Goal: Task Accomplishment & Management: Manage account settings

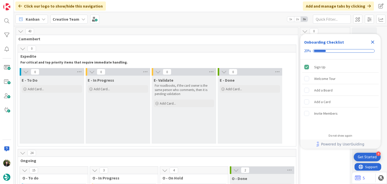
click at [373, 43] on icon "Close Checklist" at bounding box center [372, 42] width 3 height 3
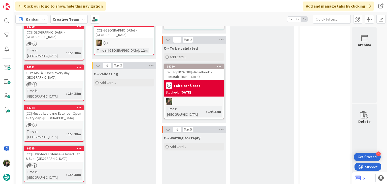
scroll to position [134, 0]
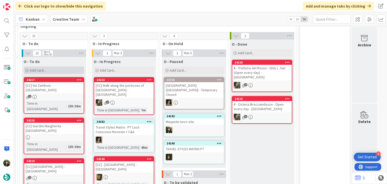
click at [76, 71] on div "Add Card..." at bounding box center [54, 70] width 60 height 8
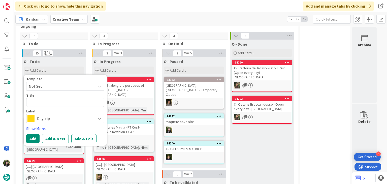
type textarea "x"
type textarea "La Concha (praia)"
click at [60, 122] on div "Daytrip" at bounding box center [65, 118] width 78 height 9
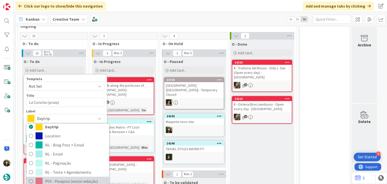
scroll to position [0, 0]
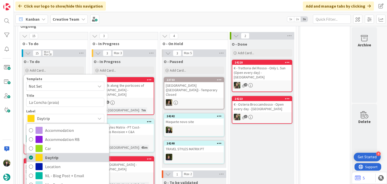
click at [56, 158] on span "Daytrip" at bounding box center [75, 158] width 61 height 8
type textarea "x"
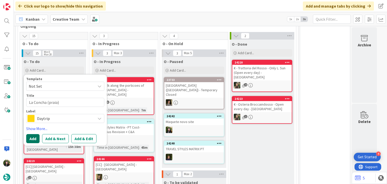
drag, startPoint x: 34, startPoint y: 138, endPoint x: 39, endPoint y: 122, distance: 17.4
click at [34, 138] on button "Add" at bounding box center [32, 138] width 13 height 9
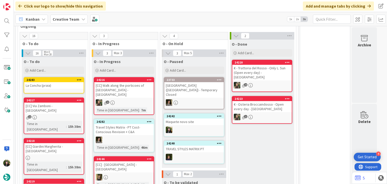
click at [57, 88] on div "La Concha (praia)" at bounding box center [53, 85] width 59 height 7
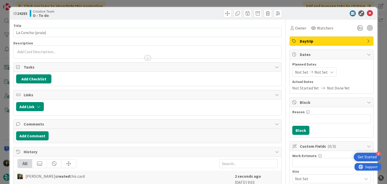
click at [67, 54] on div at bounding box center [147, 55] width 267 height 5
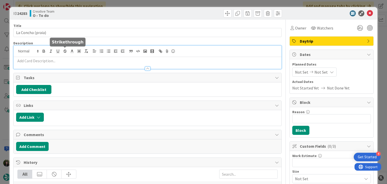
click at [66, 58] on p at bounding box center [147, 61] width 262 height 6
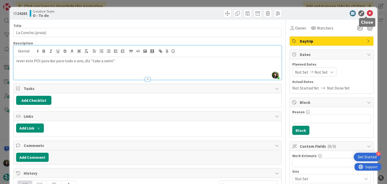
click at [367, 13] on icon at bounding box center [370, 13] width 6 height 6
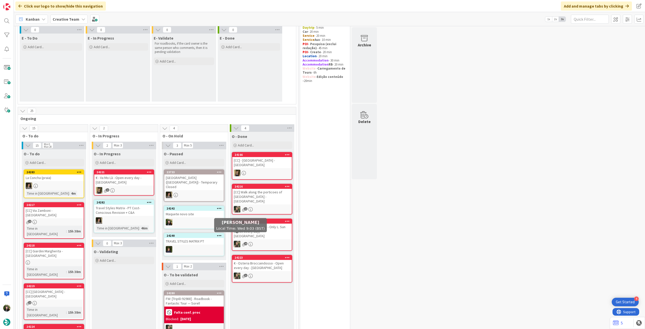
scroll to position [67, 0]
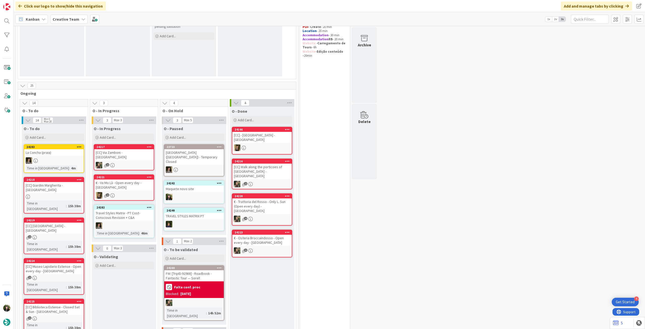
click at [57, 19] on b "Creative Team" at bounding box center [66, 19] width 27 height 5
click at [78, 70] on h4 "Creative Team - Análise" at bounding box center [90, 71] width 68 height 5
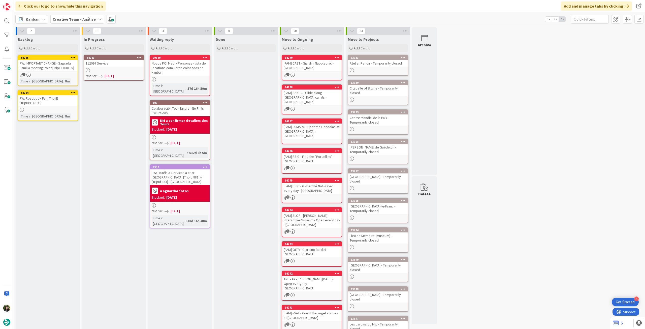
click at [126, 61] on div "112097 Service" at bounding box center [113, 63] width 59 height 7
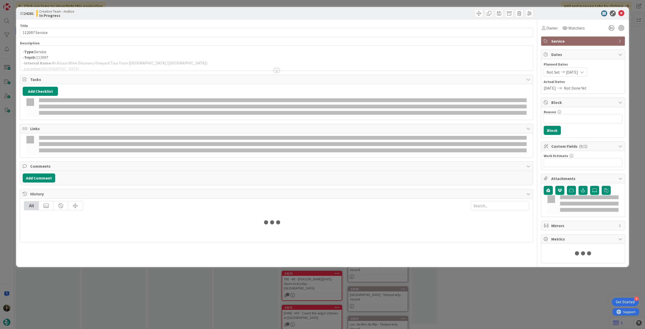
click at [116, 57] on p "- TripID: 112097" at bounding box center [276, 58] width 507 height 6
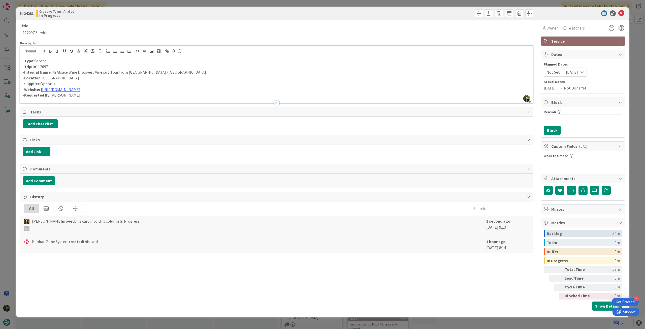
click at [23, 62] on p "- Type: Service" at bounding box center [276, 61] width 507 height 6
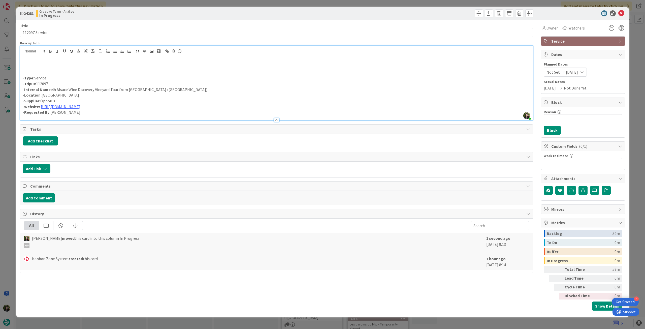
click at [41, 63] on p at bounding box center [276, 61] width 507 height 6
click at [386, 14] on icon at bounding box center [621, 13] width 6 height 6
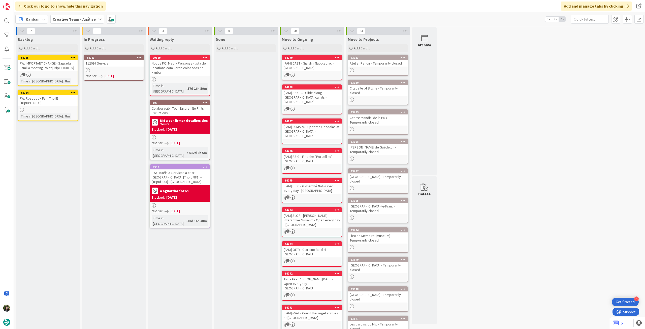
click at [141, 56] on icon at bounding box center [139, 58] width 5 height 4
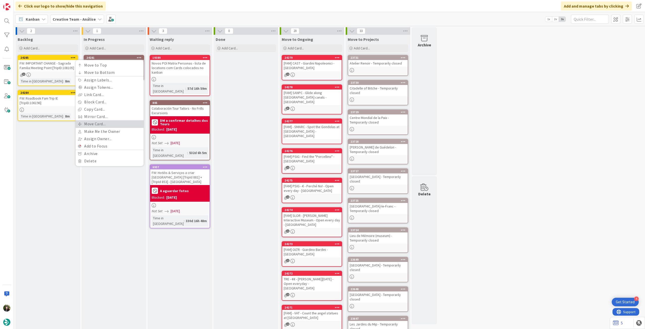
click at [115, 124] on link "Move Card..." at bounding box center [110, 123] width 68 height 7
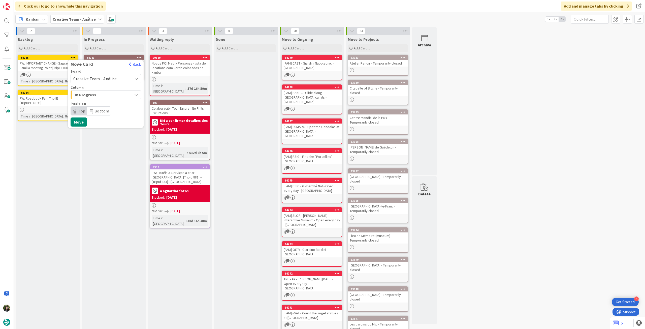
click at [105, 80] on span "Creative Team - Análise" at bounding box center [95, 78] width 44 height 5
click at [103, 100] on span "Creative Team" at bounding box center [109, 102] width 58 height 8
click at [104, 94] on span "E - To Do" at bounding box center [94, 94] width 38 height 7
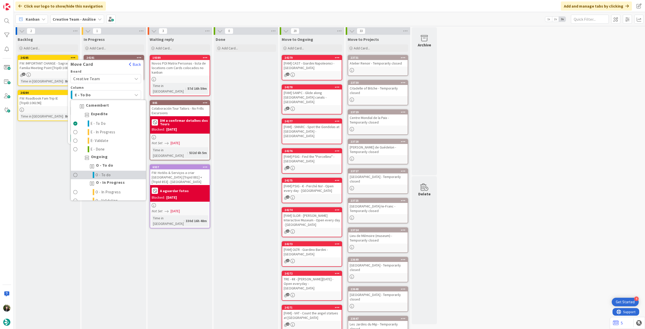
click at [107, 172] on span "O - To do" at bounding box center [102, 175] width 15 height 6
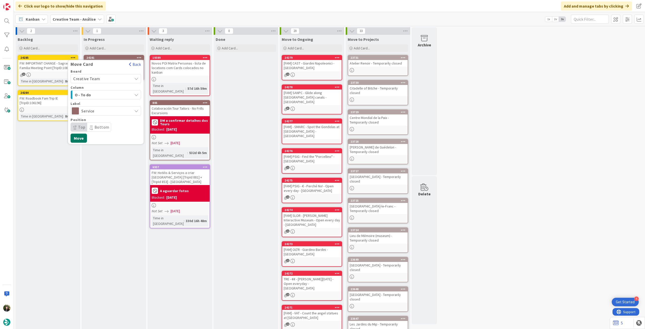
click at [76, 139] on button "Move" at bounding box center [78, 137] width 16 height 9
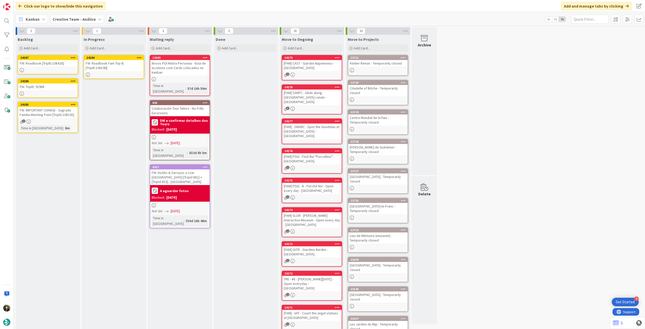
click at [119, 66] on div "FW: Roadbook Fam Trip IE [TripID:106196]" at bounding box center [113, 65] width 59 height 11
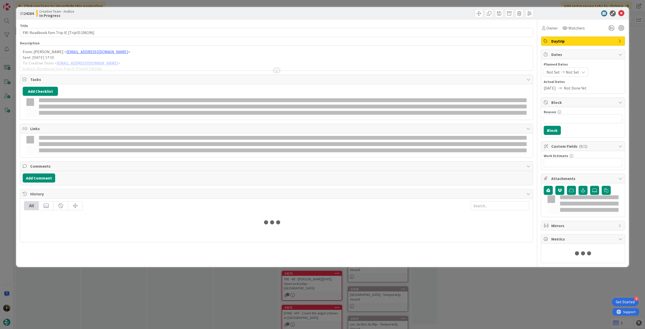
click at [107, 56] on p "Sent: Tuesday, September 30, 2025 17:10" at bounding box center [276, 58] width 507 height 6
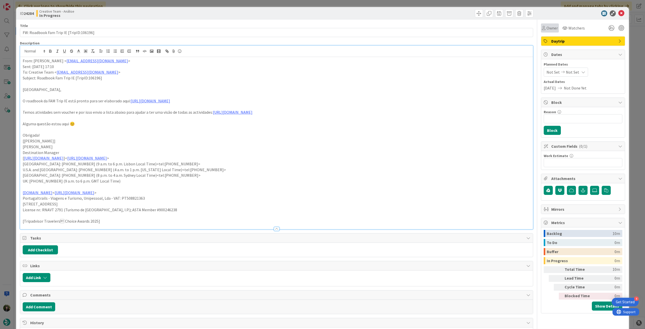
click at [386, 27] on span "Owner" at bounding box center [551, 28] width 11 height 6
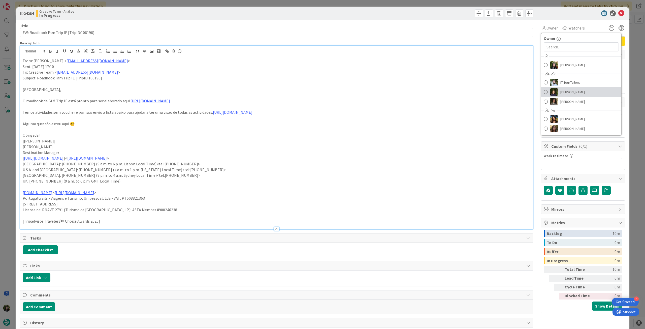
click at [386, 94] on link "[PERSON_NAME]" at bounding box center [581, 92] width 80 height 10
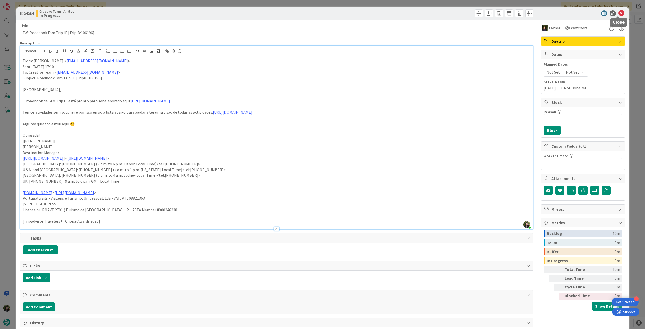
click at [386, 13] on icon at bounding box center [621, 13] width 6 height 6
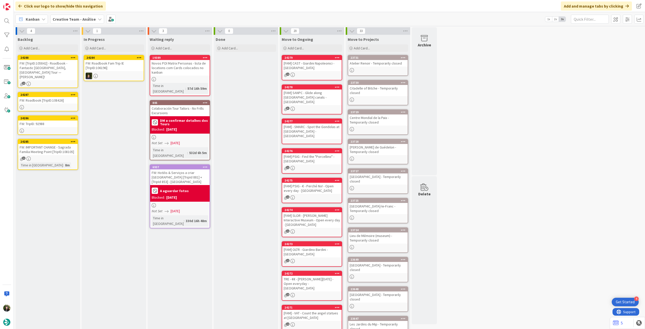
click at [140, 56] on icon at bounding box center [139, 58] width 5 height 4
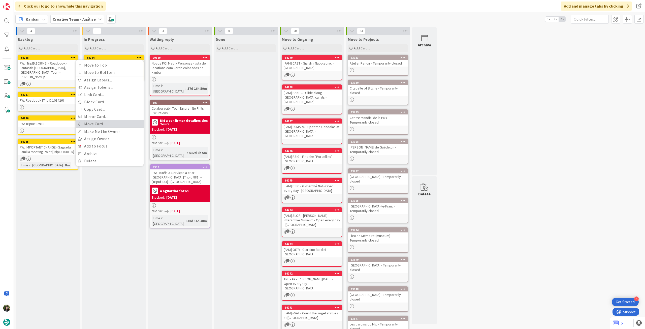
click at [110, 123] on link "Move Card..." at bounding box center [110, 123] width 68 height 7
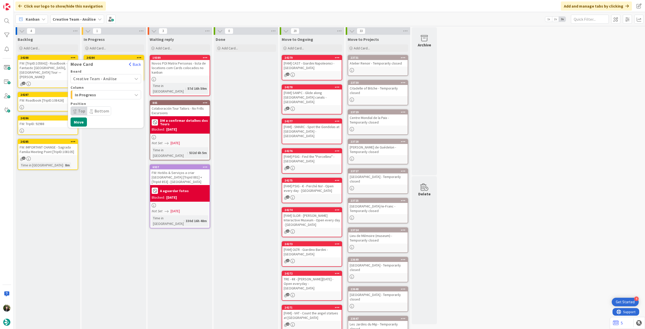
click at [104, 81] on span "Creative Team - Análise" at bounding box center [101, 78] width 56 height 7
click at [102, 104] on span "Creative Team" at bounding box center [109, 102] width 58 height 8
click at [104, 94] on span "E - To Do" at bounding box center [94, 94] width 38 height 7
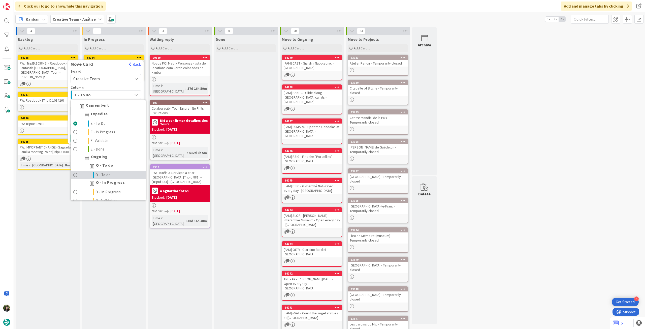
click at [116, 173] on link "O - To do" at bounding box center [108, 174] width 75 height 9
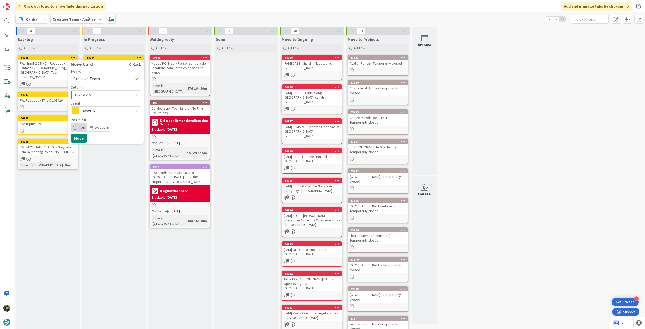
click at [114, 110] on span "Daytrip" at bounding box center [105, 110] width 48 height 7
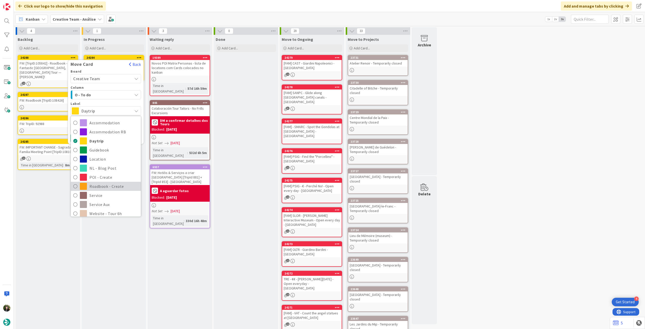
click at [119, 184] on span "Roadbook - Create" at bounding box center [113, 186] width 49 height 8
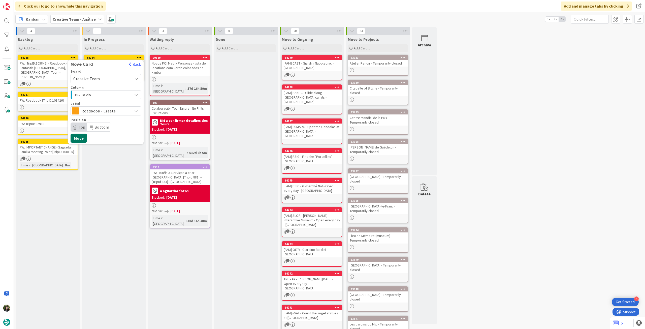
click at [82, 140] on button "Move" at bounding box center [78, 137] width 16 height 9
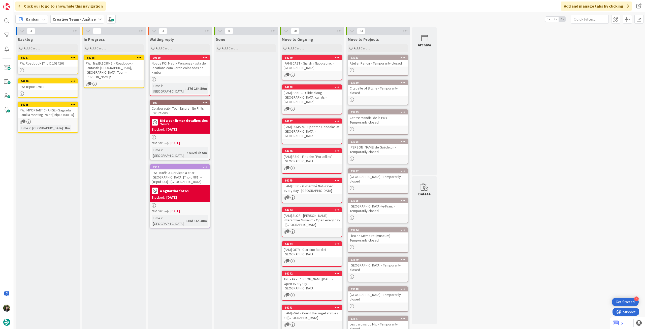
click at [109, 64] on div "FW: [TripID:105842] - Roadbook - Fantastic Spain, France Tour — Eddie Brunken!" at bounding box center [113, 70] width 59 height 20
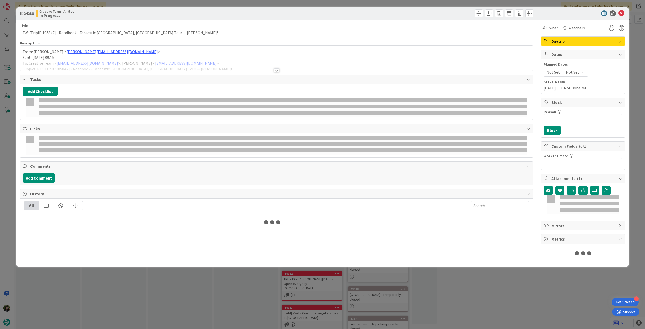
click at [123, 62] on div at bounding box center [276, 64] width 512 height 13
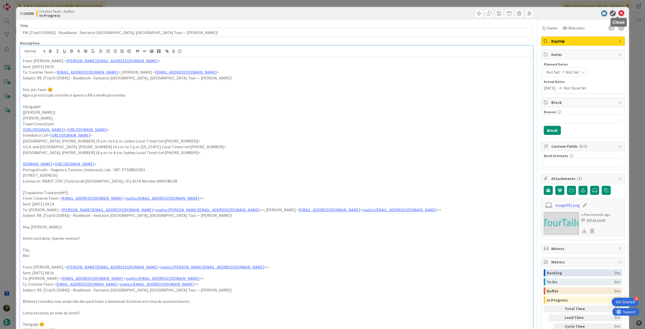
click at [386, 13] on icon at bounding box center [621, 13] width 6 height 6
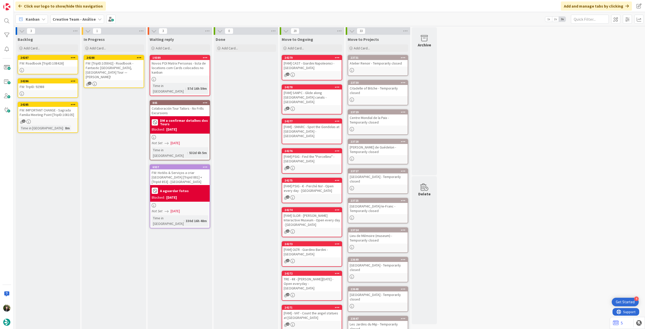
click at [139, 57] on icon at bounding box center [139, 58] width 5 height 4
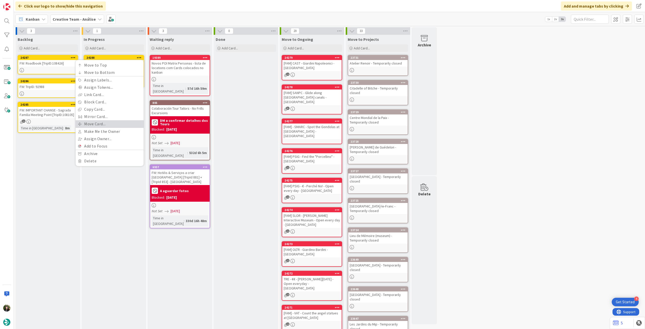
click at [108, 123] on link "Move Card..." at bounding box center [110, 123] width 68 height 7
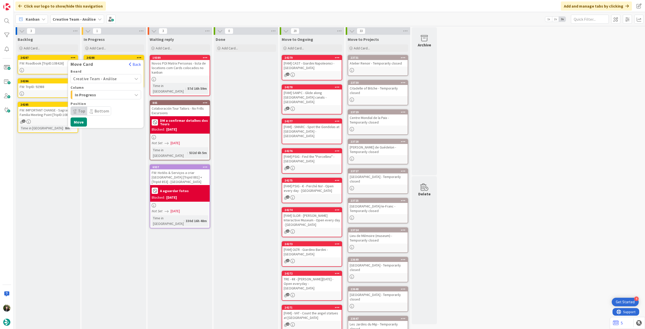
click at [105, 80] on span "Creative Team - Análise" at bounding box center [95, 78] width 44 height 5
click at [100, 103] on span "Creative Team" at bounding box center [109, 102] width 58 height 8
click at [100, 109] on span "Daytrip" at bounding box center [105, 110] width 48 height 7
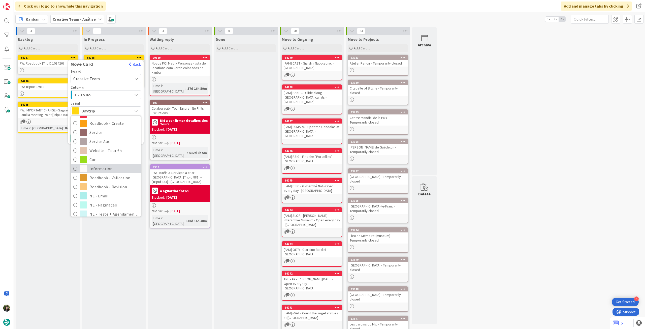
scroll to position [67, 0]
click at [115, 183] on span "Roadbook - Revision" at bounding box center [113, 183] width 49 height 8
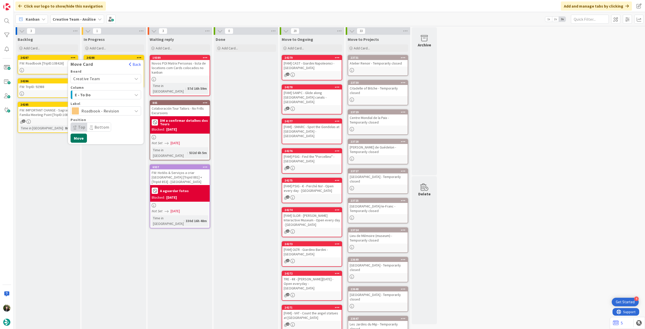
click at [82, 137] on button "Move" at bounding box center [78, 137] width 16 height 9
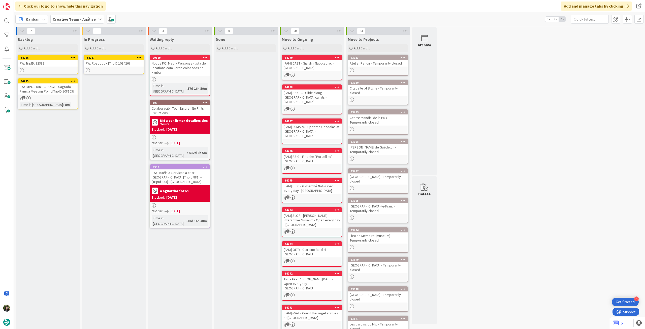
click at [101, 64] on div "FW: Roadbook [TripID:108426]" at bounding box center [113, 63] width 59 height 7
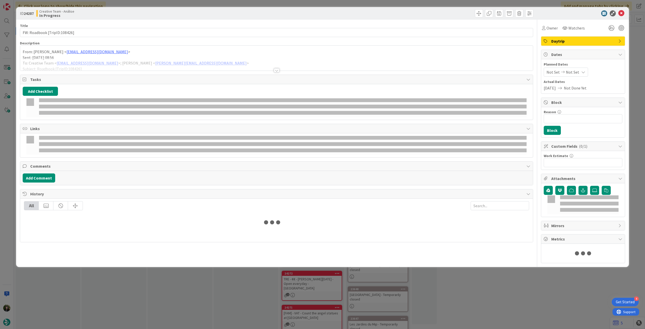
click at [112, 57] on p "Sent: Wednesday, October 1, 2025 08:56" at bounding box center [276, 58] width 507 height 6
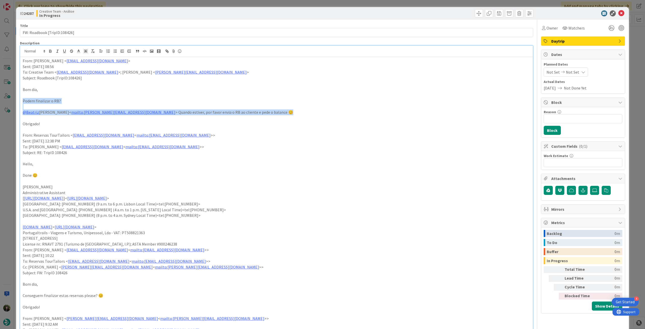
drag, startPoint x: 22, startPoint y: 102, endPoint x: 238, endPoint y: 112, distance: 216.3
click at [238, 112] on div "From: Gonçalo Oliveira < goncalo.oliveira@tourtailors.com > Sent: Wednesday, Oc…" at bounding box center [276, 243] width 512 height 372
click at [307, 99] on p "Podem finalizar o RB?" at bounding box center [276, 101] width 507 height 6
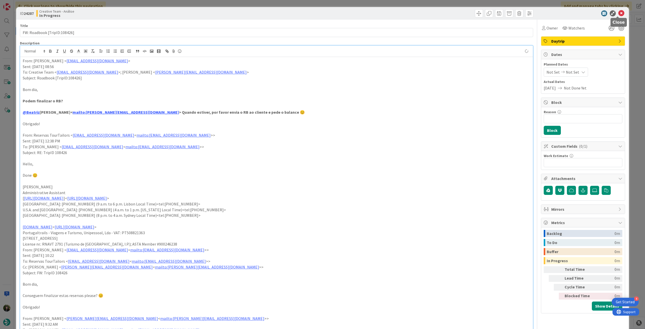
click at [386, 11] on icon at bounding box center [621, 13] width 6 height 6
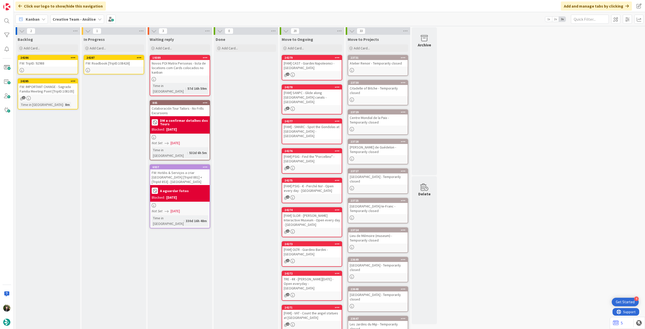
click at [141, 57] on icon at bounding box center [139, 58] width 5 height 4
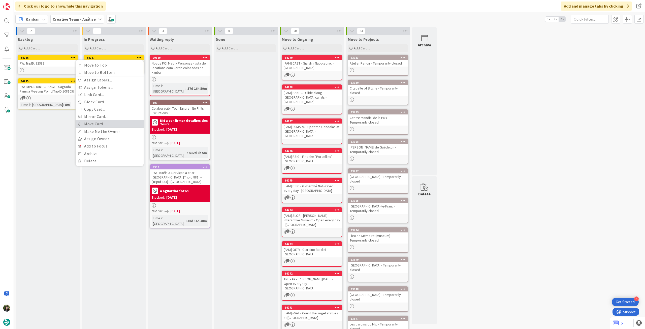
click at [101, 122] on link "Move Card..." at bounding box center [110, 123] width 68 height 7
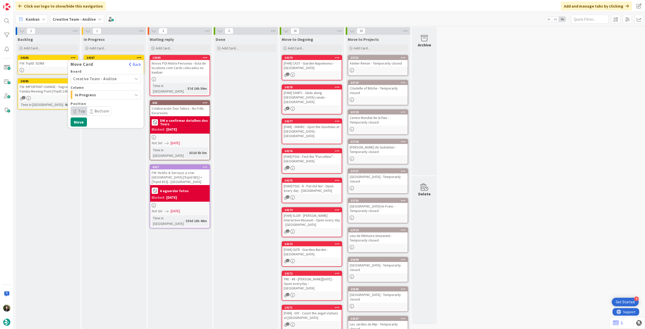
drag, startPoint x: 98, startPoint y: 76, endPoint x: 97, endPoint y: 83, distance: 6.6
click at [98, 77] on span "Creative Team - Análise" at bounding box center [95, 78] width 44 height 5
click at [92, 102] on span "Creative Team" at bounding box center [109, 102] width 58 height 8
click at [93, 112] on span "Daytrip" at bounding box center [105, 110] width 48 height 7
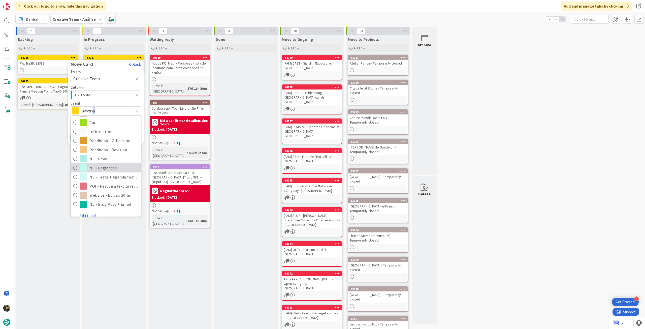
scroll to position [101, 0]
click at [105, 149] on span "Roadbook - Revision" at bounding box center [113, 149] width 49 height 8
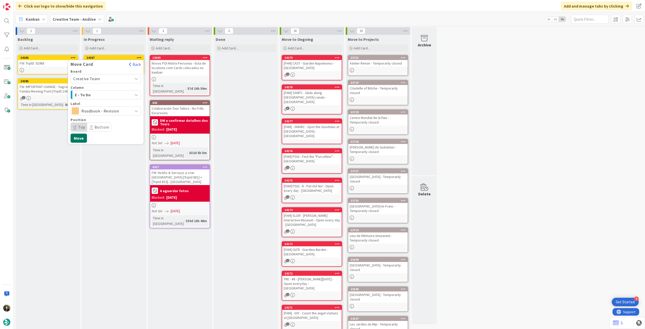
click at [82, 138] on button "Move" at bounding box center [78, 137] width 16 height 9
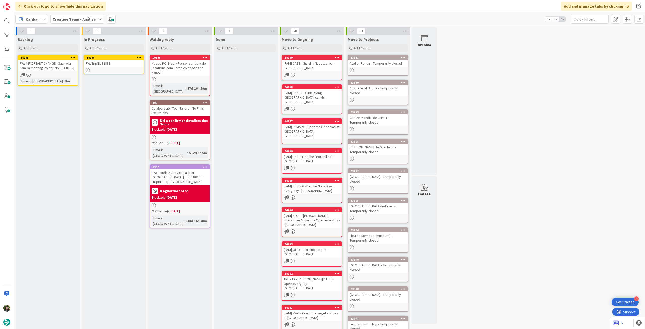
drag, startPoint x: 49, startPoint y: 64, endPoint x: 54, endPoint y: 63, distance: 5.6
click at [122, 62] on div "FW: TripID: 92988" at bounding box center [113, 63] width 59 height 7
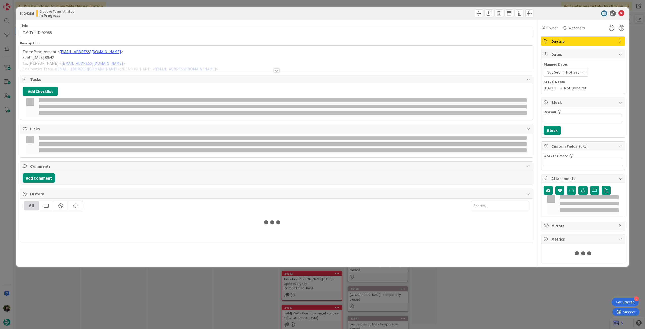
click at [117, 59] on div at bounding box center [276, 64] width 512 height 13
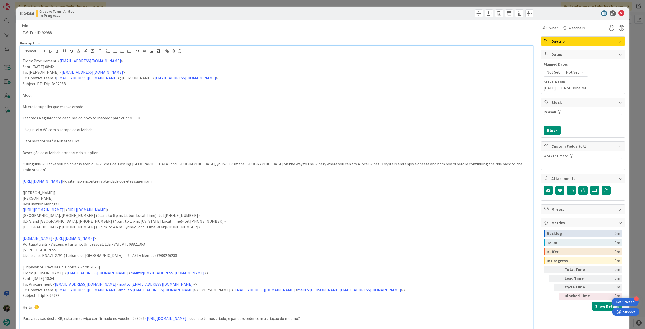
click at [22, 60] on div "From: Procurement < procurement@tourtailors.com > Sent: Wednesday, October 1, 2…" at bounding box center [276, 251] width 512 height 389
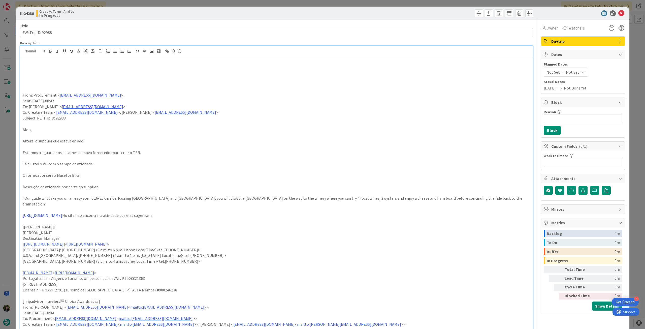
click at [43, 67] on p at bounding box center [276, 67] width 507 height 6
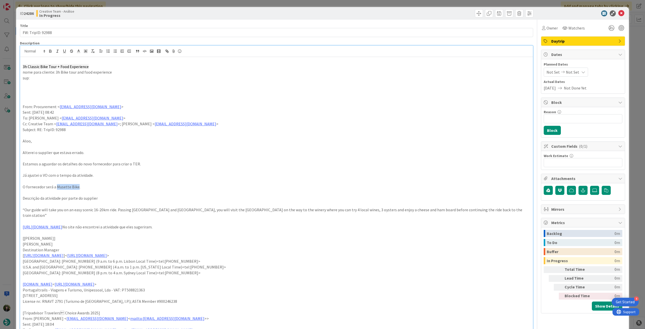
drag, startPoint x: 77, startPoint y: 187, endPoint x: 57, endPoint y: 187, distance: 20.7
click at [57, 184] on p "O fornecedor será a Musette Bike." at bounding box center [276, 187] width 507 height 6
copy p "Musette Bike"
click at [54, 78] on p "sup:" at bounding box center [276, 78] width 507 height 6
click at [110, 67] on p "3h Classic Bike Tour + Food Experience" at bounding box center [276, 67] width 507 height 6
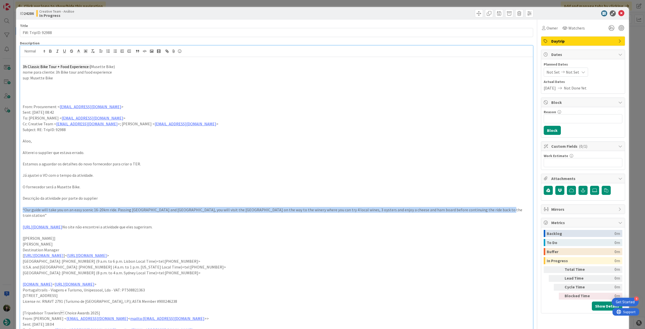
drag, startPoint x: 23, startPoint y: 211, endPoint x: 499, endPoint y: 210, distance: 476.1
click at [386, 184] on p "“Our guide will take you on an easy scenic 16-20km ride. Passing Meia Praia and…" at bounding box center [276, 212] width 507 height 11
copy p "“Our guide will take you on an easy scenic 16-20km ride. Passing Meia Praia and…"
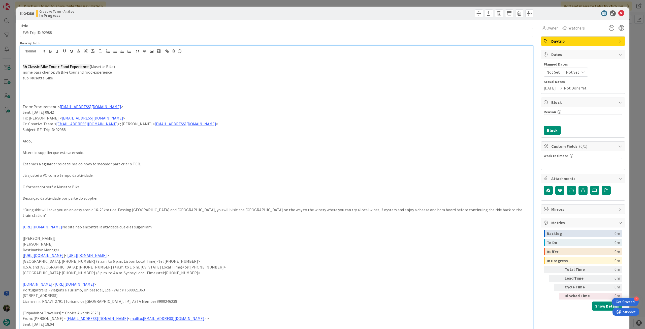
click at [78, 85] on p at bounding box center [276, 84] width 507 height 6
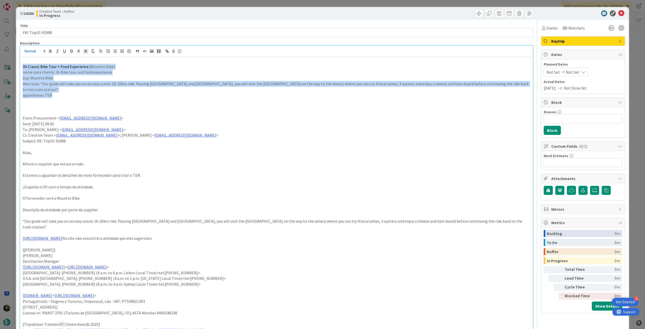
drag, startPoint x: 64, startPoint y: 91, endPoint x: 43, endPoint y: 49, distance: 47.1
click at [6, 65] on div "ID 24286 Creative Team - Análise In Progress Title 17 / 128 FW: TripID: 92988 D…" at bounding box center [322, 164] width 645 height 329
click at [53, 51] on button "button" at bounding box center [50, 51] width 7 height 6
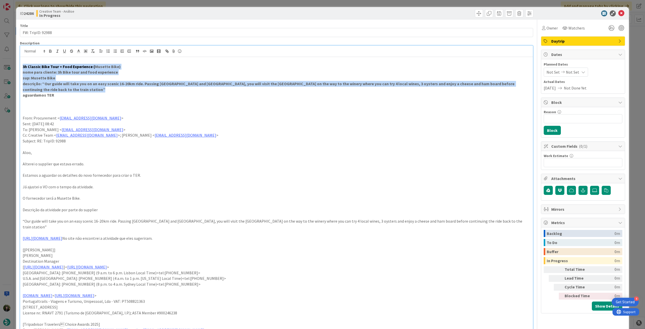
click at [113, 81] on strong "descrição: “Our guide will take you on an easy scenic 16-20km ride. Passing Mei…" at bounding box center [269, 86] width 492 height 11
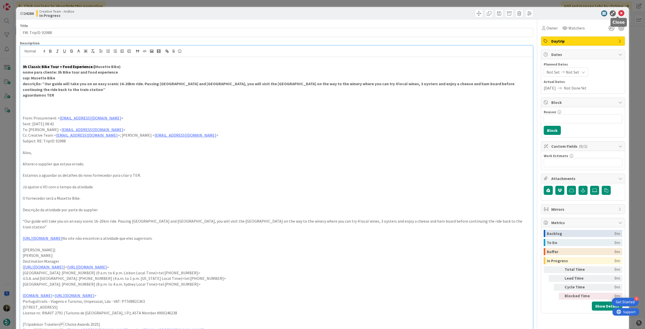
click at [386, 13] on icon at bounding box center [621, 13] width 6 height 6
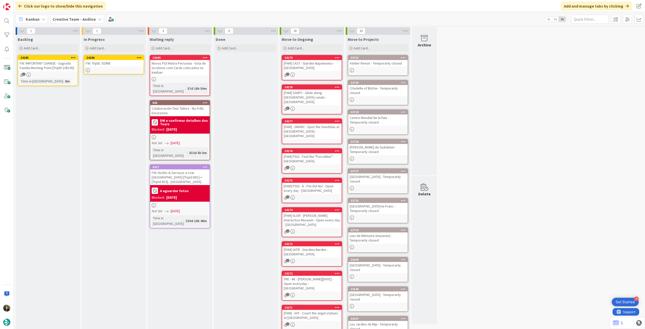
click at [142, 56] on div at bounding box center [138, 58] width 9 height 4
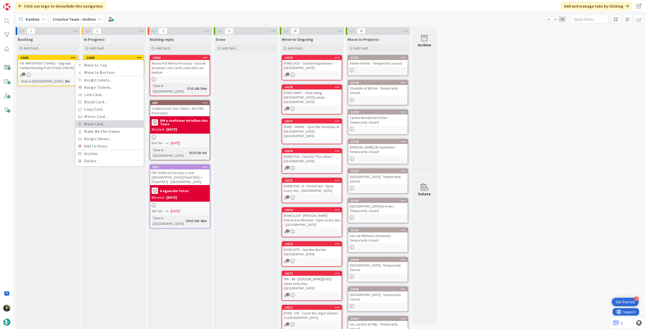
click at [97, 121] on link "Move Card..." at bounding box center [110, 123] width 68 height 7
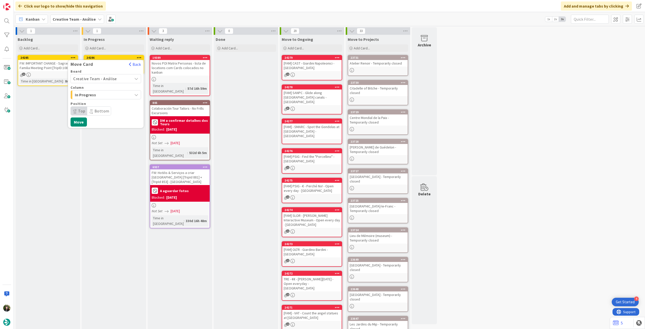
click at [99, 80] on span "Creative Team - Análise" at bounding box center [95, 78] width 44 height 5
click at [95, 101] on span "Creative Team" at bounding box center [109, 102] width 58 height 8
click at [97, 96] on span "E - To Do" at bounding box center [94, 94] width 38 height 7
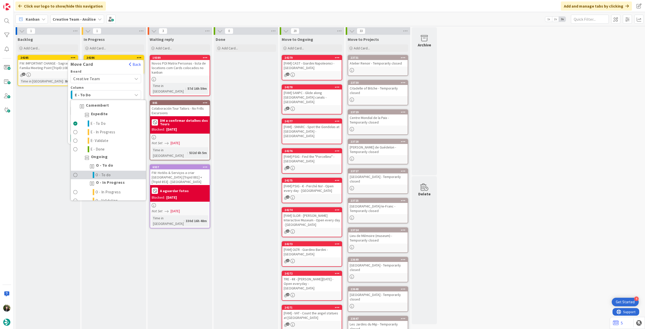
click at [102, 174] on span "O - To do" at bounding box center [102, 175] width 15 height 6
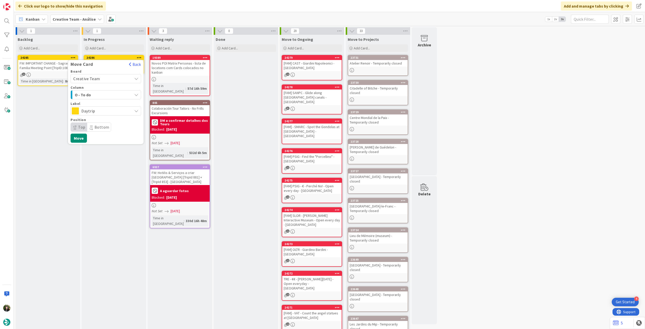
click at [103, 113] on span "Daytrip" at bounding box center [105, 110] width 48 height 7
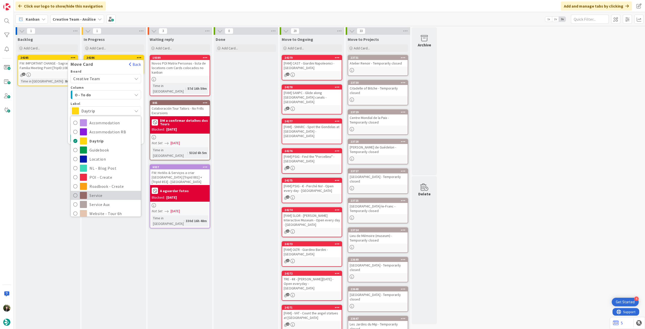
click at [106, 184] on span "Service" at bounding box center [113, 195] width 49 height 8
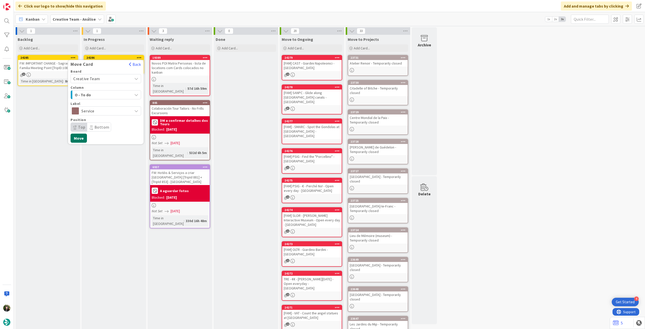
click at [84, 138] on button "Move" at bounding box center [78, 137] width 16 height 9
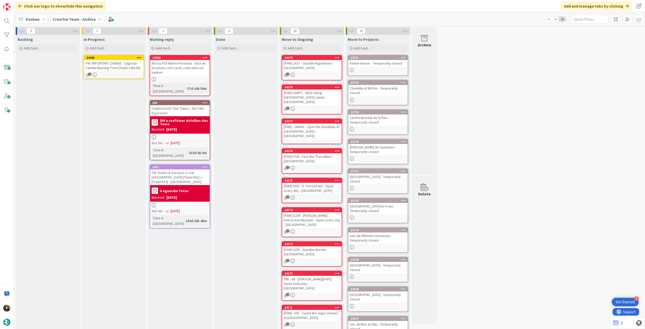
click at [113, 66] on div "FW: IMPORTANT CHANGE - Sagrada Familia Meeting Point [TripID:108105]" at bounding box center [113, 65] width 59 height 11
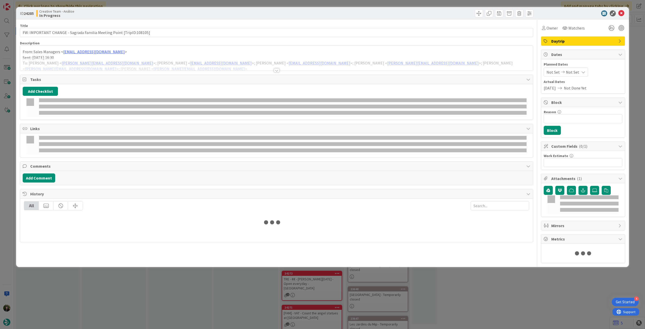
click at [107, 56] on p "Sent: Tuesday, September 30, 2025 16:30" at bounding box center [276, 58] width 507 height 6
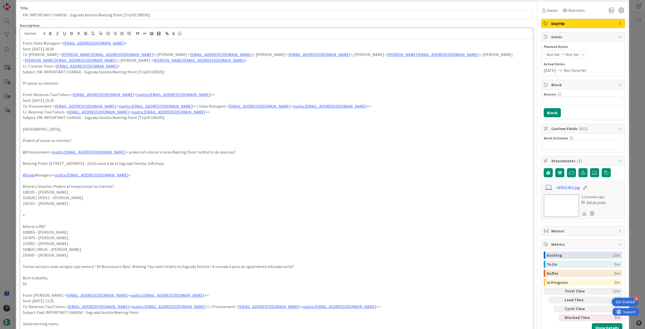
scroll to position [33, 0]
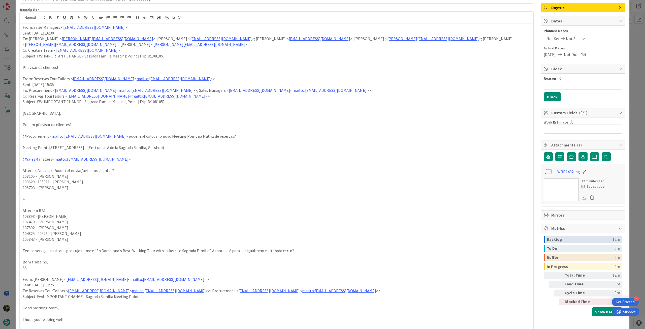
drag, startPoint x: 21, startPoint y: 211, endPoint x: 69, endPoint y: 237, distance: 54.9
click at [62, 184] on p at bounding box center [276, 193] width 507 height 6
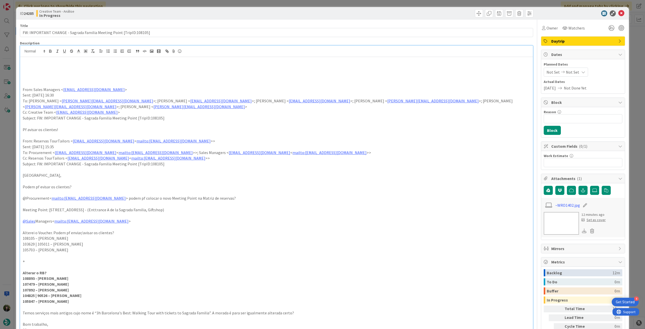
click at [37, 67] on p at bounding box center [276, 67] width 507 height 6
drag, startPoint x: 47, startPoint y: 210, endPoint x: 230, endPoint y: 210, distance: 182.8
click at [230, 184] on p "Meeting Point: Carrer de la Marina, s/n, L'Eixample, 08013 Barcelona - (Enttran…" at bounding box center [276, 210] width 507 height 6
copy p "Carrer de la Marina, s/n, L'Eixample, 08013 Barcelona - (Enttrance A de la Sagr…"
click at [48, 74] on p at bounding box center [276, 72] width 507 height 6
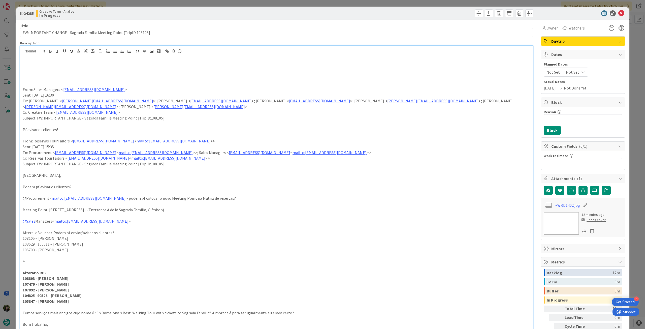
paste div
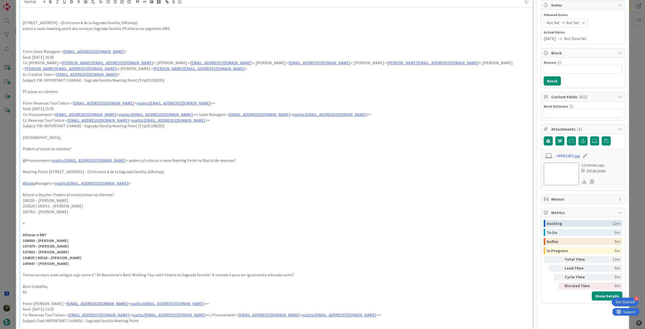
scroll to position [67, 0]
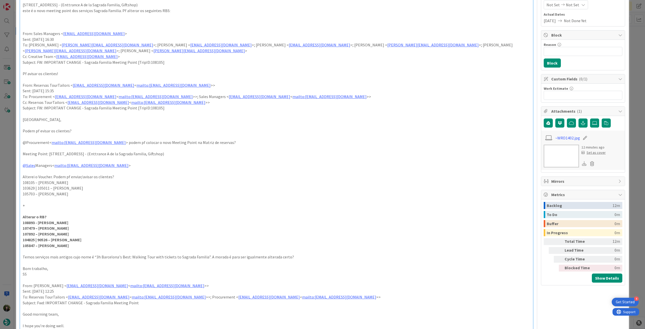
drag, startPoint x: 60, startPoint y: 243, endPoint x: 20, endPoint y: 222, distance: 45.5
copy div "108893 - João Galinha 107479 – Catarina Martins 107892 – Filipa Martins 104825 …"
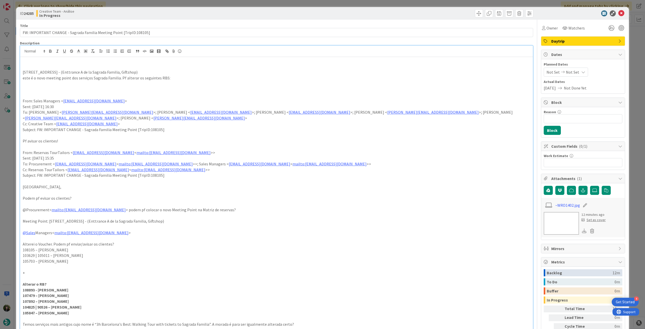
click at [42, 82] on p at bounding box center [276, 84] width 507 height 6
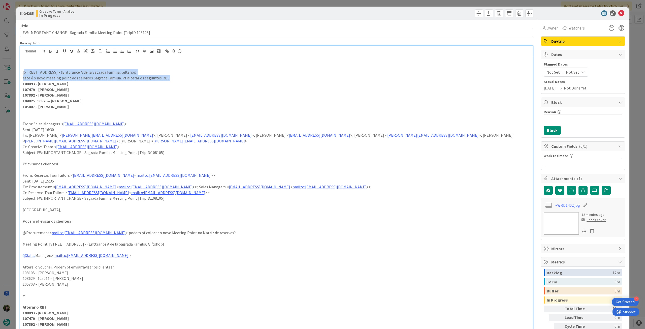
drag, startPoint x: 23, startPoint y: 72, endPoint x: 217, endPoint y: 75, distance: 193.9
drag, startPoint x: 129, startPoint y: 69, endPoint x: 128, endPoint y: 72, distance: 2.9
click at [128, 70] on p "Carrer de la Marina, s/n, L'Eixample, 08013 Barcelona - (Enttrance A de la Sagr…" at bounding box center [276, 72] width 507 height 6
click at [128, 72] on p "Carrer de la Marina, s/n, L'Eixample, 08013 Barcelona - (Enttrance A de la Sagr…" at bounding box center [276, 72] width 507 height 6
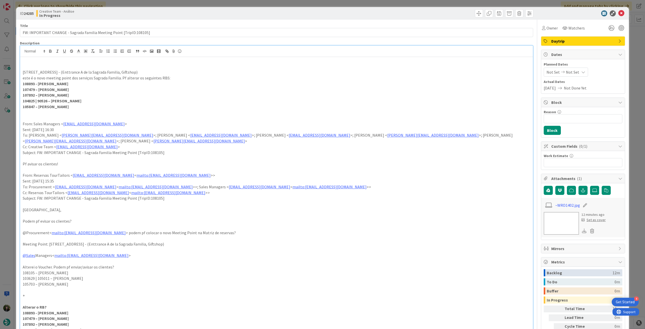
click at [128, 72] on p "Carrer de la Marina, s/n, L'Eixample, 08013 Barcelona - (Enttrance A de la Sagr…" at bounding box center [276, 72] width 507 height 6
click at [50, 52] on icon "button" at bounding box center [50, 51] width 2 height 1
click at [24, 72] on strong "Carrer de la Marina, s/n, L'Eixample, 08013 Barcelona - (Enttrance A de la Sagr…" at bounding box center [83, 71] width 121 height 5
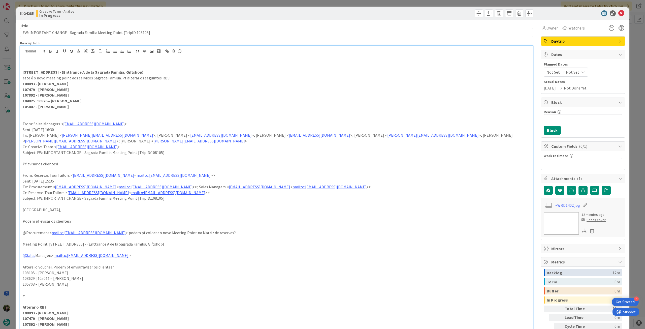
click at [175, 80] on p "este é o novo meeting point dos serviços Sagrada Familia. Pf alterar os seguint…" at bounding box center [276, 78] width 507 height 6
click at [207, 72] on p "Carrer de la Marina, s/n, L'Eixample, 08013 Barcelona - (Enttrance A de la Sagr…" at bounding box center [276, 72] width 507 height 6
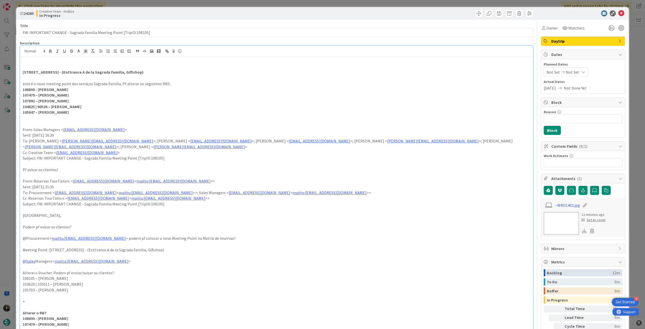
click at [187, 85] on p "este é o novo meeting point dos serviços Sagrada Familia. Pf alterar os seguint…" at bounding box center [276, 84] width 507 height 6
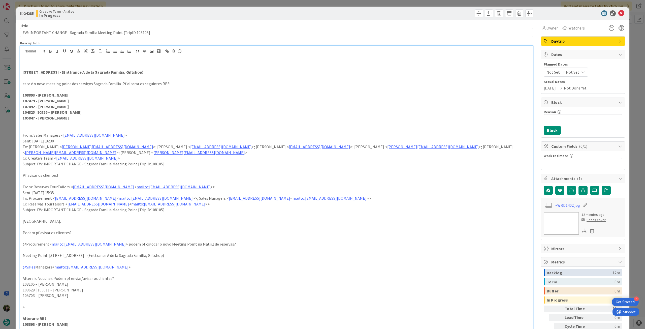
click at [117, 122] on p at bounding box center [276, 124] width 507 height 6
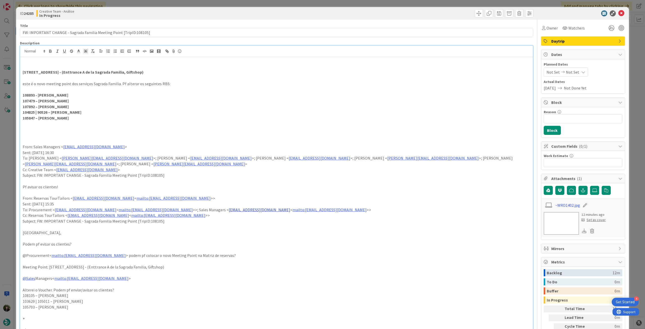
click at [245, 184] on link "SalesManagers@tourtailors.com" at bounding box center [259, 209] width 61 height 5
click at [244, 150] on p "Sent: Tuesday, September 30, 2025 16:30" at bounding box center [276, 153] width 507 height 6
click at [128, 73] on strong "Carrer de la Marina, s/n, L'Eixample, 08013 Barcelona - (Enttrance A de la Sagr…" at bounding box center [83, 71] width 121 height 5
click at [191, 110] on p "104825 | 90526 – Catarina Dâmaso" at bounding box center [276, 112] width 507 height 6
click at [386, 13] on icon at bounding box center [621, 13] width 6 height 6
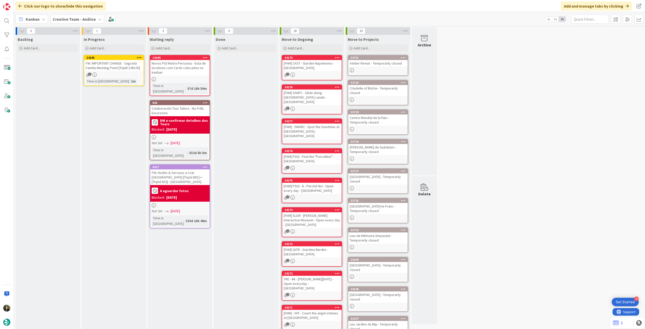
click at [140, 56] on icon at bounding box center [139, 58] width 5 height 4
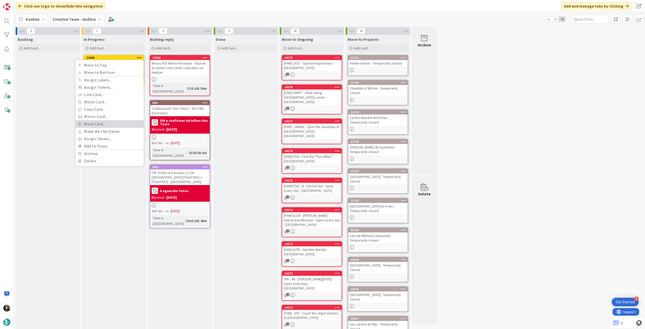
click at [110, 123] on link "Move Card..." at bounding box center [110, 123] width 68 height 7
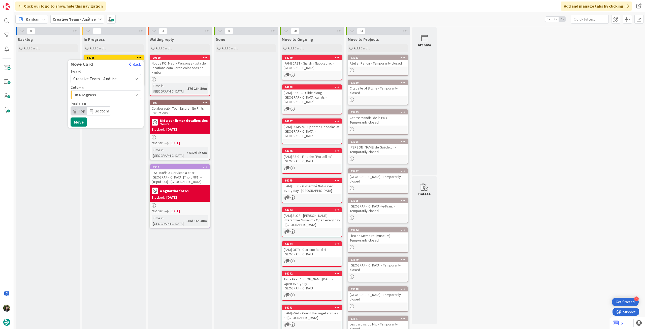
click at [112, 77] on span "Creative Team - Análise" at bounding box center [95, 78] width 44 height 5
click at [101, 107] on div "Creative Team - Análise Creative Team" at bounding box center [105, 96] width 70 height 25
click at [103, 103] on span "Creative Team" at bounding box center [109, 102] width 58 height 8
click at [102, 112] on span "Daytrip" at bounding box center [105, 110] width 48 height 7
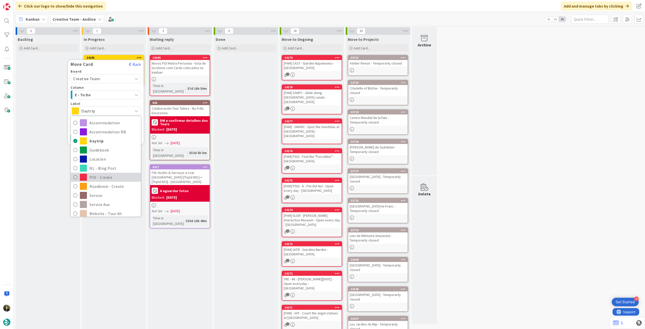
click at [114, 173] on span "POI - Create" at bounding box center [113, 177] width 49 height 8
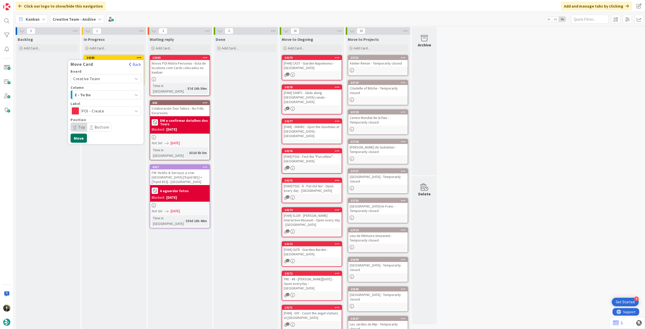
click at [79, 139] on button "Move" at bounding box center [78, 137] width 16 height 9
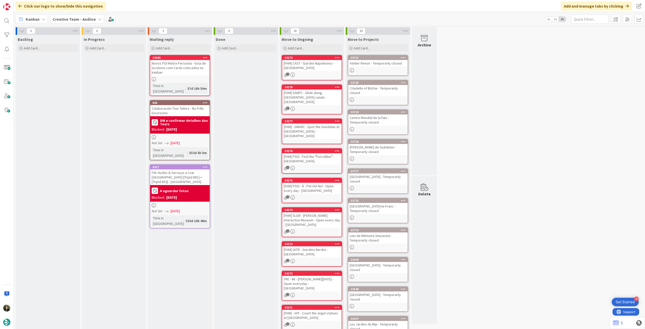
click at [87, 21] on b "Creative Team - Análise" at bounding box center [74, 19] width 43 height 5
click at [82, 72] on h4 "Creative Team" at bounding box center [90, 71] width 68 height 5
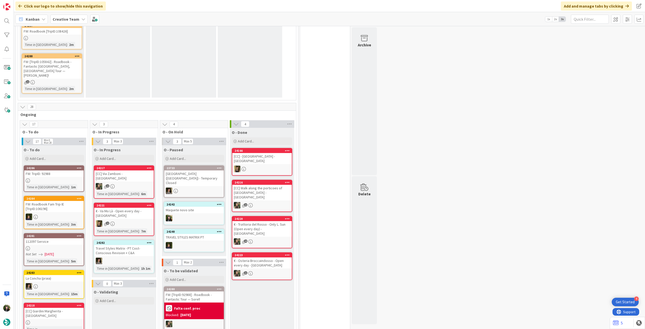
scroll to position [134, 0]
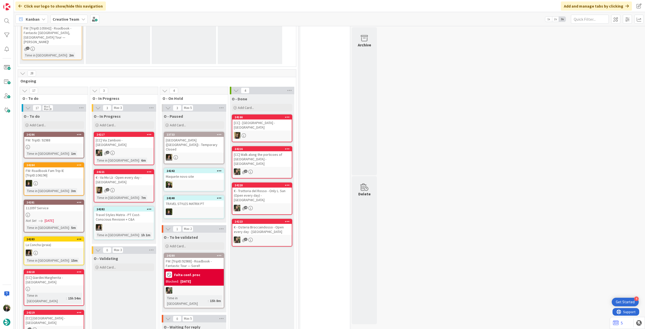
click at [184, 181] on div at bounding box center [193, 184] width 59 height 7
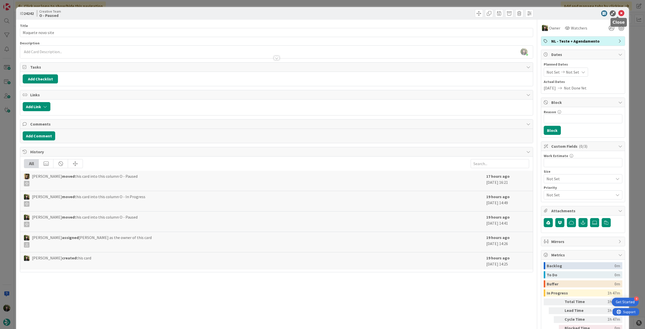
click at [386, 13] on icon at bounding box center [621, 13] width 6 height 6
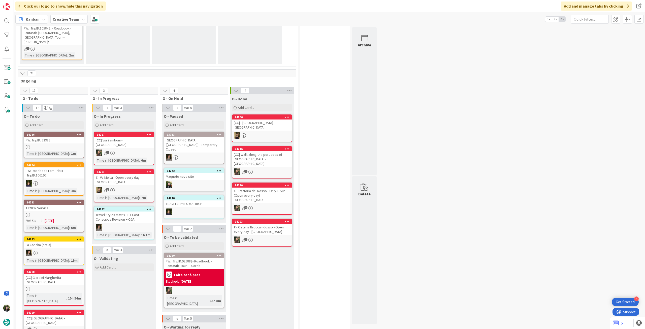
click at [205, 173] on div "Maquete novo site" at bounding box center [193, 176] width 59 height 7
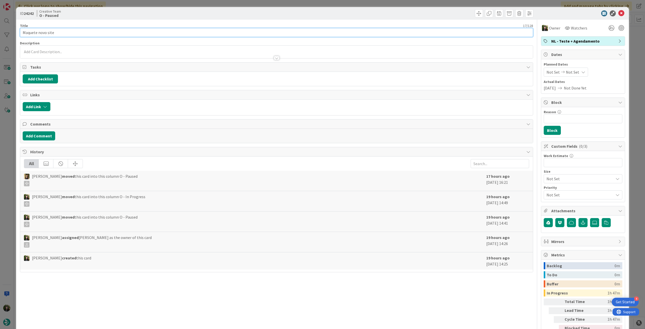
drag, startPoint x: 76, startPoint y: 32, endPoint x: 127, endPoint y: 18, distance: 53.2
click at [2, 34] on div "ID 24242 Creative Team O - Paused Title 17 / 128 Maquete novo site Description …" at bounding box center [322, 164] width 645 height 329
click at [386, 13] on icon at bounding box center [621, 13] width 6 height 6
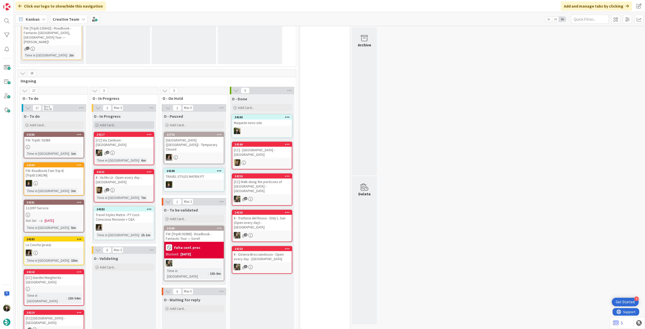
click at [135, 122] on div "Add Card..." at bounding box center [124, 125] width 60 height 8
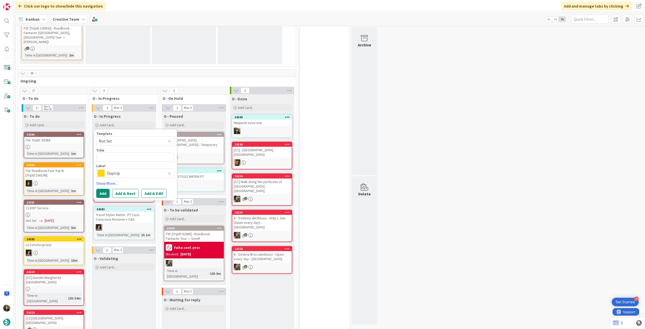
drag, startPoint x: 126, startPoint y: 166, endPoint x: 128, endPoint y: 171, distance: 5.2
click at [126, 169] on span "Daytrip" at bounding box center [135, 172] width 56 height 7
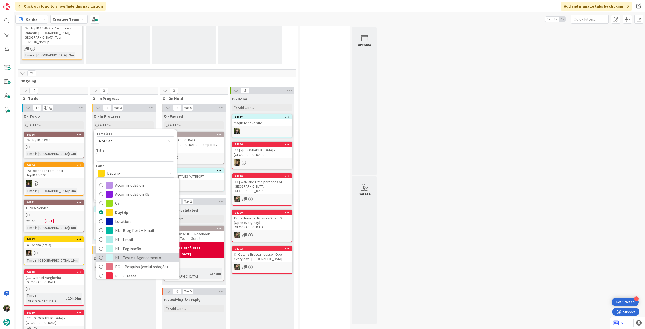
drag, startPoint x: 135, startPoint y: 252, endPoint x: 134, endPoint y: 220, distance: 31.7
click at [135, 184] on span "NL - Teste + Agendamento" at bounding box center [145, 258] width 61 height 8
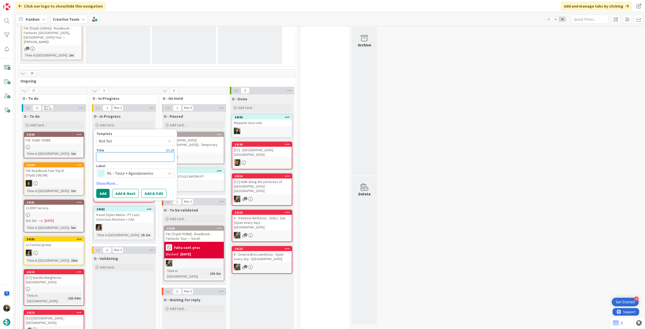
click at [139, 155] on textarea at bounding box center [135, 156] width 78 height 9
paste textarea "Maquete novo site"
type textarea "x"
type textarea "Maquete novo site"
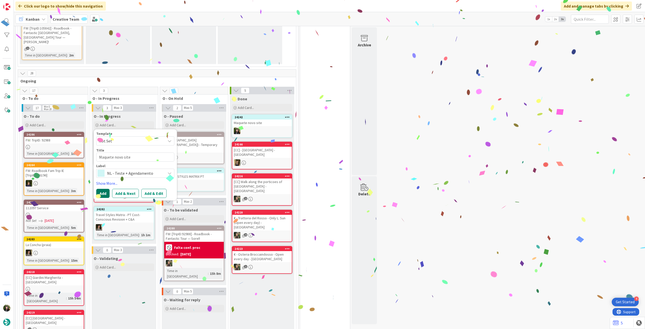
click at [104, 184] on button "Add" at bounding box center [102, 193] width 13 height 9
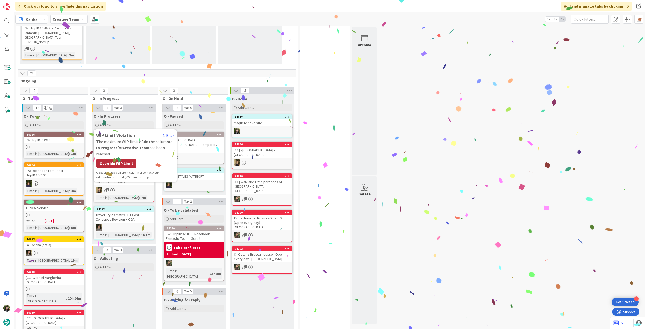
click at [122, 159] on div "Override WIP Limit" at bounding box center [116, 163] width 40 height 9
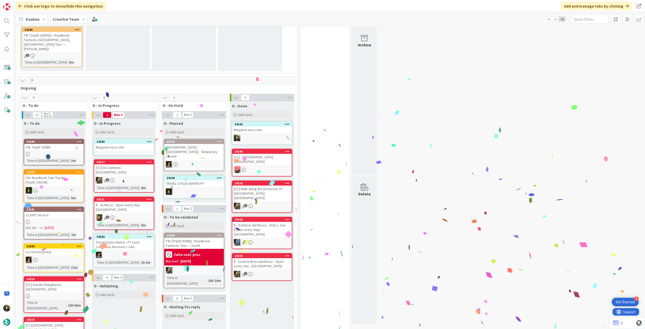
scroll to position [141, 0]
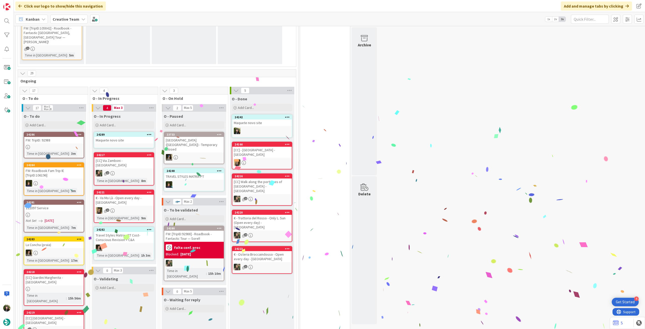
click at [131, 138] on div "Maquete novo site" at bounding box center [123, 140] width 59 height 7
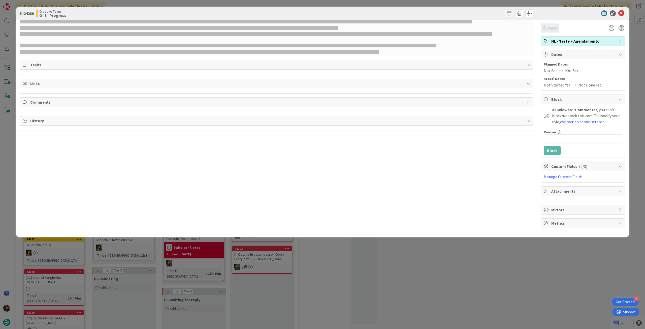
click at [386, 27] on span "Owner" at bounding box center [551, 28] width 11 height 6
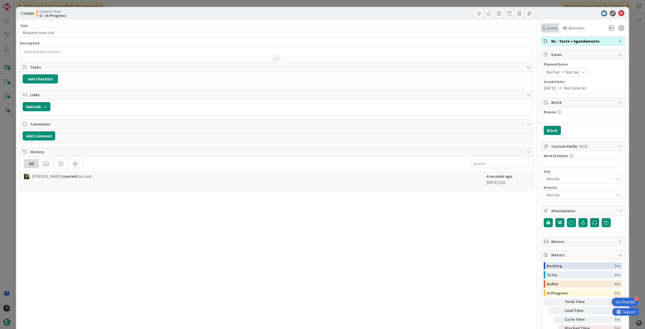
click at [386, 26] on span "Owner" at bounding box center [551, 28] width 11 height 6
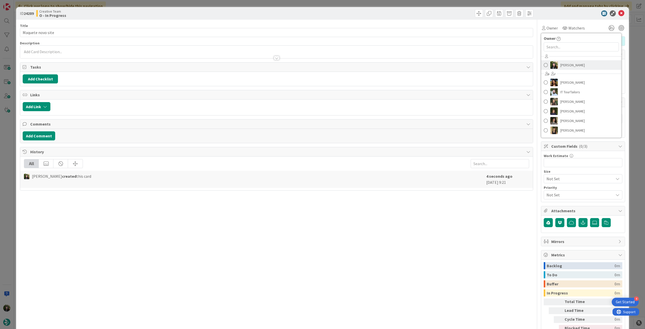
click at [386, 62] on span "[PERSON_NAME]" at bounding box center [572, 65] width 24 height 8
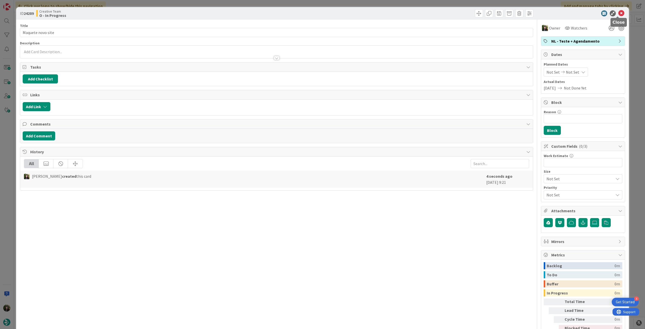
click at [386, 11] on div "ID 24289 Creative Team O - In Progress" at bounding box center [322, 13] width 612 height 13
click at [386, 11] on icon at bounding box center [621, 13] width 6 height 6
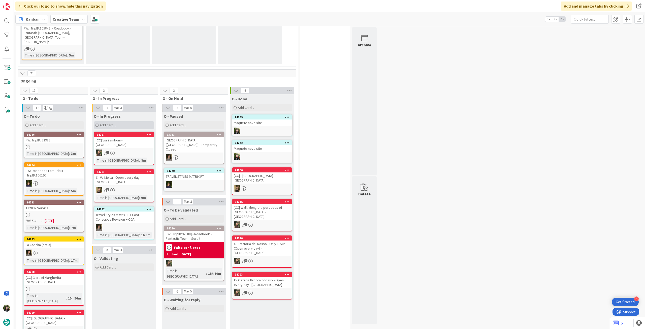
click at [135, 121] on div "Add Card..." at bounding box center [124, 125] width 60 height 8
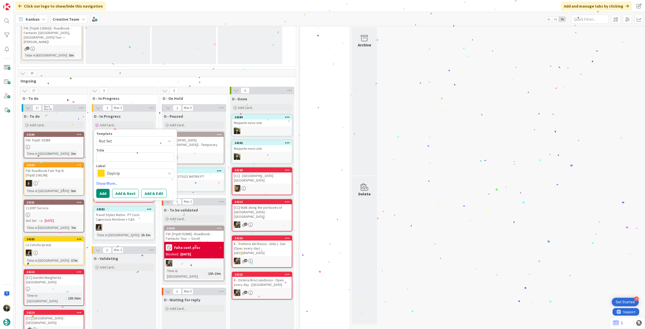
click at [134, 169] on span "Daytrip" at bounding box center [135, 172] width 56 height 7
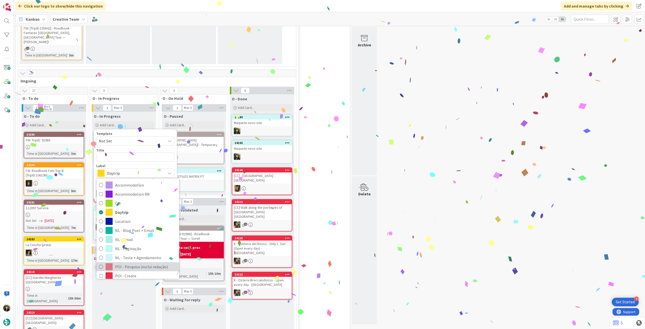
click at [124, 184] on span "POI - Pesquisa (exclui redação)" at bounding box center [145, 267] width 61 height 8
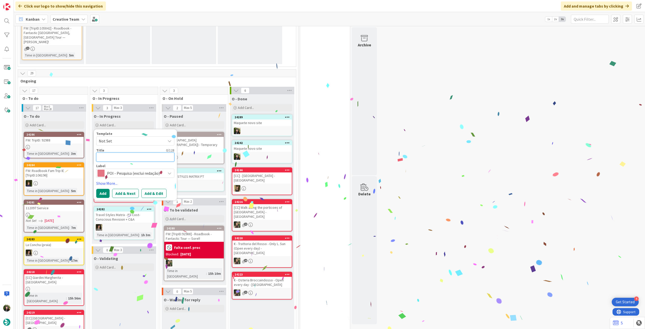
click at [134, 152] on textarea at bounding box center [135, 156] width 78 height 9
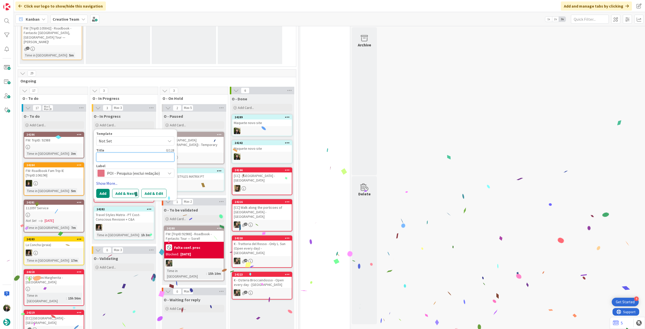
paste textarea "Maquete novo site"
type textarea "x"
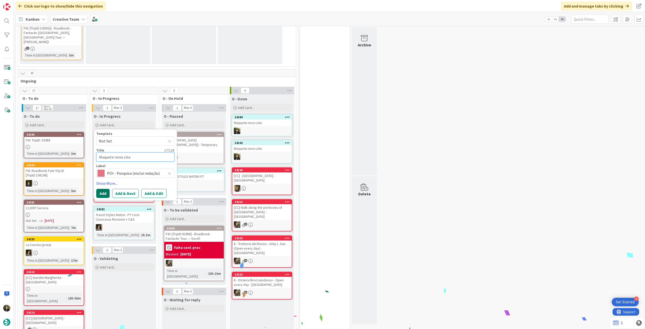
type textarea "Maquete novo site"
click at [104, 184] on button "Add" at bounding box center [102, 193] width 13 height 9
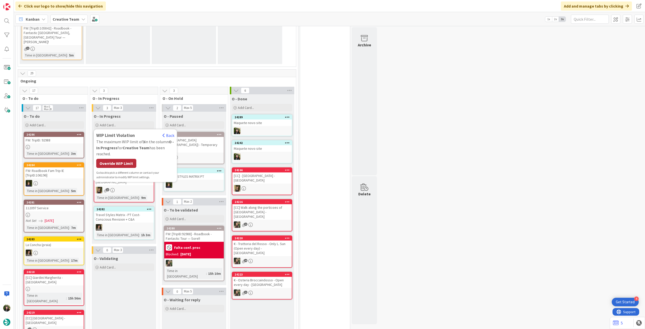
click at [113, 160] on div "Override WIP Limit" at bounding box center [116, 163] width 40 height 9
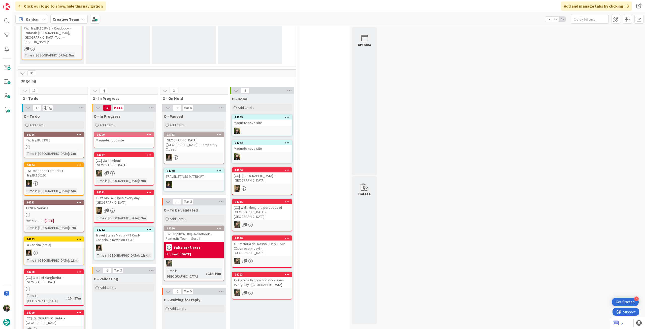
click at [130, 137] on div "Maquete novo site" at bounding box center [123, 140] width 59 height 7
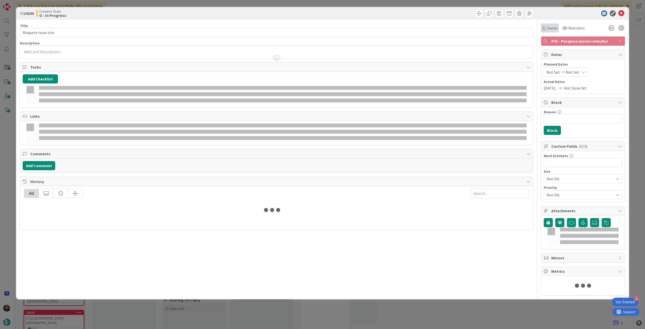
click at [386, 30] on span "Owner" at bounding box center [551, 28] width 11 height 6
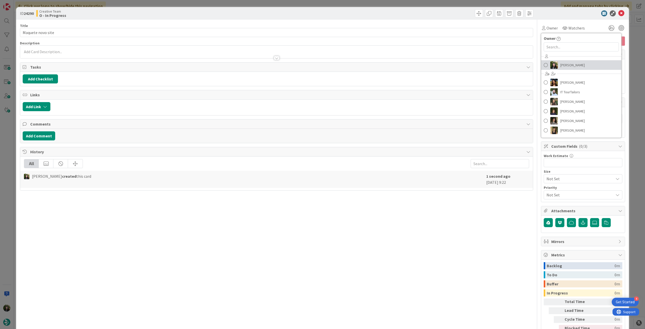
click at [386, 62] on span "[PERSON_NAME]" at bounding box center [572, 65] width 24 height 8
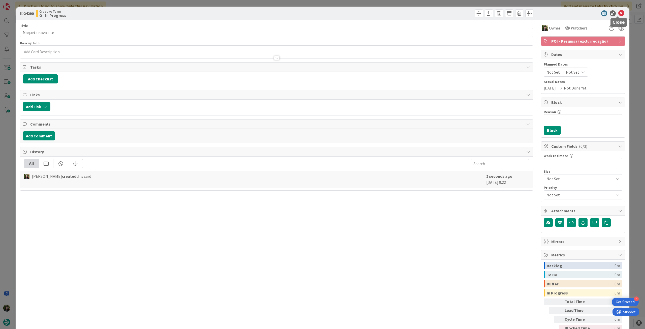
drag, startPoint x: 616, startPoint y: 15, endPoint x: 573, endPoint y: 26, distance: 44.8
click at [386, 15] on icon at bounding box center [621, 13] width 6 height 6
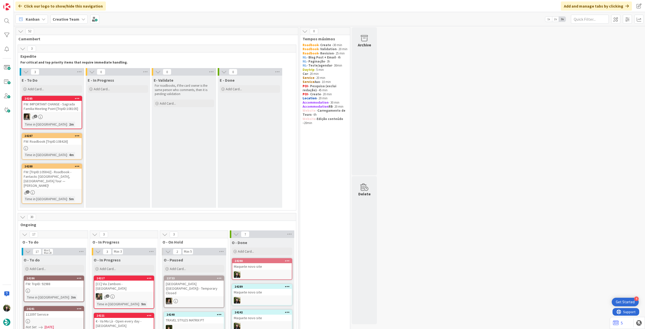
click at [71, 19] on b "Creative Team" at bounding box center [66, 19] width 27 height 5
click at [75, 73] on h4 "Creative Team - Análise" at bounding box center [90, 71] width 68 height 5
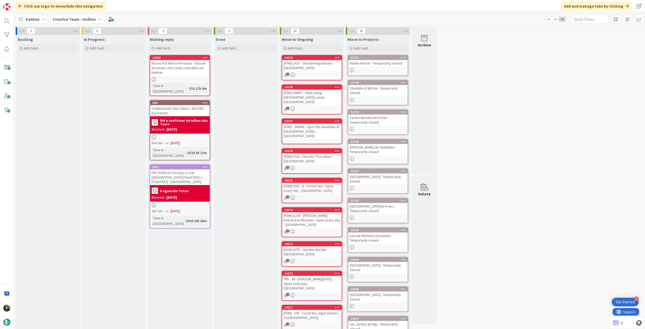
click at [75, 19] on b "Creative Team - Análise" at bounding box center [74, 19] width 43 height 5
click at [76, 74] on h4 "Creative Team" at bounding box center [86, 71] width 61 height 5
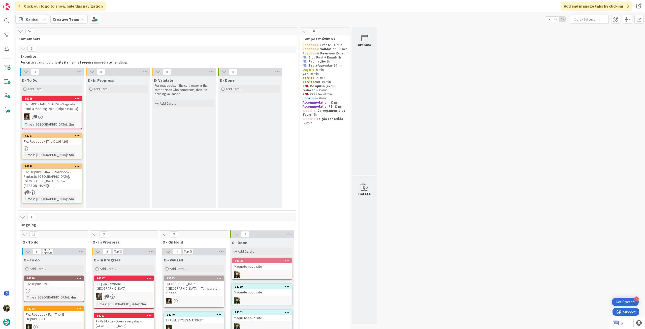
click at [72, 111] on div "FW: IMPORTANT CHANGE - Sagrada Familia Meeting Point [TripID:108105]" at bounding box center [51, 106] width 59 height 11
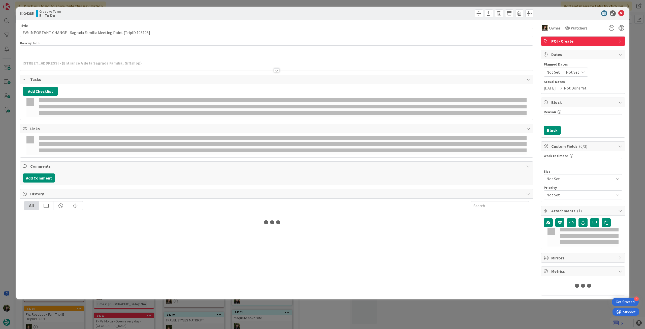
click at [115, 56] on p at bounding box center [276, 58] width 507 height 6
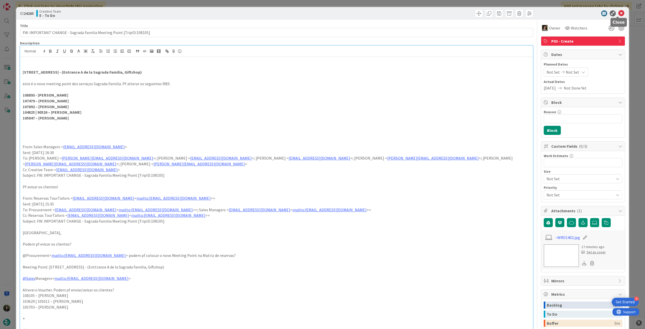
click at [386, 11] on icon at bounding box center [621, 13] width 6 height 6
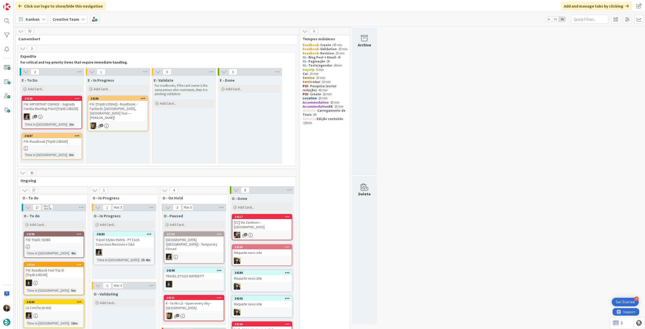
click at [70, 19] on b "Creative Team" at bounding box center [66, 19] width 27 height 5
click at [69, 72] on h4 "Creative Team - Análise" at bounding box center [90, 71] width 68 height 5
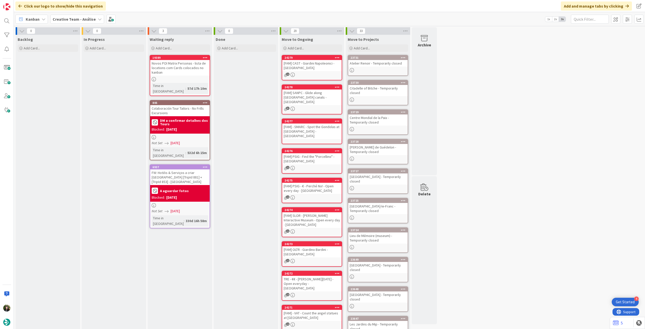
click at [86, 20] on b "Creative Team - Análise" at bounding box center [74, 19] width 43 height 5
click at [78, 74] on h4 "Creative Team" at bounding box center [86, 71] width 61 height 5
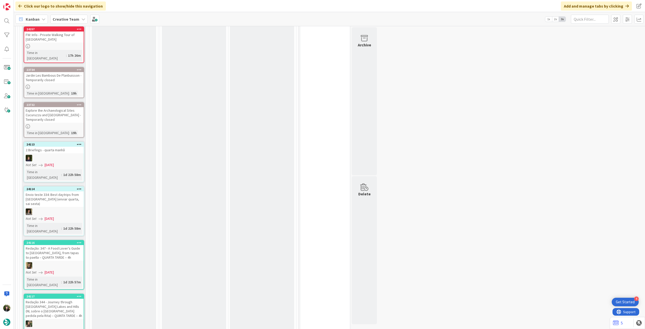
scroll to position [504, 0]
click at [80, 143] on icon at bounding box center [79, 145] width 5 height 4
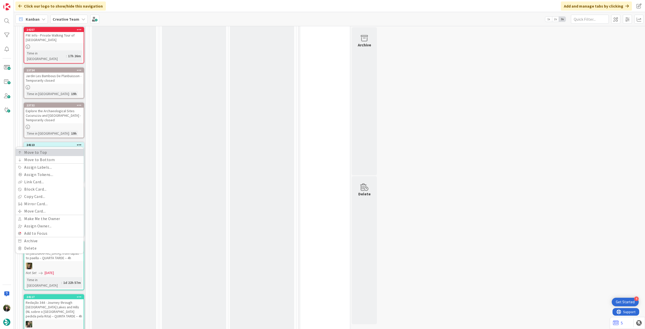
click at [75, 149] on link "Move to Top" at bounding box center [50, 152] width 68 height 7
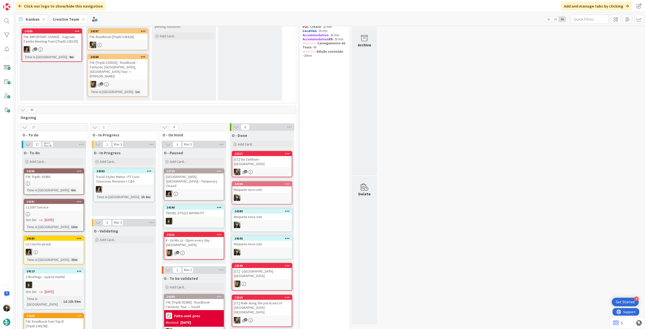
scroll to position [101, 0]
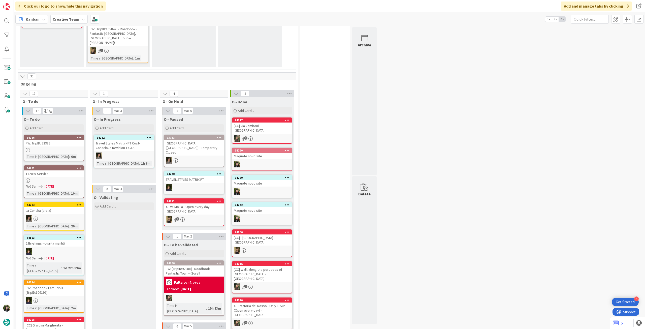
click at [42, 184] on div "La Concha (praia)" at bounding box center [53, 210] width 59 height 7
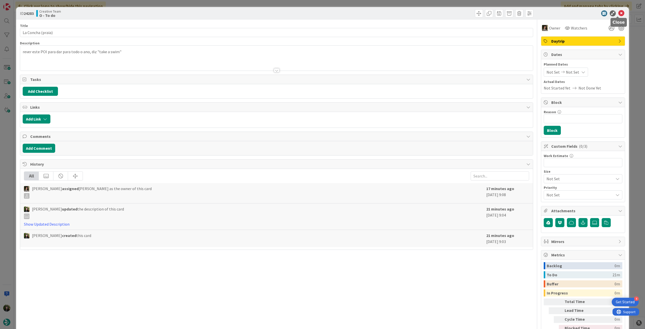
click at [386, 11] on icon at bounding box center [621, 13] width 6 height 6
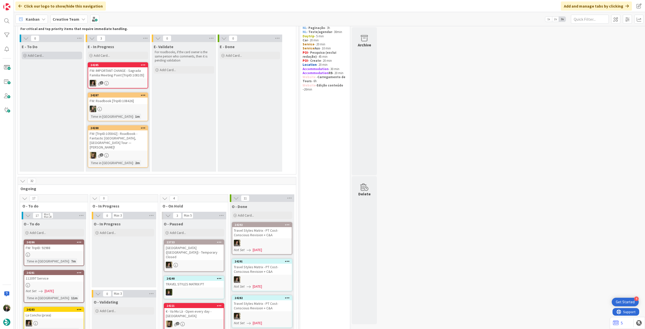
click at [47, 57] on div "Add Card..." at bounding box center [52, 56] width 60 height 8
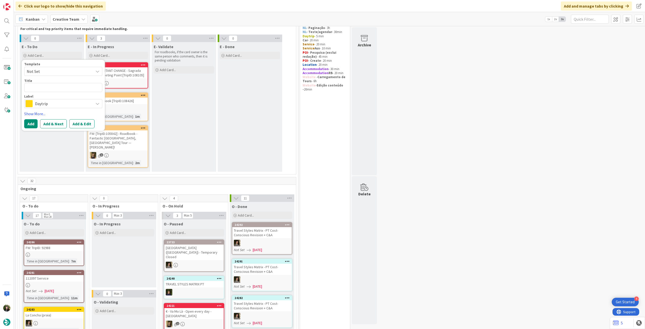
click at [48, 104] on span "Daytrip" at bounding box center [63, 103] width 56 height 7
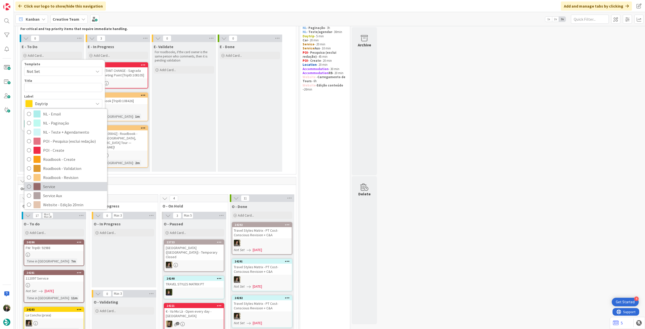
scroll to position [67, 0]
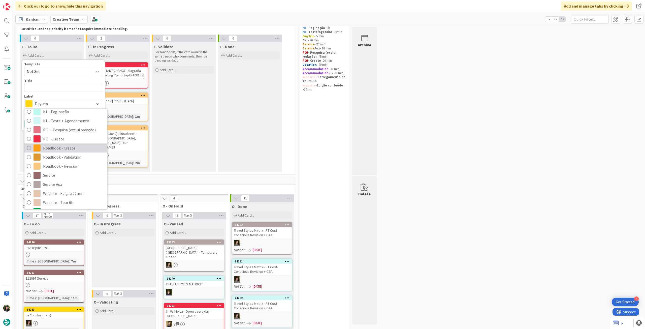
drag, startPoint x: 69, startPoint y: 148, endPoint x: 69, endPoint y: 140, distance: 8.1
click at [69, 148] on span "Roadbook - Create" at bounding box center [73, 148] width 61 height 8
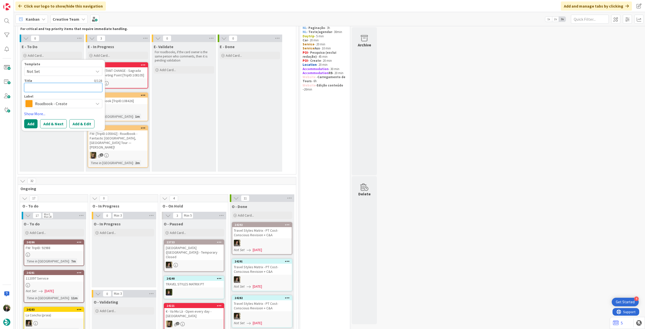
click at [74, 85] on textarea at bounding box center [63, 87] width 78 height 9
paste textarea "105590"
type textarea "x"
type textarea "105590"
type textarea "x"
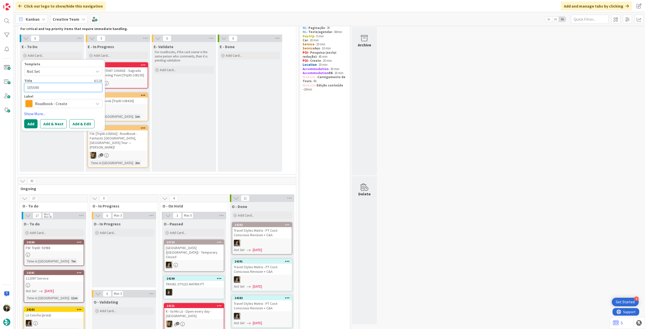
type textarea "105590"
type textarea "x"
type textarea "105590 -"
type textarea "x"
type textarea "105590 -"
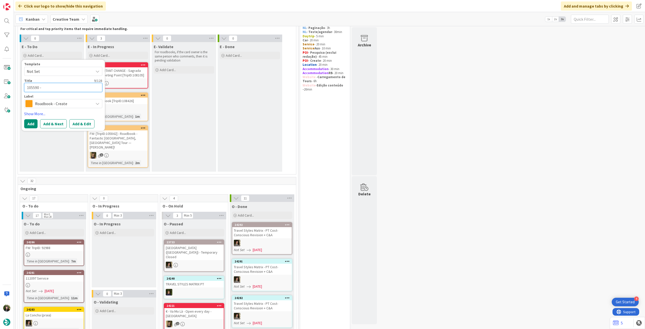
type textarea "x"
type textarea "105590 - 6"
type textarea "x"
type textarea "105590 - 6"
type textarea "x"
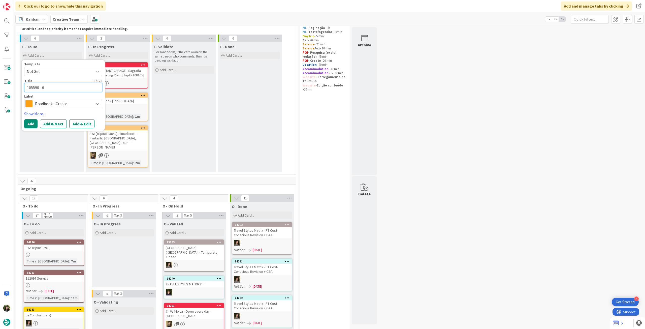
type textarea "105590 - 6 o"
type textarea "x"
type textarea "105590 - 6 oc"
type textarea "x"
type textarea "105590 - 6 oct"
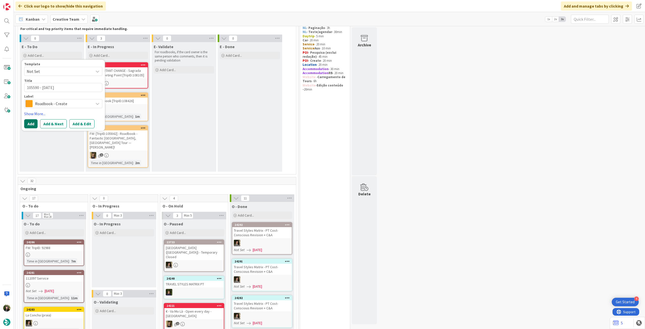
click at [33, 123] on button "Add" at bounding box center [30, 123] width 13 height 9
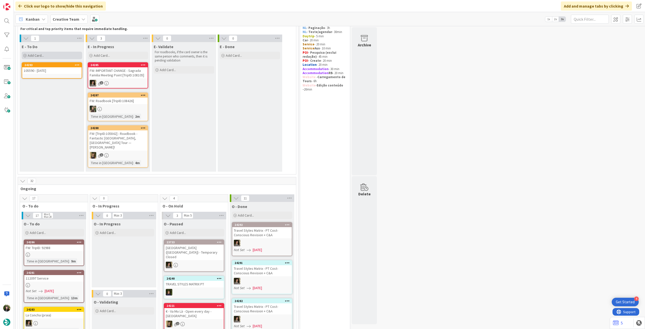
click at [44, 52] on div "Add Card..." at bounding box center [52, 56] width 60 height 8
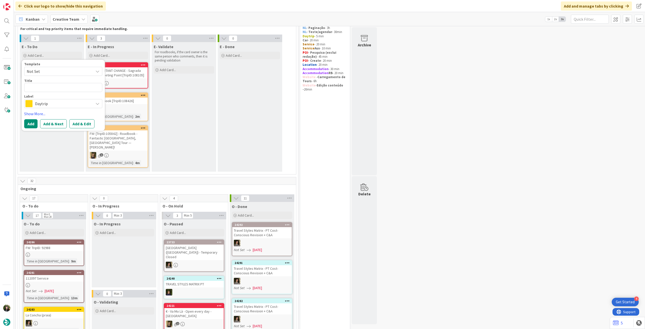
drag, startPoint x: 40, startPoint y: 102, endPoint x: 43, endPoint y: 101, distance: 2.7
click at [41, 101] on span "Daytrip" at bounding box center [63, 103] width 56 height 7
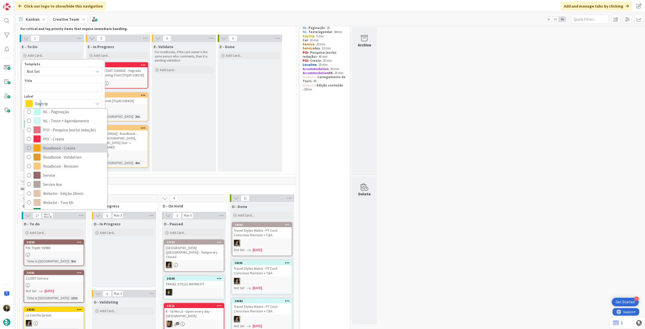
drag, startPoint x: 76, startPoint y: 150, endPoint x: 64, endPoint y: 118, distance: 34.2
click at [76, 150] on span "Roadbook - Create" at bounding box center [73, 148] width 61 height 8
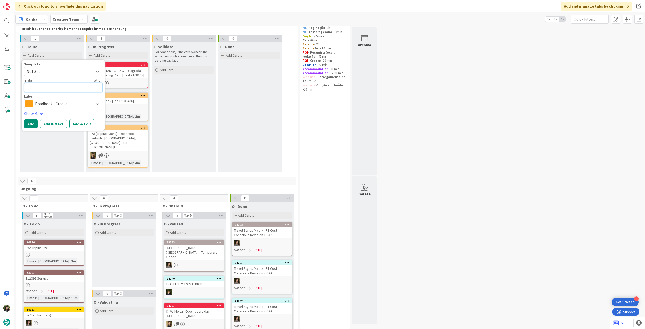
click at [67, 87] on textarea at bounding box center [63, 87] width 78 height 9
paste textarea "106514"
type textarea "x"
type textarea "106514"
type textarea "x"
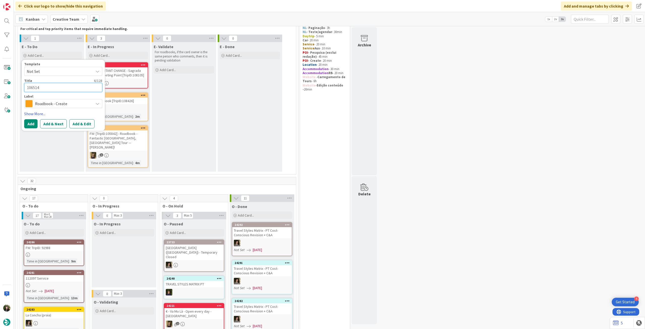
type textarea "106514"
type textarea "x"
type textarea "106514 -"
type textarea "x"
type textarea "106514 -"
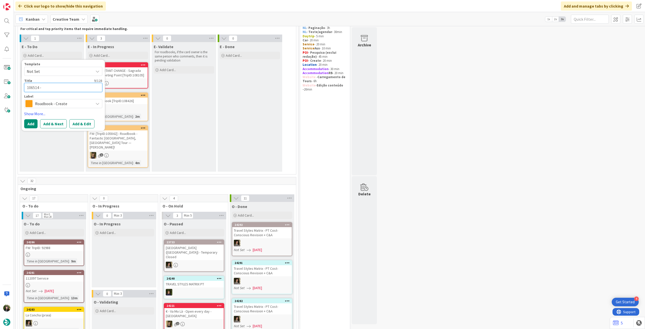
type textarea "x"
type textarea "106514 - 2"
type textarea "x"
type textarea "106514 - 27"
type textarea "x"
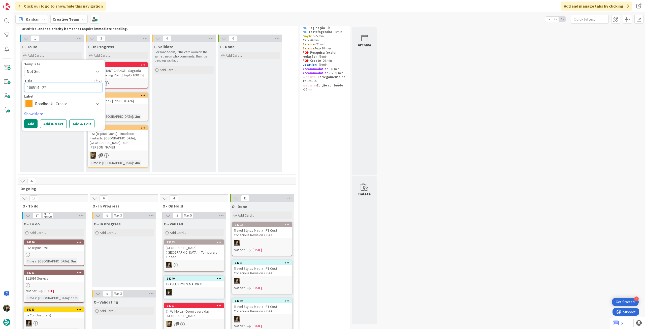
type textarea "106514 - 27"
type textarea "x"
type textarea "106514 - 27 o"
type textarea "x"
type textarea "106514 - 27 oc"
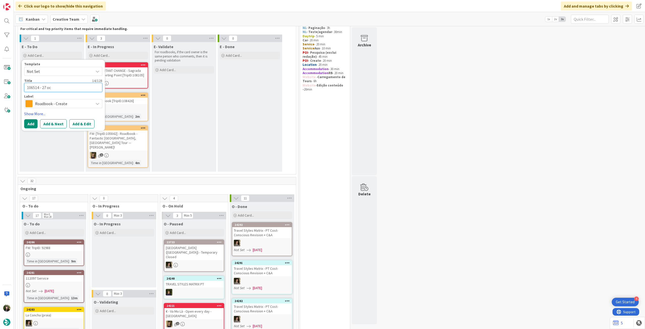
type textarea "x"
type textarea "106514 - 27 oct"
click at [32, 124] on button "Add" at bounding box center [30, 123] width 13 height 9
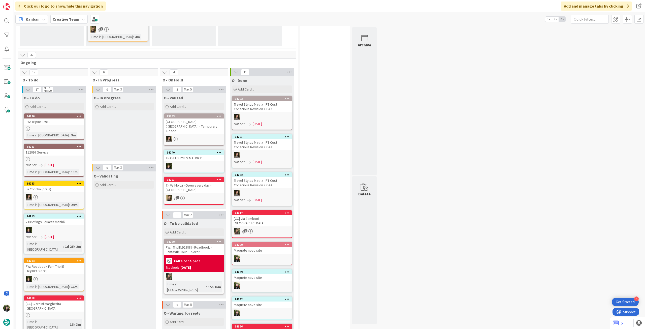
scroll to position [201, 0]
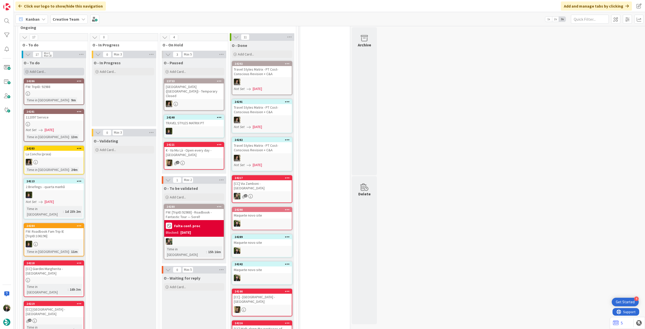
click at [53, 68] on div "Add Card..." at bounding box center [54, 72] width 60 height 8
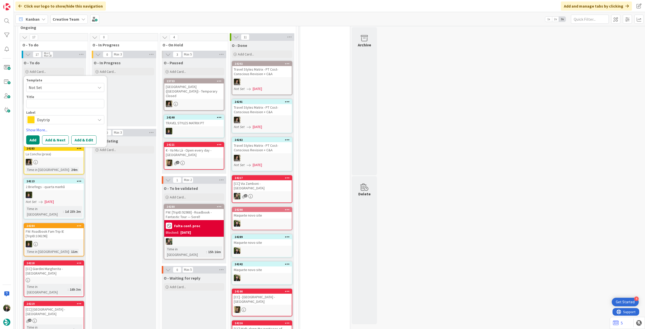
click at [58, 116] on span "Daytrip" at bounding box center [65, 119] width 56 height 7
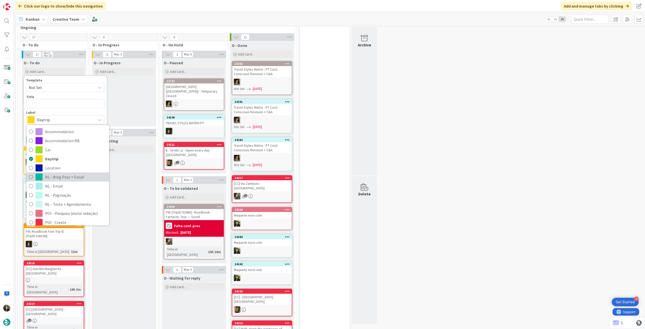
scroll to position [67, 0]
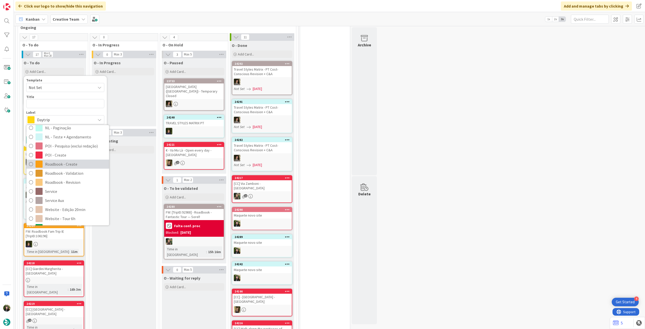
click at [71, 160] on span "Roadbook - Create" at bounding box center [75, 164] width 61 height 8
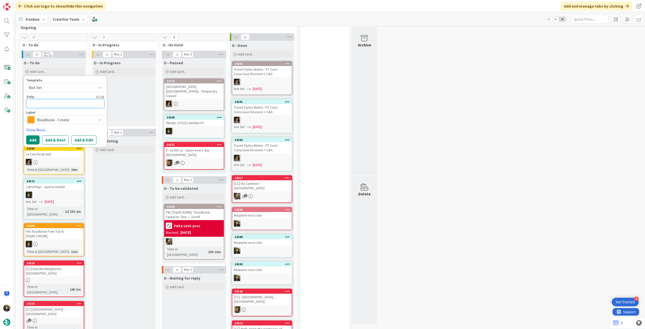
click at [62, 100] on textarea at bounding box center [65, 103] width 78 height 9
paste textarea "110202"
type textarea "x"
type textarea "110202"
type textarea "x"
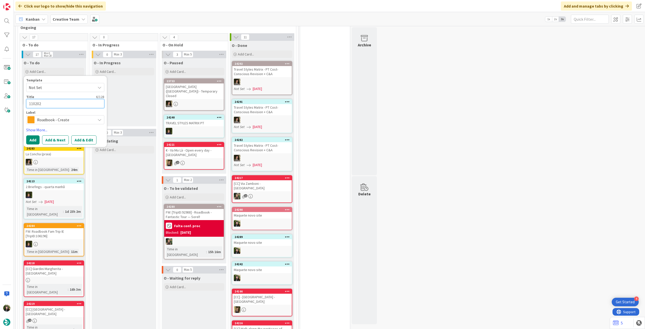
type textarea "110202"
type textarea "x"
type textarea "110202 -"
type textarea "x"
type textarea "110202 -"
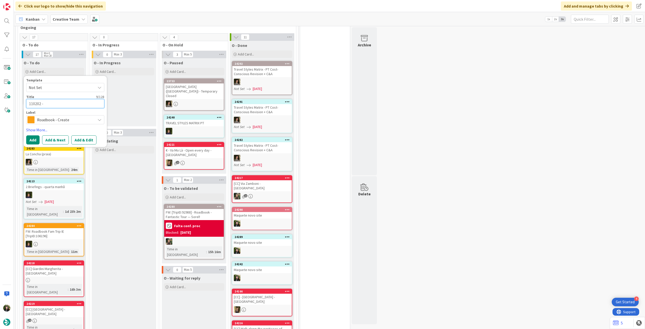
type textarea "x"
type textarea "110202 - 1"
type textarea "x"
type textarea "110202 - 14"
type textarea "x"
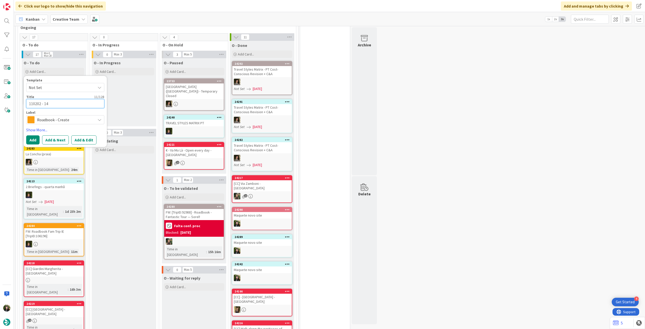
type textarea "110202 - 14"
type textarea "x"
type textarea "110202 - 14 n"
type textarea "x"
type textarea "110202 - 14 no"
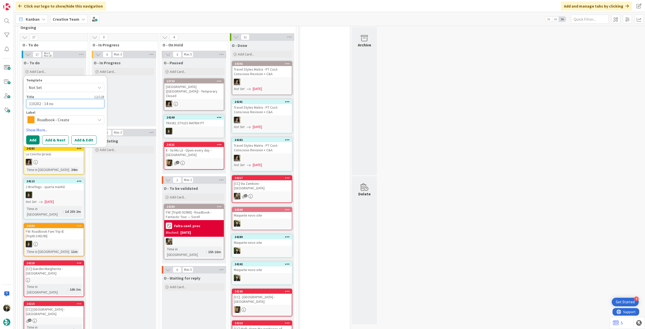
type textarea "x"
type textarea "110202 - 14 nov"
click at [35, 135] on button "Add" at bounding box center [32, 139] width 13 height 9
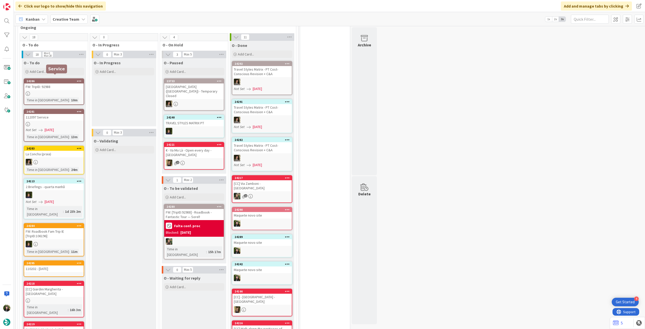
click at [47, 63] on div "O - To do Add Card... Template Not Set Title 0 / 128 Label Daytrip Accommodatio…" at bounding box center [54, 67] width 64 height 18
click at [50, 68] on div "Add Card..." at bounding box center [54, 72] width 60 height 8
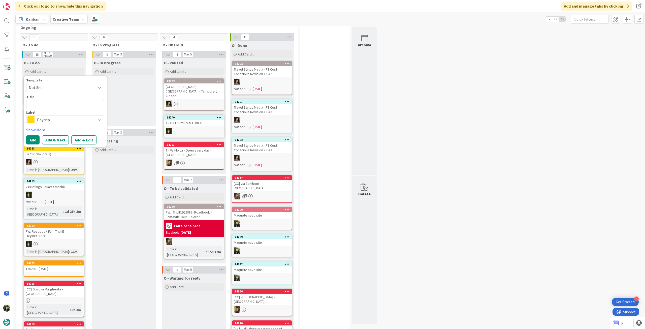
click at [55, 117] on span "Daytrip" at bounding box center [65, 119] width 56 height 7
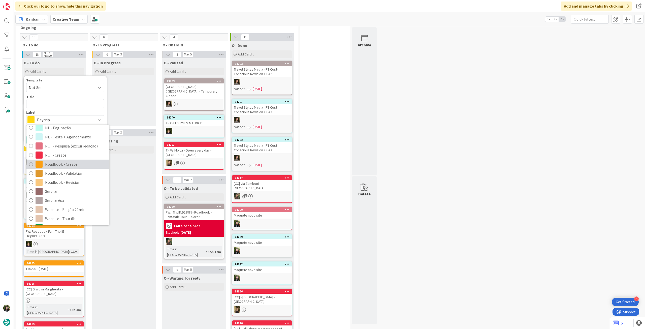
drag, startPoint x: 73, startPoint y: 159, endPoint x: 65, endPoint y: 105, distance: 55.0
click at [73, 160] on span "Roadbook - Create" at bounding box center [75, 164] width 61 height 8
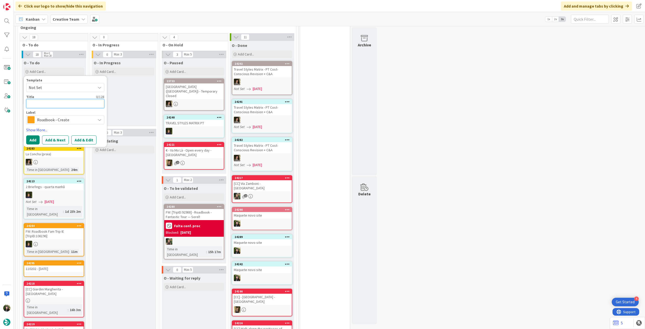
click at [64, 99] on textarea at bounding box center [65, 103] width 78 height 9
paste textarea "108558"
type textarea "x"
type textarea "108558"
type textarea "x"
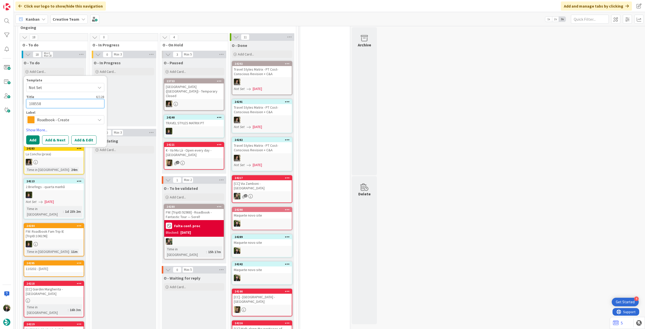
type textarea "108558"
type textarea "x"
type textarea "108558 -"
type textarea "x"
type textarea "108558 -"
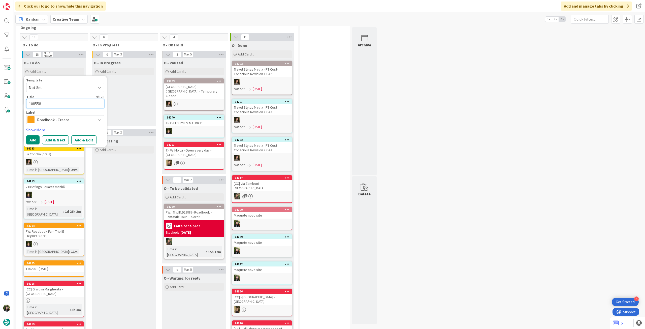
type textarea "x"
type textarea "108558 - 1"
type textarea "x"
type textarea "108558 - 19"
type textarea "x"
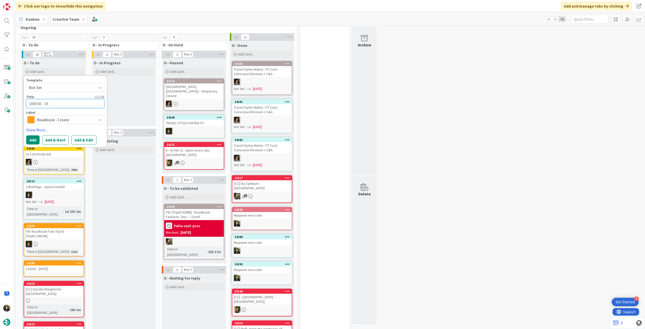
type textarea "108558 - 19"
type textarea "x"
type textarea "108558 - 19 n"
type textarea "x"
type textarea "108558 - 19 no"
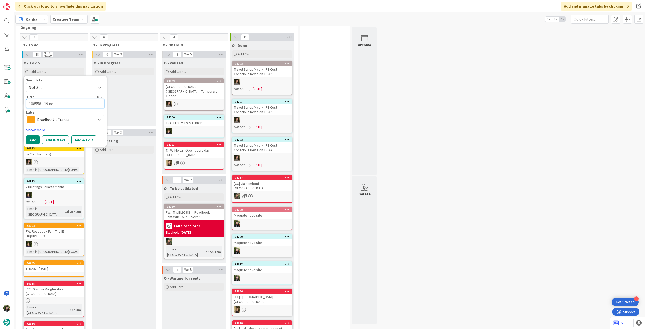
type textarea "x"
type textarea "108558 - 19 nov"
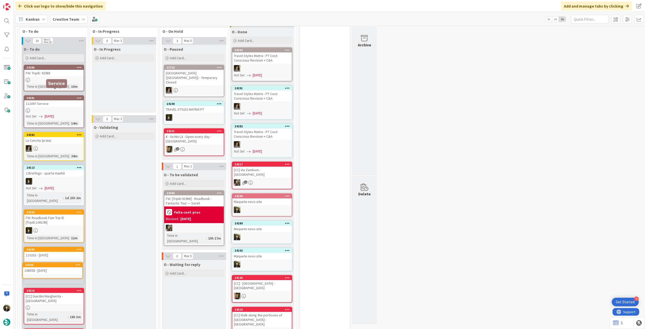
scroll to position [218, 0]
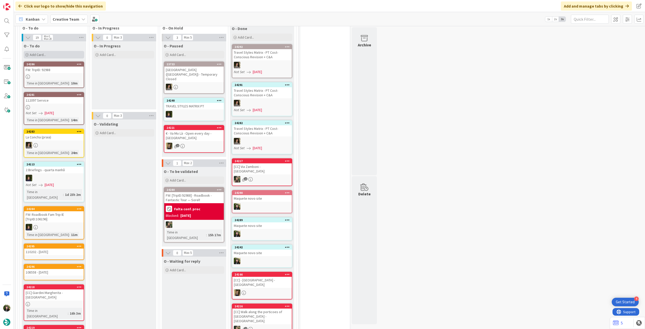
click at [51, 52] on div "Add Card..." at bounding box center [54, 55] width 60 height 8
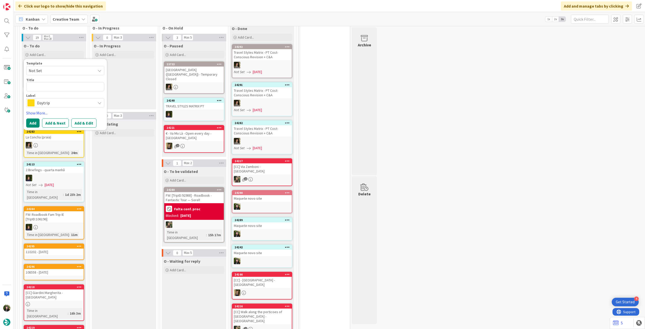
click at [55, 99] on span "Daytrip" at bounding box center [65, 102] width 56 height 7
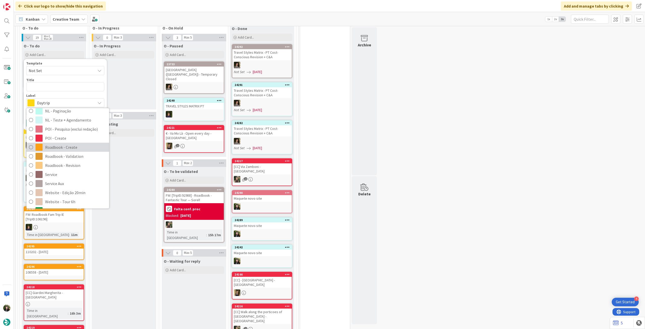
click at [73, 143] on span "Roadbook - Create" at bounding box center [75, 147] width 61 height 8
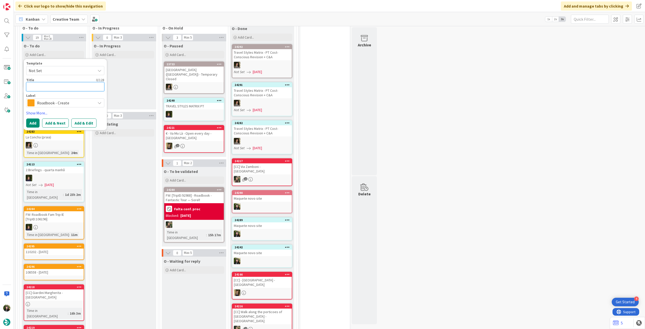
click at [77, 82] on textarea at bounding box center [65, 86] width 78 height 9
paste textarea "111912"
type textarea "x"
type textarea "111912"
type textarea "x"
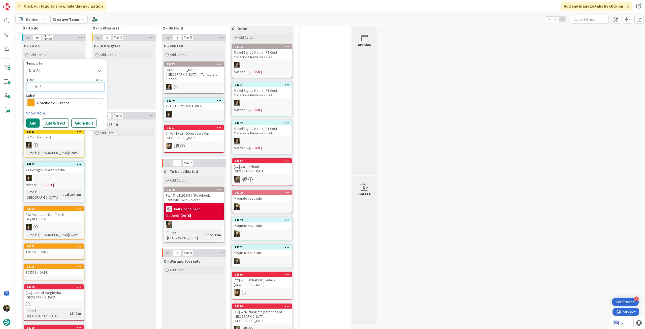
type textarea "111912"
type textarea "x"
type textarea "111912 -"
type textarea "x"
type textarea "111912 - 2"
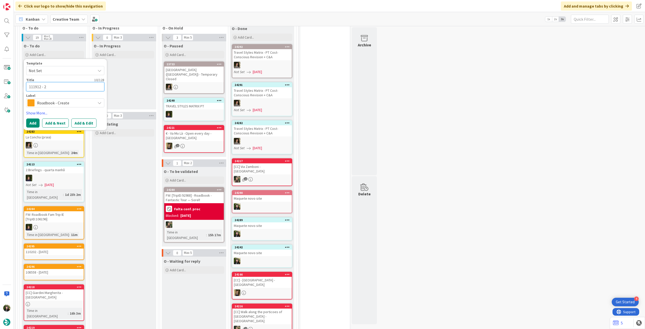
type textarea "x"
type textarea "111912 - 20"
type textarea "x"
type textarea "111912 - 20 n"
type textarea "x"
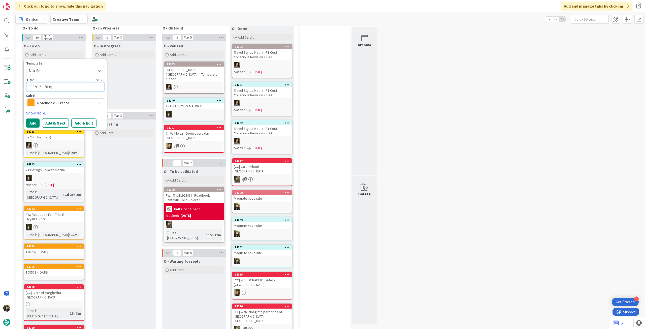
type textarea "111912 - 20 njo"
type textarea "x"
type textarea "111912 - 20 njov"
type textarea "x"
type textarea "111912 - 20 njo"
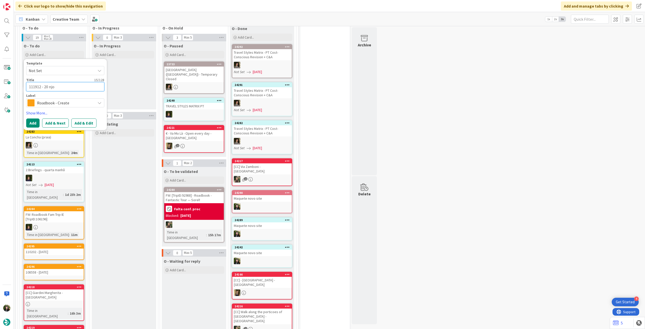
type textarea "x"
type textarea "111912 - 20 nj"
type textarea "x"
type textarea "111912 - 20 n"
type textarea "x"
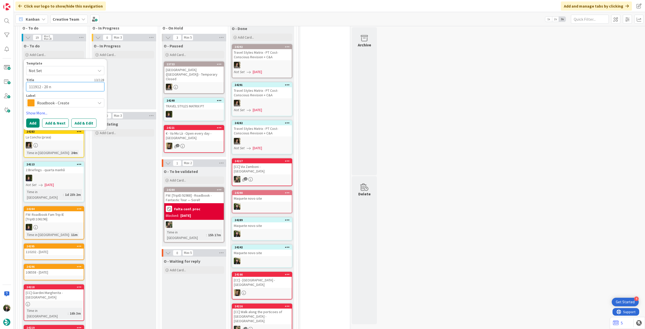
type textarea "111912 - 20 no"
type textarea "x"
type textarea "111912 - 20 nov"
click at [37, 118] on button "Add" at bounding box center [32, 122] width 13 height 9
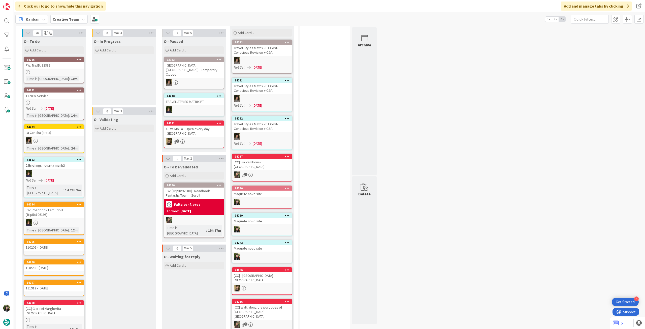
scroll to position [208, 0]
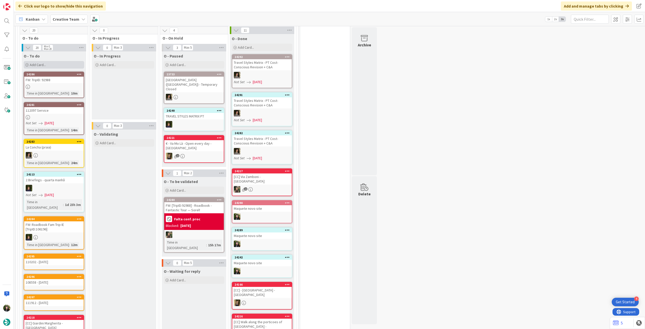
click at [43, 61] on div "Add Card..." at bounding box center [54, 65] width 60 height 8
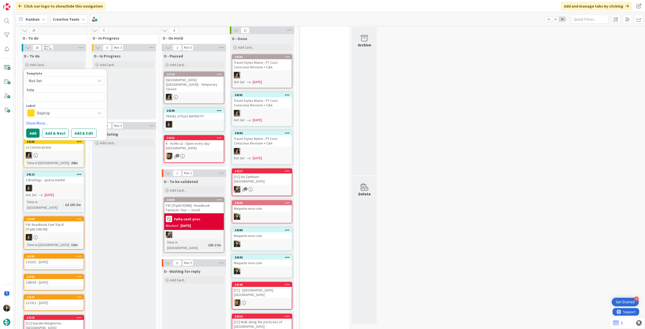
click at [60, 109] on span "Daytrip" at bounding box center [65, 112] width 56 height 7
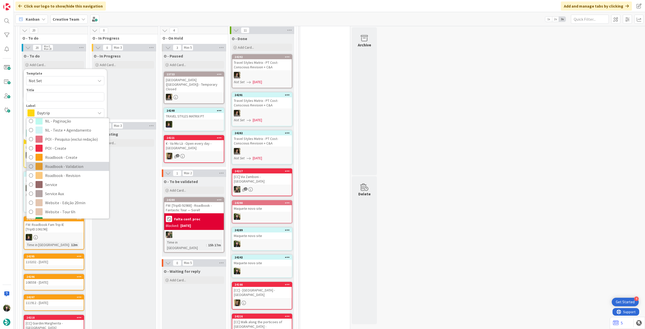
click at [73, 162] on span "Roadbook - Validation" at bounding box center [75, 166] width 61 height 8
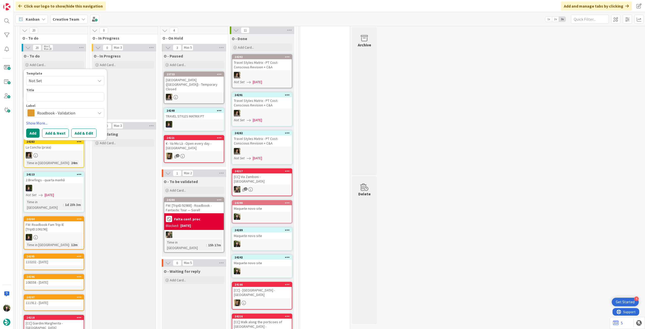
click at [62, 113] on div "Roadbook - Validation" at bounding box center [65, 112] width 78 height 9
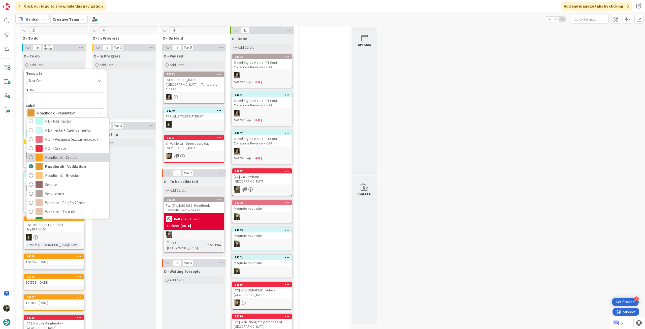
click at [67, 155] on span "Roadbook - Create" at bounding box center [75, 157] width 61 height 8
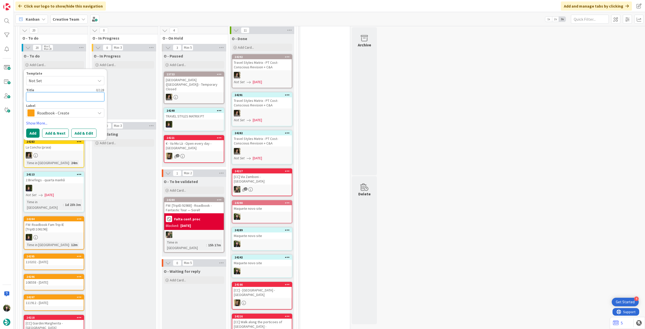
click at [61, 92] on textarea at bounding box center [65, 96] width 78 height 9
paste textarea "77815"
type textarea "x"
type textarea "77815"
type textarea "x"
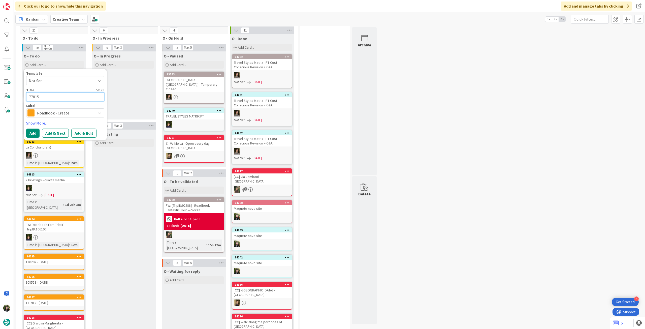
type textarea "77815"
type textarea "x"
type textarea "77815 -"
type textarea "x"
type textarea "77815 -"
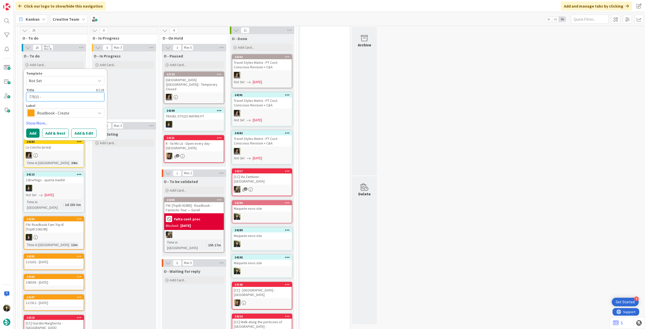
type textarea "x"
type textarea "77815 - 2"
type textarea "x"
type textarea "77815 - 21"
type textarea "x"
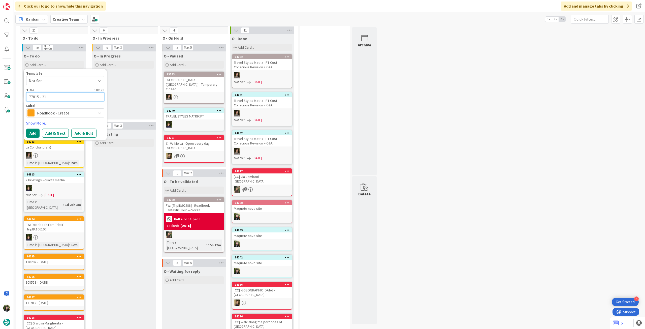
type textarea "77815 - 21"
type textarea "x"
type textarea "77815 - 21 n"
type textarea "x"
type textarea "77815 - 21 no"
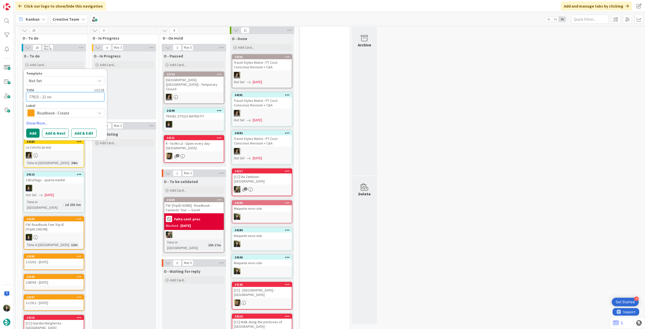
type textarea "x"
type textarea "77815 - 21 nov"
click at [38, 129] on button "Add" at bounding box center [32, 132] width 13 height 9
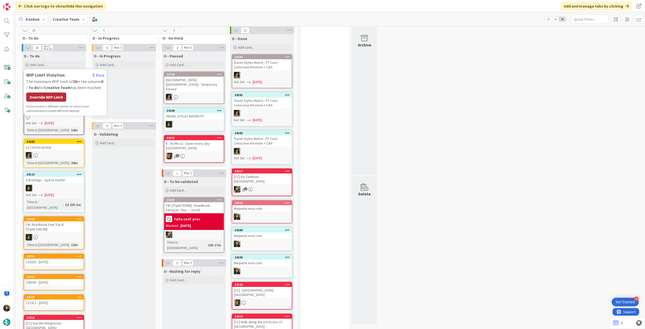
click at [53, 92] on div "Override WIP Limit" at bounding box center [46, 96] width 40 height 9
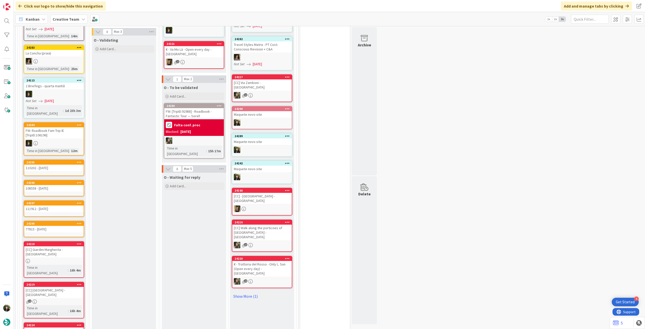
scroll to position [201, 0]
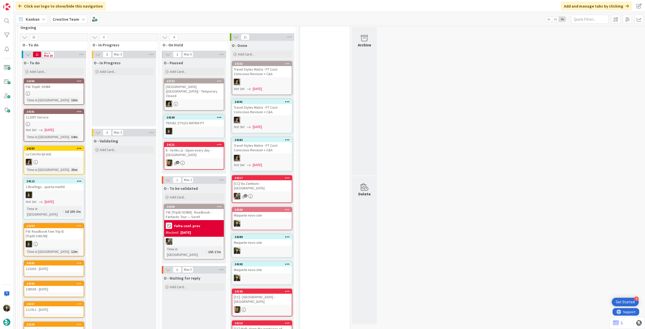
click at [198, 184] on div "Blocked: 30/09/2025" at bounding box center [194, 232] width 56 height 5
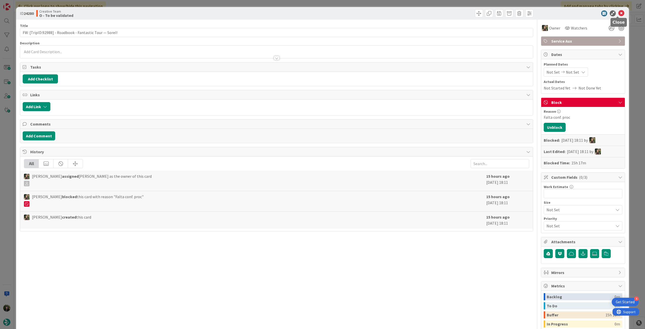
click at [386, 14] on icon at bounding box center [621, 13] width 6 height 6
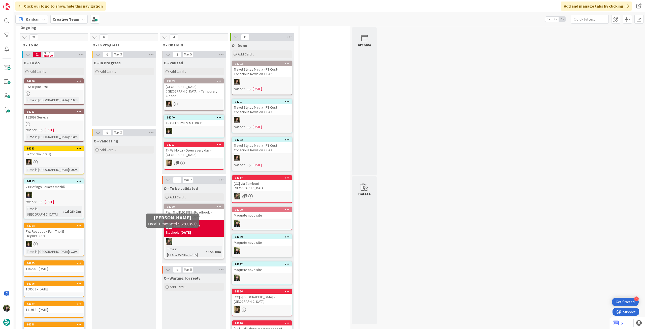
click at [210, 184] on div "Falta conf. proc" at bounding box center [194, 225] width 56 height 8
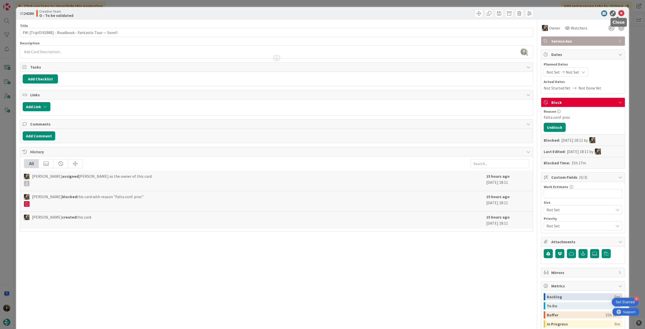
click at [386, 16] on icon at bounding box center [621, 13] width 6 height 6
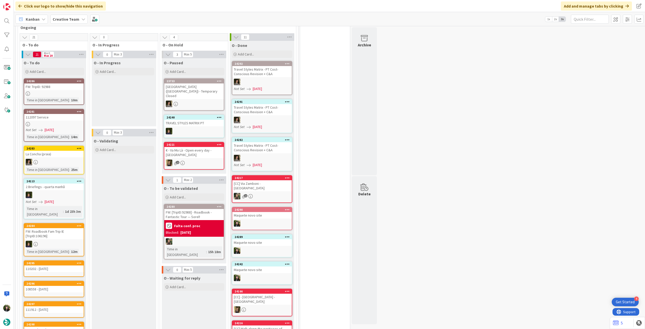
click at [218, 184] on icon at bounding box center [219, 206] width 5 height 4
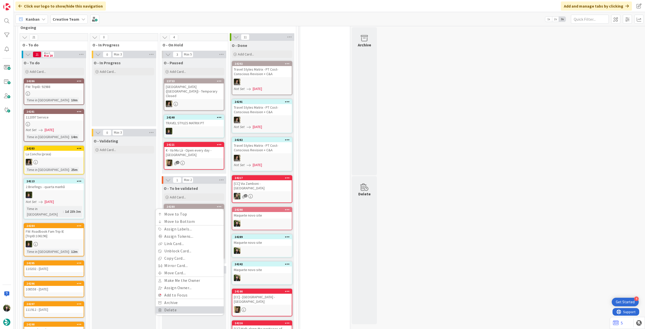
click at [194, 184] on link "Delete" at bounding box center [190, 309] width 68 height 7
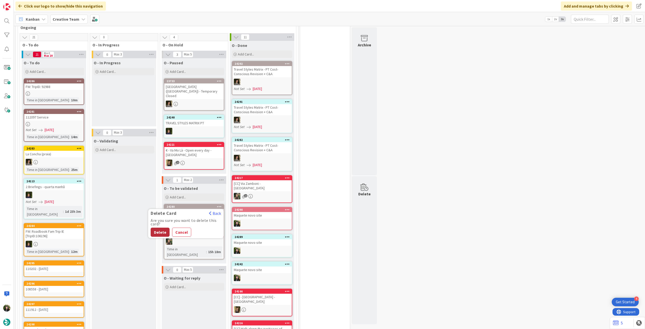
click at [155, 184] on button "Delete" at bounding box center [160, 231] width 19 height 9
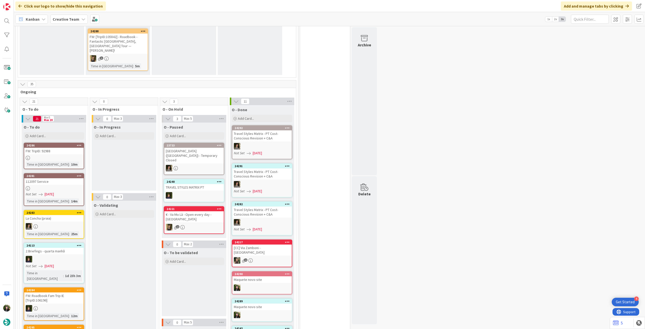
scroll to position [134, 0]
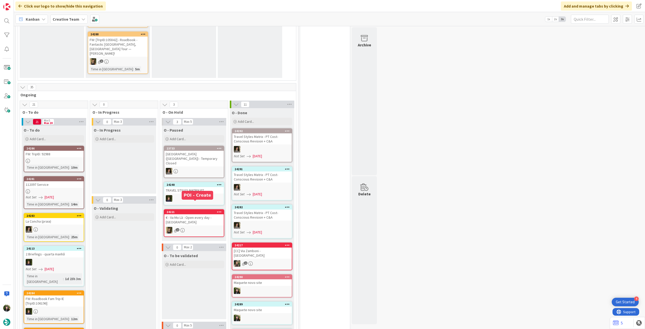
click at [188, 184] on div at bounding box center [193, 198] width 59 height 7
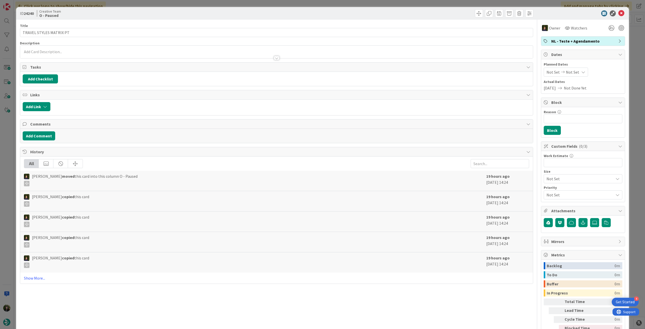
click at [386, 19] on div "ID 24240 Creative Team O - Paused" at bounding box center [322, 13] width 612 height 13
click at [386, 15] on icon at bounding box center [621, 13] width 6 height 6
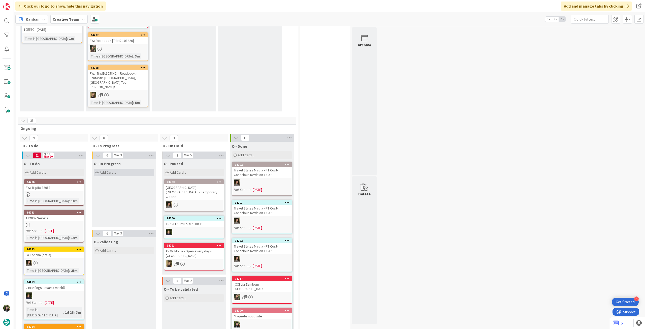
click at [127, 168] on div "Add Card..." at bounding box center [124, 172] width 60 height 8
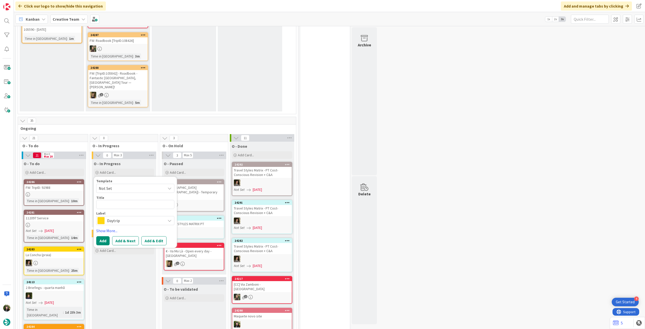
click at [121, 184] on span "Daytrip" at bounding box center [135, 220] width 56 height 7
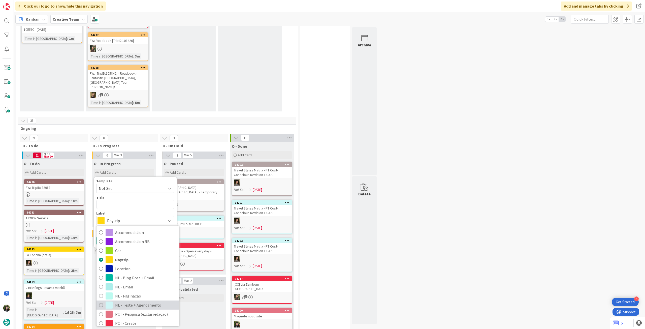
click at [142, 184] on span "NL - Teste + Agendamento" at bounding box center [145, 305] width 61 height 8
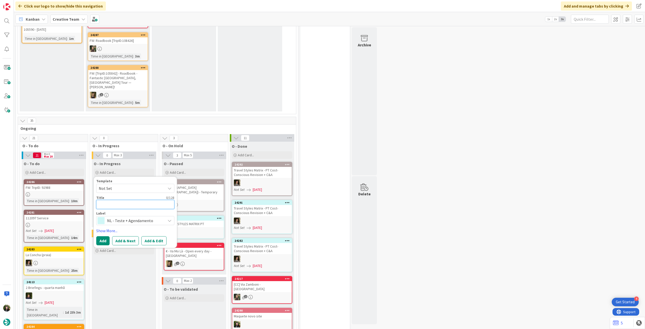
click at [137, 184] on textarea at bounding box center [135, 204] width 78 height 9
type textarea "x"
type textarea "M"
type textarea "x"
type textarea "Ma"
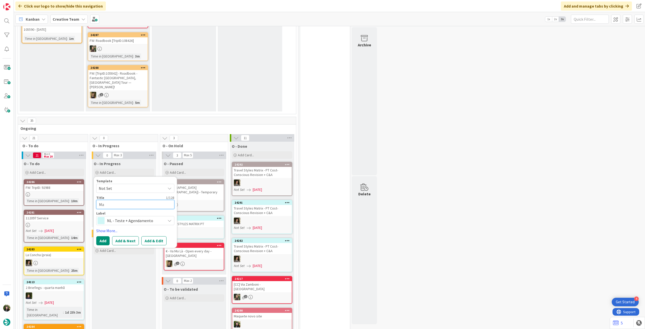
type textarea "x"
type textarea "Maq"
type textarea "x"
type textarea "Maqu"
type textarea "x"
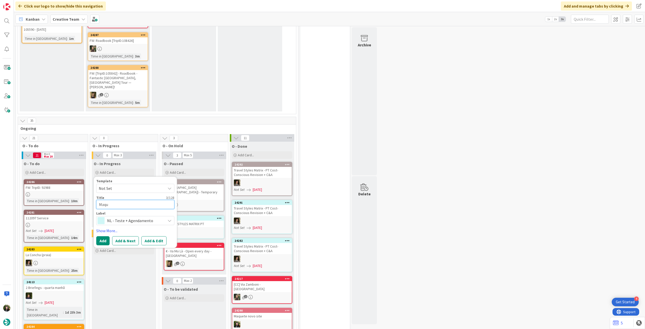
type textarea "Maque"
type textarea "x"
type textarea "Maquet"
type textarea "x"
type textarea "Maquete"
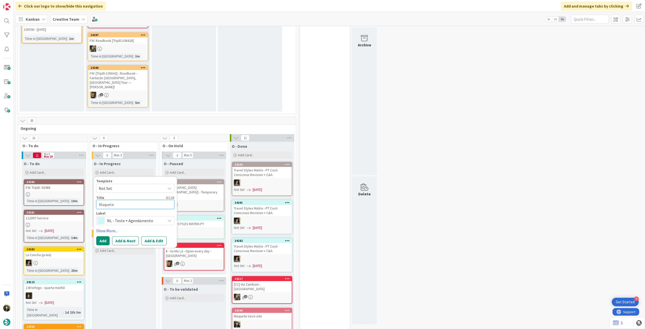
type textarea "x"
type textarea "Maquete"
type textarea "x"
type textarea "Maquete n"
type textarea "x"
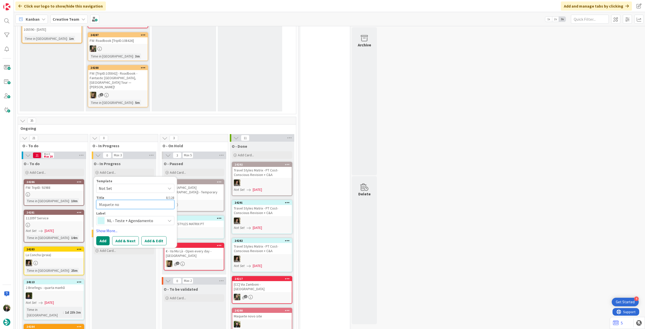
type textarea "Maquete nov"
type textarea "x"
type textarea "Maquete novo"
type textarea "x"
type textarea "Maquete novo s"
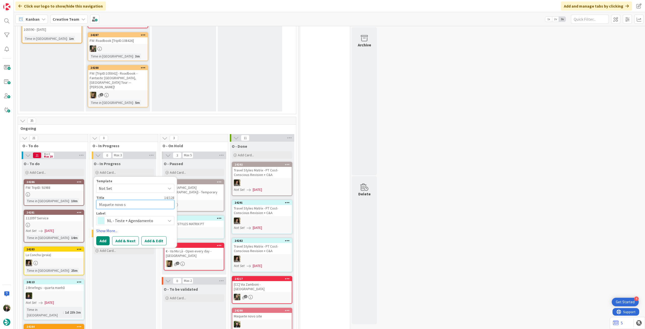
type textarea "x"
type textarea "Maquete novo si"
type textarea "x"
type textarea "Maquete novo sit"
type textarea "x"
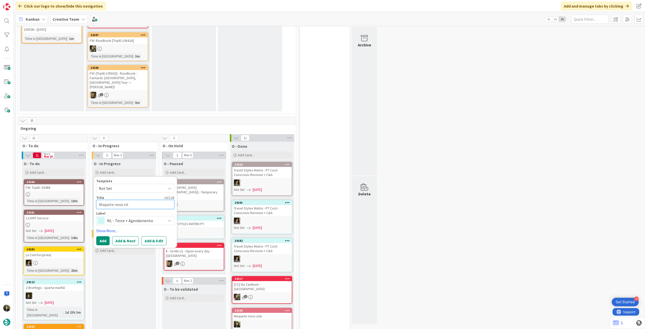
type textarea "Maquete novo site"
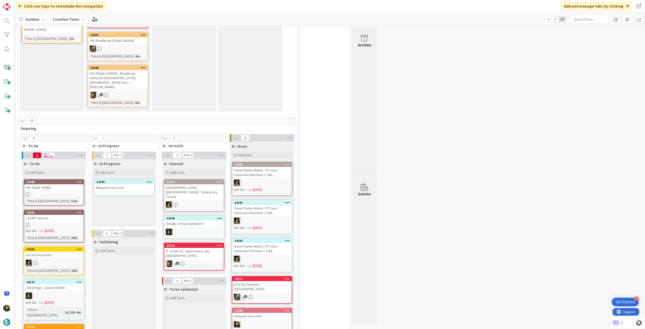
click at [137, 184] on div "24299 Maquete novo site" at bounding box center [124, 187] width 60 height 16
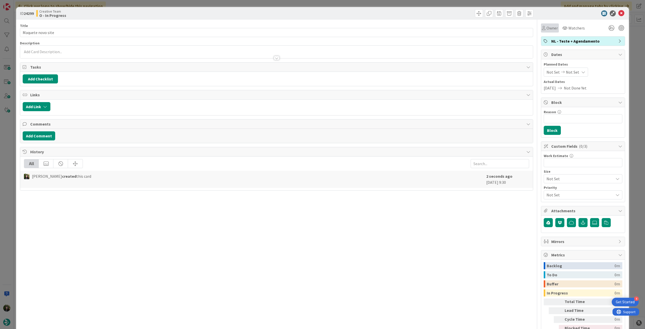
click at [386, 31] on div "Owner" at bounding box center [550, 27] width 18 height 9
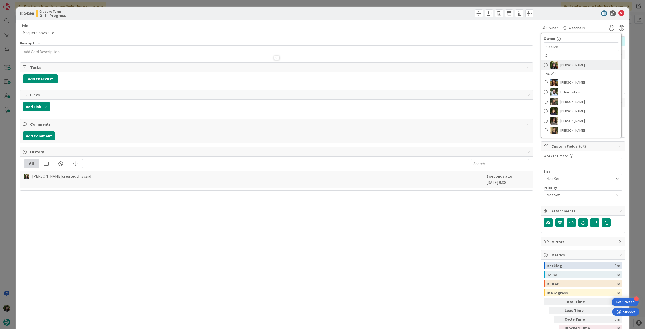
drag, startPoint x: 567, startPoint y: 68, endPoint x: 591, endPoint y: 42, distance: 35.5
click at [386, 68] on span "[PERSON_NAME]" at bounding box center [572, 65] width 24 height 8
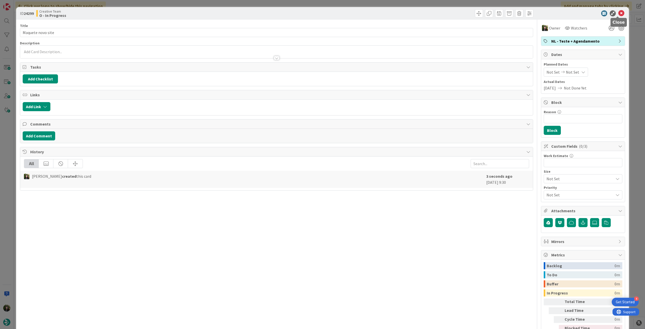
click at [386, 14] on icon at bounding box center [621, 13] width 6 height 6
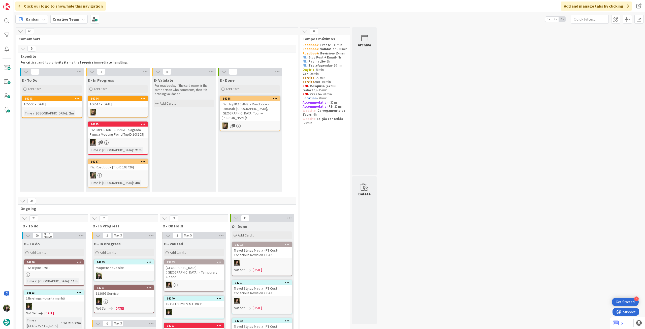
drag, startPoint x: 77, startPoint y: 15, endPoint x: 77, endPoint y: 26, distance: 11.3
click at [77, 15] on div "Creative Team" at bounding box center [68, 19] width 37 height 9
click at [73, 74] on h4 "Creative Team - Análise" at bounding box center [90, 71] width 68 height 5
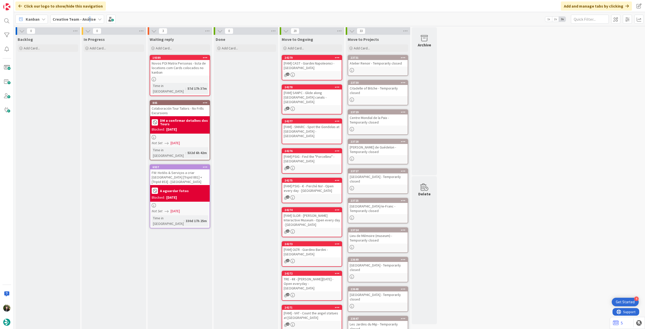
click at [88, 17] on b "Creative Team - Análise" at bounding box center [74, 19] width 43 height 5
click at [74, 73] on h4 "Creative Team" at bounding box center [86, 71] width 61 height 5
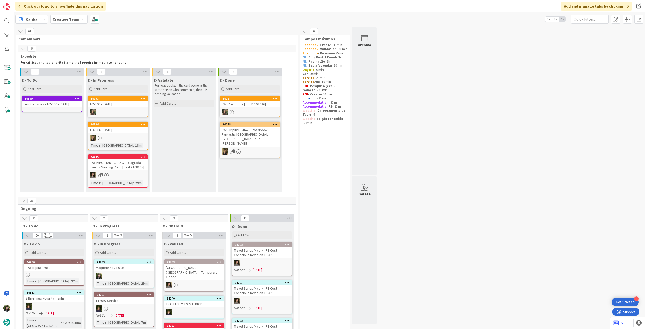
click at [71, 20] on b "Creative Team" at bounding box center [66, 19] width 27 height 5
click at [93, 69] on div "Creative Team - Análise" at bounding box center [93, 72] width 77 height 10
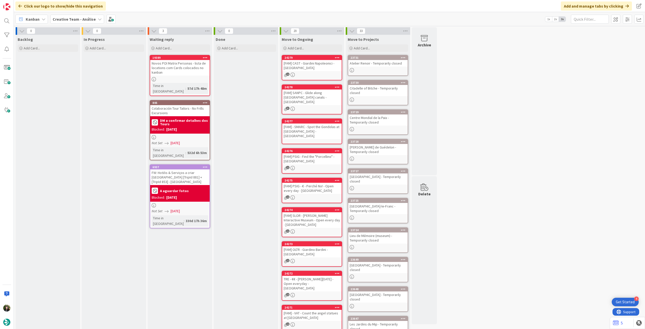
click at [67, 20] on b "Creative Team - Análise" at bounding box center [74, 19] width 43 height 5
click at [91, 70] on h4 "Creative Team" at bounding box center [86, 71] width 61 height 5
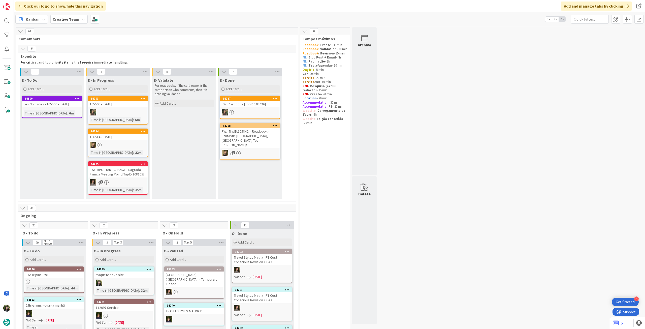
scroll to position [168, 0]
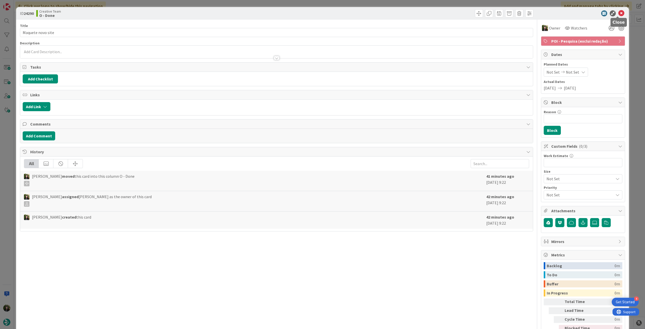
click at [386, 14] on icon at bounding box center [621, 13] width 6 height 6
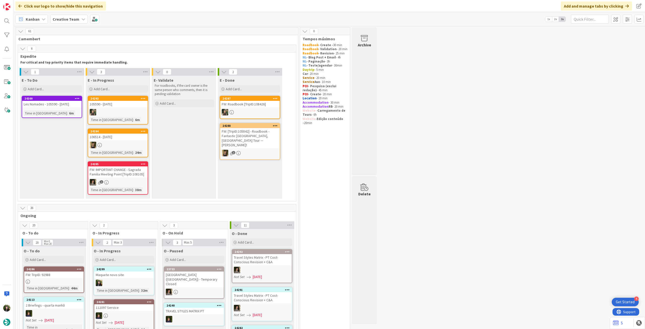
click at [73, 17] on b "Creative Team" at bounding box center [66, 19] width 27 height 5
click at [77, 68] on div "Creative Team - Análise" at bounding box center [93, 72] width 77 height 10
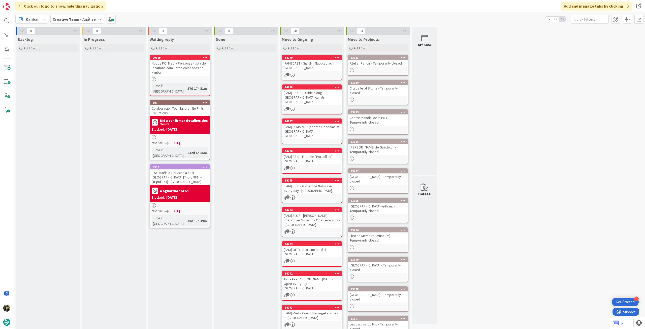
click at [64, 17] on b "Creative Team - Análise" at bounding box center [74, 19] width 43 height 5
click at [70, 67] on div "Creative Team 2" at bounding box center [93, 72] width 77 height 10
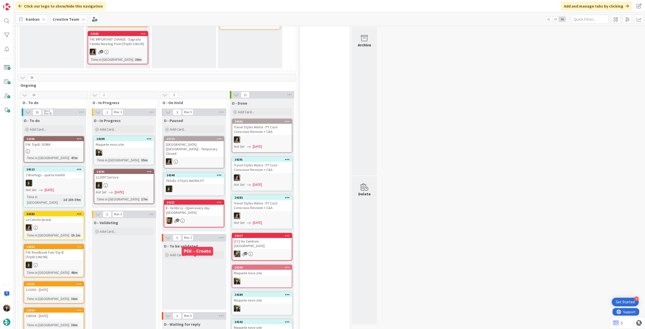
scroll to position [168, 0]
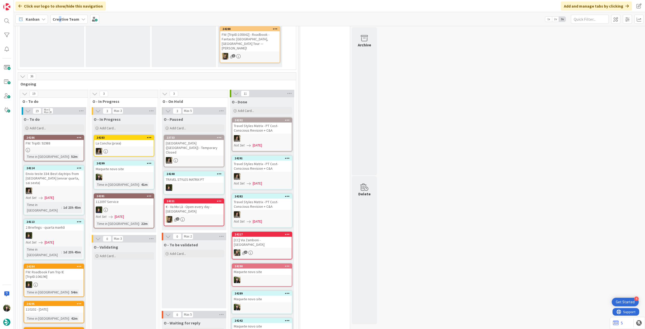
click at [59, 16] on span "Creative Team" at bounding box center [66, 19] width 27 height 6
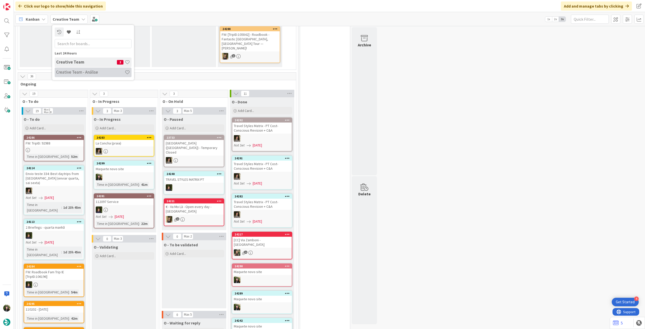
click at [74, 70] on h4 "Creative Team - Análise" at bounding box center [90, 71] width 68 height 5
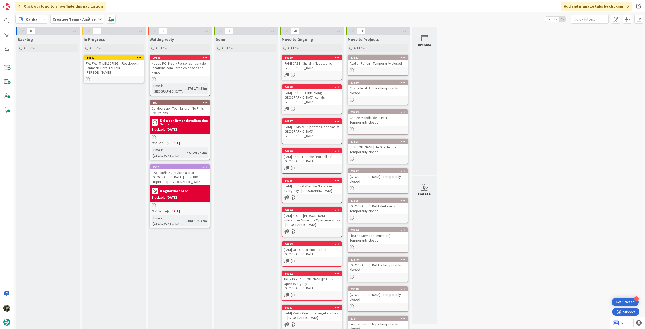
click at [138, 56] on icon at bounding box center [139, 58] width 5 height 4
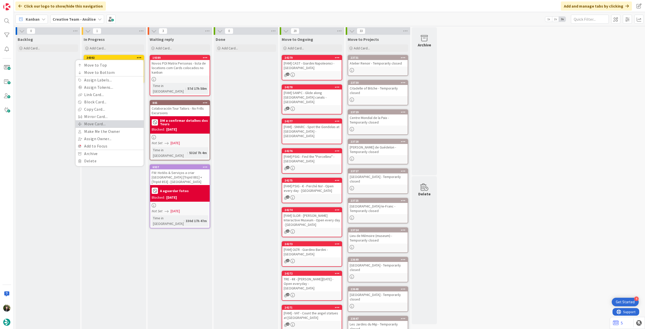
click at [111, 122] on link "Move Card..." at bounding box center [110, 123] width 68 height 7
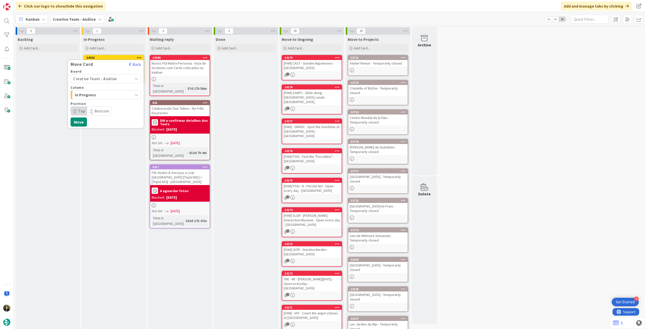
drag, startPoint x: 118, startPoint y: 77, endPoint x: 117, endPoint y: 82, distance: 4.9
click at [118, 78] on span "Creative Team - Análise" at bounding box center [101, 78] width 56 height 7
click at [109, 103] on span "Creative Team" at bounding box center [109, 102] width 58 height 8
click at [104, 110] on span "Daytrip" at bounding box center [105, 110] width 48 height 7
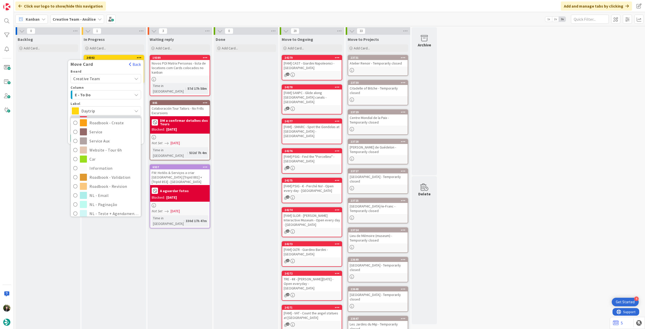
scroll to position [67, 0]
click at [107, 181] on span "Roadbook - Revision" at bounding box center [113, 183] width 49 height 8
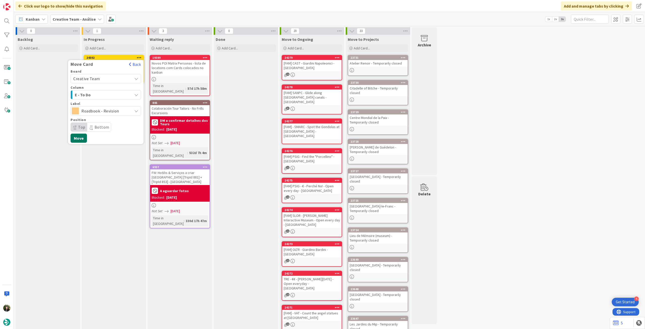
click at [80, 140] on button "Move" at bounding box center [78, 137] width 16 height 9
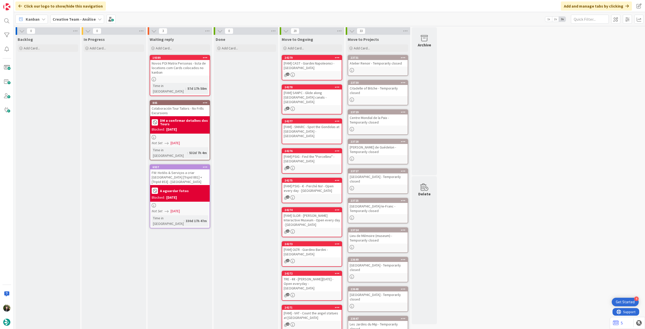
click at [81, 18] on b "Creative Team - Análise" at bounding box center [74, 19] width 43 height 5
click at [74, 71] on h4 "Creative Team" at bounding box center [86, 71] width 61 height 5
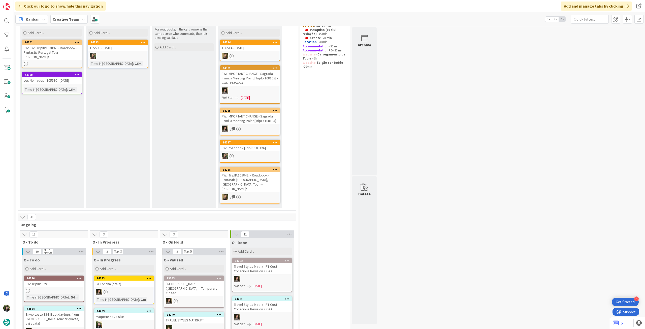
scroll to position [134, 0]
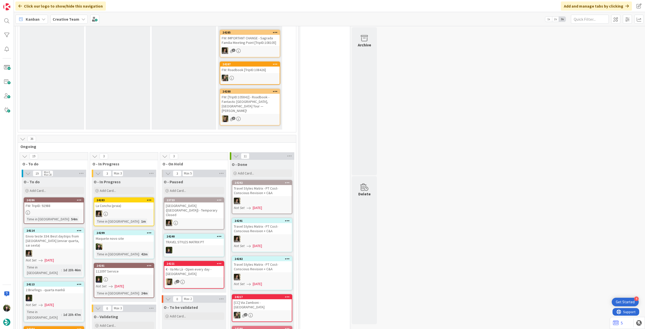
click at [124, 184] on div at bounding box center [123, 213] width 59 height 7
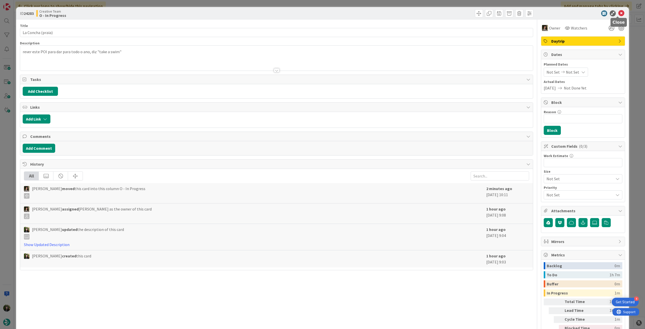
click at [386, 13] on icon at bounding box center [621, 13] width 6 height 6
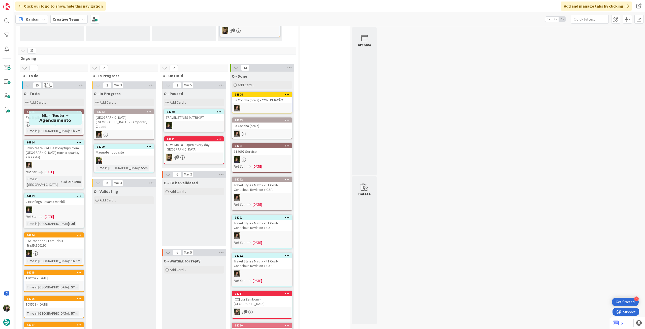
scroll to position [235, 0]
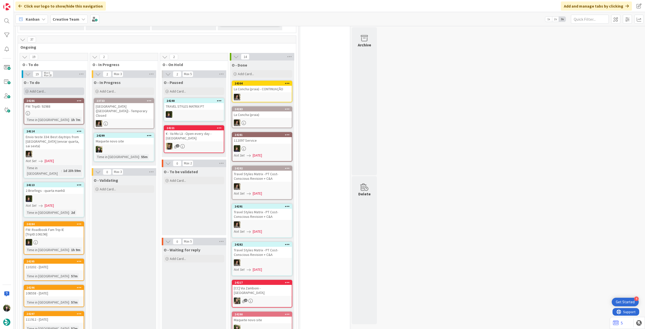
click at [57, 87] on div "Add Card..." at bounding box center [54, 91] width 60 height 8
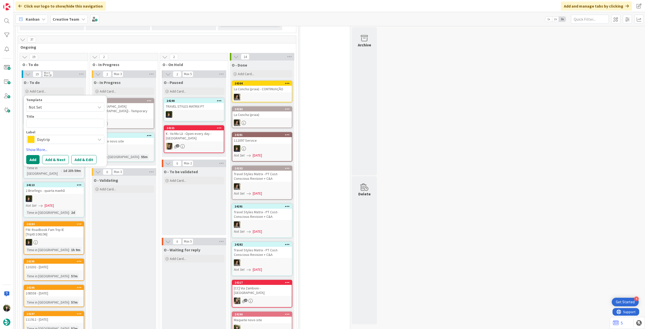
click at [55, 136] on span "Daytrip" at bounding box center [65, 139] width 56 height 7
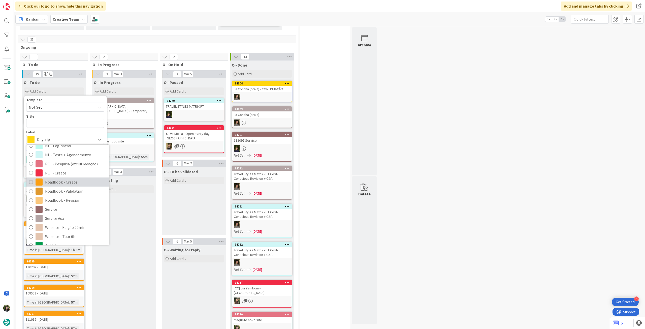
scroll to position [101, 0]
drag, startPoint x: 67, startPoint y: 180, endPoint x: 62, endPoint y: 164, distance: 17.1
click at [67, 183] on span "Service Aux" at bounding box center [75, 187] width 61 height 8
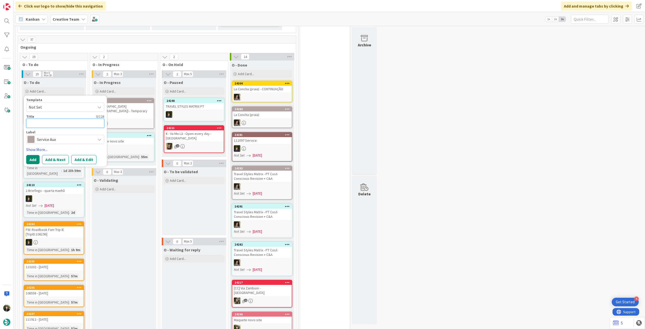
click at [56, 120] on textarea at bounding box center [65, 123] width 78 height 9
type textarea "x"
type textarea "R"
type textarea "x"
type textarea "Re"
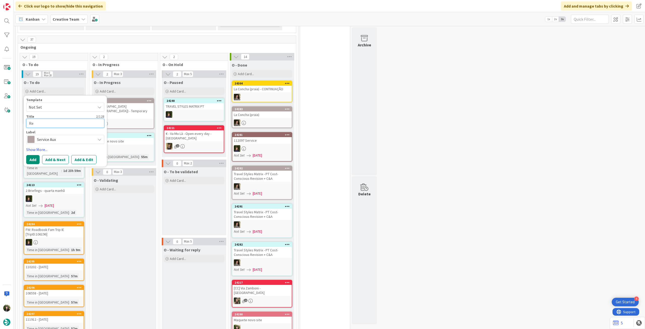
type textarea "x"
type textarea "Rev"
type textarea "x"
type textarea "Revi"
type textarea "x"
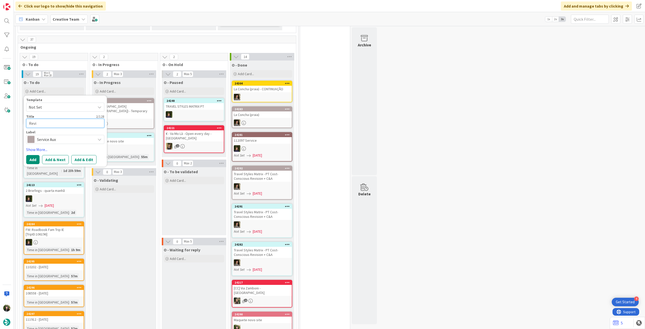
type textarea "Revie"
type textarea "x"
type textarea "Review"
type textarea "x"
type textarea "Reviews"
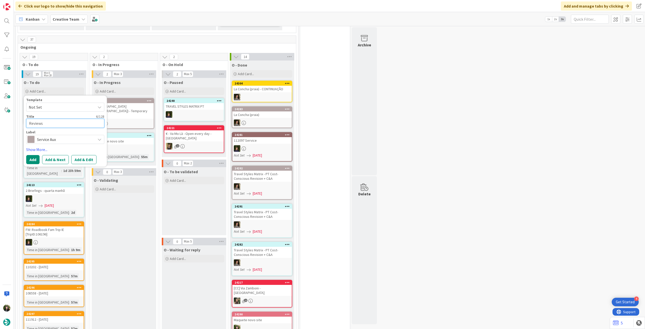
type textarea "x"
type textarea "Reviews"
type textarea "x"
type textarea "Reviews s"
type textarea "x"
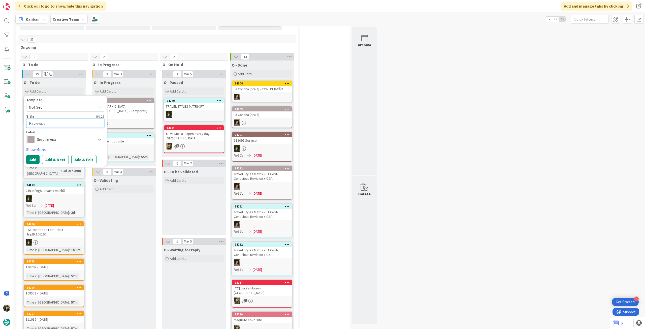
type textarea "Reviews sm"
type textarea "x"
type textarea "Reviews s"
type textarea "x"
type textarea "Reviews se"
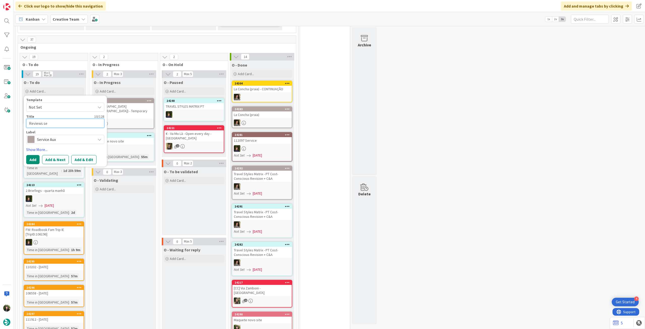
type textarea "x"
type textarea "Reviews sem"
type textarea "x"
type textarea "Reviews seman"
type textarea "x"
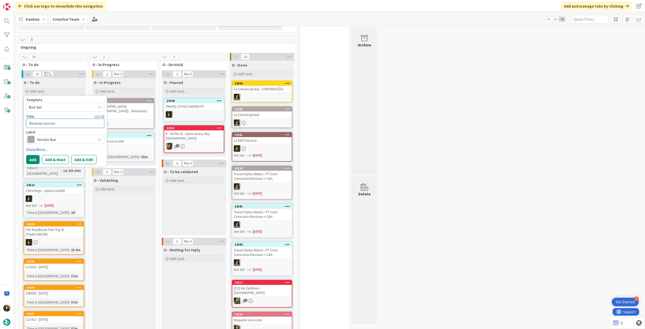
type textarea "Reviews semana"
type textarea "x"
type textarea "Reviews semanai"
type textarea "x"
type textarea "Reviews semanais"
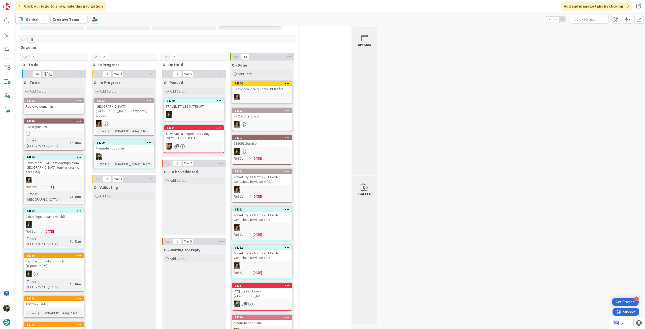
click at [70, 105] on div "24305 Reviews semanais" at bounding box center [54, 106] width 60 height 16
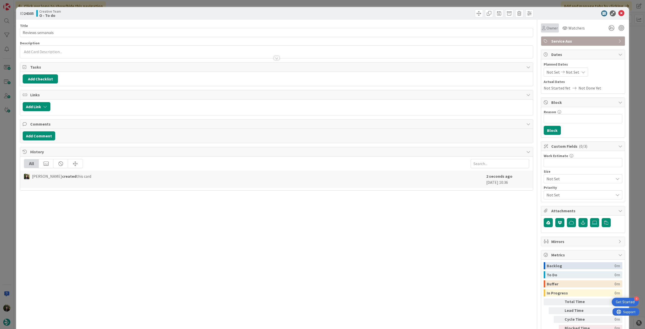
click at [386, 27] on div "Owner" at bounding box center [550, 27] width 18 height 9
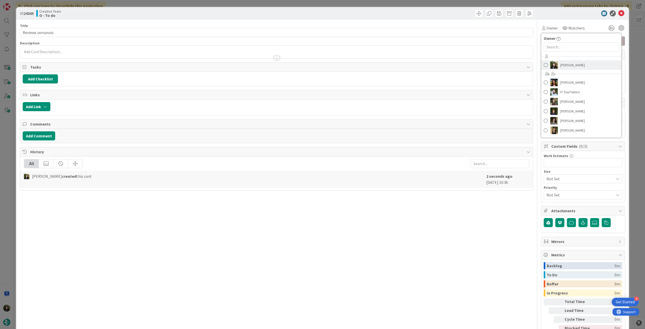
click at [386, 66] on span "[PERSON_NAME]" at bounding box center [572, 65] width 24 height 8
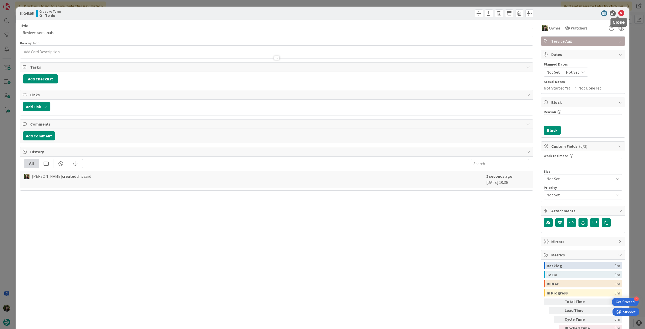
click at [386, 14] on icon at bounding box center [621, 13] width 6 height 6
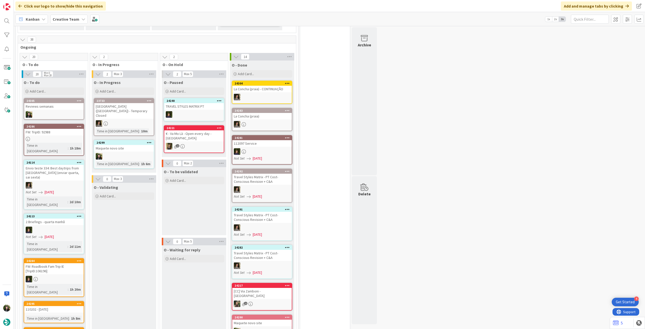
click at [67, 20] on b "Creative Team" at bounding box center [66, 19] width 27 height 5
click at [89, 68] on div "Creative Team - Análise" at bounding box center [93, 72] width 77 height 10
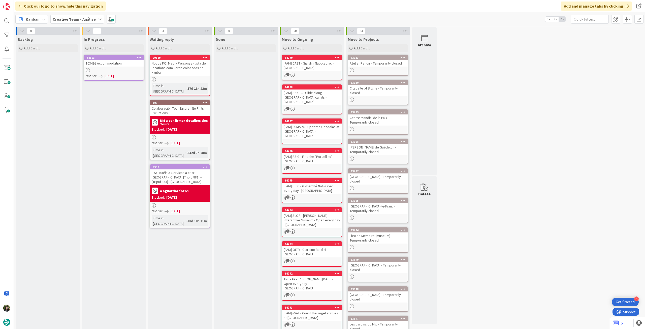
drag, startPoint x: 50, startPoint y: 67, endPoint x: 119, endPoint y: 62, distance: 68.4
click at [119, 62] on div "103491 Accommodation" at bounding box center [113, 63] width 59 height 7
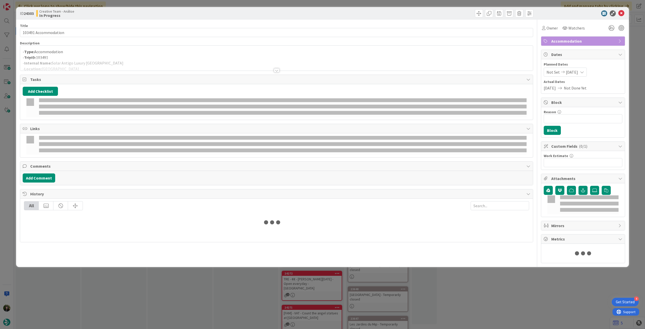
click at [86, 54] on p "- Type: Accommodation" at bounding box center [276, 52] width 507 height 6
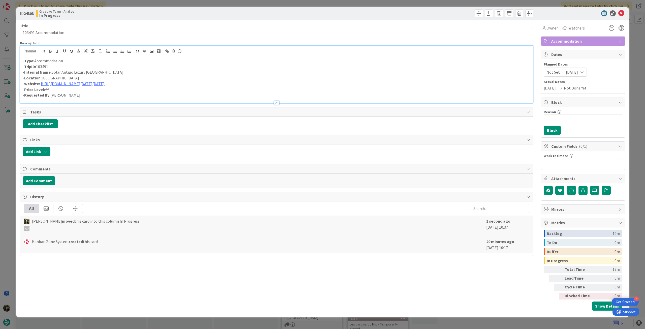
click at [22, 59] on div "- Type: Accommodation - TripID: 103491 - Internal Name: Solar Antigo Luxury Coi…" at bounding box center [276, 80] width 512 height 46
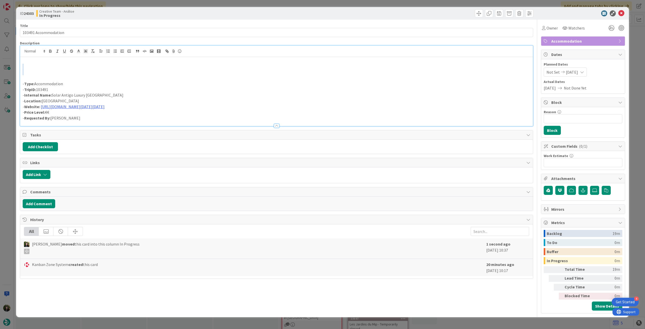
click at [45, 69] on div "- Type: Accommodation - TripID: 103491 - Internal Name: Solar Antigo Luxury Coi…" at bounding box center [276, 91] width 512 height 69
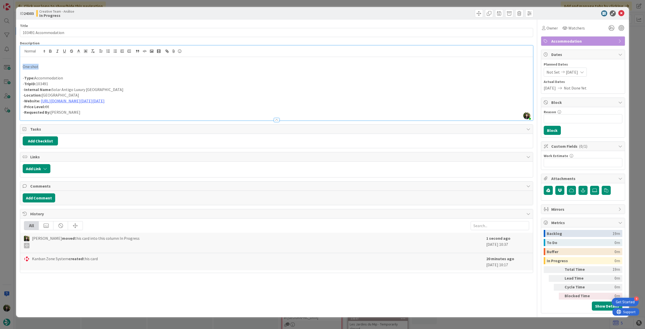
drag, startPoint x: 45, startPoint y: 67, endPoint x: 22, endPoint y: 66, distance: 22.9
click at [22, 66] on div "One shot - Type: Accommodation - TripID: 103491 - Internal Name: Solar Antigo L…" at bounding box center [276, 88] width 512 height 63
click at [51, 50] on icon "button" at bounding box center [50, 51] width 5 height 5
click at [139, 82] on p "- TripID: 103491" at bounding box center [276, 84] width 507 height 6
click at [66, 67] on p "One shot" at bounding box center [276, 67] width 507 height 6
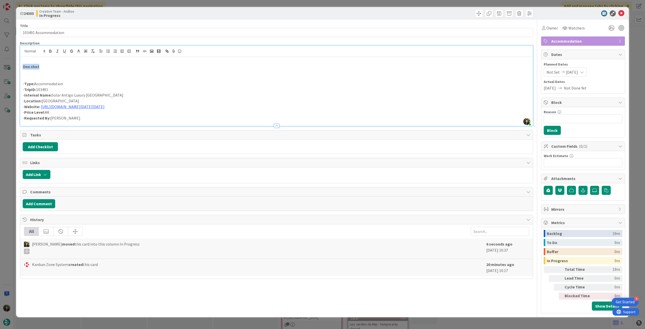
drag, startPoint x: 39, startPoint y: 67, endPoint x: 9, endPoint y: 68, distance: 30.0
click at [9, 68] on div "ID 24303 Creative Team - Análise In Progress Title 20 / 128 103491 Accommodatio…" at bounding box center [322, 164] width 645 height 329
click at [66, 51] on icon "button" at bounding box center [64, 51] width 5 height 5
drag, startPoint x: 176, startPoint y: 78, endPoint x: 182, endPoint y: 75, distance: 6.8
click at [177, 78] on p at bounding box center [276, 78] width 507 height 6
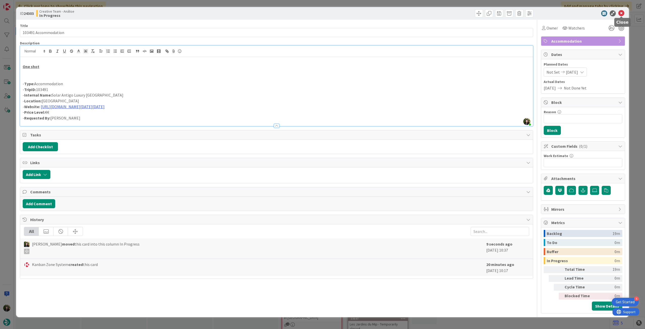
click at [386, 10] on div "ID 24303 Creative Team - Análise In Progress" at bounding box center [322, 13] width 612 height 13
click at [386, 12] on icon at bounding box center [621, 13] width 6 height 6
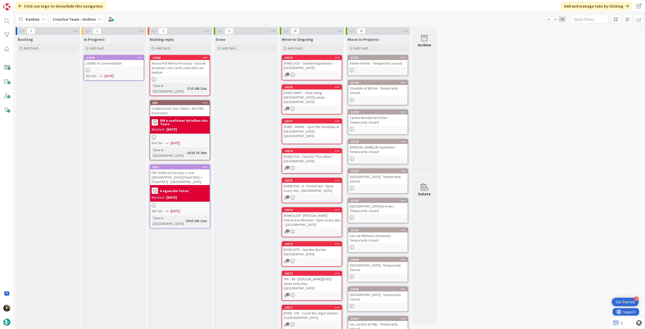
click at [140, 56] on icon at bounding box center [139, 58] width 5 height 4
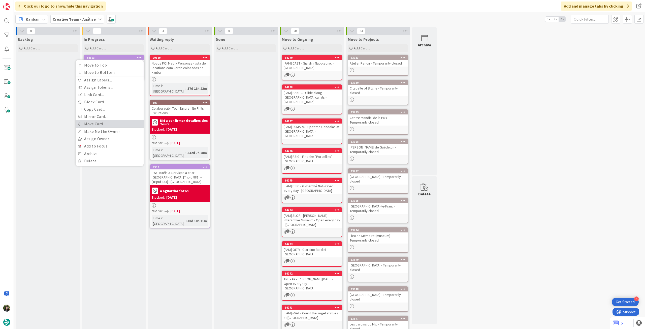
click at [121, 124] on link "Move Card..." at bounding box center [110, 123] width 68 height 7
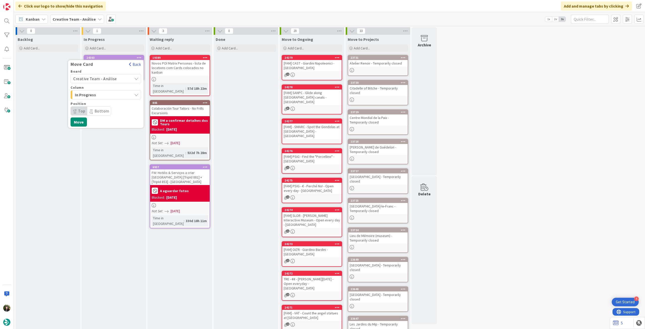
click at [103, 79] on span "Creative Team - Análise" at bounding box center [95, 78] width 44 height 5
click at [98, 104] on span "Creative Team" at bounding box center [109, 102] width 58 height 8
click at [100, 93] on span "Select a Column..." at bounding box center [92, 94] width 38 height 7
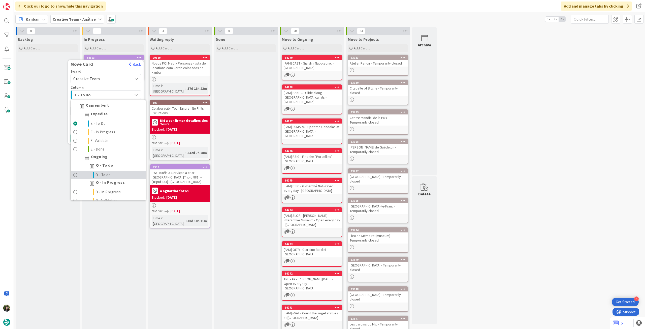
click at [114, 172] on link "O - To do" at bounding box center [108, 174] width 75 height 9
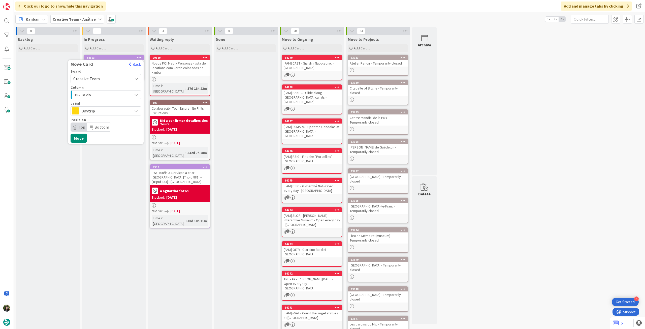
click at [117, 112] on span "Daytrip" at bounding box center [105, 110] width 48 height 7
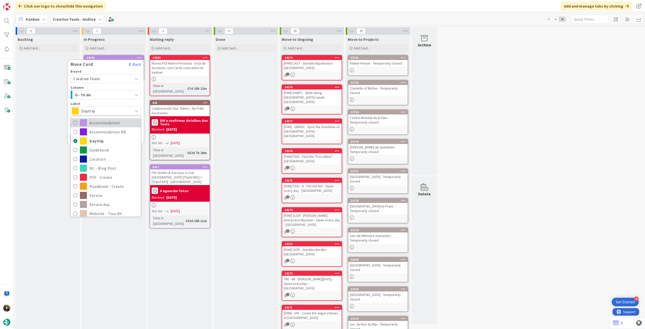
click at [113, 124] on span "Accommodation" at bounding box center [113, 123] width 49 height 8
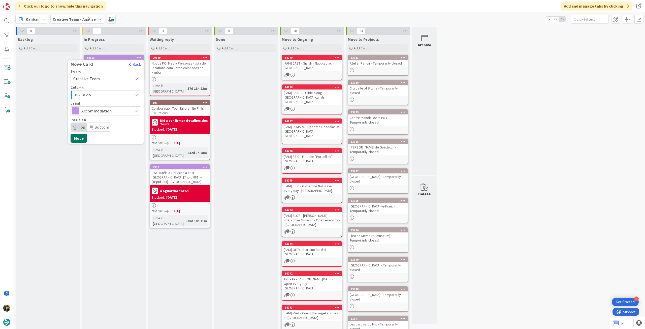
click at [77, 135] on button "Move" at bounding box center [78, 137] width 16 height 9
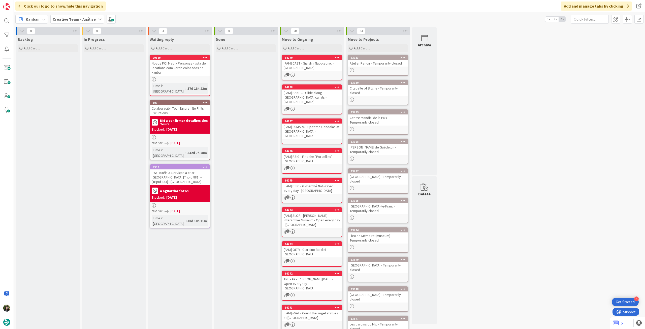
click at [74, 23] on div "Creative Team - Análise" at bounding box center [77, 19] width 54 height 9
click at [81, 69] on h4 "Creative Team" at bounding box center [86, 71] width 61 height 5
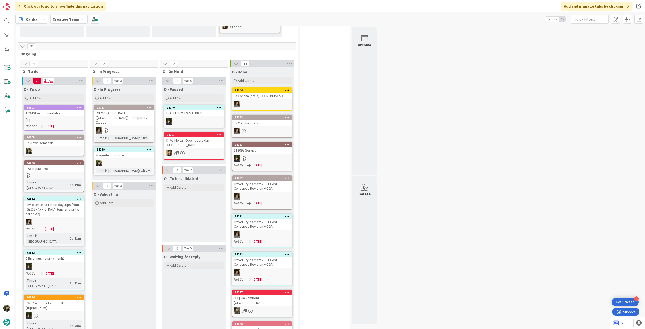
scroll to position [235, 0]
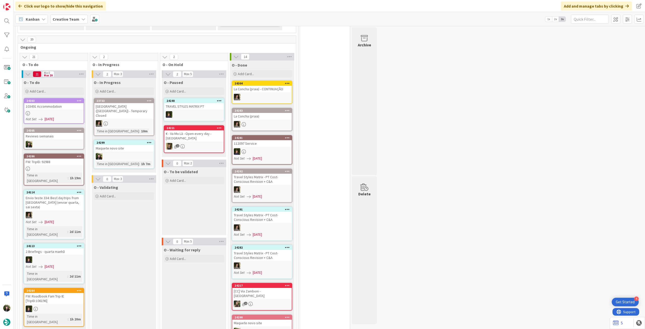
click at [59, 18] on b "Creative Team" at bounding box center [66, 19] width 27 height 5
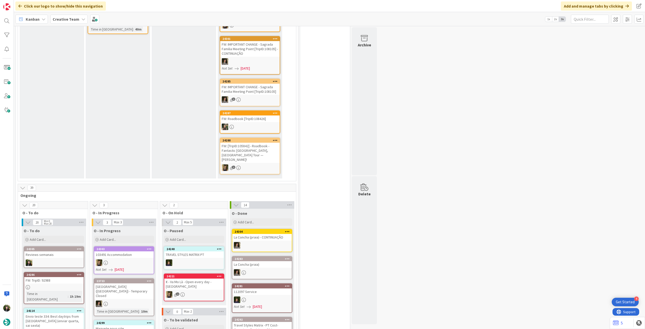
scroll to position [101, 0]
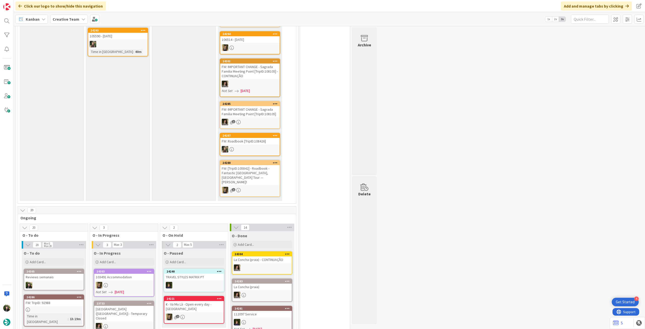
click at [59, 22] on span "Creative Team" at bounding box center [66, 19] width 27 height 6
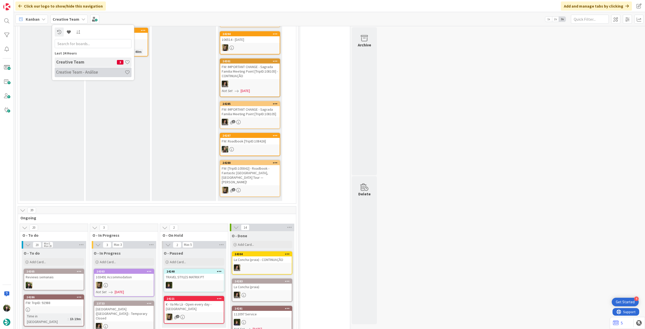
click at [66, 73] on h4 "Creative Team - Análise" at bounding box center [90, 71] width 68 height 5
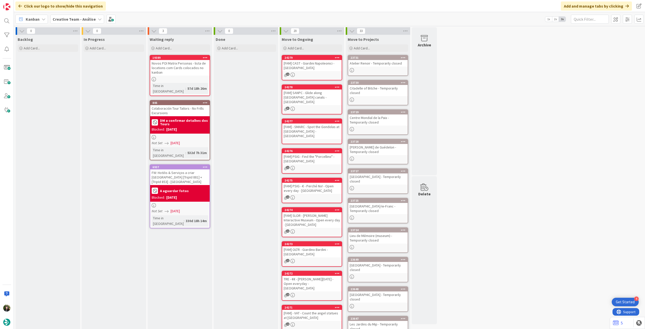
click at [84, 20] on b "Creative Team - Análise" at bounding box center [74, 19] width 43 height 5
click at [73, 75] on h4 "Creative Team" at bounding box center [86, 71] width 61 height 5
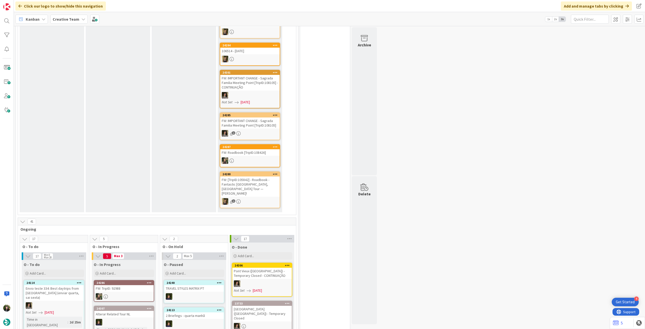
scroll to position [336, 0]
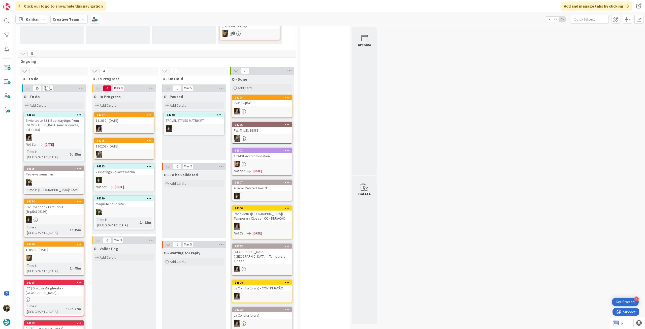
click at [67, 19] on b "Creative Team" at bounding box center [66, 19] width 27 height 5
click at [77, 69] on div "Creative Team - Análise" at bounding box center [93, 72] width 77 height 10
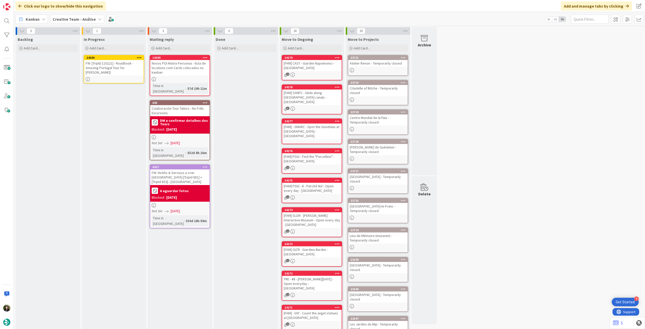
click at [124, 67] on div "FW: [TripID:110221] - Roadbook - Amazing Portugal Tour for Peter Fee!" at bounding box center [113, 68] width 59 height 16
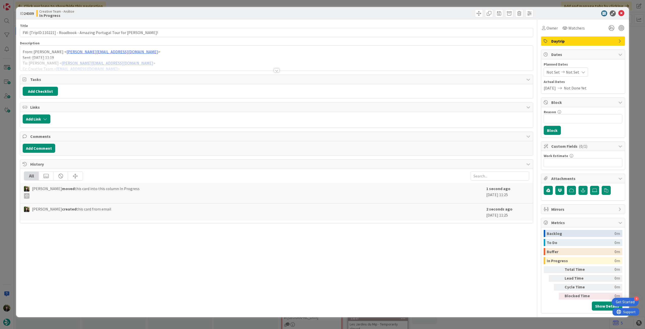
click at [50, 59] on div at bounding box center [276, 64] width 512 height 13
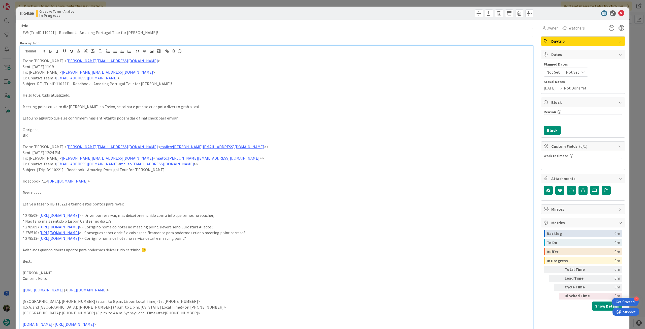
click at [23, 59] on p "From: Beatriz Rafael < beatriz.rafael@tourtailors.com >" at bounding box center [276, 61] width 507 height 6
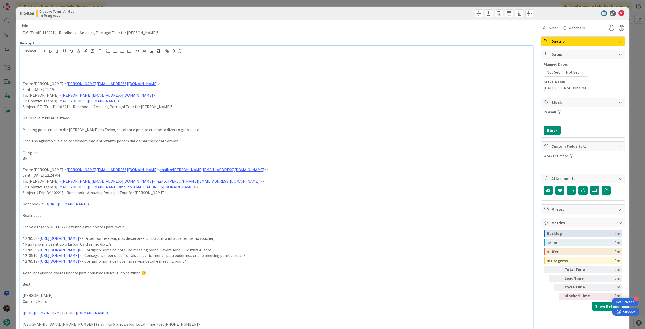
click at [33, 69] on div "From: Beatriz Rafael < beatriz.rafael@tourtailors.com > Sent: Wednesday, Octobe…" at bounding box center [276, 214] width 512 height 315
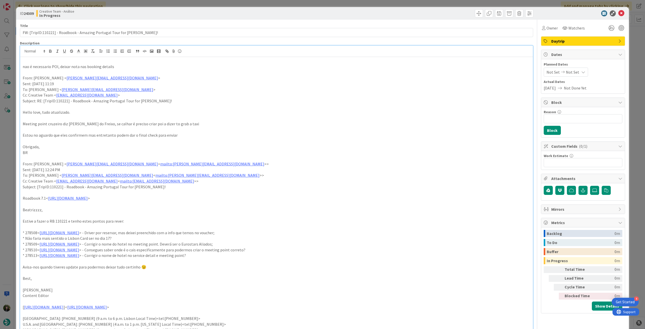
click at [33, 69] on p at bounding box center [276, 72] width 507 height 6
click at [45, 67] on p "nao é necessario POI, deixar nota nas booking details" at bounding box center [276, 67] width 507 height 6
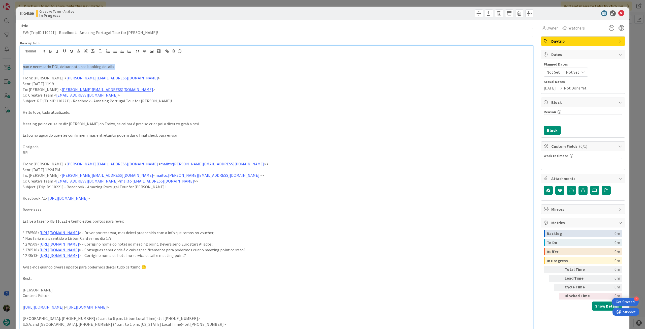
click at [45, 67] on p "nao é necessario POI, deixar nota nas booking details" at bounding box center [276, 67] width 507 height 6
click at [51, 52] on icon "button" at bounding box center [50, 51] width 2 height 1
click at [137, 75] on p "From: Beatriz Rafael < beatriz.rafael@tourtailors.com >" at bounding box center [276, 78] width 507 height 6
click at [175, 63] on p at bounding box center [276, 61] width 507 height 6
click at [174, 66] on p "nao é necessario POI, deixar nota nas booking details" at bounding box center [276, 67] width 507 height 6
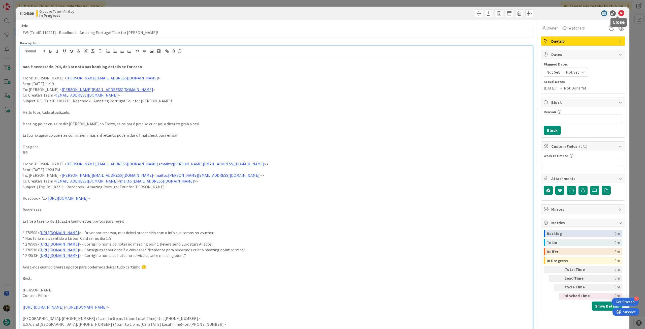
click at [386, 12] on icon at bounding box center [621, 13] width 6 height 6
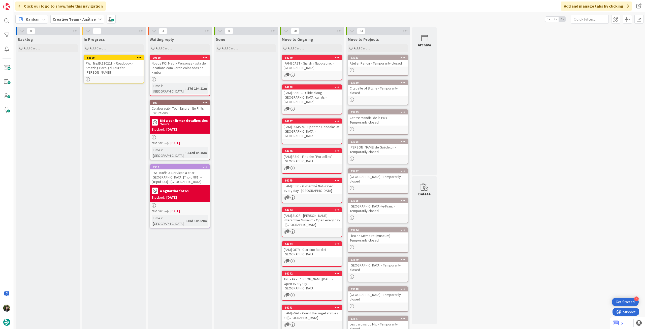
click at [138, 57] on icon at bounding box center [139, 58] width 5 height 4
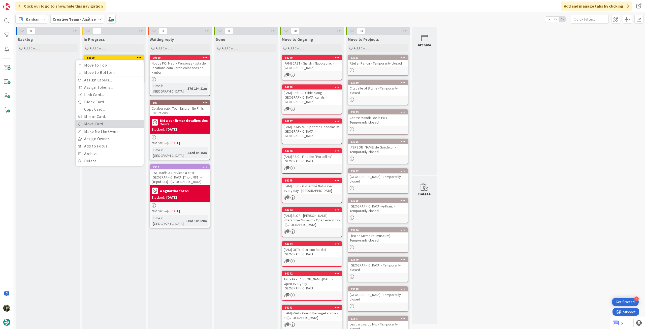
click at [108, 123] on link "Move Card..." at bounding box center [110, 123] width 68 height 7
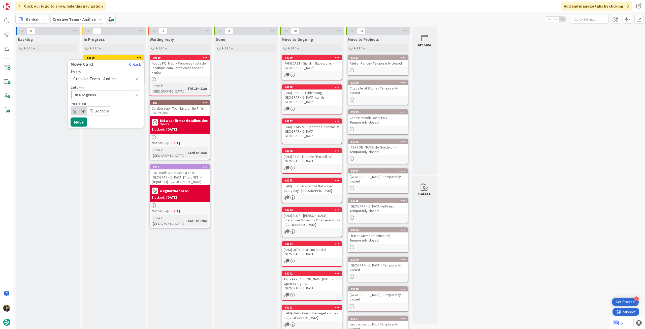
click at [113, 80] on span "Creative Team - Análise" at bounding box center [95, 78] width 44 height 5
click at [109, 102] on span "Creative Team" at bounding box center [109, 102] width 58 height 8
click at [105, 109] on span "Daytrip" at bounding box center [105, 110] width 48 height 7
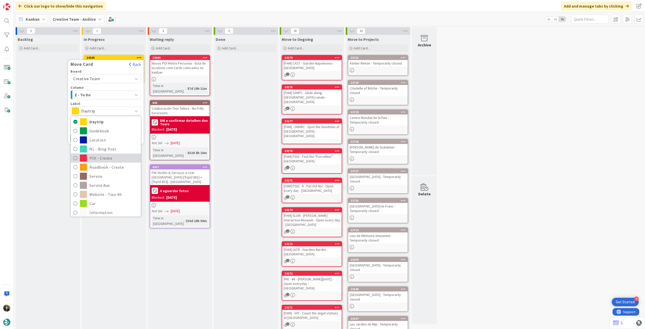
scroll to position [67, 0]
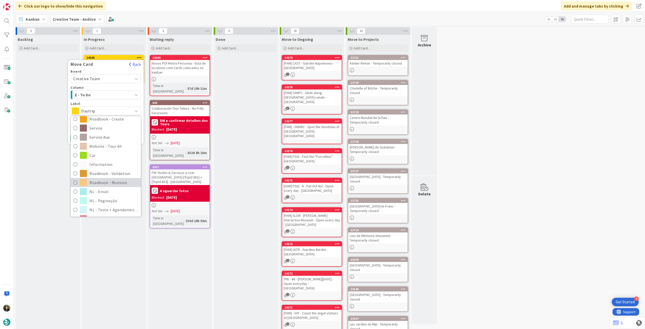
click at [105, 178] on link "Roadbook - Revision" at bounding box center [106, 182] width 70 height 9
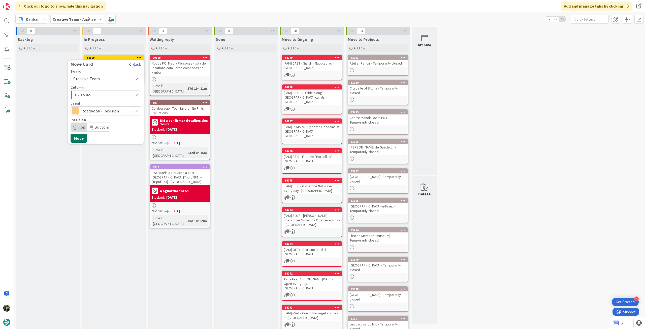
click at [81, 137] on button "Move" at bounding box center [78, 137] width 16 height 9
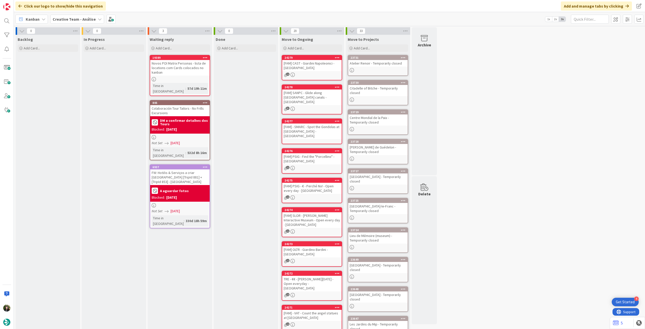
click at [78, 22] on div "Creative Team - Análise" at bounding box center [77, 19] width 54 height 9
click at [76, 70] on h4 "Creative Team" at bounding box center [86, 71] width 61 height 5
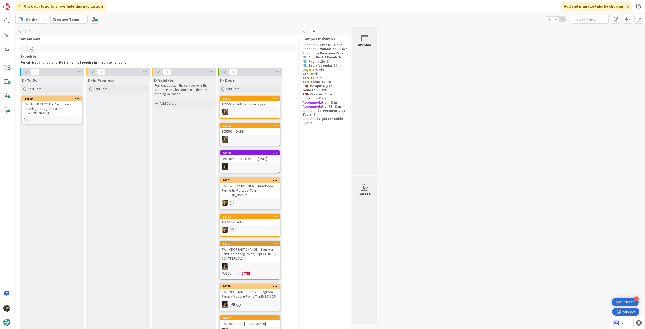
click at [42, 105] on div "FW: [TripID:110221] - Roadbook - Amazing Portugal Tour for Peter Fee!" at bounding box center [51, 109] width 59 height 16
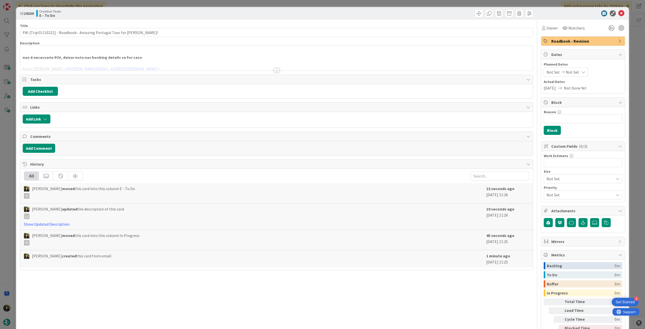
click at [54, 57] on strong "nao é necessario POI, deixar nota nas booking details se for caso" at bounding box center [82, 57] width 119 height 5
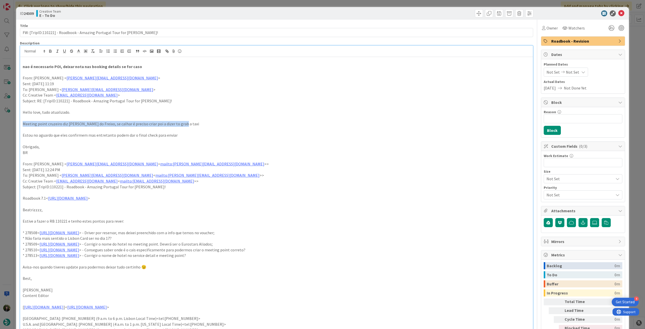
drag, startPoint x: 183, startPoint y: 122, endPoint x: 18, endPoint y: 123, distance: 165.2
click at [18, 123] on div "ID 24309 Creative Team E - To Do Title 69 / 128 FW: [TripID:110221] - Roadbook …" at bounding box center [322, 288] width 612 height 562
paste div
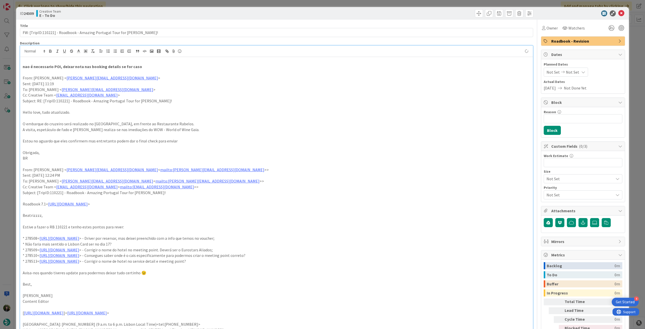
click at [22, 124] on div "nao é necessario POI, deixar nota nas booking details se for caso From: Beatriz…" at bounding box center [276, 214] width 512 height 315
drag, startPoint x: 138, startPoint y: 67, endPoint x: 18, endPoint y: 67, distance: 119.6
click at [18, 67] on div "ID 24309 Creative Team E - To Do Title 69 / 128 FW: [TripID:110221] - Roadbook …" at bounding box center [322, 291] width 612 height 568
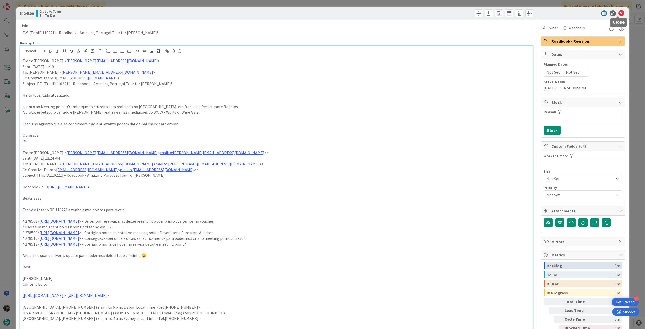
click at [386, 12] on icon at bounding box center [621, 13] width 6 height 6
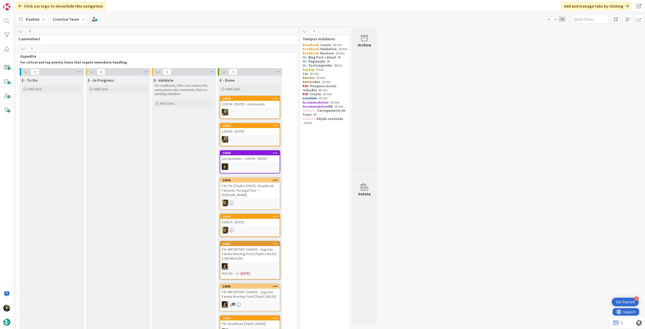
click at [70, 23] on div "Creative Team" at bounding box center [68, 19] width 37 height 9
click at [64, 69] on h4 "Creative Team - Análise" at bounding box center [90, 71] width 68 height 5
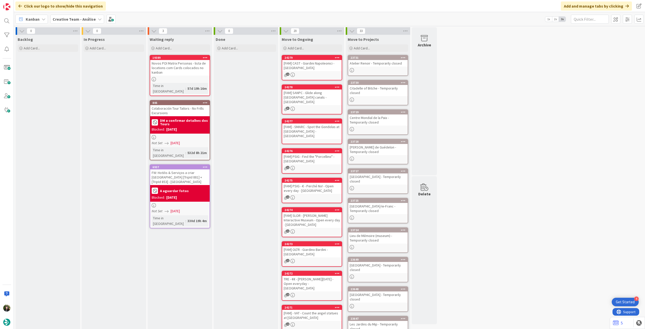
click at [78, 20] on b "Creative Team - Análise" at bounding box center [74, 19] width 43 height 5
click at [92, 77] on div "Creative Team 3" at bounding box center [93, 72] width 77 height 10
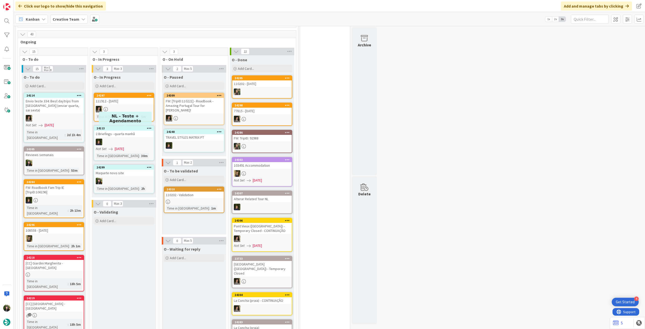
scroll to position [369, 0]
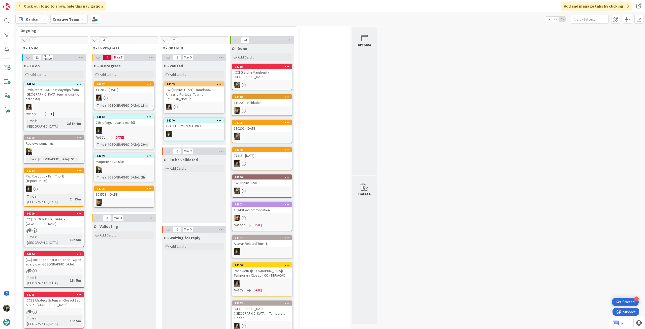
drag, startPoint x: 66, startPoint y: 16, endPoint x: 69, endPoint y: 24, distance: 8.1
click at [67, 17] on b "Creative Team" at bounding box center [66, 19] width 27 height 5
click at [75, 72] on h4 "Creative Team - Análise" at bounding box center [90, 71] width 68 height 5
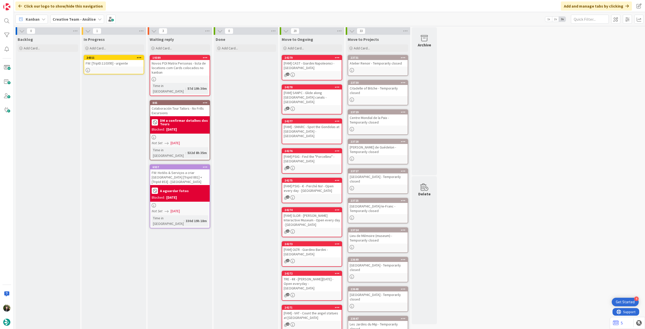
click at [124, 64] on div "FW: [TripID:110395] - urgente" at bounding box center [113, 63] width 59 height 7
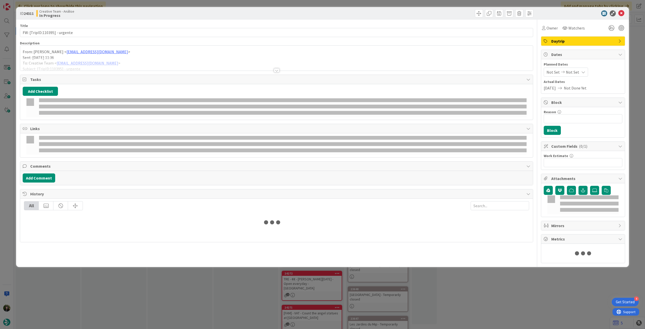
click at [113, 51] on div "From: Sebastião Oliveira < sebastiao.oliveira@tourtailors.com > Sent: Wednesday…" at bounding box center [276, 58] width 512 height 25
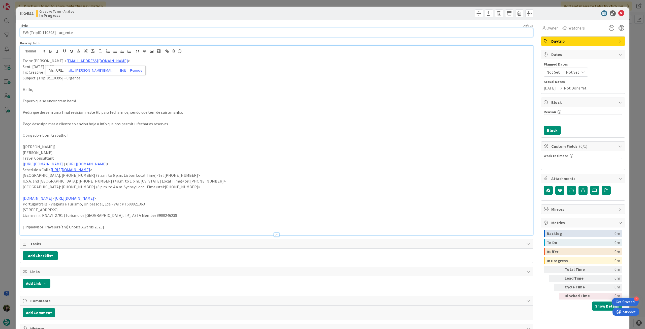
click at [107, 29] on input "FW: [TripID:110395] - urgente" at bounding box center [276, 32] width 513 height 9
click at [386, 13] on icon at bounding box center [621, 13] width 6 height 6
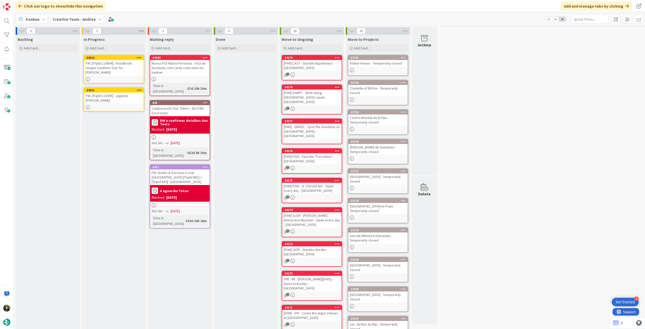
click at [139, 30] on icon at bounding box center [141, 31] width 7 height 8
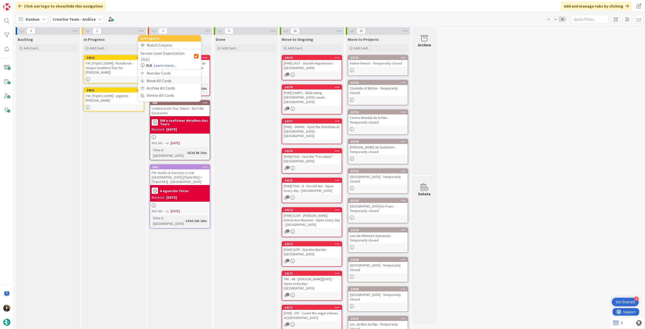
click at [165, 77] on div "Move All Cards" at bounding box center [169, 80] width 63 height 7
click at [170, 53] on span "Creative Team - Análise" at bounding box center [163, 54] width 41 height 5
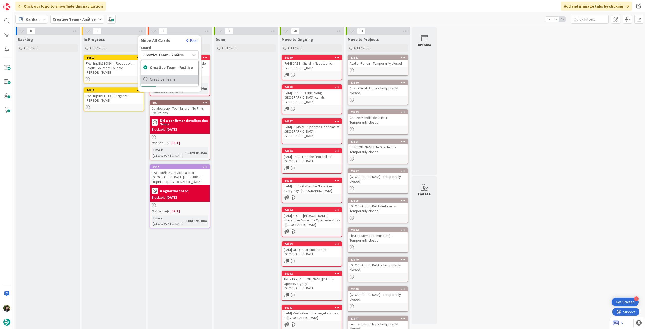
click at [165, 80] on span "Creative Team" at bounding box center [173, 79] width 46 height 8
click at [164, 85] on span "Daytrip" at bounding box center [169, 87] width 36 height 7
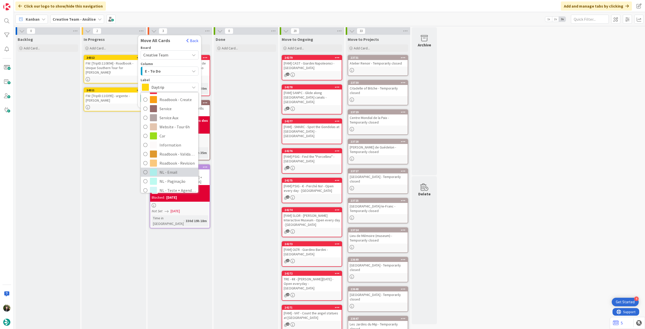
scroll to position [67, 0]
click at [177, 156] on span "Roadbook - Revision" at bounding box center [177, 159] width 36 height 8
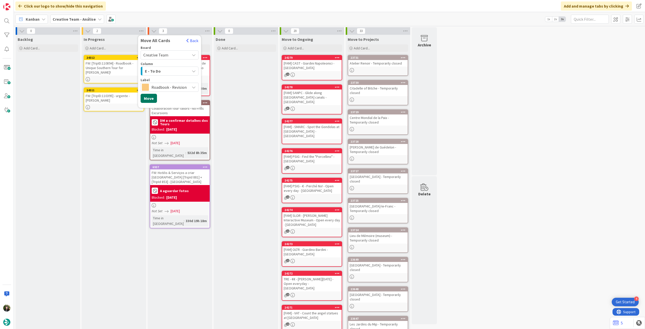
drag, startPoint x: 148, startPoint y: 96, endPoint x: 88, endPoint y: 38, distance: 83.5
click at [148, 96] on button "Move" at bounding box center [148, 98] width 16 height 9
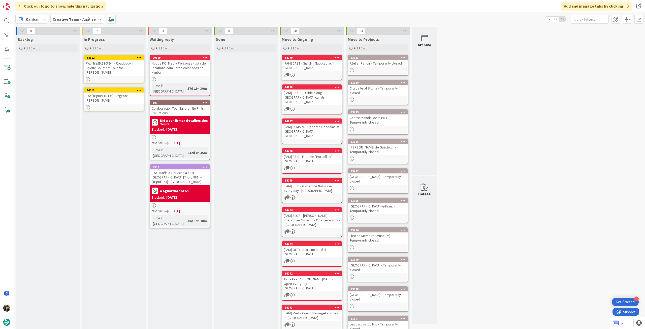
click at [79, 19] on b "Creative Team - Análise" at bounding box center [74, 19] width 43 height 5
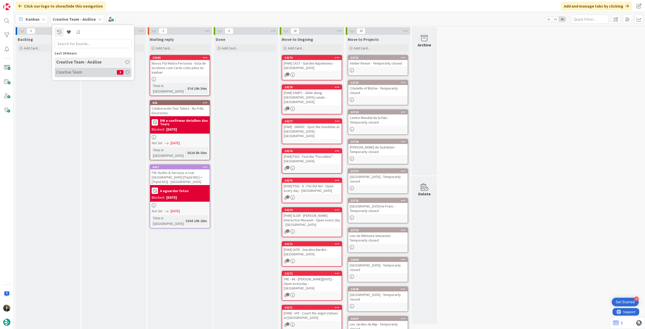
click at [84, 72] on h4 "Creative Team" at bounding box center [86, 71] width 61 height 5
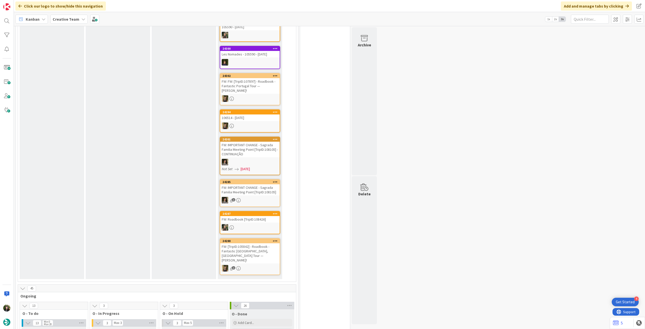
scroll to position [168, 0]
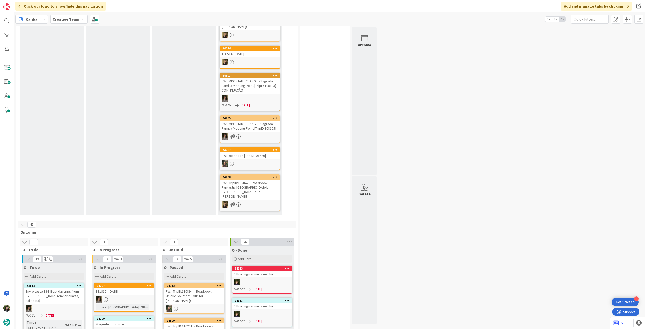
click at [61, 17] on b "Creative Team" at bounding box center [66, 19] width 27 height 5
click at [67, 72] on h4 "Creative Team - Análise" at bounding box center [90, 71] width 68 height 5
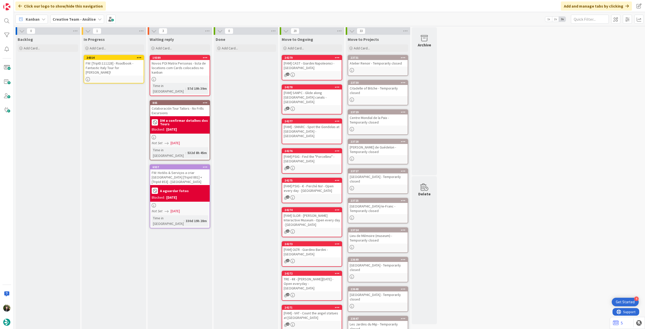
click at [140, 56] on icon at bounding box center [139, 58] width 5 height 4
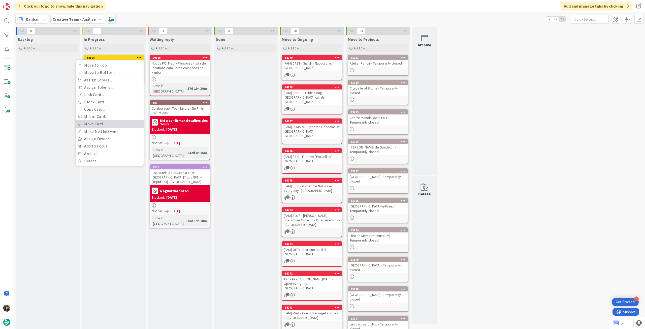
click at [108, 124] on link "Move Card..." at bounding box center [110, 123] width 68 height 7
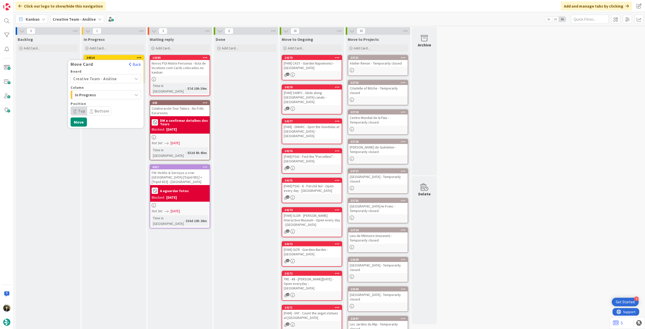
click at [108, 81] on span "Creative Team - Análise" at bounding box center [95, 78] width 44 height 5
click at [101, 105] on span "Creative Team" at bounding box center [109, 102] width 58 height 8
click at [99, 109] on span "Daytrip" at bounding box center [105, 110] width 48 height 7
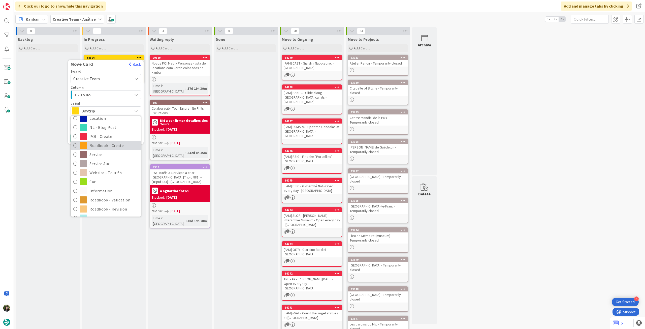
scroll to position [67, 0]
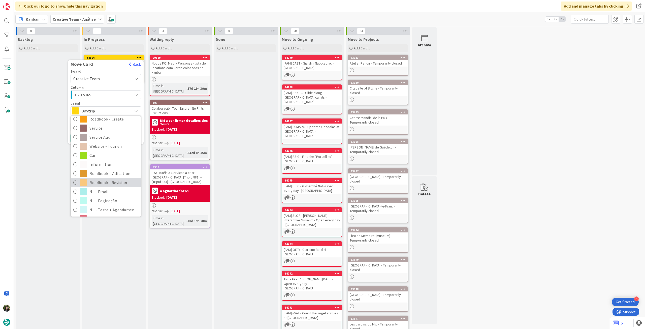
click at [102, 182] on span "Roadbook - Revision" at bounding box center [113, 183] width 49 height 8
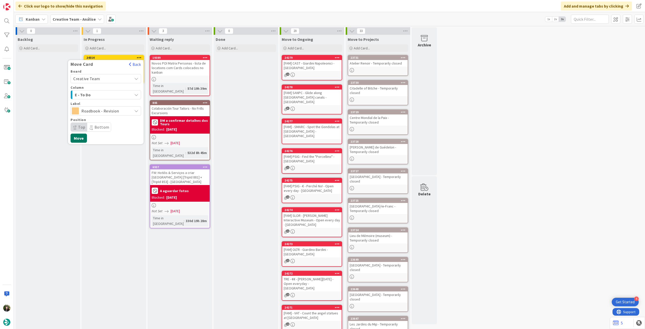
click at [78, 137] on button "Move" at bounding box center [78, 137] width 16 height 9
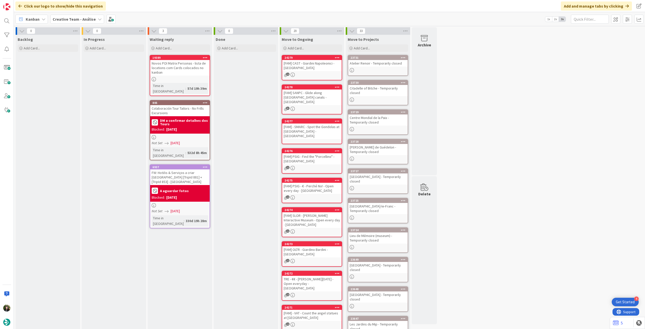
click at [81, 20] on b "Creative Team - Análise" at bounding box center [74, 19] width 43 height 5
click at [79, 72] on h4 "Creative Team" at bounding box center [86, 71] width 61 height 5
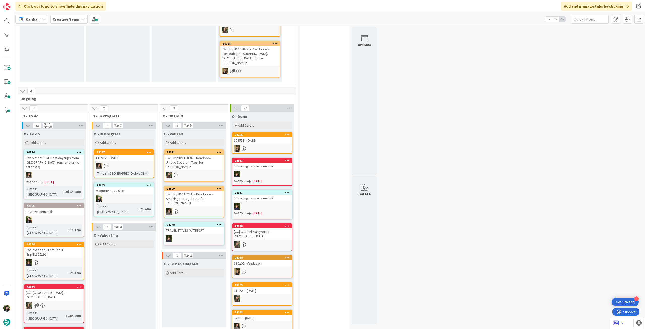
scroll to position [336, 0]
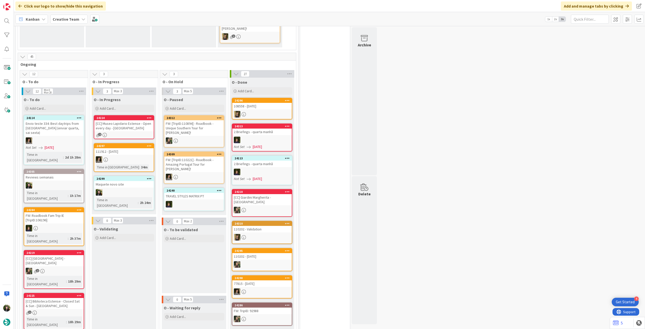
click at [126, 184] on div "24299 Maquete novo site Time in Column : 2h 24m" at bounding box center [124, 193] width 60 height 34
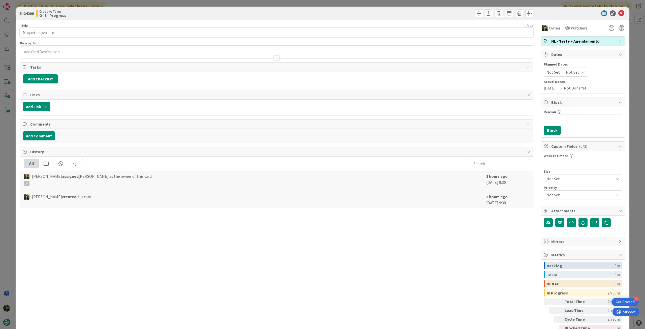
drag, startPoint x: 74, startPoint y: 32, endPoint x: 42, endPoint y: 31, distance: 32.0
click at [0, 32] on html "4 Get Started Click our logo to show/hide this navigation Add and manage tabs b…" at bounding box center [322, 164] width 645 height 329
click at [386, 12] on icon at bounding box center [621, 13] width 6 height 6
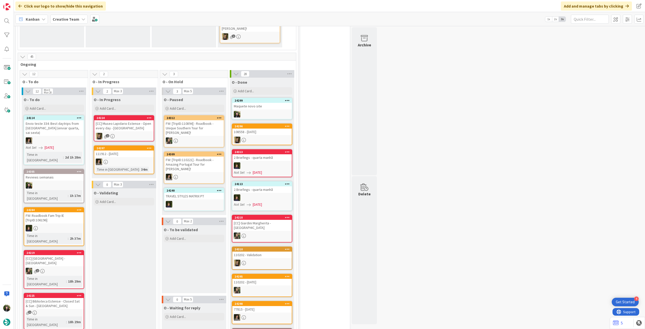
click at [142, 104] on div "Add Card..." at bounding box center [124, 108] width 60 height 8
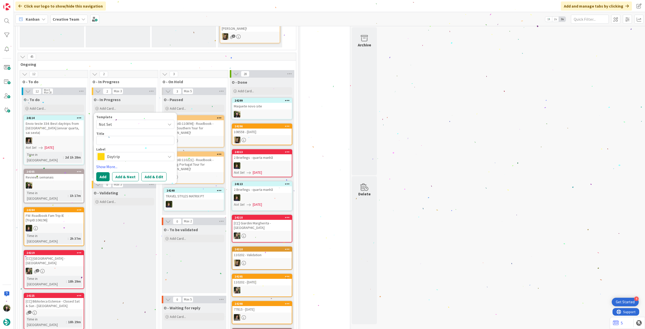
click at [142, 153] on span "Daytrip" at bounding box center [135, 156] width 56 height 7
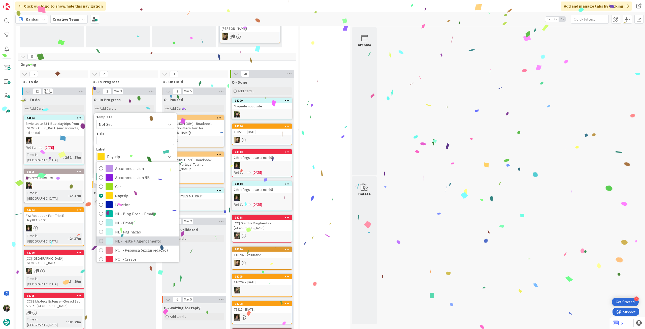
click at [146, 184] on span "NL - Teste + Agendamento" at bounding box center [145, 241] width 61 height 8
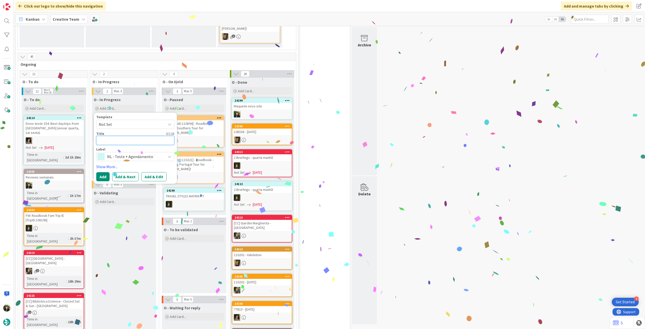
click at [145, 136] on textarea at bounding box center [135, 140] width 78 height 9
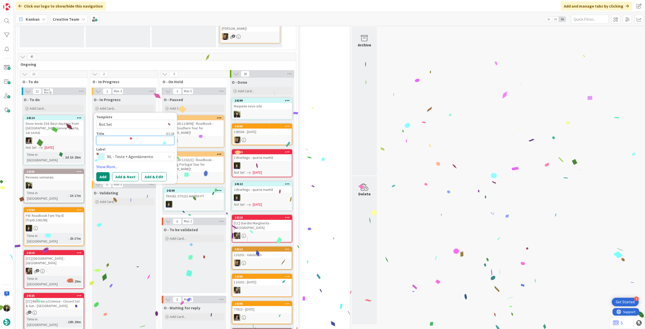
paste textarea "Maquete novo site"
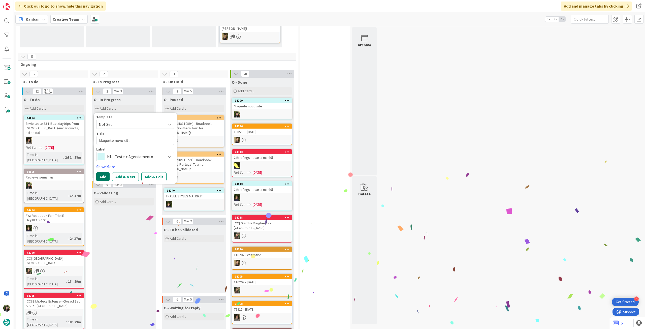
click at [103, 172] on button "Add" at bounding box center [102, 176] width 13 height 9
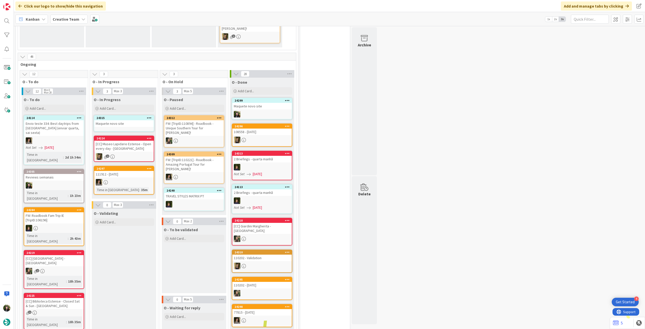
click at [126, 122] on div "Maquete novo site" at bounding box center [123, 123] width 59 height 7
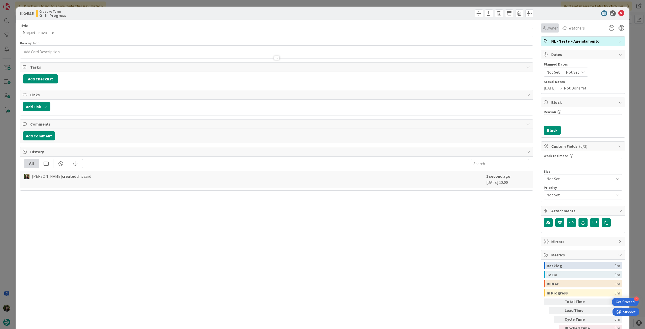
click at [386, 31] on div "Owner" at bounding box center [550, 27] width 18 height 9
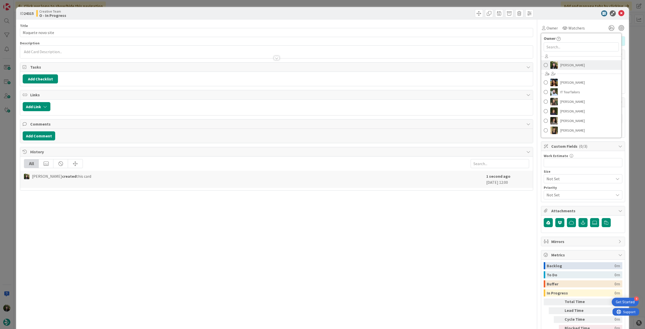
click at [386, 65] on span "[PERSON_NAME]" at bounding box center [572, 65] width 24 height 8
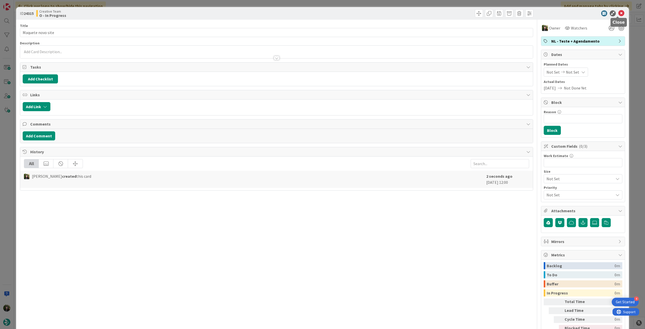
click at [386, 13] on icon at bounding box center [621, 13] width 6 height 6
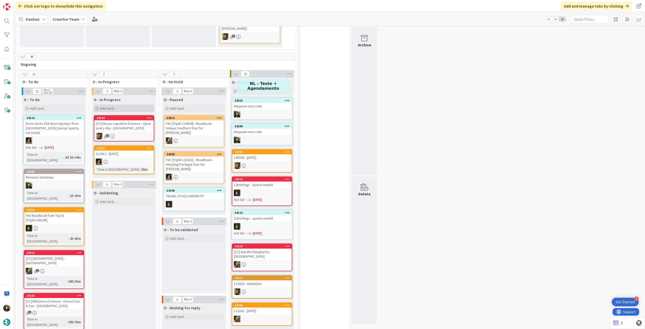
click at [127, 105] on div "Add Card..." at bounding box center [124, 108] width 60 height 8
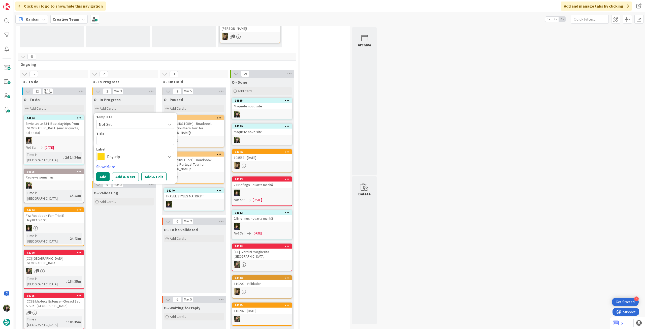
click at [130, 153] on span "Daytrip" at bounding box center [135, 156] width 56 height 7
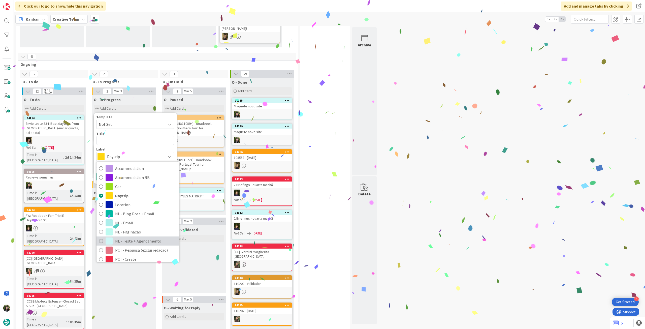
click at [132, 184] on span "NL - Teste + Agendamento" at bounding box center [145, 241] width 61 height 8
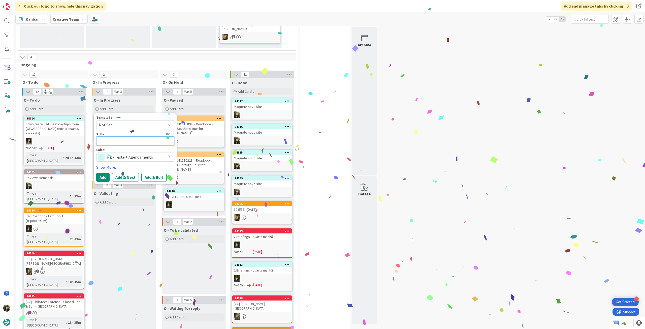
click at [139, 136] on textarea at bounding box center [135, 140] width 78 height 9
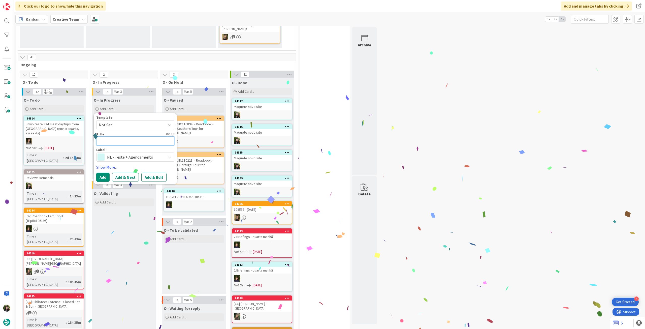
paste textarea "Maquete novo site"
type textarea "Maquete novo site"
type textarea "x"
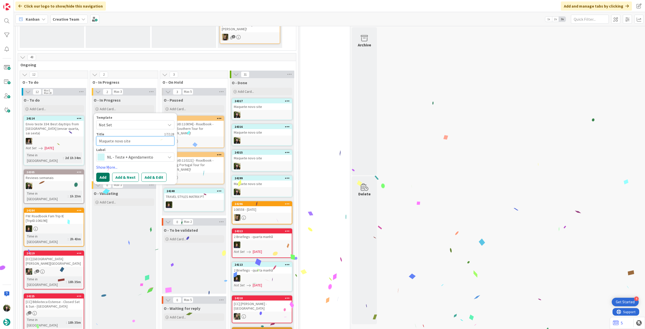
type textarea "Maquete novo site"
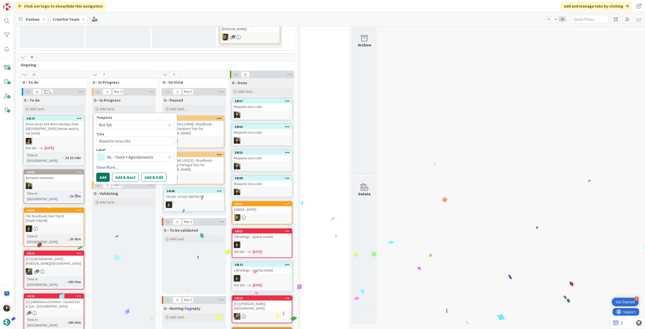
click at [107, 173] on button "Add" at bounding box center [102, 176] width 13 height 9
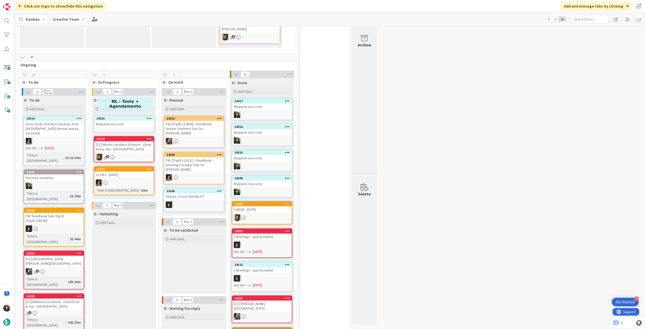
click at [135, 117] on div "24318" at bounding box center [124, 119] width 57 height 4
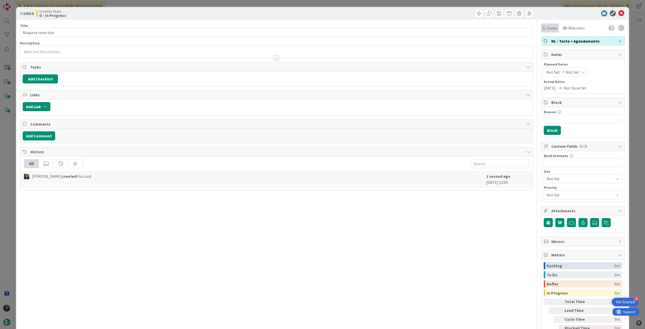
click at [546, 26] on span "Owner" at bounding box center [551, 28] width 11 height 6
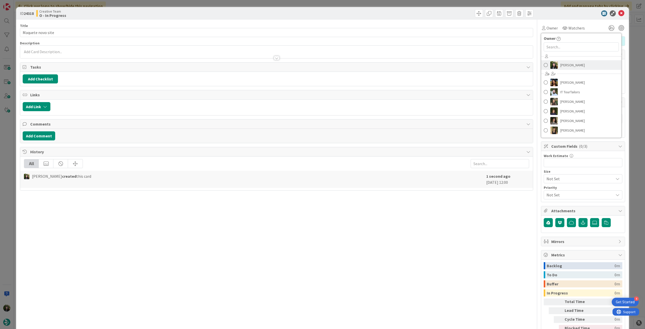
click at [560, 63] on span "[PERSON_NAME]" at bounding box center [572, 65] width 24 height 8
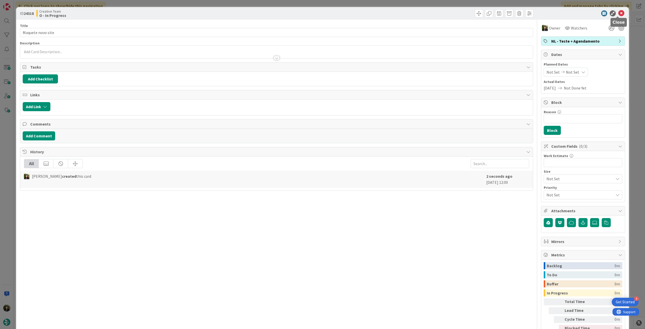
click at [618, 16] on icon at bounding box center [621, 13] width 6 height 6
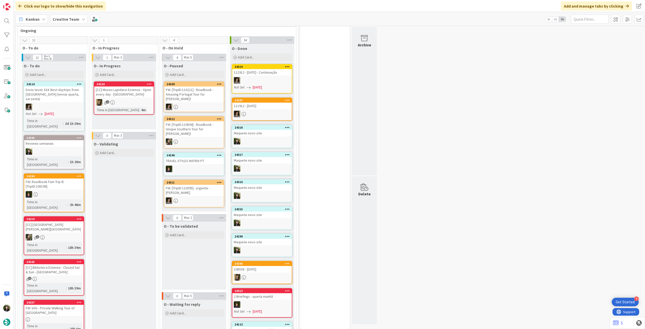
scroll to position [403, 0]
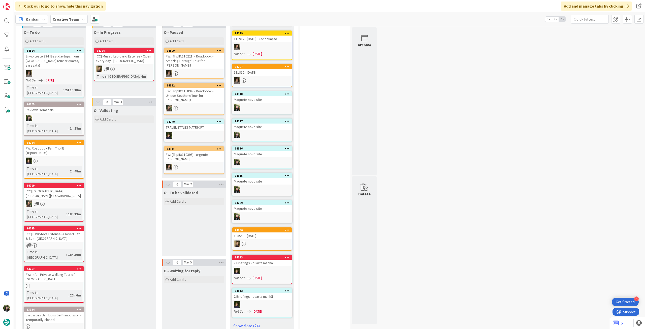
click at [74, 19] on b "Creative Team" at bounding box center [66, 19] width 27 height 5
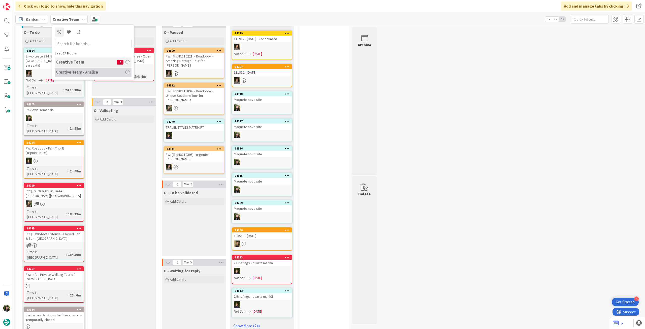
click at [81, 71] on h4 "Creative Team - Análise" at bounding box center [90, 71] width 68 height 5
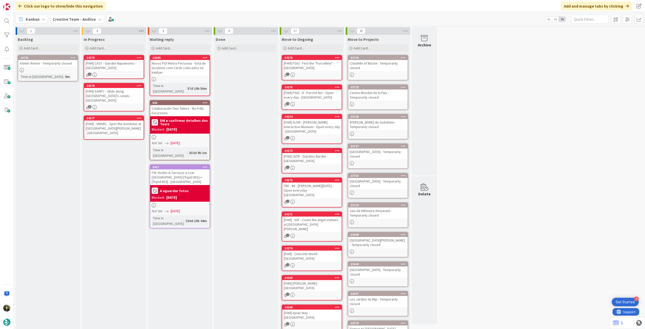
click at [142, 31] on icon at bounding box center [141, 31] width 7 height 8
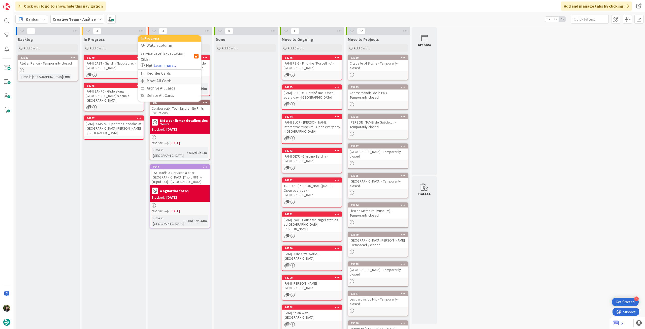
click at [151, 77] on div "Move All Cards" at bounding box center [169, 80] width 63 height 7
drag, startPoint x: 166, startPoint y: 55, endPoint x: 166, endPoint y: 59, distance: 4.3
click at [166, 55] on span "Creative Team - Análise" at bounding box center [163, 54] width 41 height 5
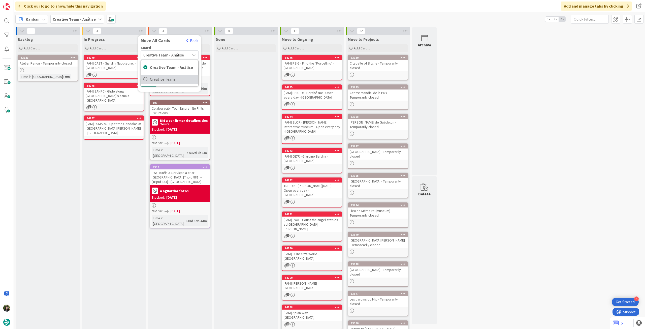
click at [162, 79] on span "Creative Team" at bounding box center [173, 79] width 46 height 8
click at [166, 72] on div "Select a Column..." at bounding box center [166, 71] width 48 height 8
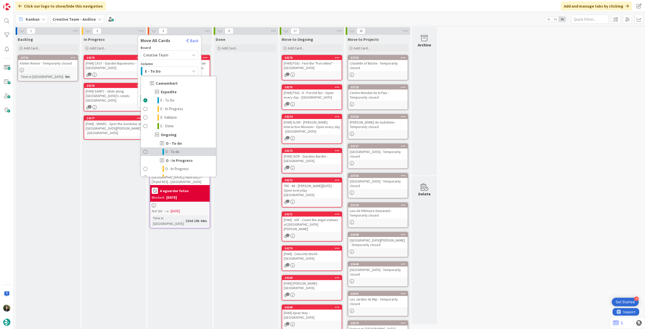
click at [175, 151] on span "O - To do" at bounding box center [172, 152] width 14 height 6
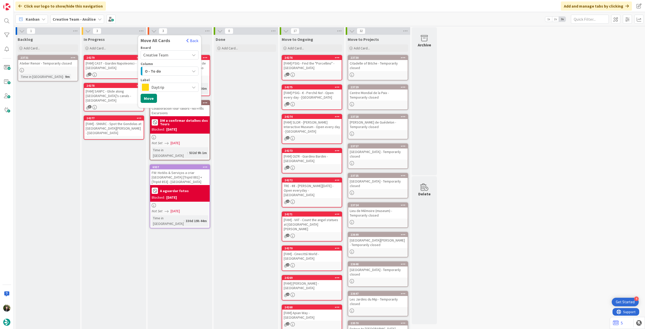
click at [173, 82] on div "Label Daytrip" at bounding box center [169, 85] width 58 height 14
click at [179, 83] on div "Daytrip" at bounding box center [169, 87] width 58 height 9
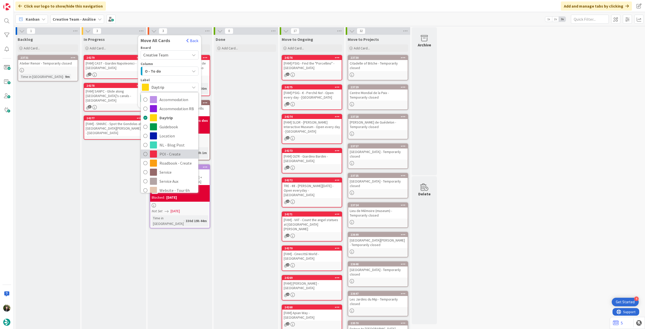
click at [177, 155] on span "POI - Create" at bounding box center [177, 154] width 36 height 8
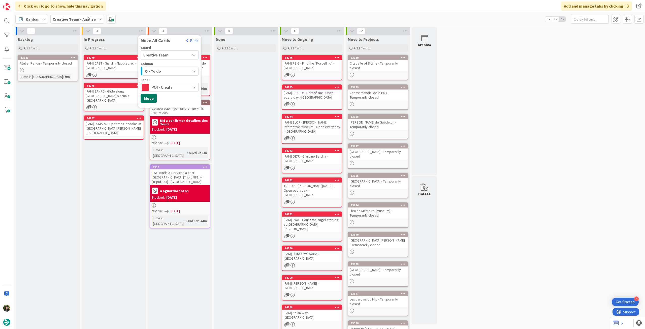
click at [154, 98] on button "Move" at bounding box center [148, 98] width 16 height 9
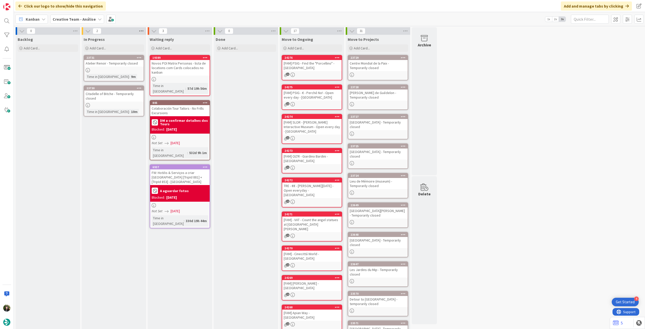
click at [140, 30] on icon at bounding box center [141, 31] width 7 height 8
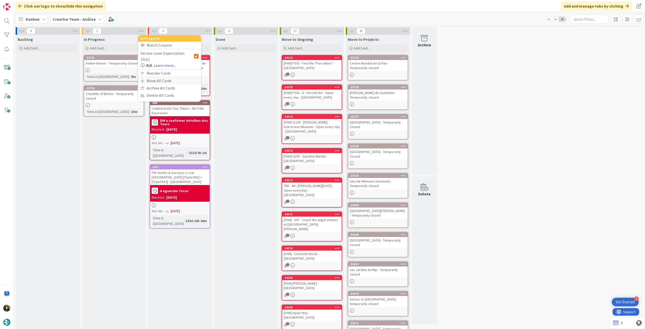
click at [147, 77] on div "Move All Cards" at bounding box center [169, 80] width 63 height 7
click at [161, 55] on span "Creative Team - Análise" at bounding box center [163, 54] width 41 height 5
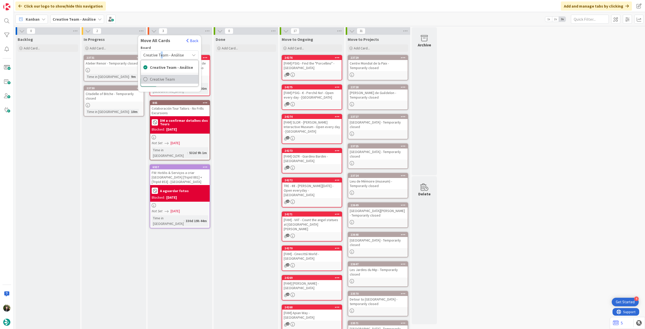
click at [159, 80] on span "Creative Team" at bounding box center [173, 79] width 46 height 8
click at [166, 73] on div "E - To Do" at bounding box center [167, 71] width 46 height 8
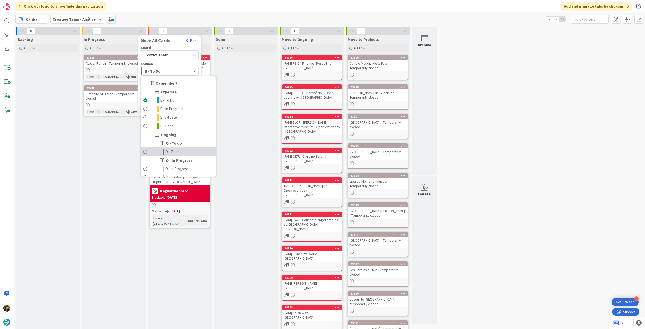
click at [184, 152] on link "O - To do" at bounding box center [178, 151] width 75 height 9
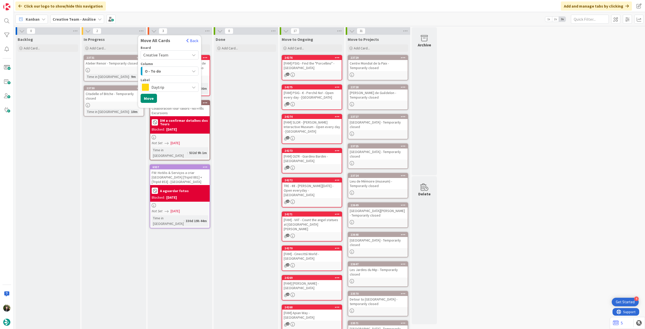
drag, startPoint x: 172, startPoint y: 84, endPoint x: 172, endPoint y: 87, distance: 3.0
click at [172, 84] on span "Daytrip" at bounding box center [169, 87] width 36 height 7
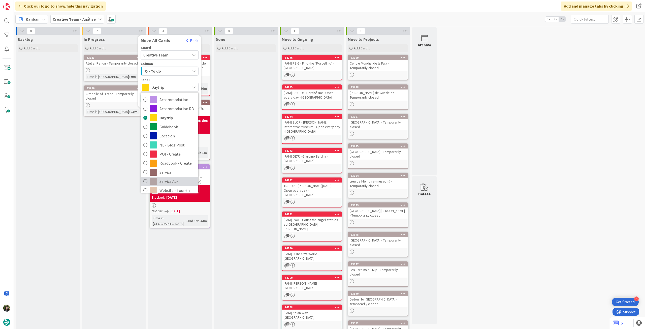
click at [171, 185] on link "Service Aux" at bounding box center [169, 180] width 57 height 9
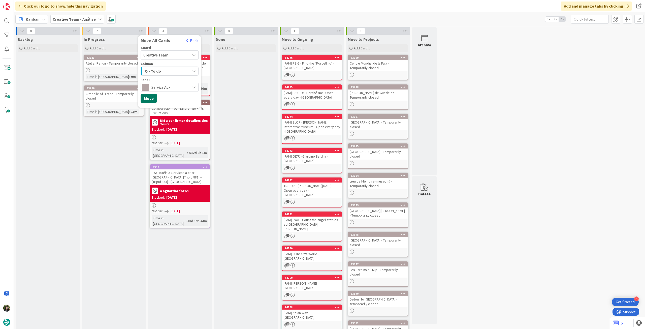
click at [154, 98] on button "Move" at bounding box center [148, 98] width 16 height 9
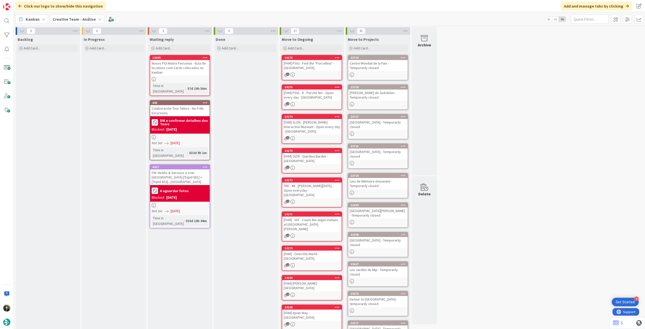
drag, startPoint x: 73, startPoint y: 19, endPoint x: 74, endPoint y: 23, distance: 4.0
click at [73, 19] on b "Creative Team - Análise" at bounding box center [74, 19] width 43 height 5
click at [84, 70] on h4 "Creative Team" at bounding box center [86, 71] width 61 height 5
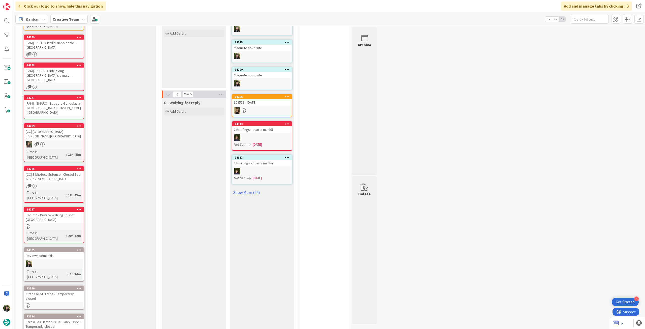
scroll to position [464, 0]
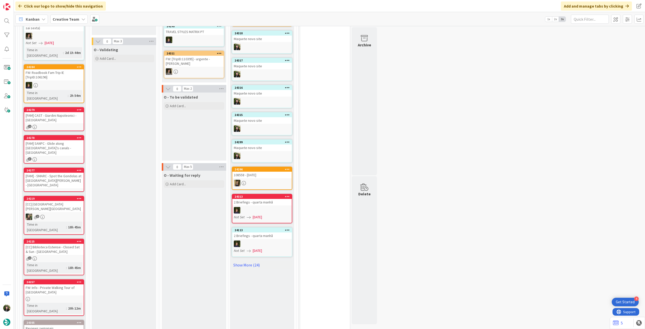
click at [80, 320] on icon at bounding box center [79, 322] width 5 height 4
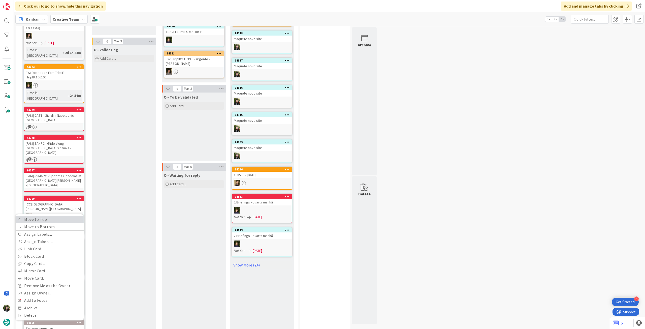
click at [58, 216] on link "Move to Top" at bounding box center [50, 219] width 68 height 7
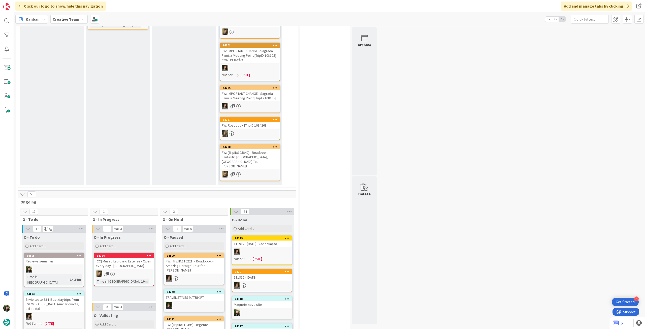
scroll to position [188, 0]
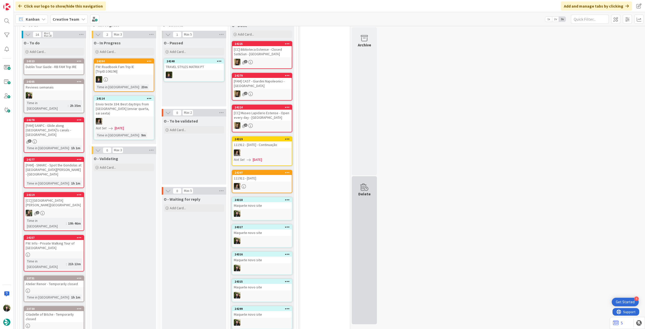
scroll to position [462, 0]
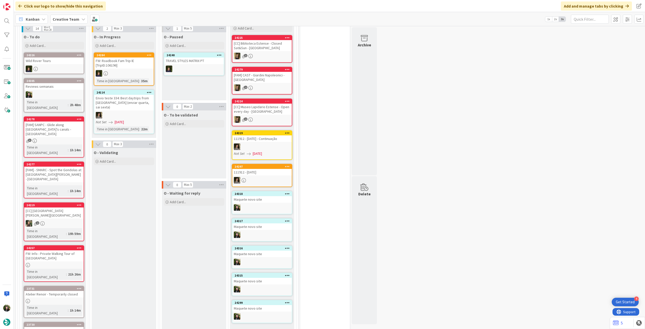
click at [61, 16] on span "Creative Team" at bounding box center [66, 19] width 27 height 6
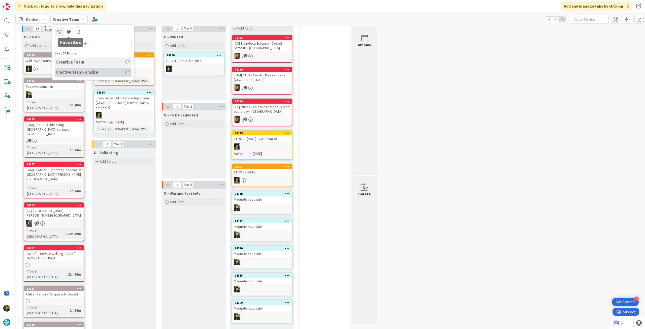
click at [72, 74] on h4 "Creative Team - Análise" at bounding box center [90, 71] width 68 height 5
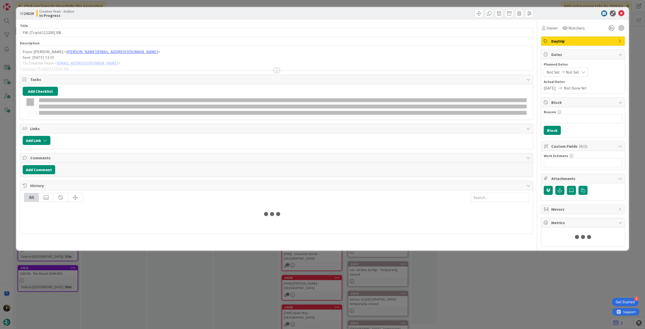
click at [76, 49] on p "From: João Galinha < joao.galinha@tourtailors.com >" at bounding box center [276, 52] width 507 height 6
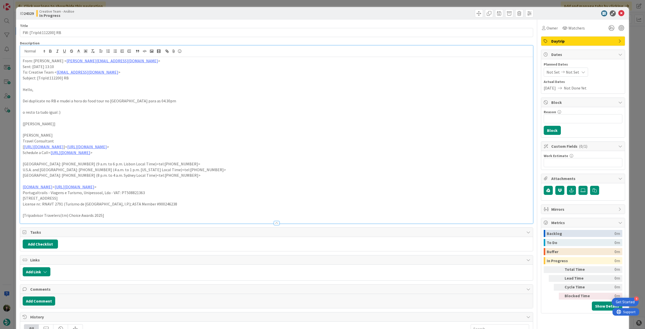
click at [20, 61] on div "From: João Galinha < joao.galinha@tourtailors.com > Sent: Wednesday, October 1,…" at bounding box center [276, 140] width 512 height 166
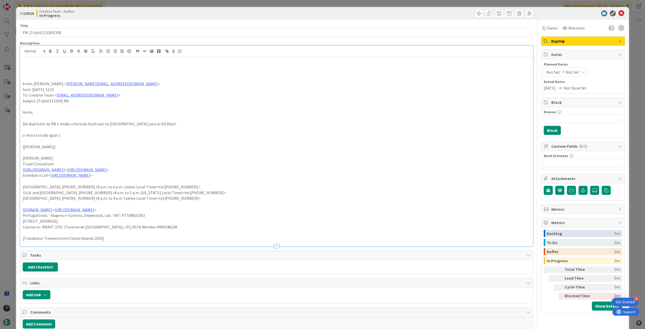
click at [50, 67] on p at bounding box center [276, 67] width 507 height 6
click at [26, 65] on p "já foi revisto, por isso ver so essas alteracoes que o galinha menciona" at bounding box center [276, 67] width 507 height 6
drag, startPoint x: 26, startPoint y: 65, endPoint x: 44, endPoint y: 55, distance: 21.2
click at [26, 65] on p "já foi revisto, por isso ver so essas alteracoes que o galinha menciona" at bounding box center [276, 67] width 507 height 6
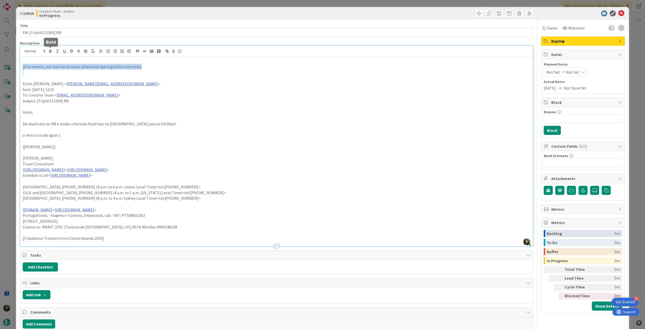
click at [51, 50] on icon "button" at bounding box center [50, 50] width 2 height 1
click at [220, 90] on p "Sent: Wednesday, October 1, 2025 13:10" at bounding box center [276, 90] width 507 height 6
click at [618, 14] on icon at bounding box center [621, 13] width 6 height 6
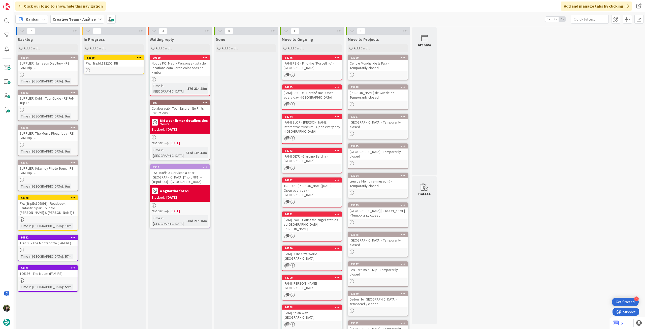
click at [141, 56] on div at bounding box center [138, 58] width 9 height 4
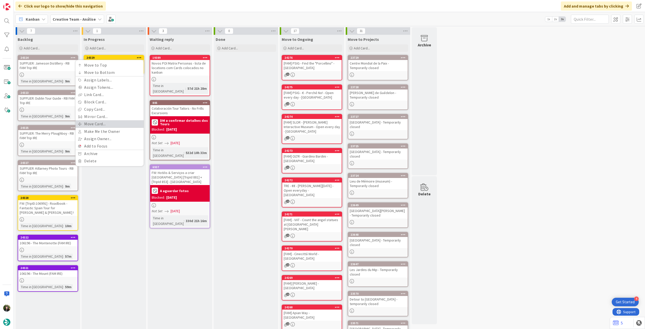
click at [104, 125] on link "Move Card..." at bounding box center [110, 123] width 68 height 7
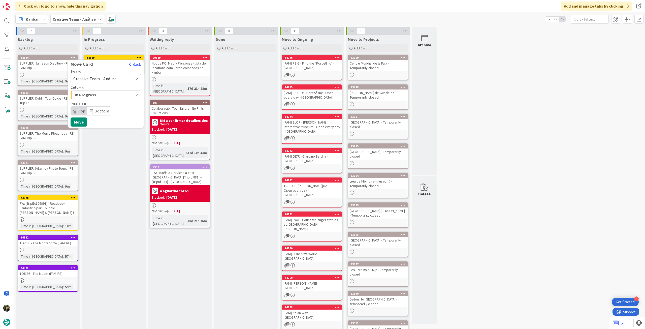
click at [108, 82] on span "Creative Team - Análise" at bounding box center [101, 78] width 56 height 7
click at [103, 100] on span "Creative Team" at bounding box center [109, 102] width 58 height 8
click at [100, 111] on span "Daytrip" at bounding box center [105, 110] width 48 height 7
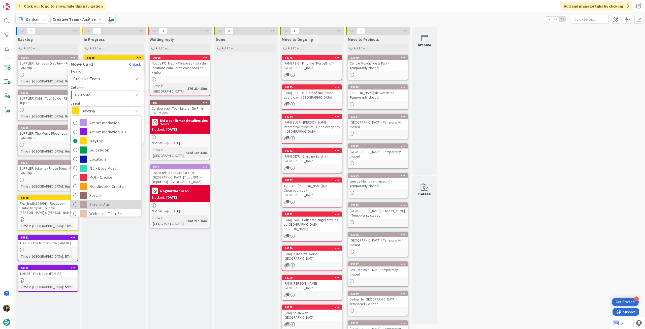
scroll to position [33, 0]
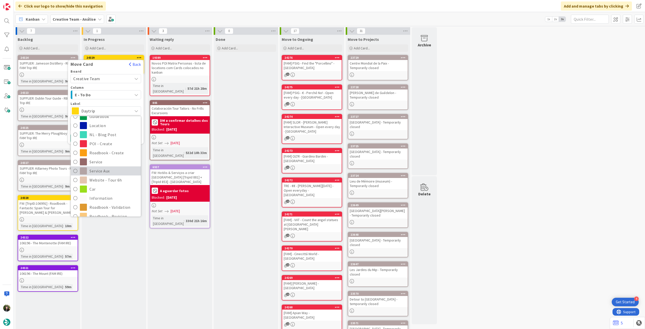
click at [116, 173] on span "Service Aux" at bounding box center [113, 171] width 49 height 8
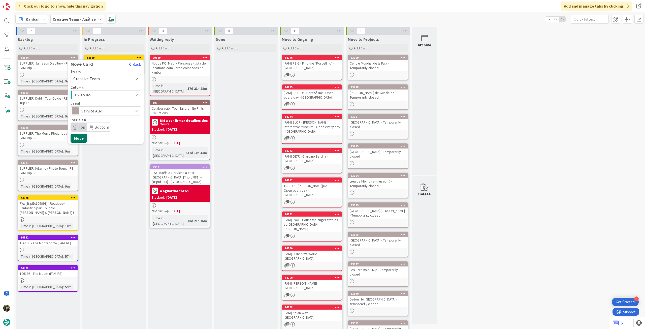
click at [85, 139] on button "Move" at bounding box center [78, 137] width 16 height 9
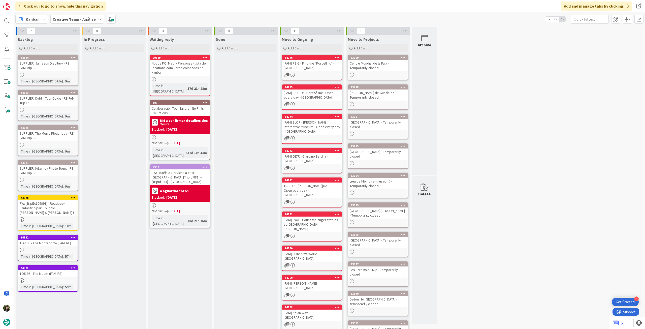
click at [91, 23] on div "Creative Team - Análise" at bounding box center [77, 19] width 54 height 9
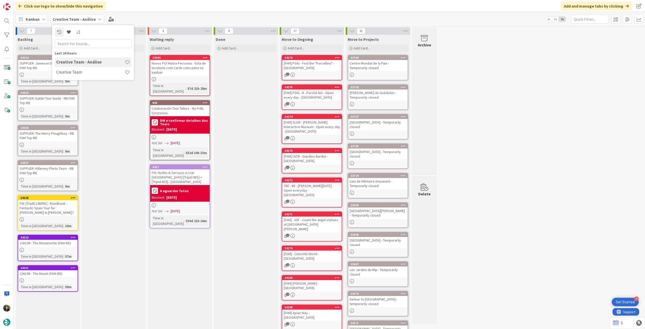
click at [87, 70] on div "Creative Team" at bounding box center [93, 72] width 77 height 10
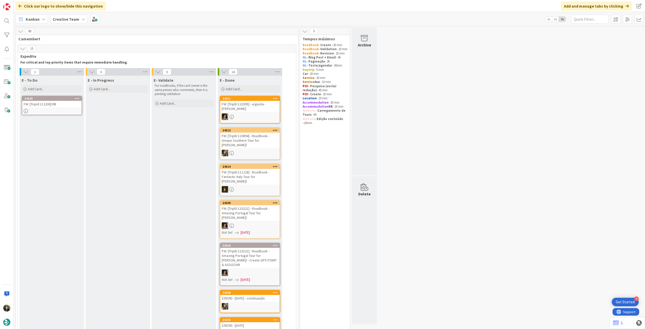
click at [63, 111] on div at bounding box center [51, 111] width 59 height 4
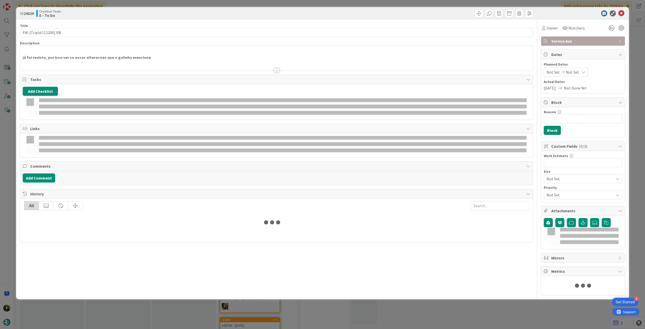
click at [77, 57] on strong "já foi revisto, por isso ver so essas alteracoes que o galinha menciona" at bounding box center [87, 57] width 128 height 5
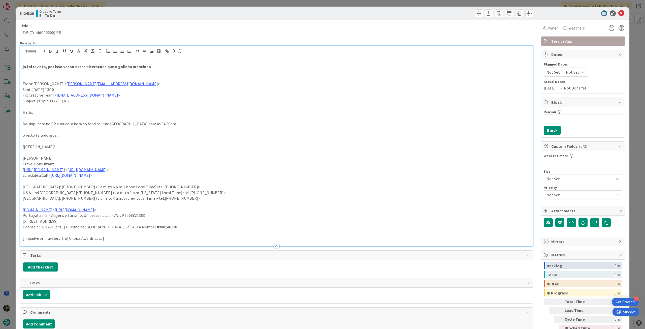
click at [170, 63] on div "já foi revisto, por isso ver so essas alteracoes que o galinha menciona From: J…" at bounding box center [276, 151] width 512 height 189
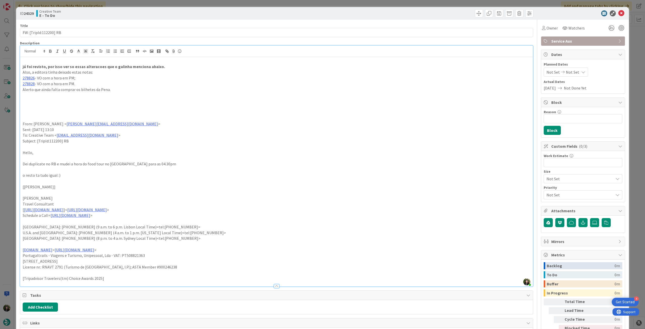
click at [619, 13] on icon at bounding box center [621, 13] width 6 height 6
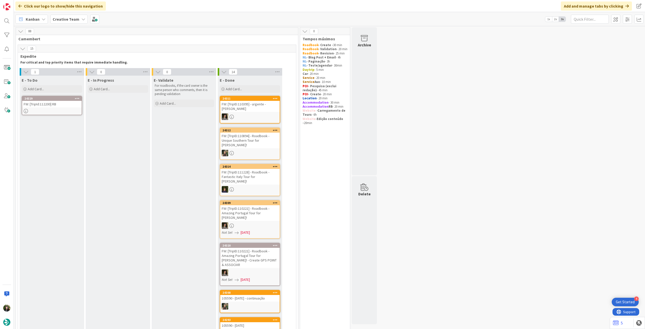
click at [72, 18] on b "Creative Team" at bounding box center [66, 19] width 27 height 5
click at [91, 73] on h4 "Creative Team - Análise" at bounding box center [90, 71] width 68 height 5
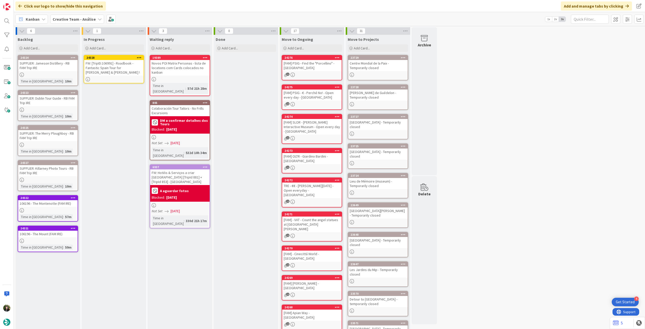
click at [122, 64] on div "FW: [TripID:106991] - Roadbook - Fantastic Spain Tour for Jennifer & Robert !" at bounding box center [113, 68] width 59 height 16
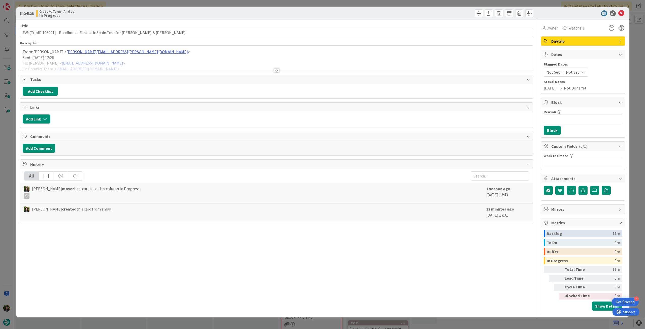
click at [107, 58] on div at bounding box center [276, 64] width 512 height 13
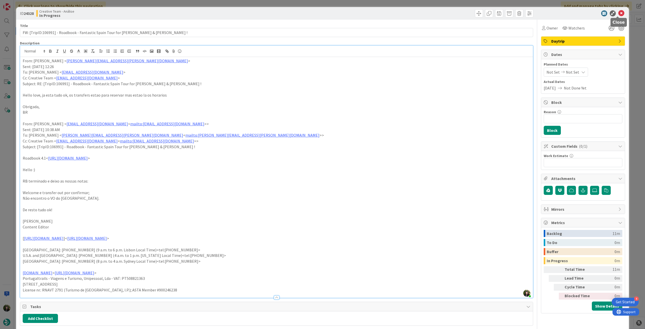
click at [619, 13] on icon at bounding box center [621, 13] width 6 height 6
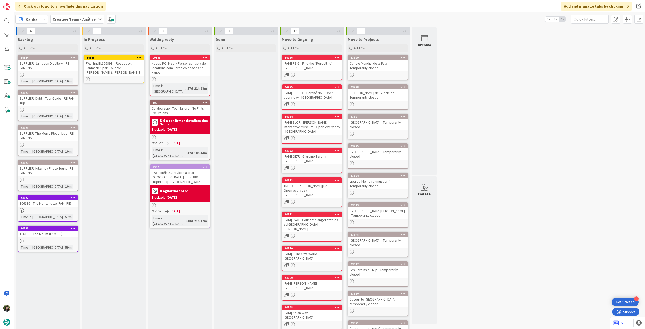
click at [139, 56] on icon at bounding box center [139, 58] width 5 height 4
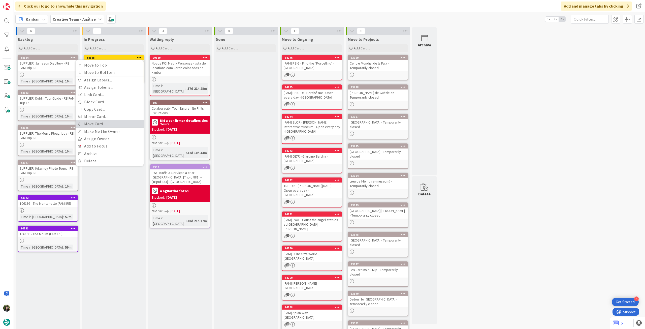
click at [107, 124] on link "Move Card..." at bounding box center [110, 123] width 68 height 7
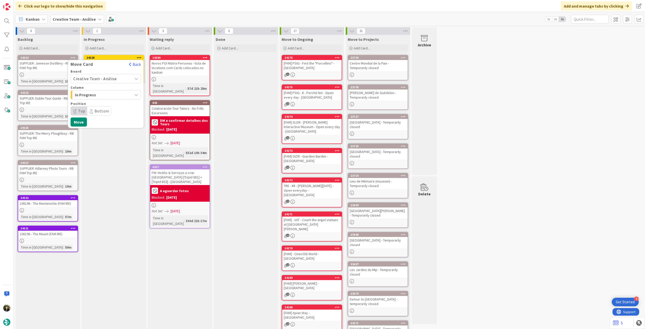
drag, startPoint x: 111, startPoint y: 77, endPoint x: 110, endPoint y: 81, distance: 3.5
click at [111, 78] on span "Creative Team - Análise" at bounding box center [95, 78] width 44 height 5
click at [102, 101] on span "Creative Team" at bounding box center [109, 102] width 58 height 8
click at [99, 111] on span "Daytrip" at bounding box center [105, 110] width 48 height 7
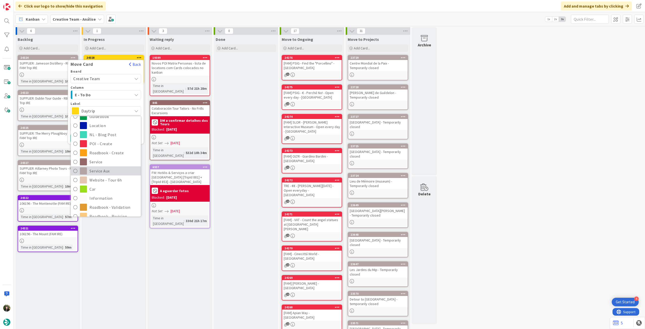
scroll to position [67, 0]
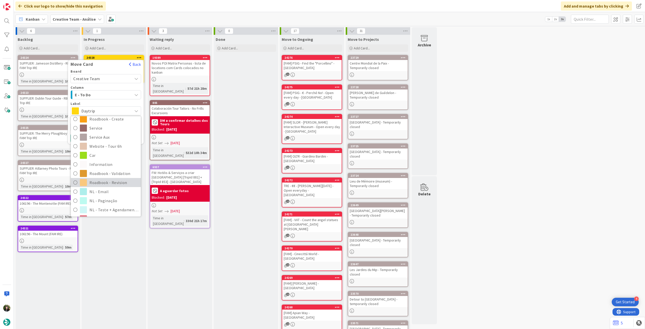
click at [107, 183] on span "Roadbook - Revision" at bounding box center [113, 183] width 49 height 8
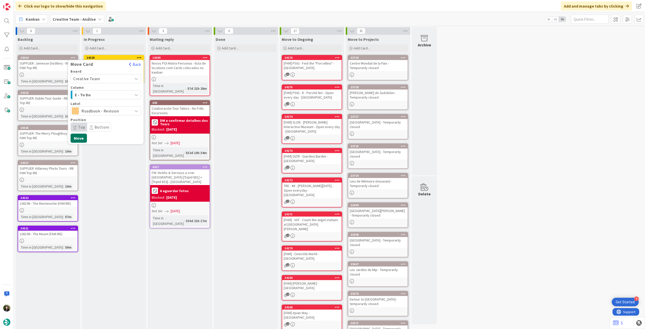
click at [84, 137] on button "Move" at bounding box center [78, 137] width 16 height 9
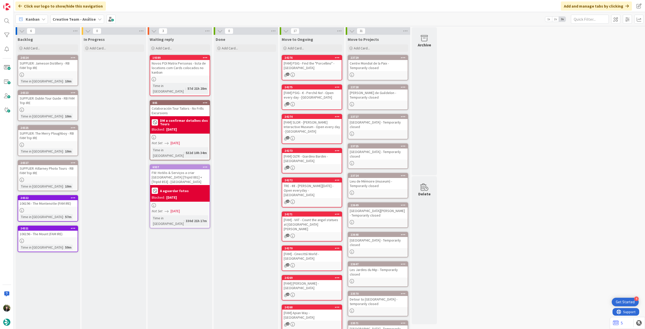
click at [58, 15] on div "Creative Team - Análise" at bounding box center [77, 19] width 54 height 9
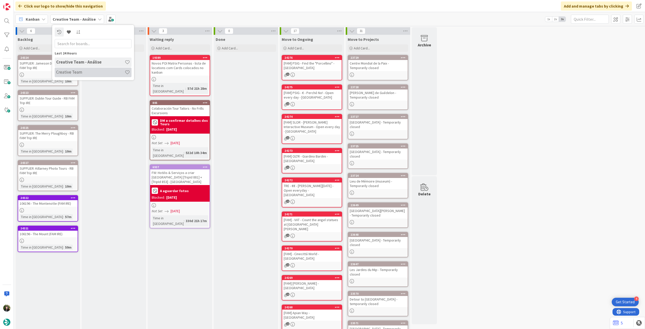
click at [82, 69] on div "Creative Team" at bounding box center [93, 72] width 77 height 10
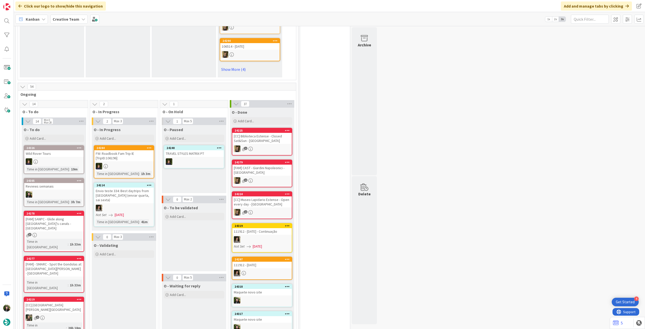
scroll to position [403, 0]
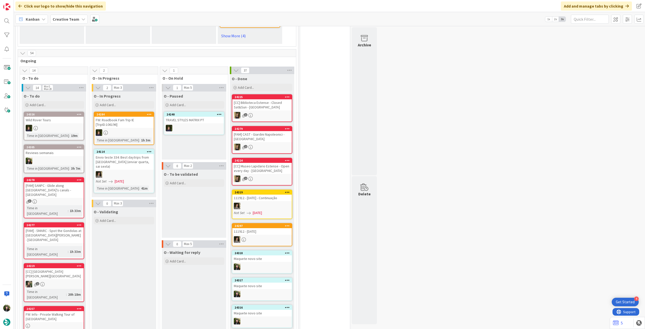
click at [78, 122] on div "24326 Wild Rover Tours Time in Column : 19m" at bounding box center [54, 126] width 60 height 29
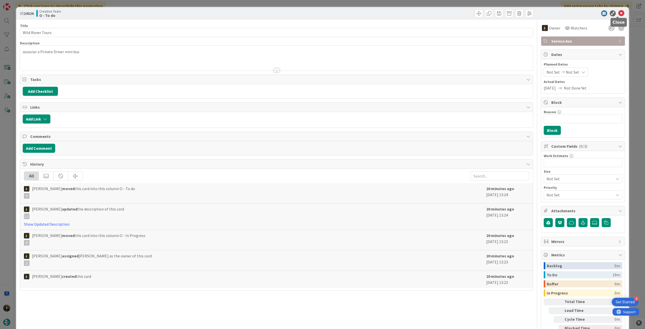
click at [618, 10] on icon at bounding box center [621, 13] width 6 height 6
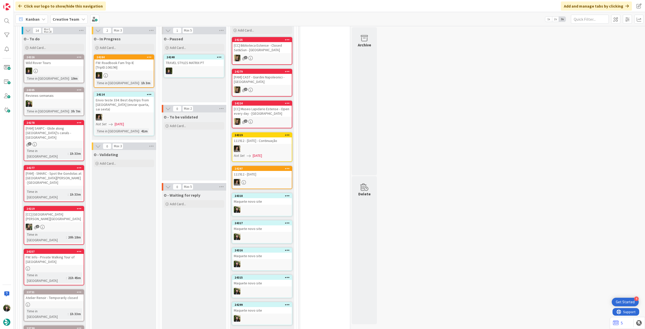
scroll to position [403, 0]
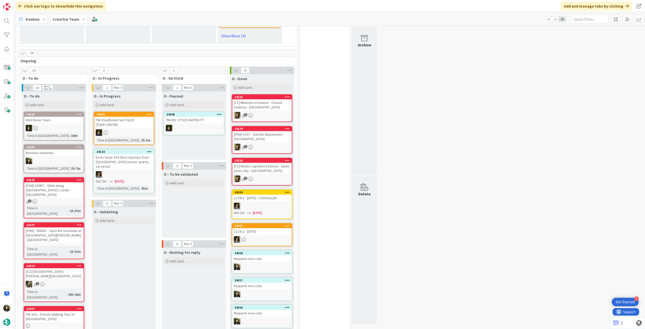
click at [80, 21] on div "Creative Team" at bounding box center [68, 19] width 37 height 9
click at [88, 74] on h4 "Creative Team - Análise" at bounding box center [90, 71] width 68 height 5
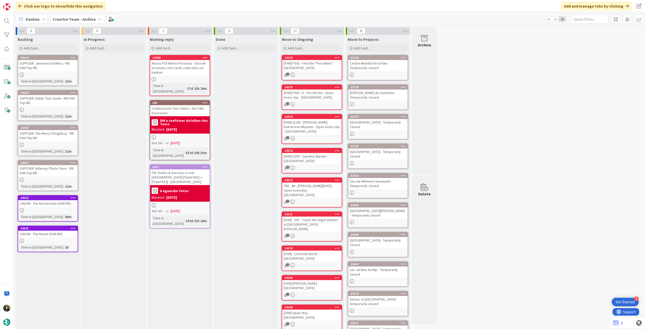
click at [60, 71] on div "SUPPLIER: Jameson Distillery - RB FAM Trip IRE" at bounding box center [47, 65] width 59 height 11
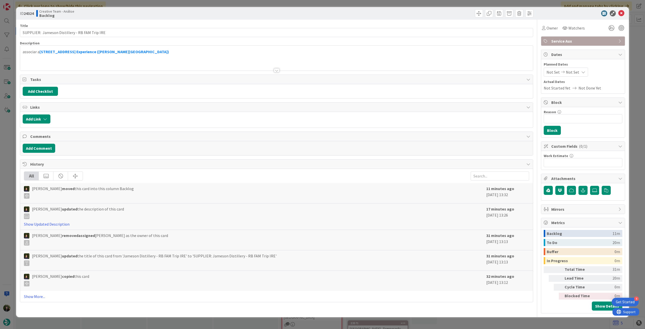
click at [87, 57] on div "associar a 45min Bow Street Experience (Jameson Distillery Dublin)" at bounding box center [276, 59] width 512 height 23
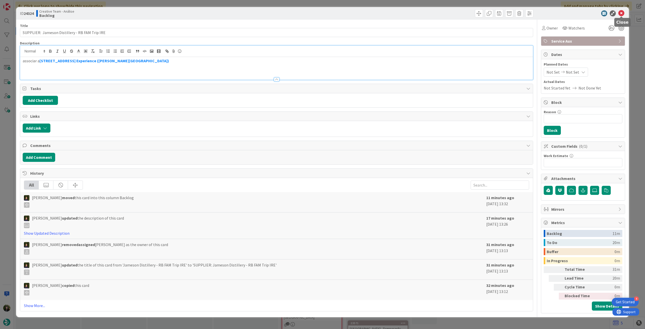
click at [621, 14] on icon at bounding box center [621, 13] width 6 height 6
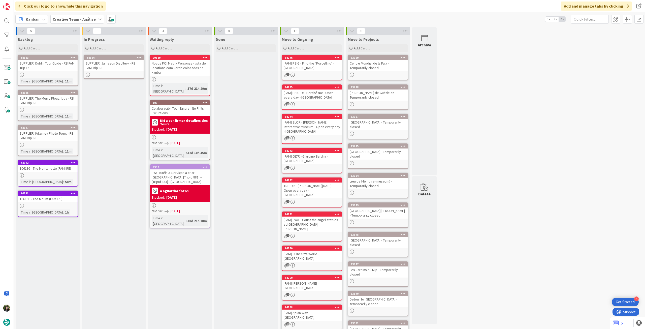
click at [49, 69] on div "SUPPLIER: Dublin Tour Guide - RB FAM Trip IRE" at bounding box center [47, 65] width 59 height 11
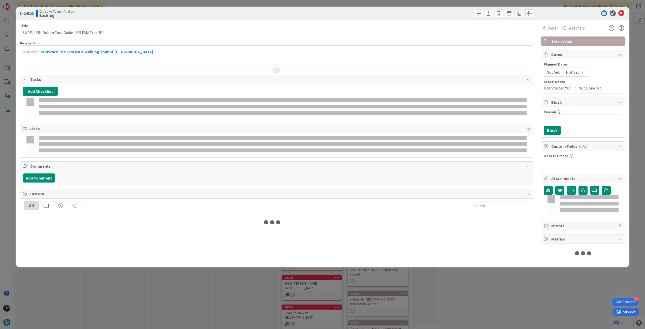
click at [87, 61] on div at bounding box center [276, 64] width 512 height 13
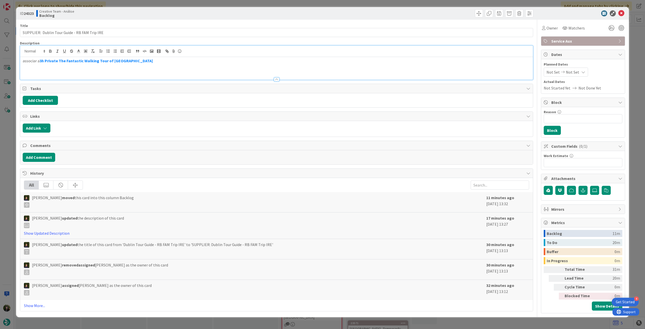
click at [624, 12] on icon at bounding box center [621, 13] width 6 height 6
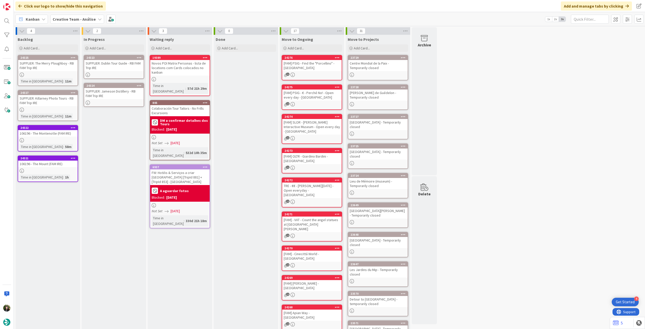
click at [54, 70] on div "SUPPLIER: The Merry Ploughboy - RB FAM Trip IRE" at bounding box center [47, 65] width 59 height 11
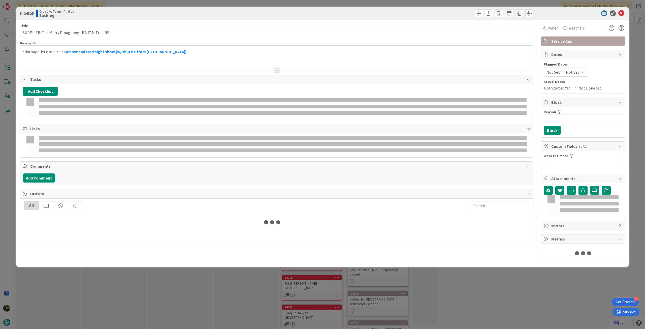
click at [92, 60] on div at bounding box center [276, 64] width 512 height 13
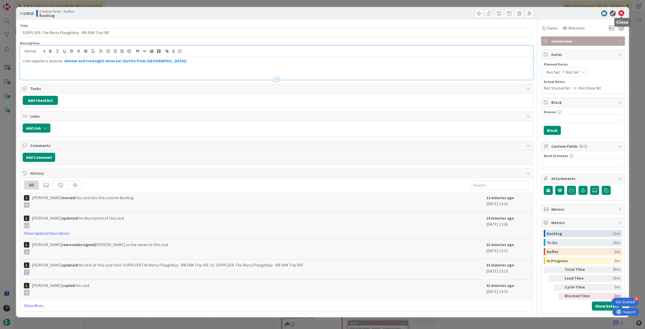
click at [620, 13] on icon at bounding box center [621, 13] width 6 height 6
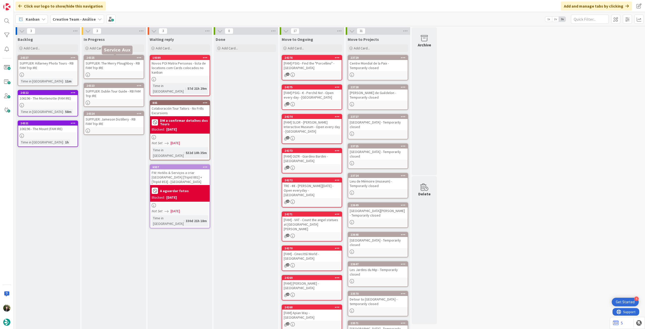
click at [62, 65] on div "SUPPLIER: Killarney Photo Tours - RB FAM Trip IRE" at bounding box center [47, 65] width 59 height 11
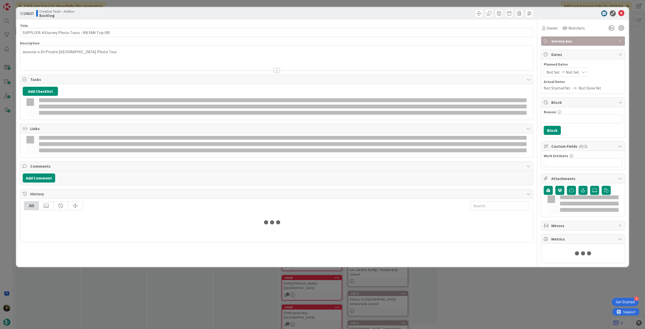
click at [116, 60] on div at bounding box center [276, 64] width 512 height 13
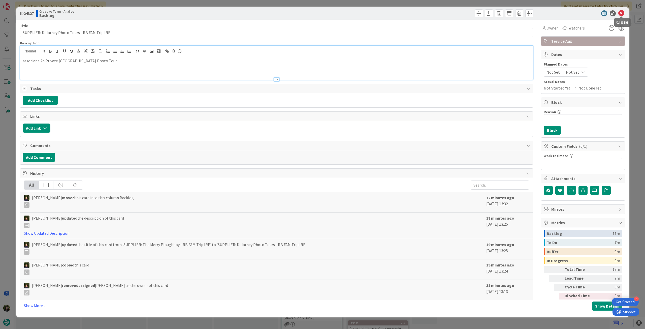
click at [622, 13] on icon at bounding box center [621, 13] width 6 height 6
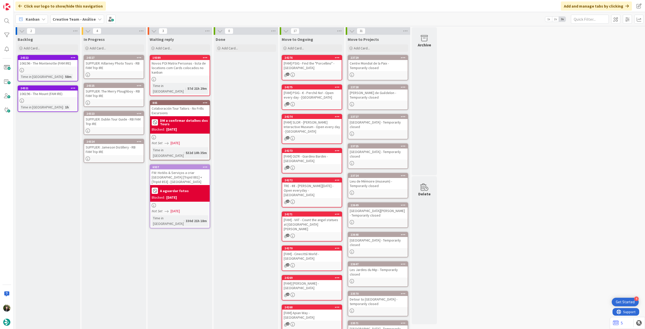
click at [138, 57] on icon at bounding box center [139, 58] width 5 height 4
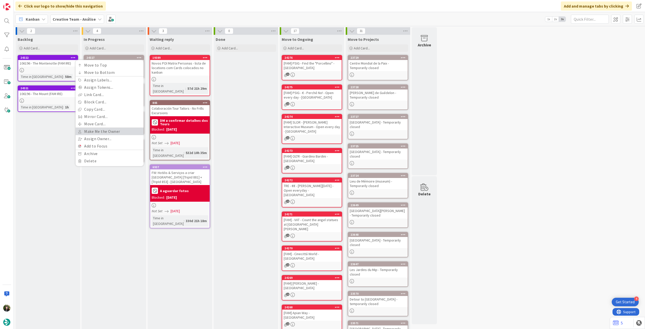
drag, startPoint x: 110, startPoint y: 134, endPoint x: 114, endPoint y: 116, distance: 18.6
click at [110, 134] on link "Make Me the Owner" at bounding box center [110, 131] width 68 height 7
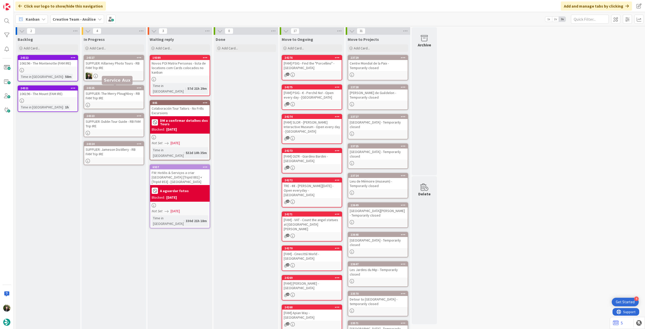
click at [140, 87] on icon at bounding box center [139, 88] width 5 height 4
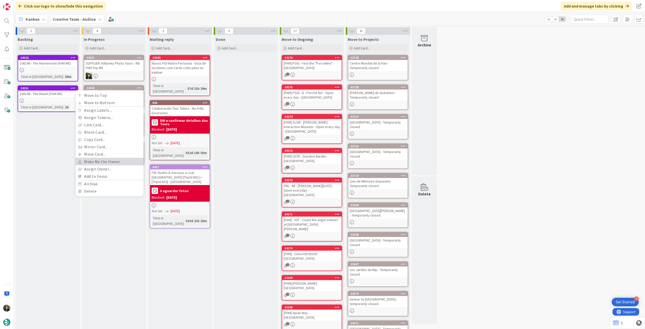
click at [107, 159] on link "Make Me the Owner" at bounding box center [110, 161] width 68 height 7
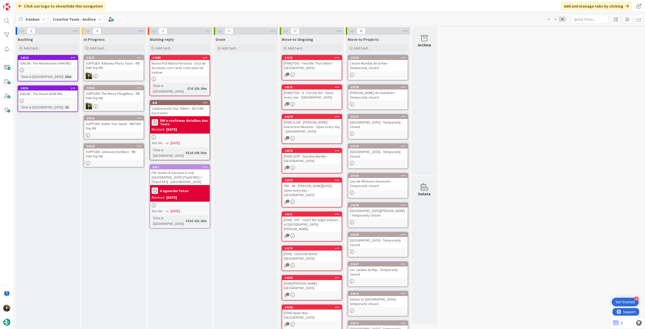
click at [137, 117] on icon at bounding box center [139, 118] width 5 height 4
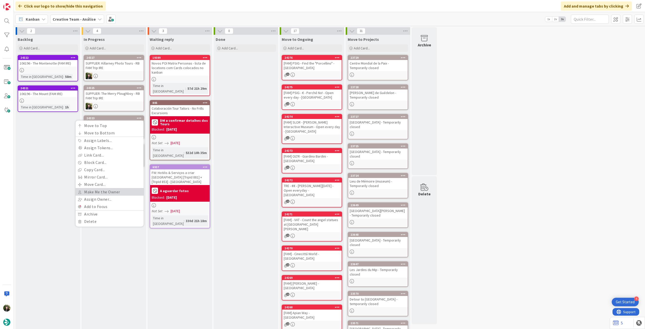
click at [104, 191] on link "Make Me the Owner" at bounding box center [110, 191] width 68 height 7
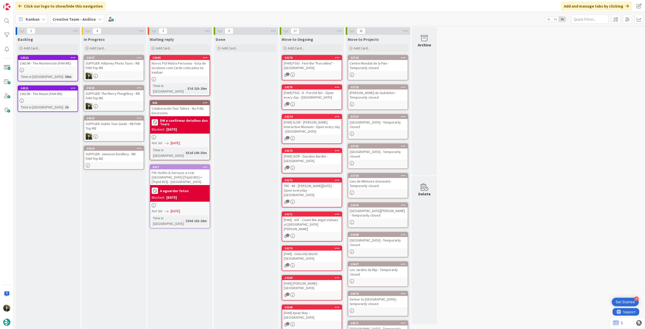
click at [137, 148] on icon at bounding box center [139, 148] width 5 height 4
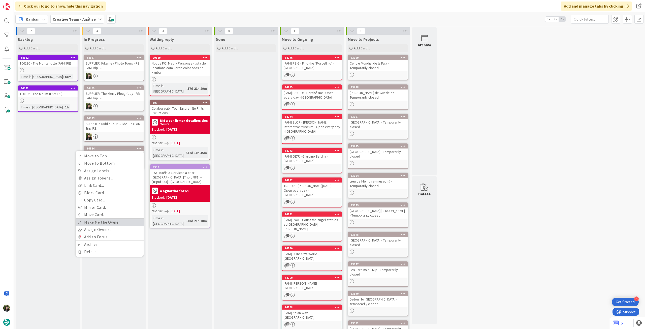
click at [110, 221] on link "Make Me the Owner" at bounding box center [110, 221] width 68 height 7
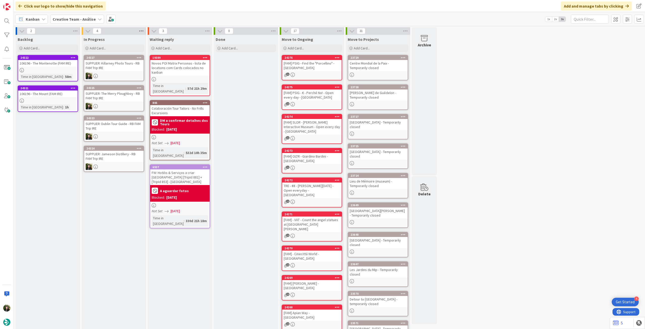
click at [142, 26] on div "2 Backlog Add Card... 24322 106196 - The Montenotte (FAM IRE) Time in Column : …" at bounding box center [329, 204] width 631 height 356
click at [140, 32] on icon at bounding box center [141, 31] width 7 height 8
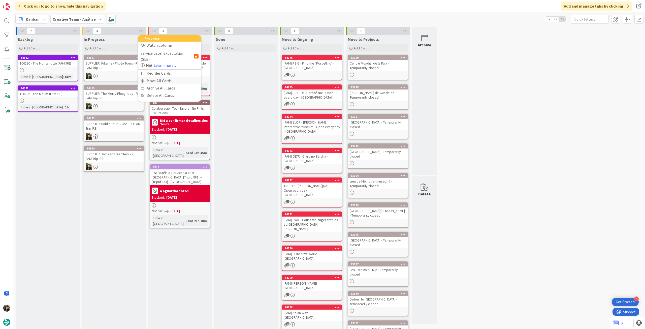
click at [154, 77] on div "Move All Cards" at bounding box center [169, 80] width 63 height 7
click at [159, 56] on span "Creative Team - Análise" at bounding box center [163, 54] width 41 height 5
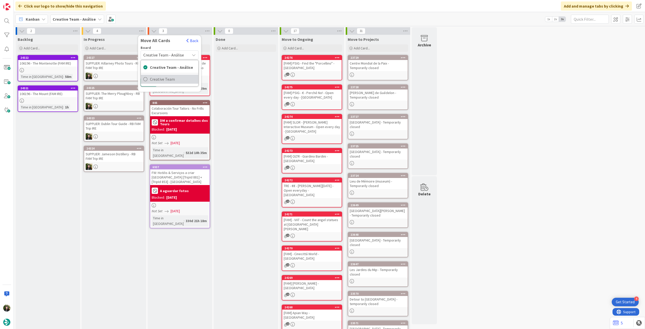
click at [161, 83] on link "Creative Team" at bounding box center [169, 79] width 57 height 9
click at [164, 72] on span "Select a Column..." at bounding box center [159, 71] width 33 height 7
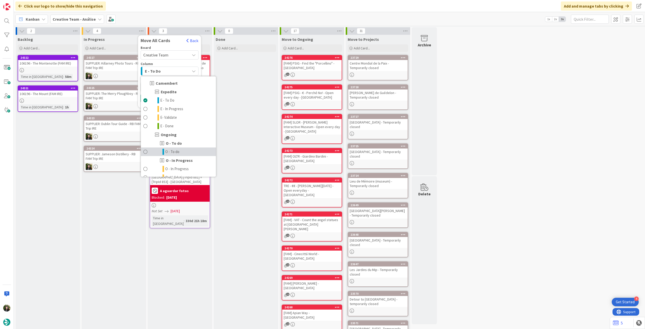
click at [174, 151] on span "O - To do" at bounding box center [172, 152] width 14 height 6
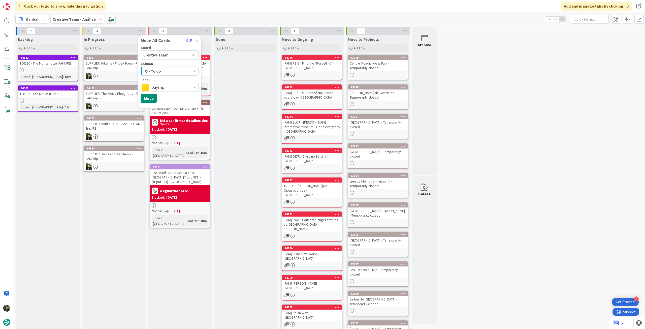
click at [166, 88] on span "Daytrip" at bounding box center [169, 87] width 36 height 7
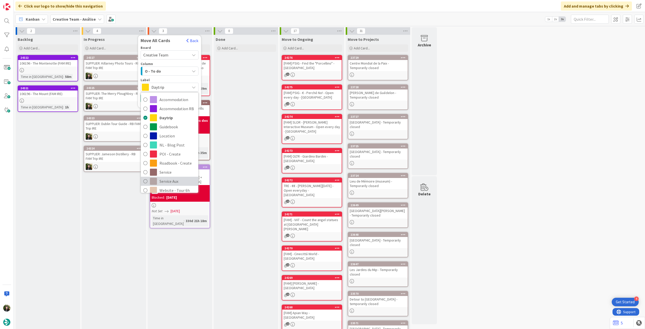
click at [178, 180] on span "Service Aux" at bounding box center [177, 181] width 36 height 8
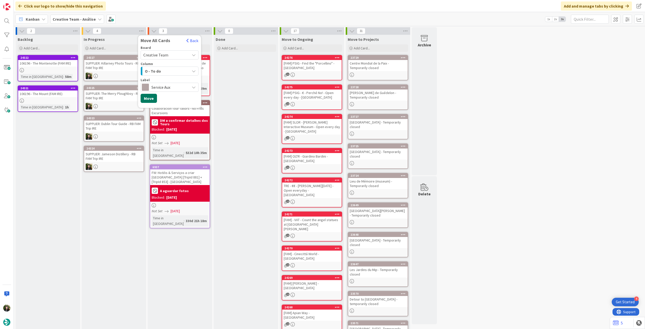
click at [149, 100] on button "Move" at bounding box center [148, 98] width 16 height 9
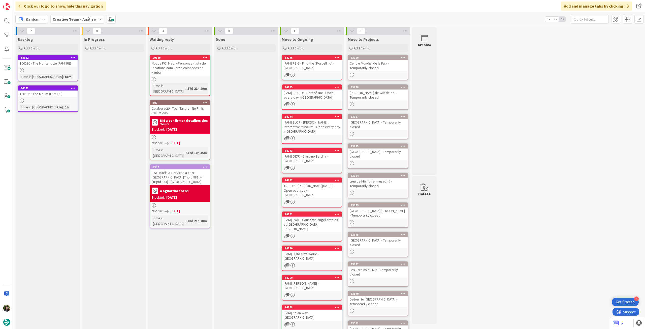
click at [80, 18] on b "Creative Team - Análise" at bounding box center [74, 19] width 43 height 5
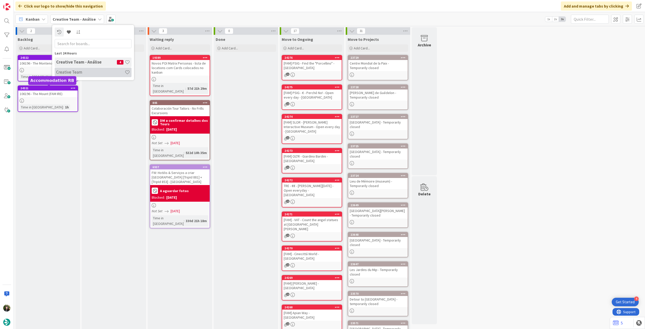
click at [76, 70] on h4 "Creative Team" at bounding box center [90, 71] width 68 height 5
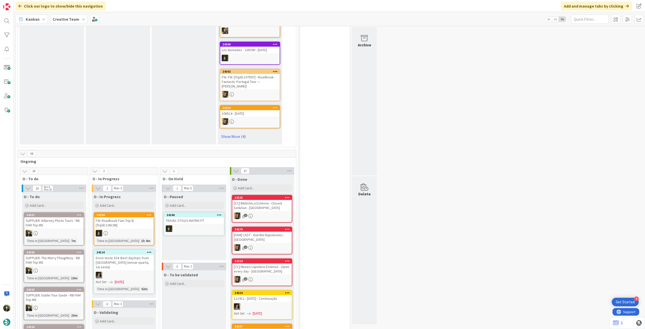
scroll to position [369, 0]
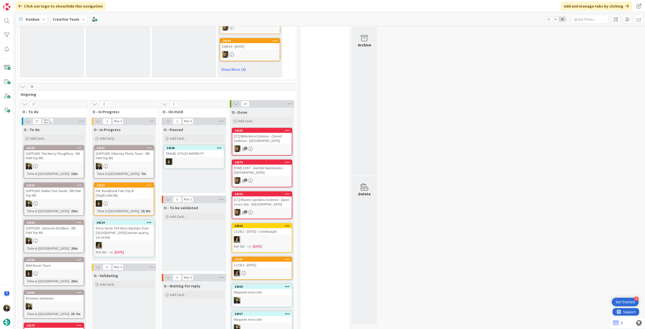
click at [117, 150] on div "SUPPLIER: Killarney Photo Tours - RB FAM Trip IRE" at bounding box center [123, 155] width 59 height 11
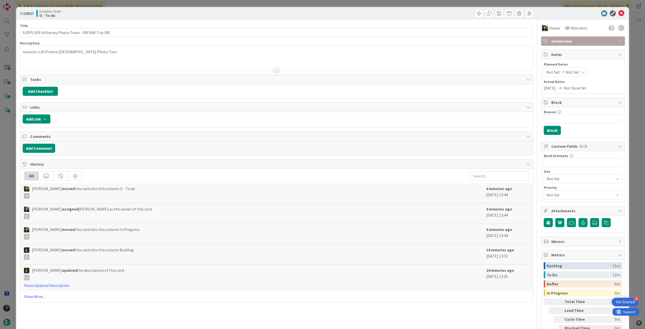
click at [108, 66] on div at bounding box center [276, 64] width 512 height 13
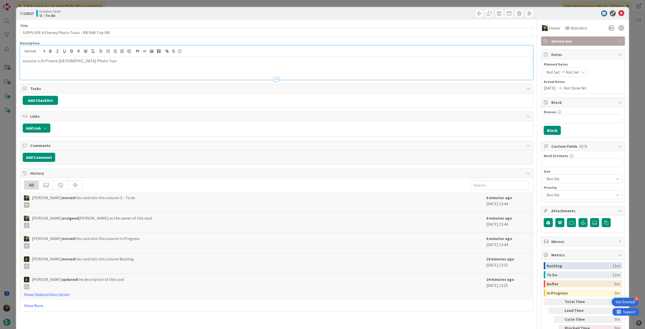
drag, startPoint x: 105, startPoint y: 60, endPoint x: 40, endPoint y: 62, distance: 65.3
click at [40, 62] on p "associar a 2h Private Killarney National Park Photo Tour" at bounding box center [276, 61] width 507 height 6
copy p "2h Private Killarney National Park Photo Tour"
click at [57, 71] on div "associar a 2h Private Killarney National Park Photo Tour" at bounding box center [276, 68] width 512 height 23
drag, startPoint x: 42, startPoint y: 31, endPoint x: 77, endPoint y: 31, distance: 34.7
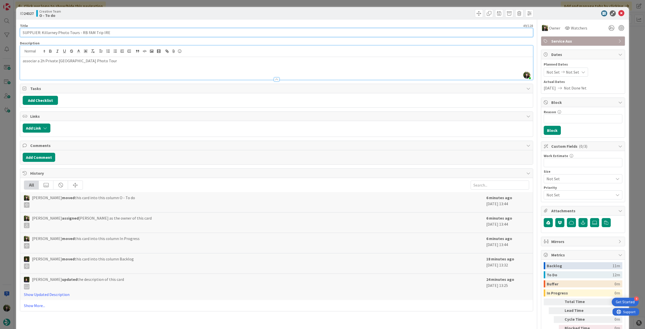
click at [77, 31] on input "SUPPLIER: Killarney Photo Tours - RB FAM Trip IRE" at bounding box center [276, 32] width 513 height 9
click at [618, 12] on icon at bounding box center [621, 13] width 6 height 6
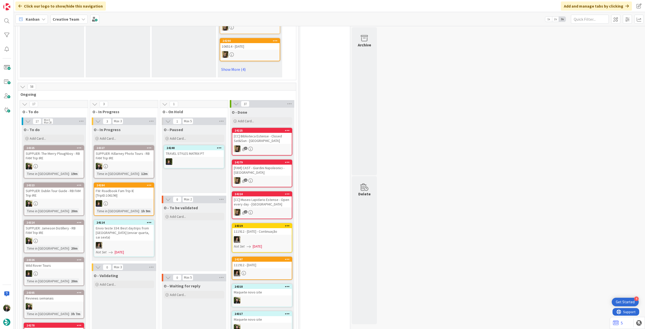
click at [132, 150] on div "SUPPLIER: Killarney Photo Tours - RB FAM Trip IRE" at bounding box center [123, 155] width 59 height 11
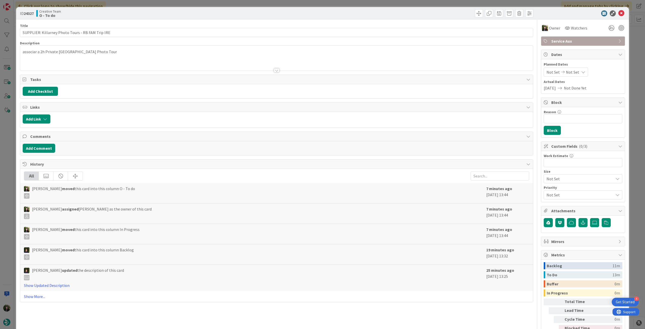
click at [575, 36] on div "Owner Watchers Service Aux Dates Planned Dates Not Set Not Set Actual Dates 01/…" at bounding box center [583, 183] width 84 height 326
click at [575, 38] on div "Service Aux" at bounding box center [583, 41] width 84 height 9
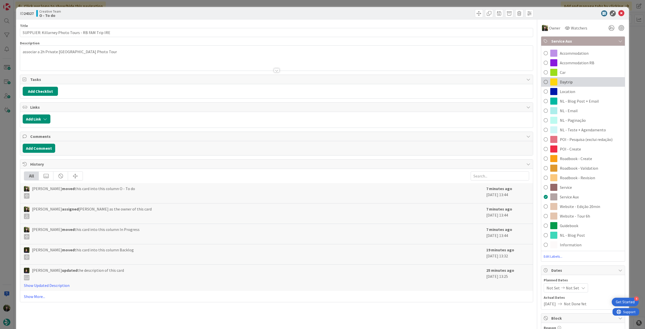
click at [571, 78] on div "Daytrip" at bounding box center [583, 82] width 84 height 10
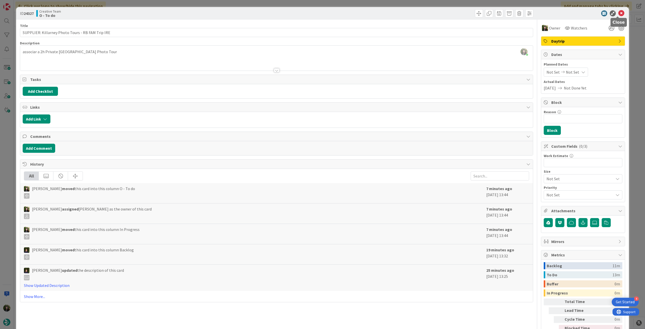
click at [618, 14] on icon at bounding box center [621, 13] width 6 height 6
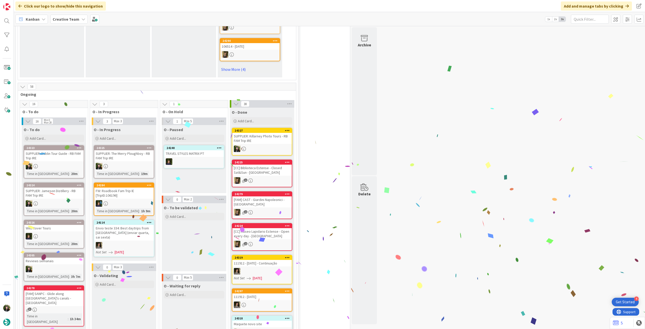
click at [132, 163] on div at bounding box center [123, 166] width 59 height 7
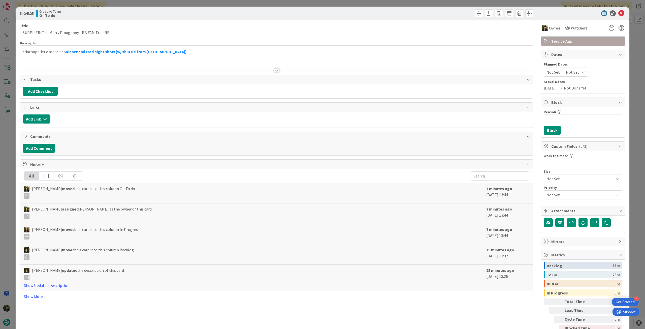
click at [128, 65] on div at bounding box center [276, 64] width 512 height 13
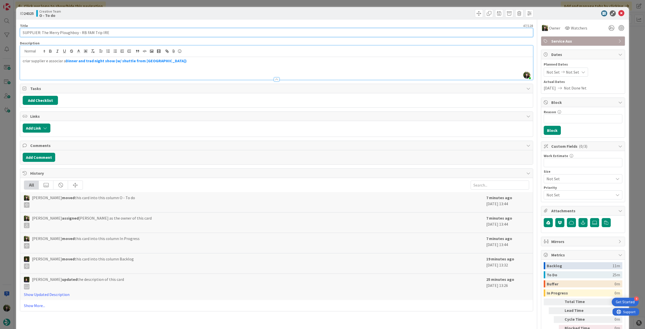
drag, startPoint x: 49, startPoint y: 34, endPoint x: 77, endPoint y: 34, distance: 27.9
click at [77, 34] on input "SUPPLIER: The Merry Ploughboy - RB FAM Trip IRE" at bounding box center [276, 32] width 513 height 9
drag, startPoint x: 66, startPoint y: 63, endPoint x: 171, endPoint y: 61, distance: 104.8
click at [171, 61] on p "criar supplier e associar a Dinner and trad night show (w/ shuttle from Dublin)" at bounding box center [276, 61] width 507 height 6
copy strong "Dinner and trad night show (w/ shuttle from Dublin)"
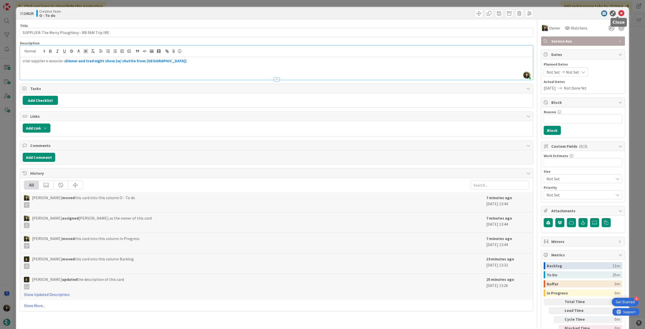
drag, startPoint x: 616, startPoint y: 14, endPoint x: 576, endPoint y: 30, distance: 42.8
click at [618, 14] on icon at bounding box center [621, 13] width 6 height 6
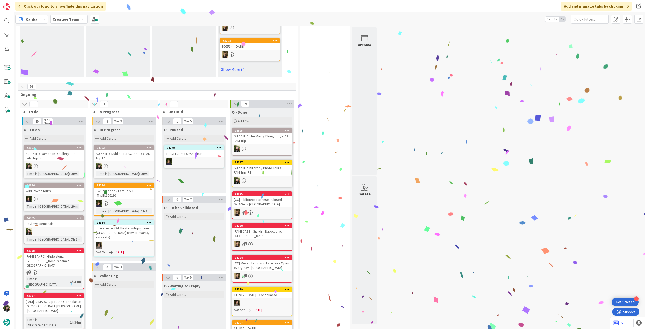
click at [123, 150] on div "SUPPLIER: Dublin Tour Guide - RB FAM Trip IRE" at bounding box center [123, 155] width 59 height 11
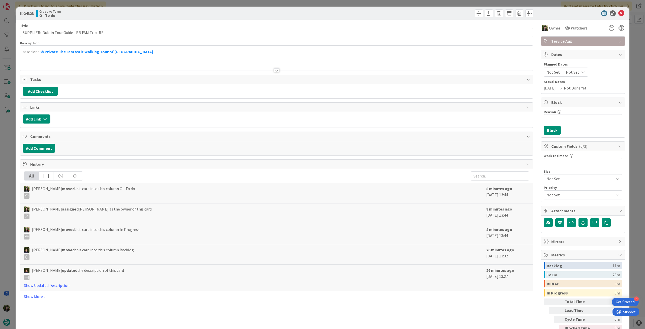
click at [135, 65] on div at bounding box center [276, 64] width 512 height 13
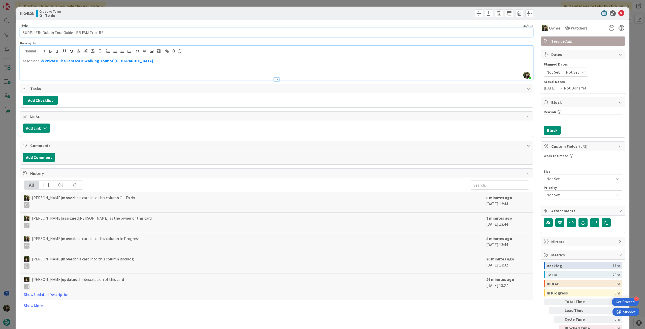
drag, startPoint x: 42, startPoint y: 33, endPoint x: 71, endPoint y: 33, distance: 29.5
click at [71, 33] on input "SUPPLIER: Dublin Tour Guide - RB FAM Trip IRE" at bounding box center [276, 32] width 513 height 9
drag, startPoint x: 130, startPoint y: 61, endPoint x: 40, endPoint y: 62, distance: 89.6
click at [40, 62] on p "associar a 3h Private The Fantastic Walking Tour of Dublin" at bounding box center [276, 61] width 507 height 6
copy strong "3h Private The Fantastic Walking Tour of Dublin"
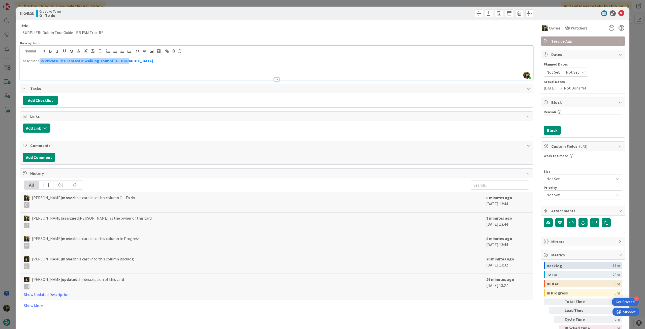
click at [586, 42] on span "Service Aux" at bounding box center [583, 41] width 64 height 6
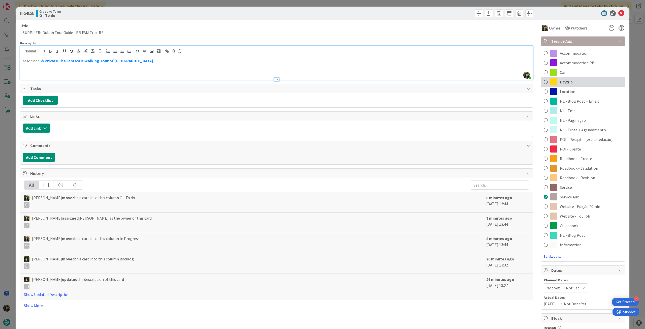
click at [567, 82] on span "Daytrip" at bounding box center [565, 82] width 13 height 6
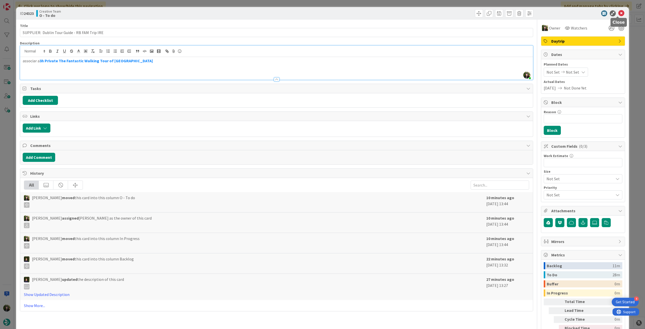
click at [619, 13] on icon at bounding box center [621, 13] width 6 height 6
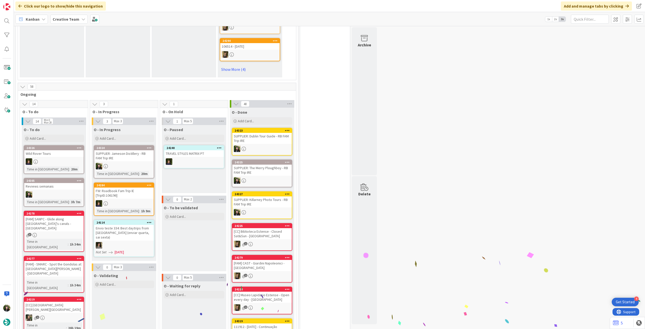
click at [123, 150] on div "SUPPLIER: Jameson Distillery - RB FAM Trip IRE" at bounding box center [123, 155] width 59 height 11
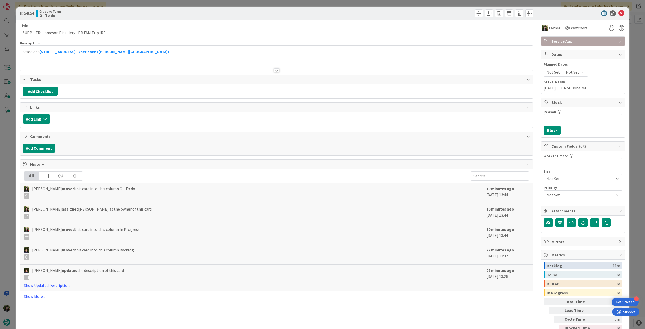
click at [112, 65] on div at bounding box center [276, 64] width 512 height 13
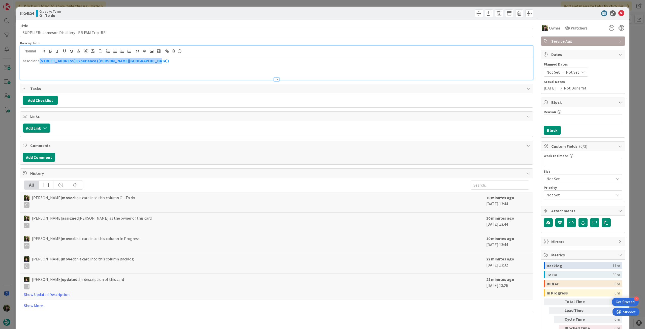
drag, startPoint x: 41, startPoint y: 59, endPoint x: 187, endPoint y: 60, distance: 146.8
click at [187, 60] on p "associar a 45min Bow Street Experience (Jameson Distillery Dublin)" at bounding box center [276, 61] width 507 height 6
copy strong "45min Bow Street Experience (Jameson Distillery Dublin)"
click at [618, 13] on icon at bounding box center [621, 13] width 6 height 6
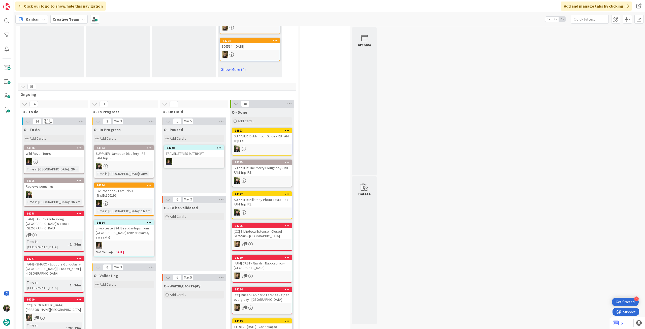
click at [134, 153] on div "24324 SUPPLIER: Jameson Distillery - RB FAM Trip IRE Time in Column : 30m" at bounding box center [124, 161] width 60 height 33
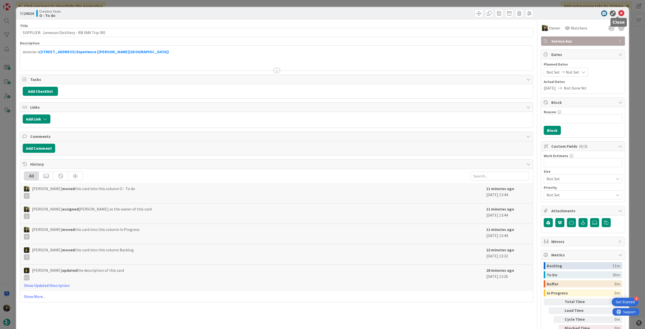
click at [619, 13] on icon at bounding box center [621, 13] width 6 height 6
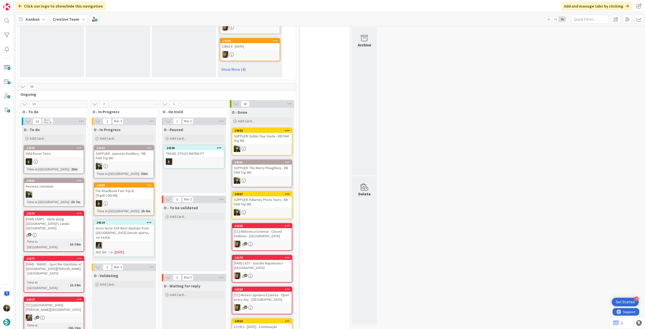
click at [150, 150] on div "SUPPLIER: Jameson Distillery - RB FAM Trip IRE" at bounding box center [123, 155] width 59 height 11
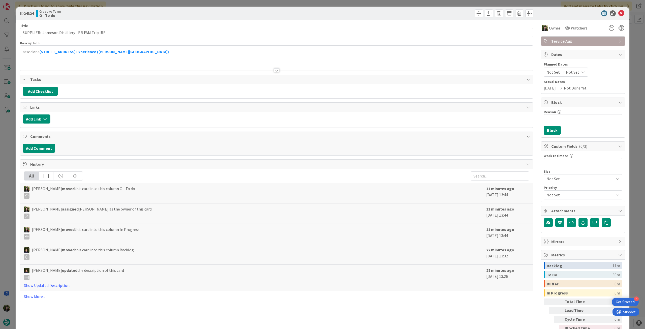
click at [586, 41] on span "Service Aux" at bounding box center [583, 41] width 64 height 6
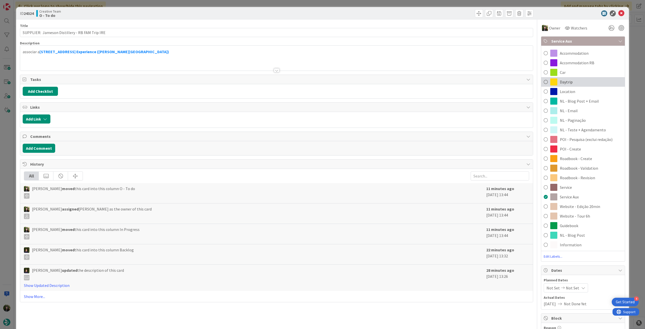
click at [567, 82] on span "Daytrip" at bounding box center [565, 82] width 13 height 6
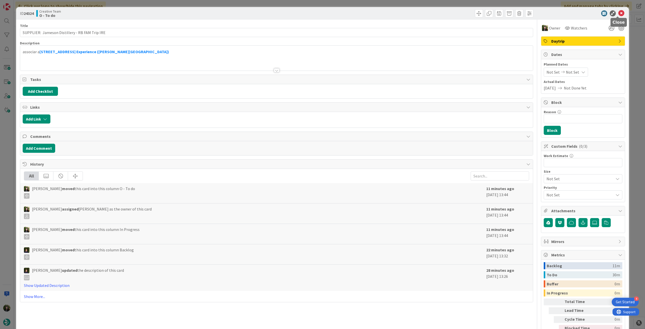
click at [618, 14] on icon at bounding box center [621, 13] width 6 height 6
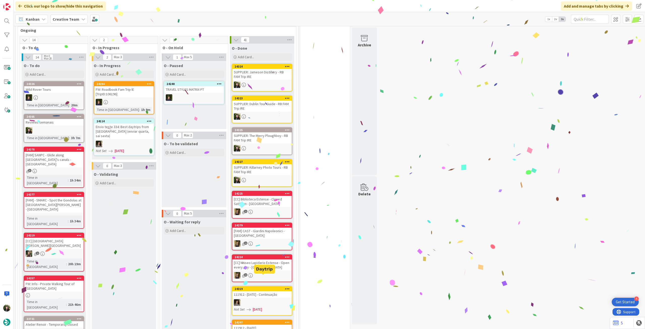
scroll to position [436, 0]
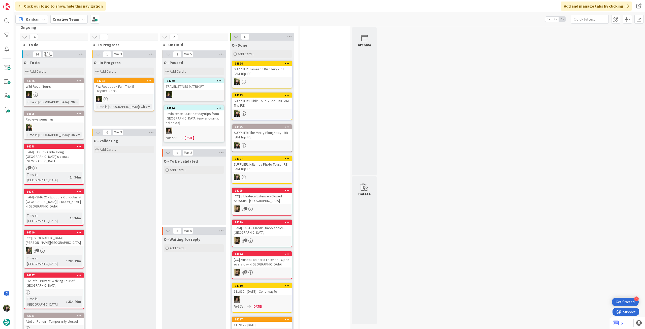
click at [59, 19] on b "Creative Team" at bounding box center [66, 19] width 27 height 5
click at [68, 73] on h4 "Creative Team - Análise" at bounding box center [90, 71] width 68 height 5
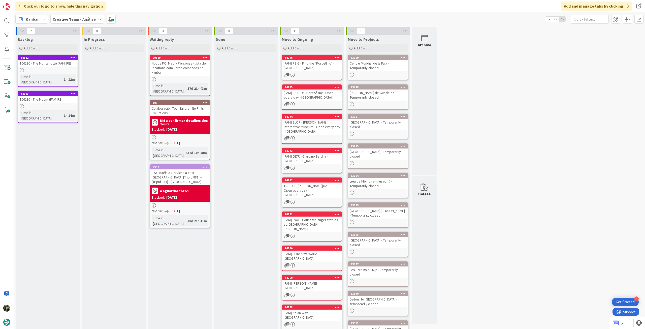
click at [76, 18] on b "Creative Team - Análise" at bounding box center [74, 19] width 43 height 5
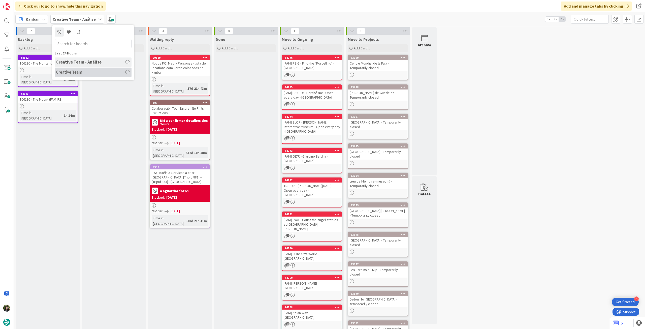
click at [93, 70] on h4 "Creative Team" at bounding box center [90, 71] width 68 height 5
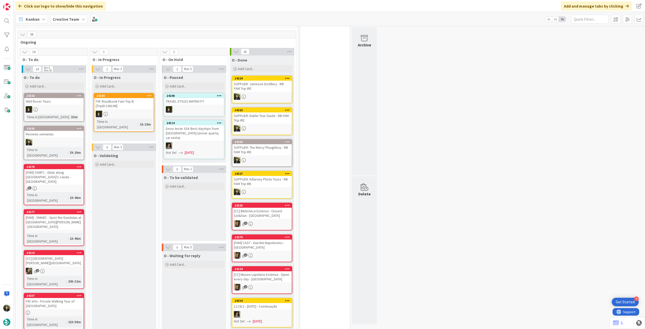
scroll to position [436, 0]
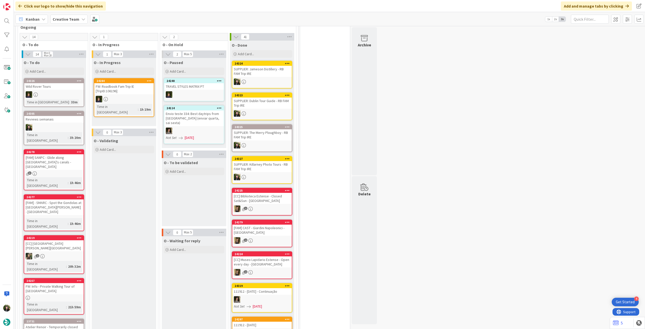
click at [61, 83] on div "Wild Rover Tours" at bounding box center [53, 86] width 59 height 7
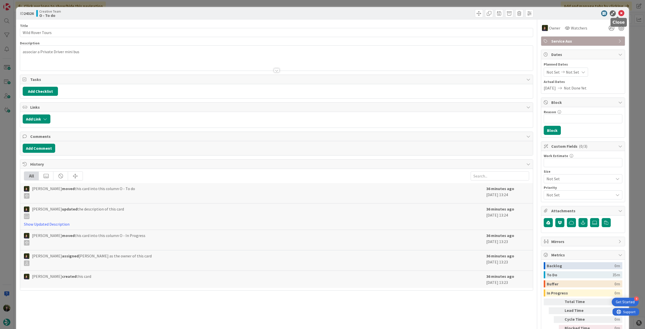
click at [618, 14] on icon at bounding box center [621, 13] width 6 height 6
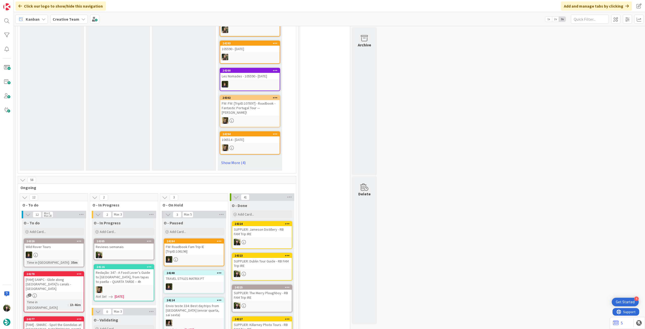
scroll to position [336, 0]
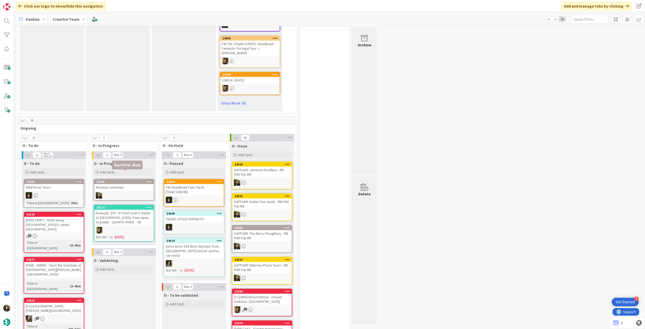
click at [136, 192] on div at bounding box center [123, 195] width 59 height 7
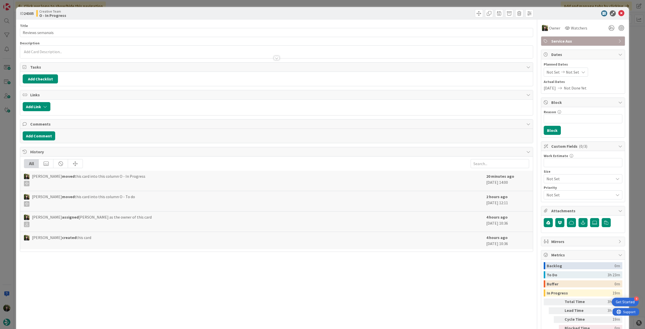
click at [595, 39] on span "Service Aux" at bounding box center [583, 41] width 64 height 6
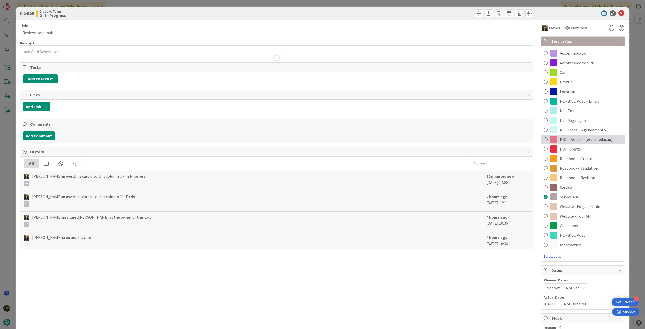
click at [573, 140] on span "POI - Pesquisa (exclui redação)" at bounding box center [585, 139] width 53 height 6
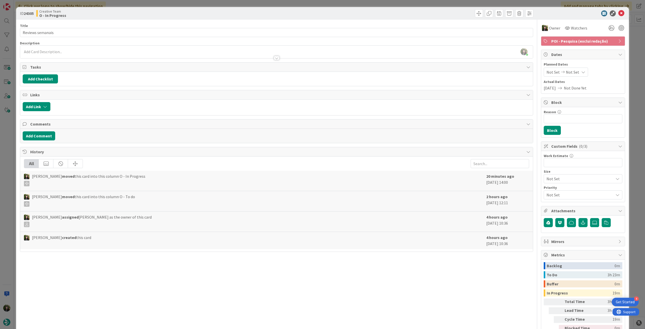
click at [590, 42] on span "POI - Pesquisa (exclui redação)" at bounding box center [583, 41] width 64 height 6
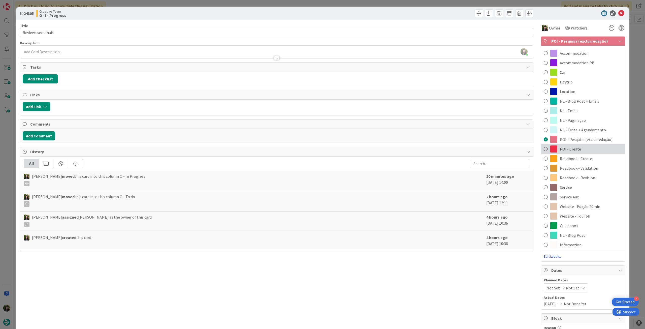
click at [589, 146] on div "POI - Create" at bounding box center [583, 149] width 84 height 10
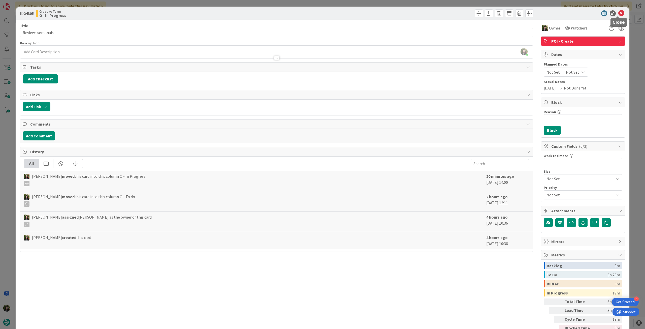
click at [618, 12] on icon at bounding box center [621, 13] width 6 height 6
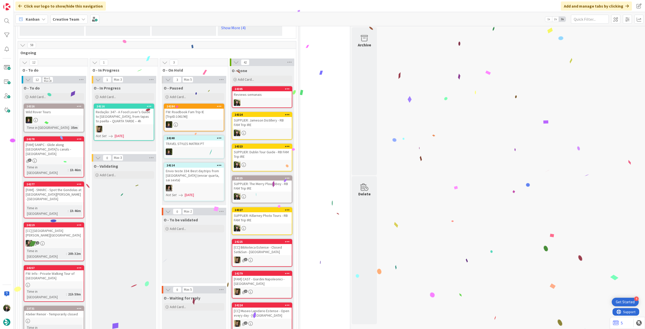
scroll to position [436, 0]
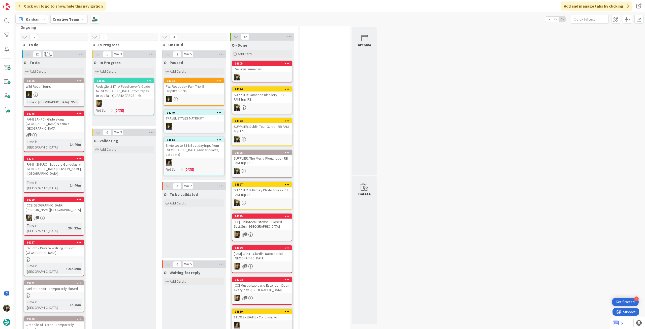
click at [62, 18] on b "Creative Team" at bounding box center [66, 19] width 27 height 5
click at [71, 75] on div "Creative Team - Análise" at bounding box center [93, 72] width 77 height 10
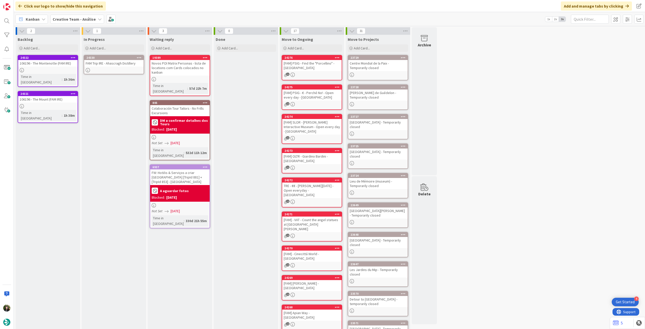
click at [117, 68] on div at bounding box center [113, 70] width 59 height 4
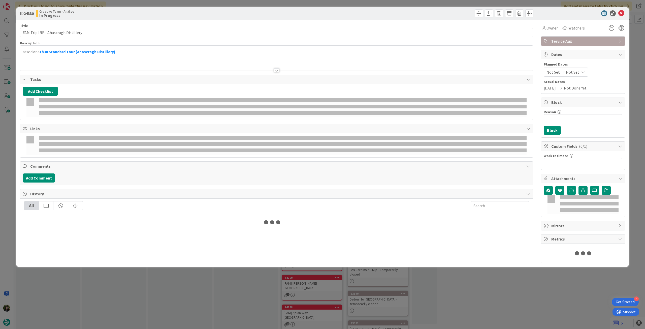
click at [119, 61] on div at bounding box center [276, 64] width 512 height 13
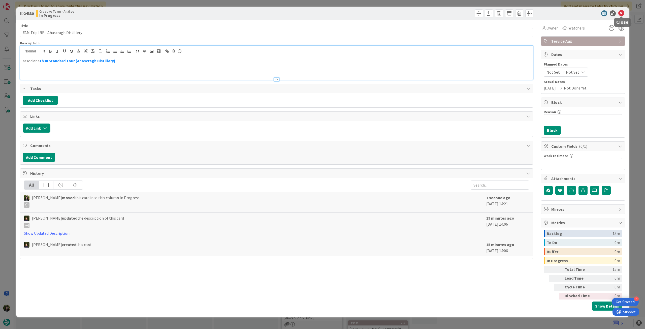
click at [621, 12] on icon at bounding box center [621, 13] width 6 height 6
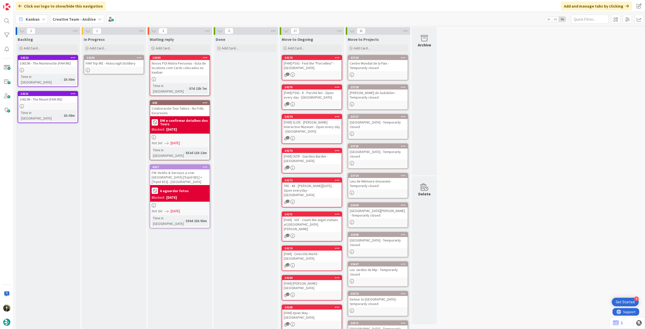
click at [138, 56] on icon at bounding box center [139, 58] width 5 height 4
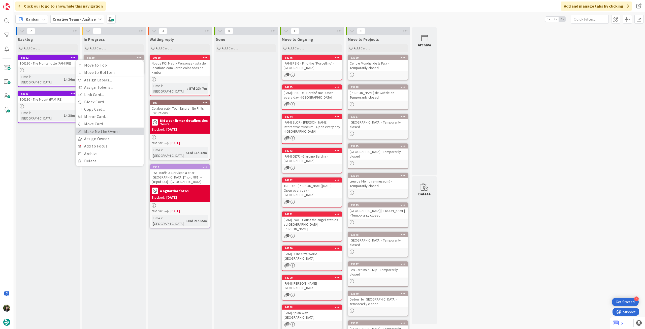
drag, startPoint x: 120, startPoint y: 132, endPoint x: 122, endPoint y: 109, distance: 23.5
click at [120, 132] on link "Make Me the Owner" at bounding box center [110, 131] width 68 height 7
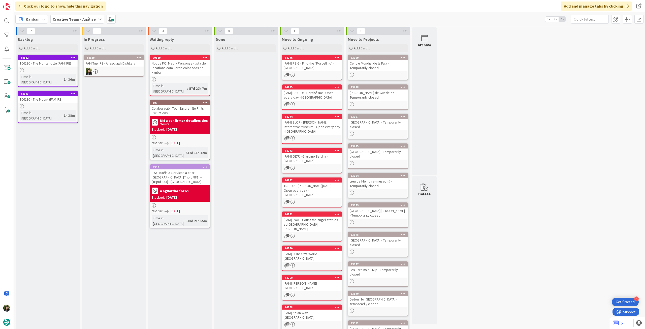
click at [140, 57] on icon at bounding box center [139, 58] width 5 height 4
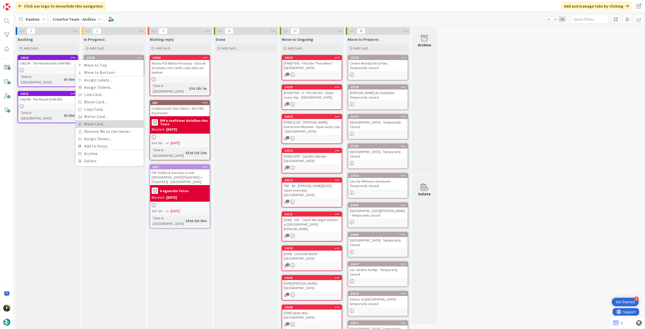
click at [103, 121] on link "Move Card..." at bounding box center [110, 123] width 68 height 7
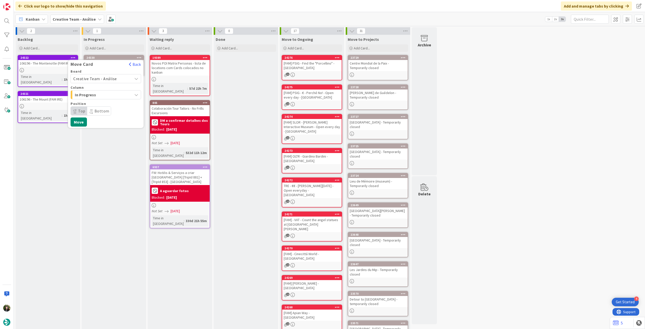
click at [109, 80] on span "Creative Team - Análise" at bounding box center [95, 78] width 44 height 5
click at [100, 98] on span "Creative Team" at bounding box center [109, 102] width 58 height 8
drag, startPoint x: 102, startPoint y: 96, endPoint x: 105, endPoint y: 99, distance: 3.8
click at [103, 96] on span "Select a Column..." at bounding box center [92, 94] width 38 height 7
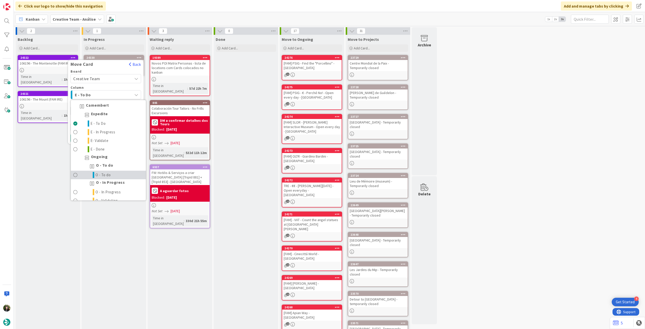
click at [101, 172] on span "O - To do" at bounding box center [102, 175] width 15 height 6
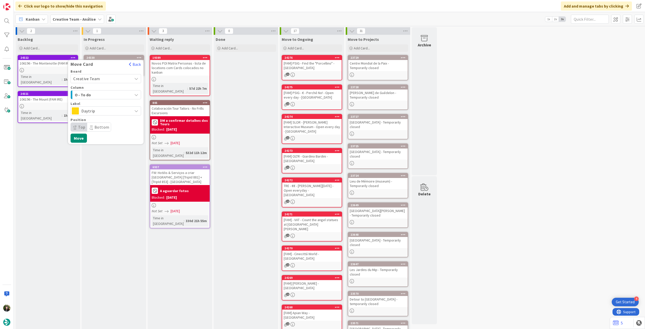
click at [113, 110] on span "Daytrip" at bounding box center [105, 110] width 48 height 7
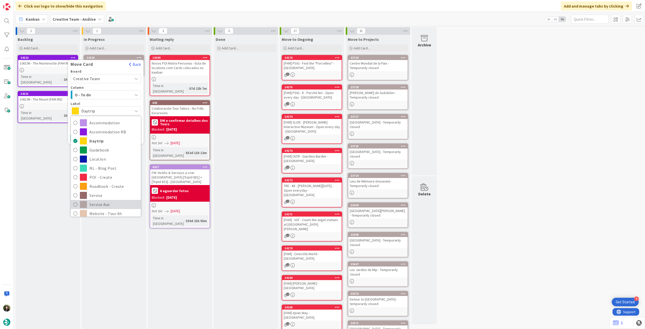
click at [103, 201] on span "Service Aux" at bounding box center [113, 204] width 49 height 8
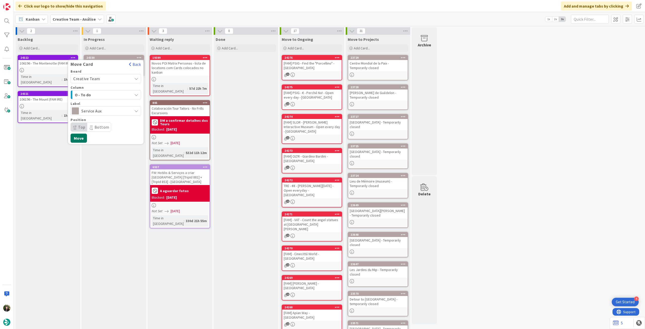
click at [83, 137] on button "Move" at bounding box center [78, 137] width 16 height 9
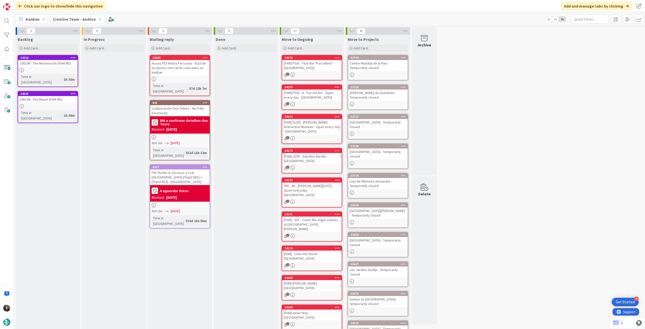
drag, startPoint x: 87, startPoint y: 20, endPoint x: 89, endPoint y: 26, distance: 5.8
click at [87, 20] on b "Creative Team - Análise" at bounding box center [74, 19] width 43 height 5
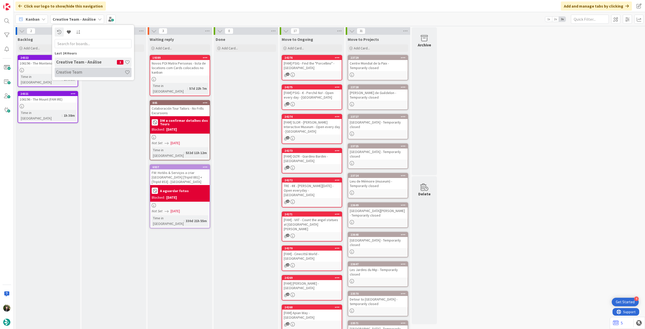
click at [85, 73] on h4 "Creative Team" at bounding box center [90, 71] width 68 height 5
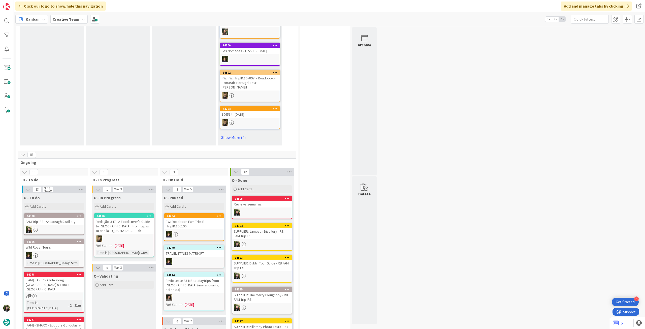
scroll to position [369, 0]
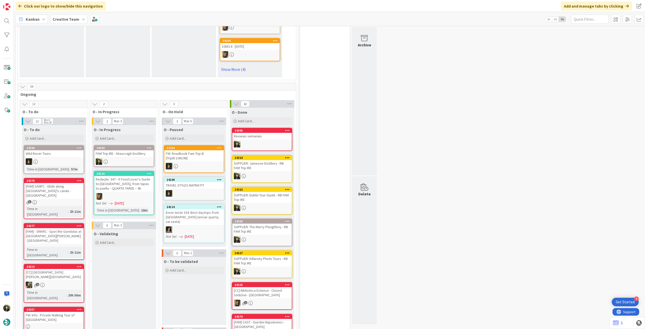
click at [123, 150] on div "FAM Trip IRE - Ahascragh Distillery" at bounding box center [123, 153] width 59 height 7
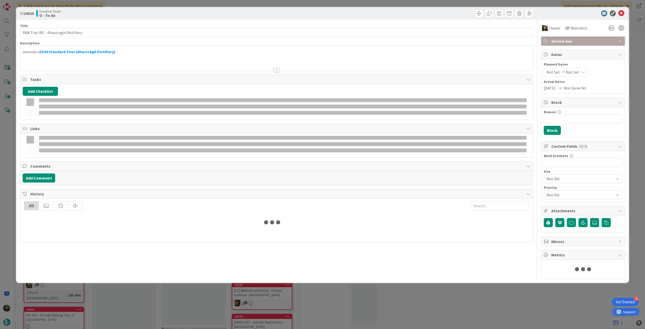
click at [76, 59] on div at bounding box center [276, 64] width 512 height 13
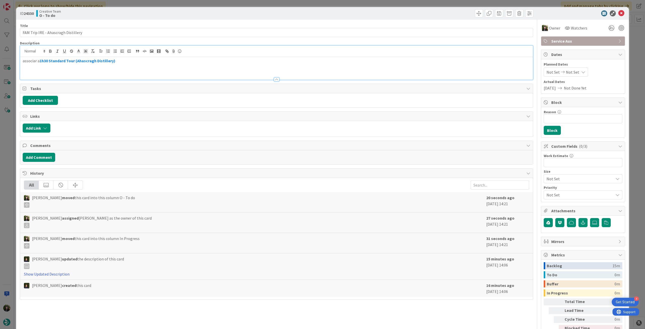
drag, startPoint x: 126, startPoint y: 61, endPoint x: 41, endPoint y: 60, distance: 85.6
click at [41, 60] on p "associar a 1h30 Standard Tour (Ahascragh Distillery)" at bounding box center [276, 61] width 507 height 6
drag, startPoint x: 40, startPoint y: 61, endPoint x: 130, endPoint y: 61, distance: 90.6
click at [130, 61] on p "associar a 1h30 Standard Tour (Ahascragh Distillery)" at bounding box center [276, 61] width 507 height 6
copy p "1h30 Standard Tour (Ahascragh Distillery)"
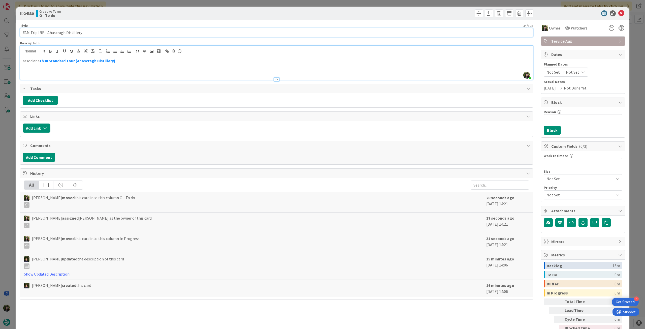
drag, startPoint x: 46, startPoint y: 32, endPoint x: 110, endPoint y: 25, distance: 63.8
click at [113, 32] on input "FAM Trip IRE - Ahascragh Distillery" at bounding box center [276, 32] width 513 height 9
click at [586, 41] on span "Service Aux" at bounding box center [583, 41] width 64 height 6
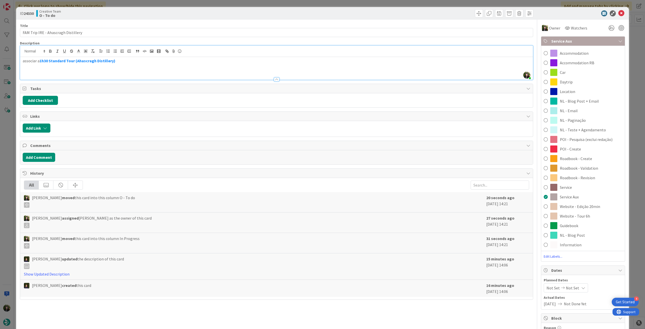
click at [567, 82] on span "Daytrip" at bounding box center [565, 82] width 13 height 6
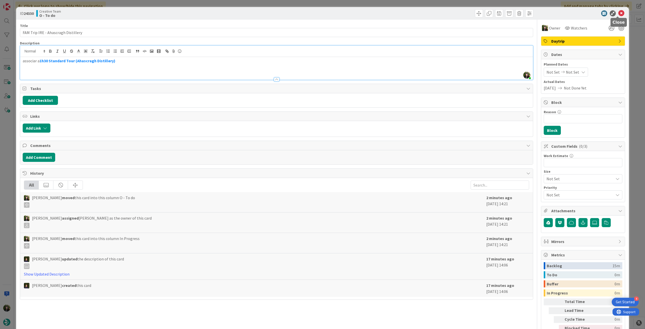
click at [618, 14] on icon at bounding box center [621, 13] width 6 height 6
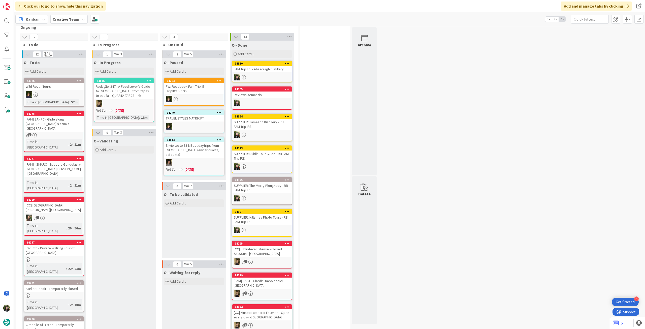
scroll to position [403, 0]
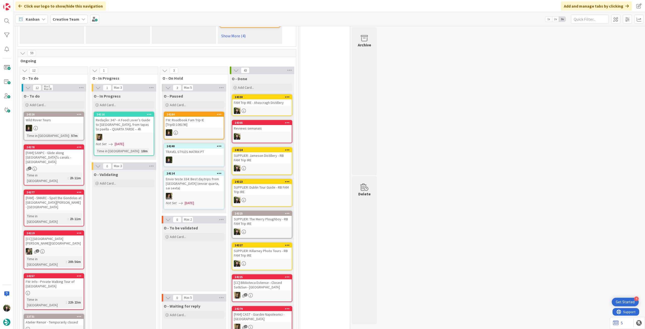
click at [42, 291] on div at bounding box center [53, 293] width 59 height 4
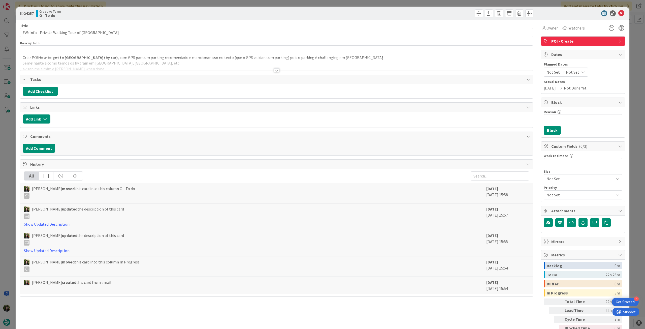
click at [154, 64] on div at bounding box center [276, 64] width 512 height 13
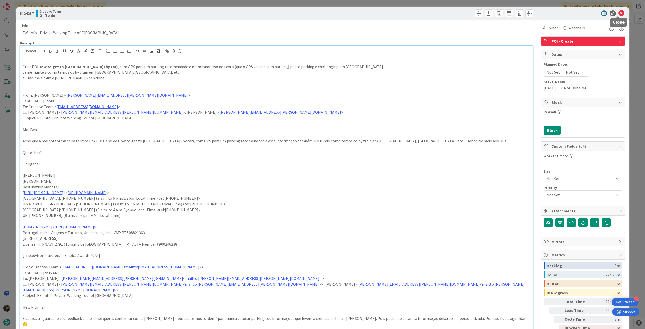
click at [618, 10] on icon at bounding box center [621, 13] width 6 height 6
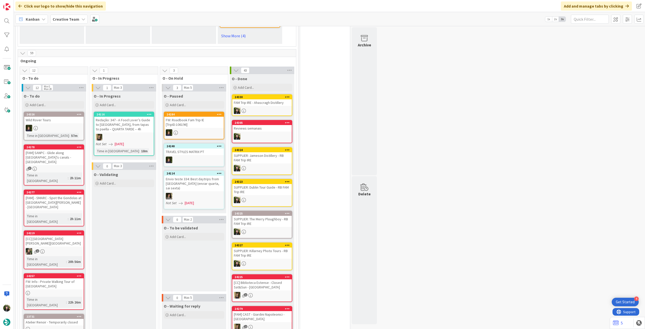
click at [78, 274] on icon at bounding box center [79, 276] width 5 height 4
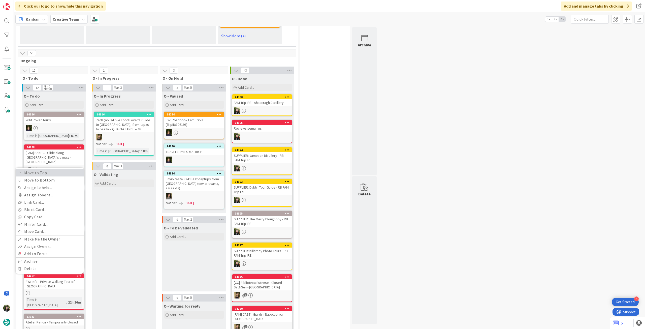
drag, startPoint x: 63, startPoint y: 135, endPoint x: 72, endPoint y: 150, distance: 16.8
click at [63, 169] on link "Move to Top" at bounding box center [50, 172] width 68 height 7
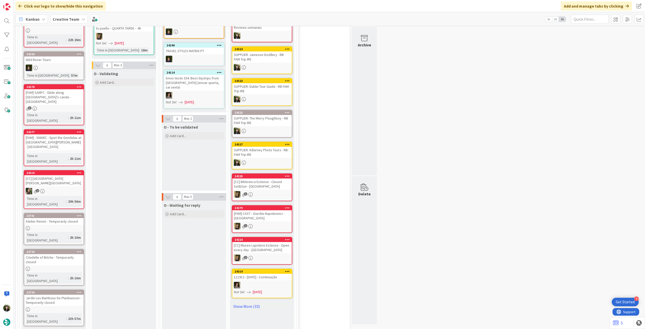
scroll to position [436, 0]
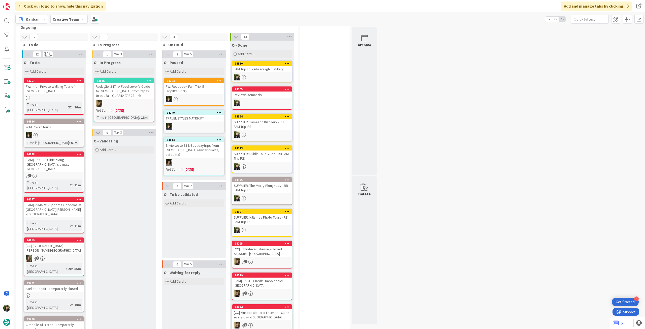
click at [76, 201] on div "[FAM] - SMARC - Spot the Gondolas at [GEOGRAPHIC_DATA] - [GEOGRAPHIC_DATA]" at bounding box center [53, 209] width 59 height 16
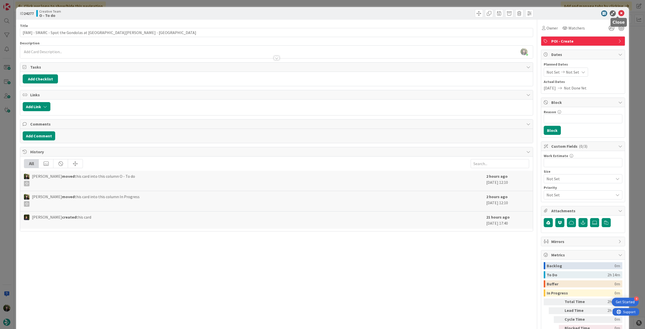
click at [618, 14] on icon at bounding box center [621, 13] width 6 height 6
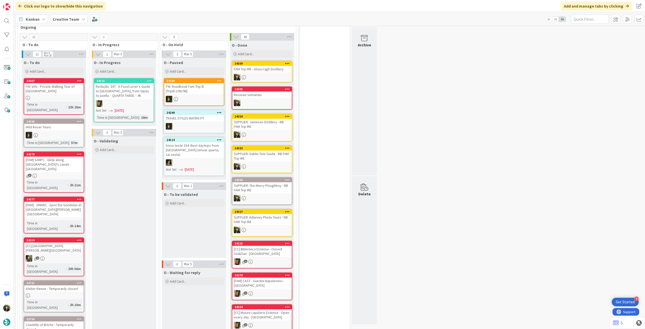
click at [76, 173] on div "3" at bounding box center [53, 175] width 59 height 4
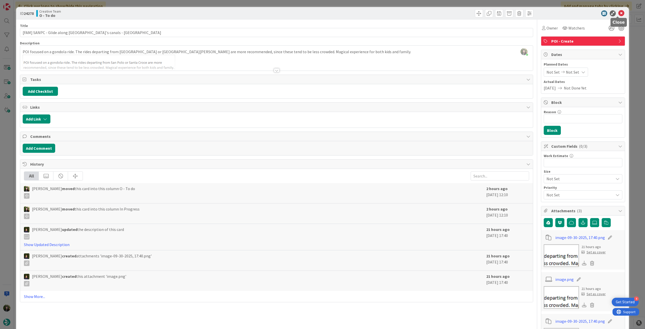
click at [618, 13] on icon at bounding box center [621, 13] width 6 height 6
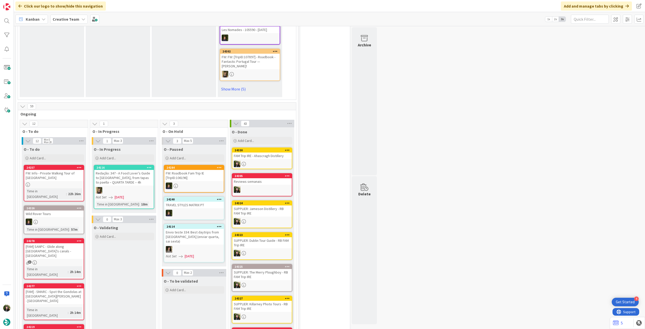
scroll to position [403, 0]
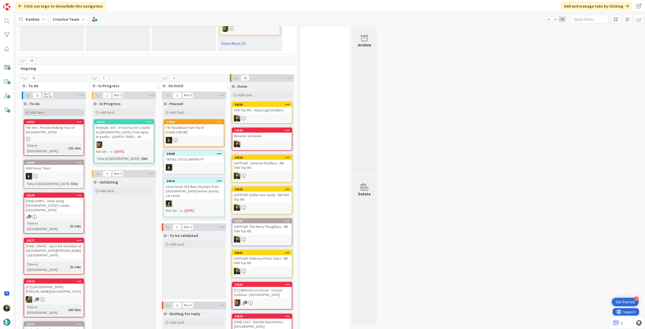
click at [70, 109] on div "Add Card..." at bounding box center [54, 113] width 60 height 8
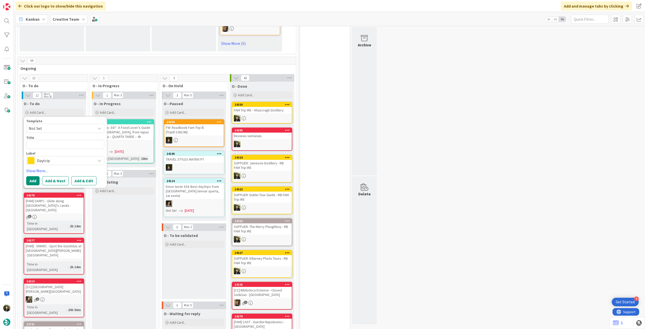
click at [48, 156] on div "Template Not Set Title 0 / 128 Label Daytrip Show More... Add Add & Next Add & …" at bounding box center [65, 152] width 78 height 66
click at [56, 156] on div "Daytrip" at bounding box center [65, 160] width 78 height 9
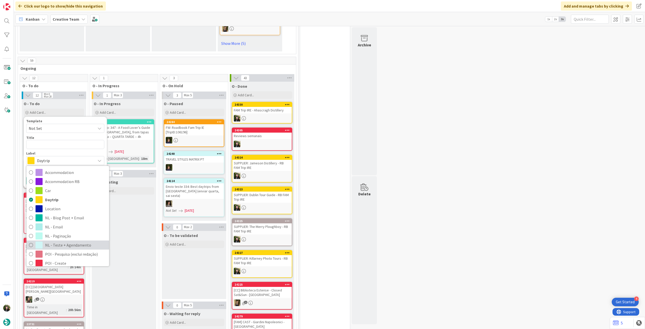
click at [74, 240] on link "NL - Teste + Agendamento" at bounding box center [67, 244] width 83 height 9
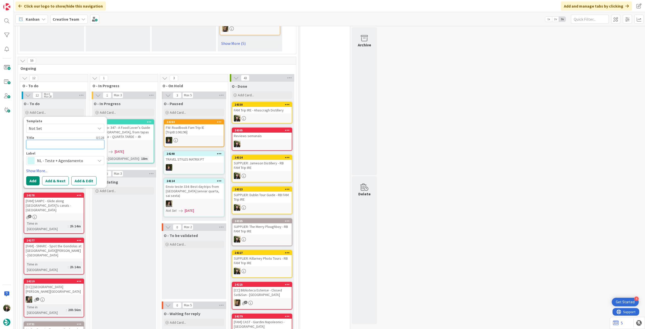
click at [86, 140] on textarea at bounding box center [65, 144] width 78 height 9
type textarea "x"
type textarea "A"
type textarea "x"
type textarea "Av"
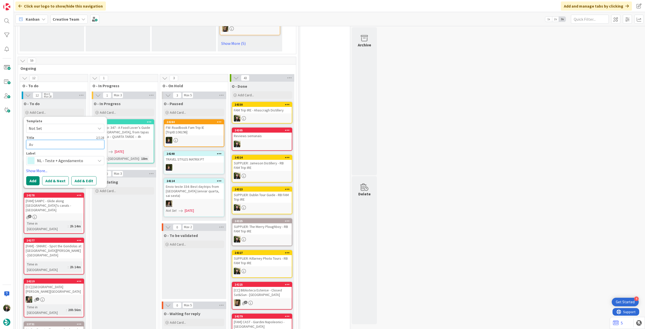
type textarea "x"
type textarea "Ava"
type textarea "x"
type textarea "Aval"
type textarea "x"
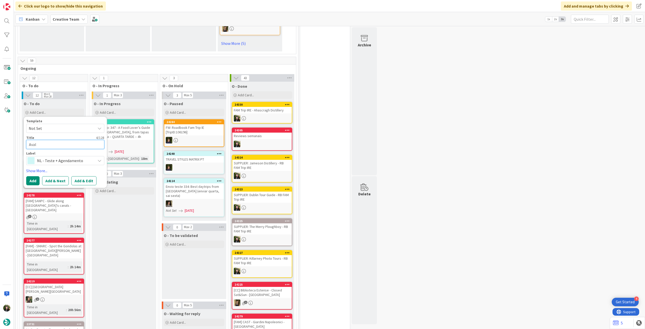
type textarea "Avali"
type textarea "x"
type textarea "Avalia"
type textarea "x"
type textarea "Avaliaç"
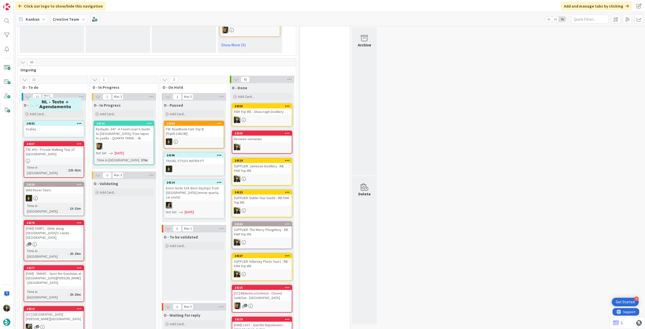
click at [61, 126] on div "Avaliaç" at bounding box center [53, 129] width 59 height 7
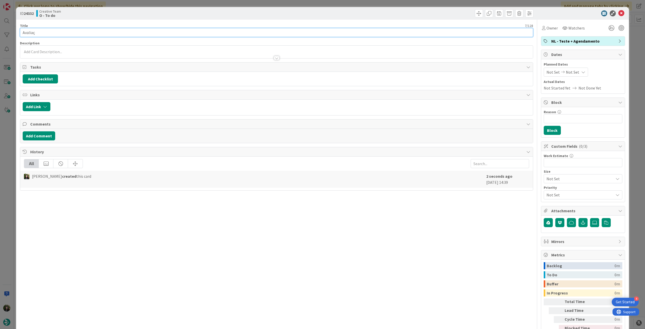
click at [67, 34] on input "Avaliaç" at bounding box center [276, 32] width 513 height 9
type input "Avaliação impacto sistema/equipa"
click at [548, 29] on span "Owner" at bounding box center [551, 28] width 11 height 6
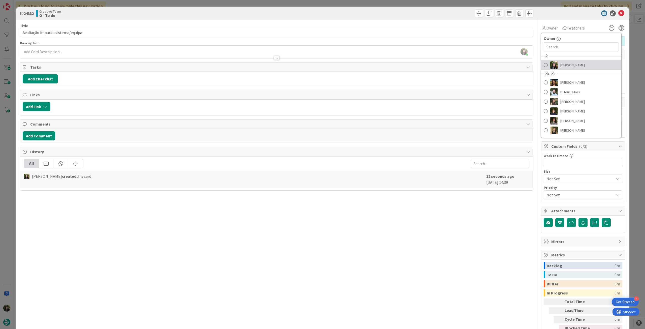
drag, startPoint x: 566, startPoint y: 64, endPoint x: 574, endPoint y: 60, distance: 8.7
click at [567, 64] on span "[PERSON_NAME]" at bounding box center [572, 65] width 24 height 8
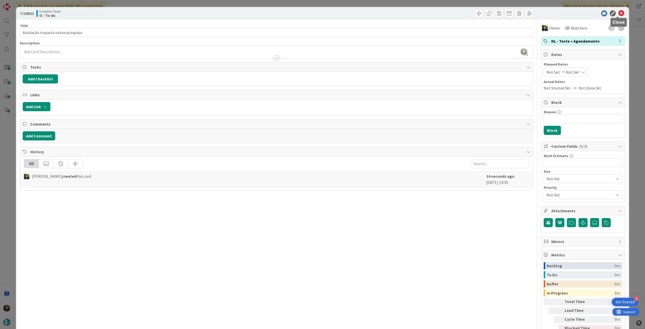
click at [618, 15] on icon at bounding box center [621, 13] width 6 height 6
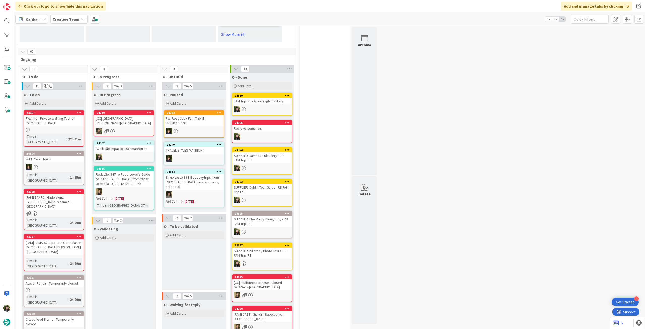
drag, startPoint x: 68, startPoint y: 13, endPoint x: 66, endPoint y: 19, distance: 6.5
click at [66, 18] on div "Kanban Creative Team 1x 2x 3x" at bounding box center [329, 19] width 631 height 14
click at [66, 19] on b "Creative Team" at bounding box center [66, 19] width 27 height 5
click at [74, 71] on h4 "Creative Team - Análise" at bounding box center [90, 71] width 68 height 5
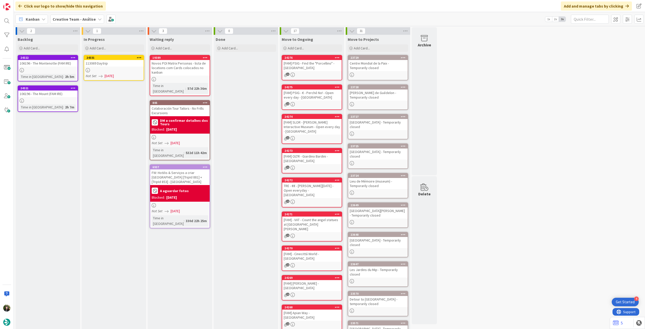
click at [111, 70] on div at bounding box center [113, 70] width 59 height 4
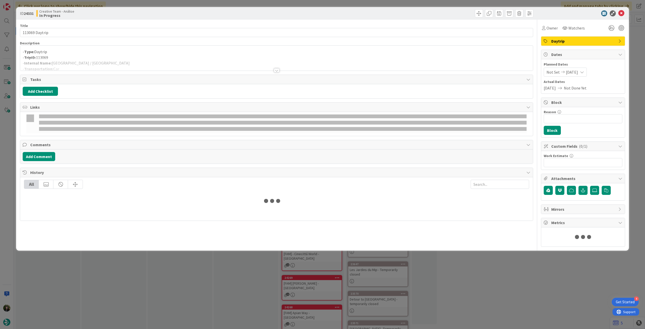
click at [120, 67] on div at bounding box center [276, 64] width 512 height 13
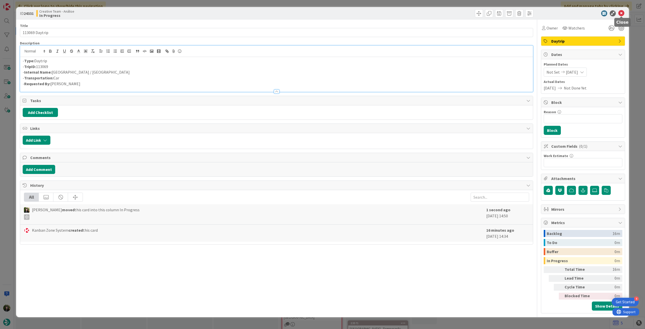
drag, startPoint x: 621, startPoint y: 11, endPoint x: 504, endPoint y: 35, distance: 119.9
click at [621, 12] on icon at bounding box center [621, 13] width 6 height 6
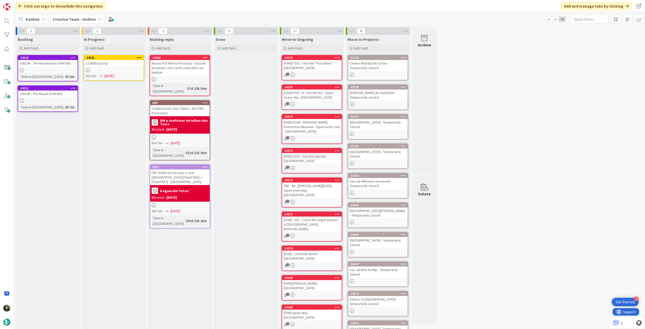
click at [141, 56] on icon at bounding box center [139, 58] width 5 height 4
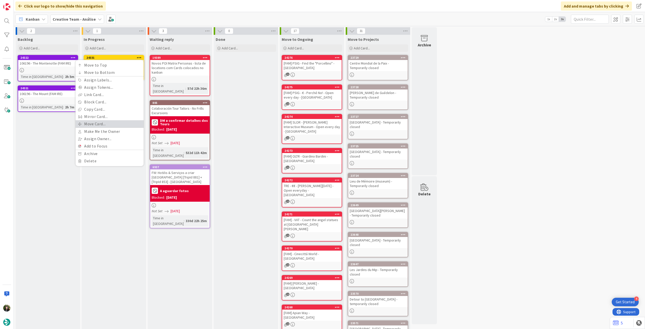
click at [118, 123] on link "Move Card..." at bounding box center [110, 123] width 68 height 7
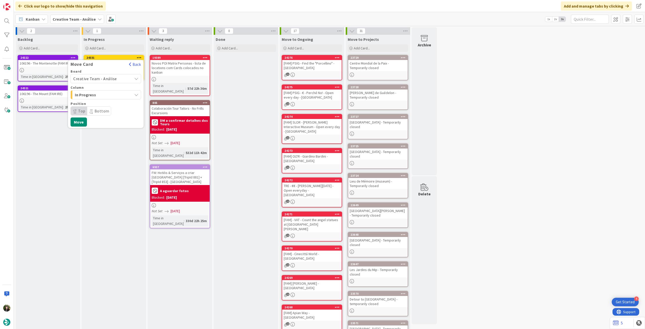
click at [111, 77] on span "Creative Team - Análise" at bounding box center [95, 78] width 44 height 5
click at [102, 101] on span "Creative Team" at bounding box center [109, 102] width 58 height 8
click at [107, 95] on span "Select a Column..." at bounding box center [92, 94] width 38 height 7
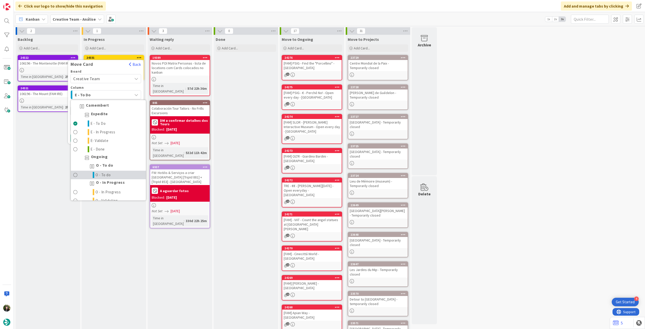
click at [114, 173] on link "O - To do" at bounding box center [108, 174] width 75 height 9
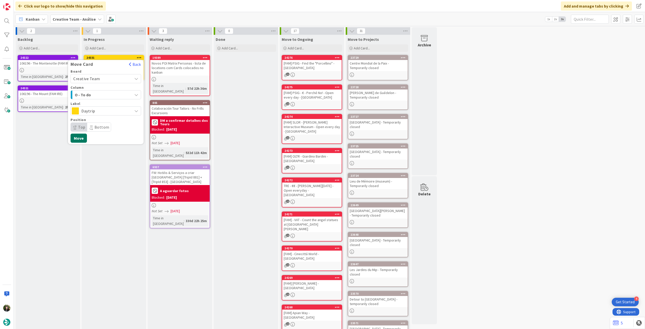
click at [77, 138] on button "Move" at bounding box center [78, 137] width 16 height 9
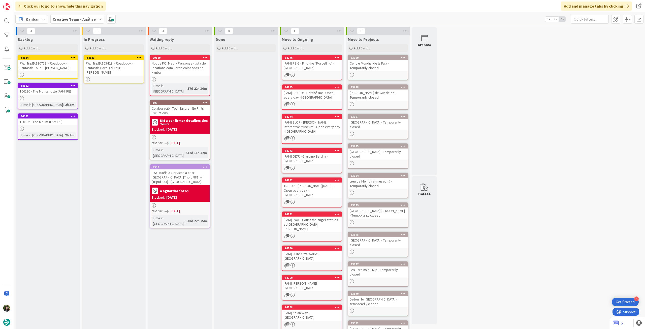
click at [101, 63] on div "FW: [TripID:105423] - Roadbook - Fantastic Portugal Tour — [PERSON_NAME]!" at bounding box center [113, 68] width 59 height 16
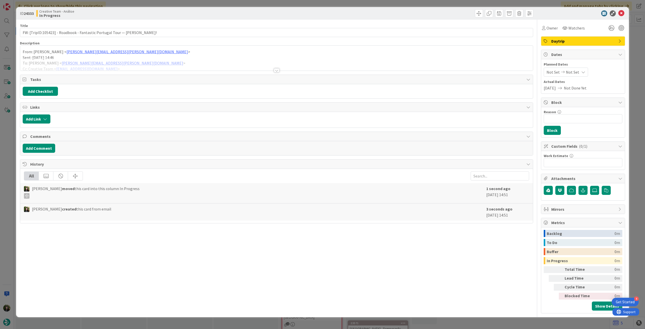
click at [110, 67] on div at bounding box center [276, 64] width 512 height 13
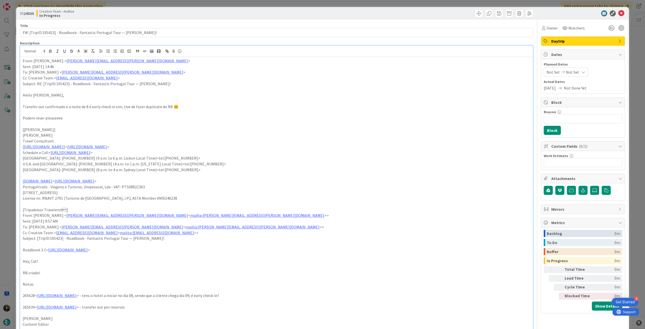
click at [618, 12] on icon at bounding box center [621, 13] width 6 height 6
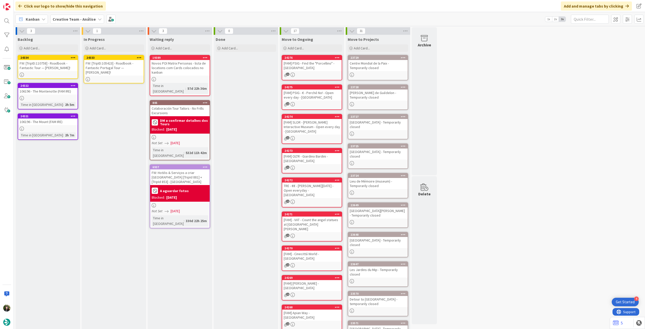
click at [139, 56] on icon at bounding box center [139, 58] width 5 height 4
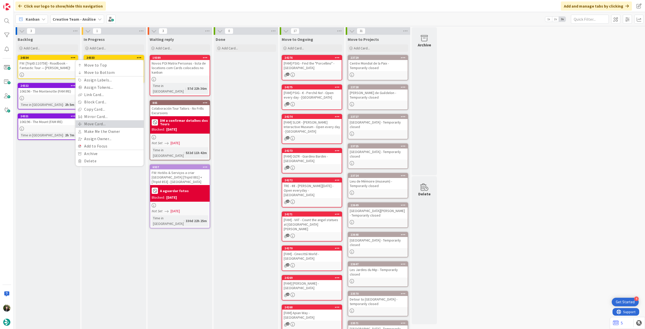
click at [108, 124] on link "Move Card..." at bounding box center [110, 123] width 68 height 7
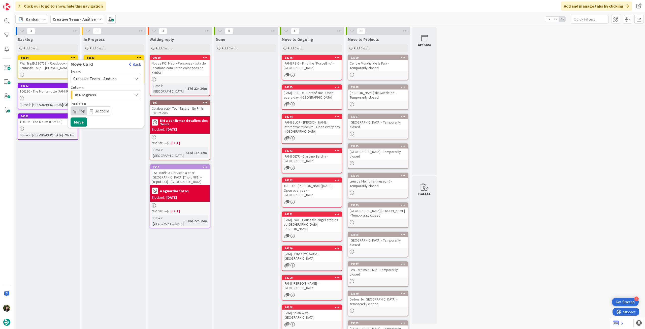
click at [105, 80] on span "Creative Team - Análise" at bounding box center [95, 78] width 44 height 5
click at [101, 107] on div "Creative Team - Análise Creative Team" at bounding box center [105, 96] width 70 height 25
click at [101, 104] on span "Creative Team" at bounding box center [109, 102] width 58 height 8
click at [104, 100] on div "Board Creative Team Creative Team - Análise Creative Team Column E - To Do Labe…" at bounding box center [105, 100] width 70 height 62
click at [105, 113] on span "Daytrip" at bounding box center [105, 110] width 48 height 7
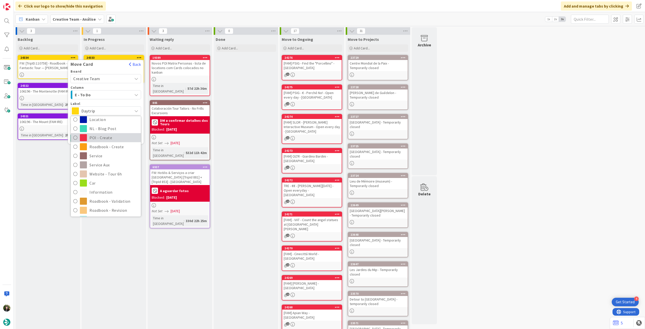
scroll to position [67, 0]
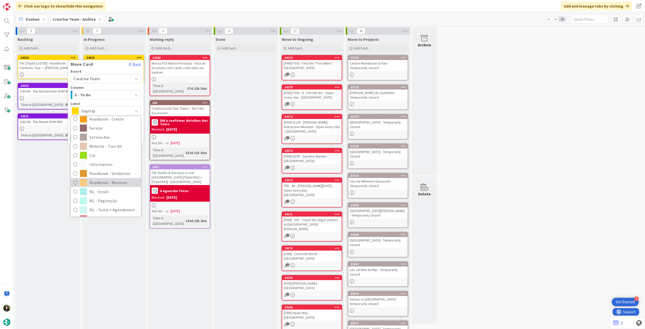
click at [99, 183] on span "Roadbook - Revision" at bounding box center [113, 183] width 49 height 8
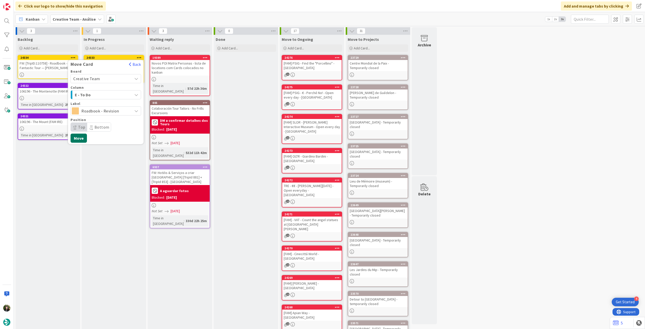
click at [81, 137] on button "Move" at bounding box center [78, 137] width 16 height 9
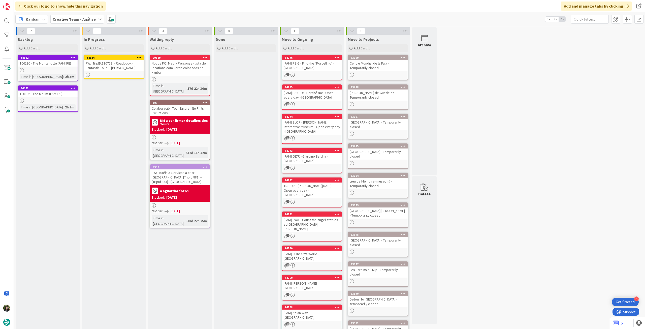
click at [108, 70] on div "FW: [TripID:110758] - Roadbook - Fantastic Tour — [PERSON_NAME]!" at bounding box center [113, 65] width 59 height 11
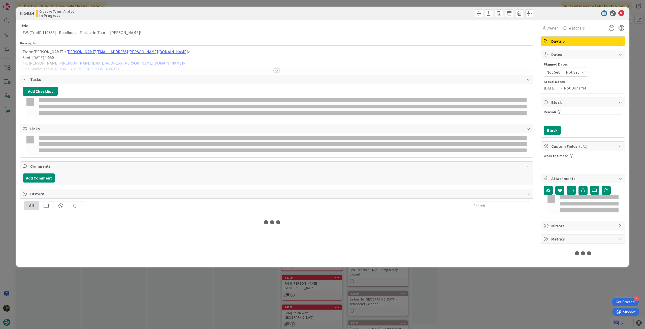
click at [113, 62] on div at bounding box center [276, 64] width 512 height 13
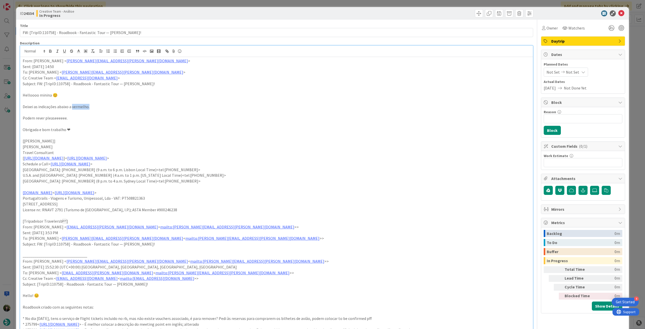
drag, startPoint x: 91, startPoint y: 108, endPoint x: 71, endPoint y: 107, distance: 19.6
click at [71, 107] on p "Deixei as indicações abaixo a vermelho." at bounding box center [276, 107] width 507 height 6
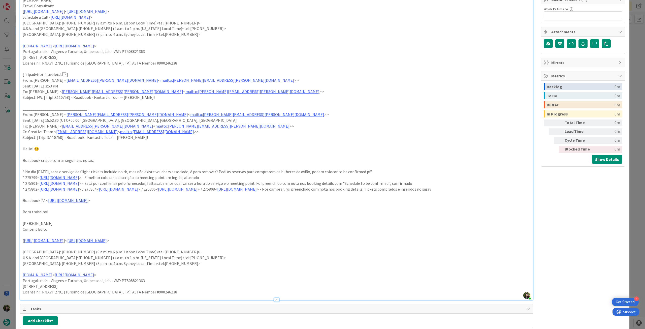
scroll to position [201, 0]
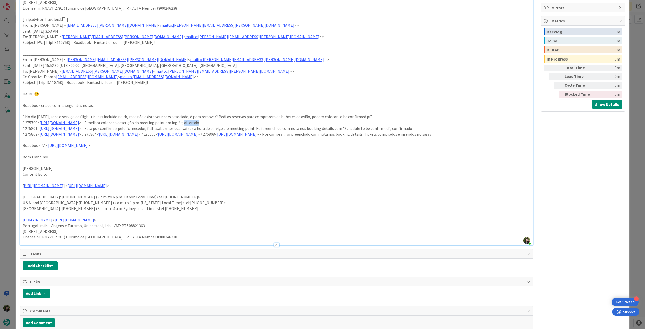
drag, startPoint x: 258, startPoint y: 121, endPoint x: 243, endPoint y: 122, distance: 14.6
click at [243, 122] on p "* 275799< https://appweb.tourtailors.com/sigav/#Voucher/view/283601 > - É melho…" at bounding box center [276, 123] width 507 height 6
drag, startPoint x: 351, startPoint y: 120, endPoint x: 357, endPoint y: 118, distance: 6.6
click at [351, 120] on p "* No dia 18 oct, tens o serviço de flight tickets incluido no rb, mas não exist…" at bounding box center [276, 117] width 507 height 6
drag, startPoint x: 363, startPoint y: 115, endPoint x: 225, endPoint y: 115, distance: 137.5
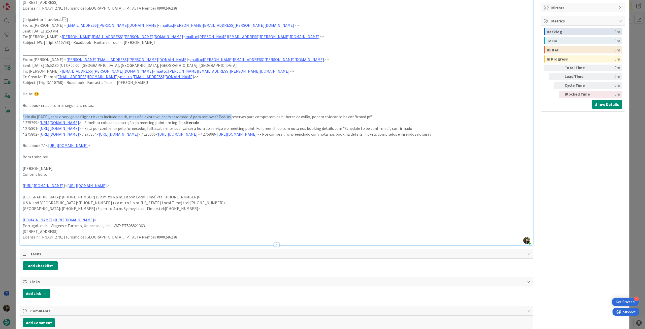
click at [226, 115] on div "From: Catarina Raio < Catarina.Raio@tourtailors.com > Sent: Wednesday, October …" at bounding box center [276, 49] width 512 height 389
click at [225, 115] on p "* No dia 18 oct, tens o serviço de flight tickets incluido no rb, mas não exist…" at bounding box center [276, 117] width 507 height 6
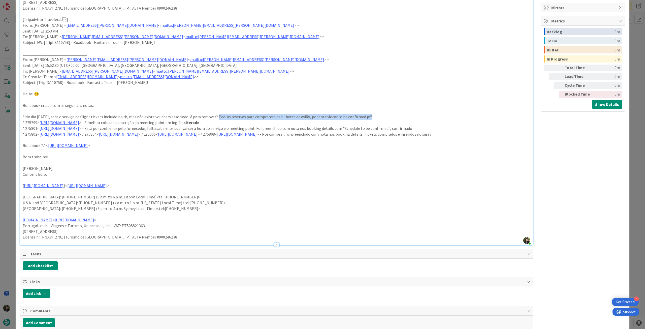
drag, startPoint x: 212, startPoint y: 117, endPoint x: 373, endPoint y: 115, distance: 160.9
click at [373, 115] on p "* No dia 18 oct, tens o serviço de flight tickets incluido no rb, mas não exist…" at bounding box center [276, 117] width 507 height 6
click at [476, 126] on p "* 275801< https://appweb.tourtailors.com/sigav/#Voucher/view/283603 > - Está po…" at bounding box center [276, 128] width 507 height 6
drag, startPoint x: 459, startPoint y: 128, endPoint x: 446, endPoint y: 128, distance: 13.3
click at [446, 128] on p "* 275801< https://appweb.tourtailors.com/sigav/#Voucher/view/283603 > - Está po…" at bounding box center [276, 128] width 507 height 6
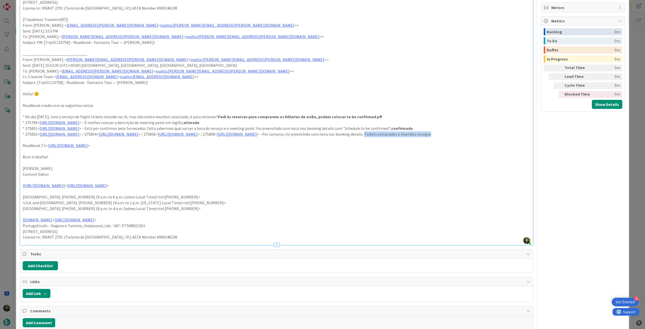
drag, startPoint x: 115, startPoint y: 140, endPoint x: 230, endPoint y: 138, distance: 115.1
click at [230, 137] on p "* 275802< https://appweb.tourtailors.com/sigav/#Voucher/view/283604 > / 275804<…" at bounding box center [276, 134] width 507 height 6
click at [373, 117] on p "* No dia 18 oct, tens o serviço de flight tickets incluido no rb, mas não exist…" at bounding box center [276, 117] width 507 height 6
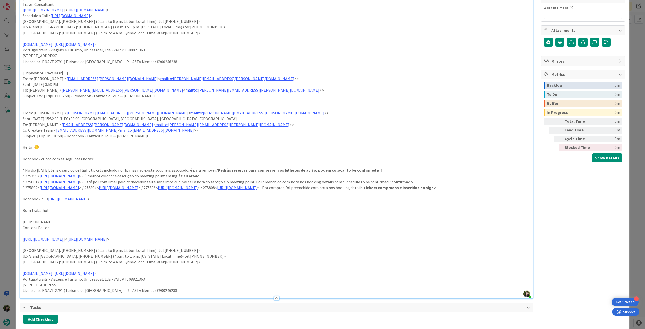
scroll to position [0, 0]
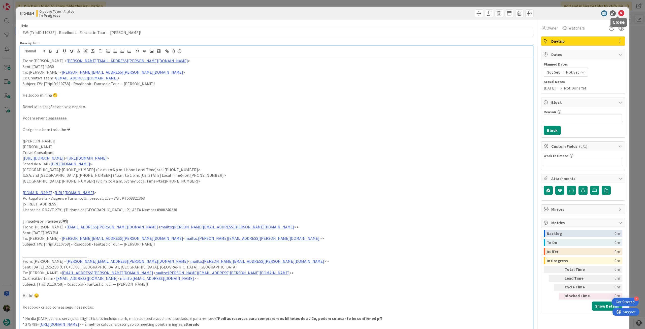
drag, startPoint x: 616, startPoint y: 12, endPoint x: 431, endPoint y: 59, distance: 191.6
click at [618, 13] on icon at bounding box center [621, 13] width 6 height 6
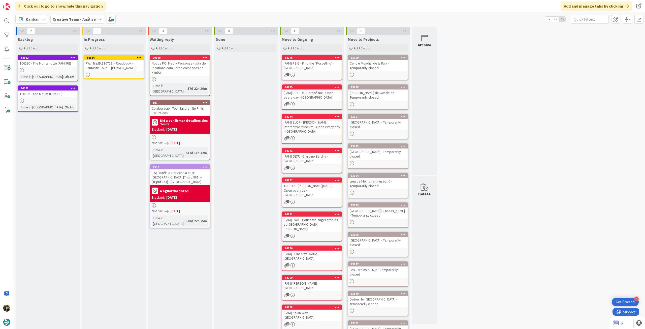
click at [139, 56] on icon at bounding box center [139, 58] width 5 height 4
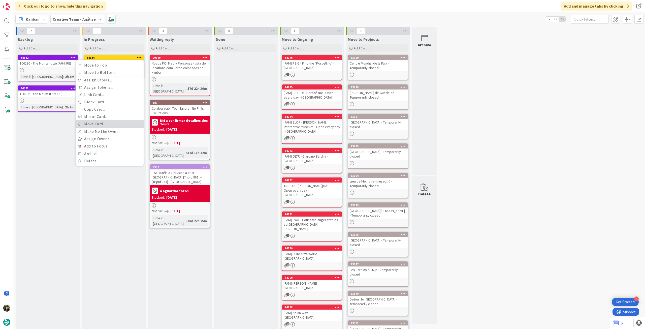
click at [108, 124] on link "Move Card..." at bounding box center [110, 123] width 68 height 7
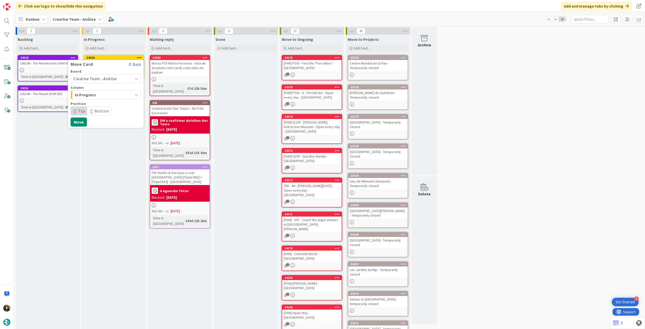
click at [103, 79] on span "Creative Team - Análise" at bounding box center [95, 78] width 44 height 5
click at [104, 103] on span "Creative Team" at bounding box center [109, 102] width 58 height 8
click at [101, 109] on span "Daytrip" at bounding box center [105, 110] width 48 height 7
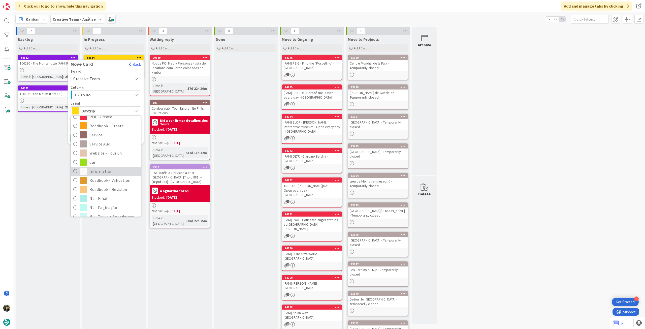
scroll to position [67, 0]
click at [98, 183] on span "Roadbook - Revision" at bounding box center [113, 183] width 49 height 8
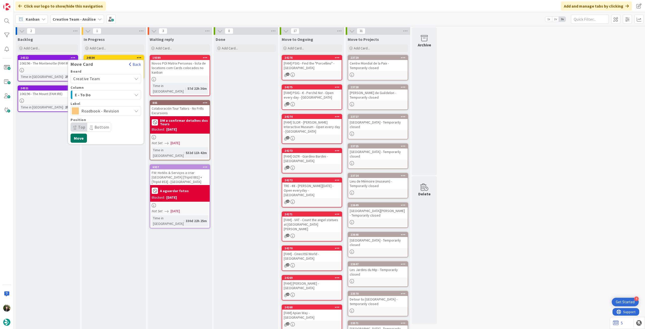
drag, startPoint x: 82, startPoint y: 138, endPoint x: 82, endPoint y: 78, distance: 60.2
click at [82, 137] on button "Move" at bounding box center [78, 137] width 16 height 9
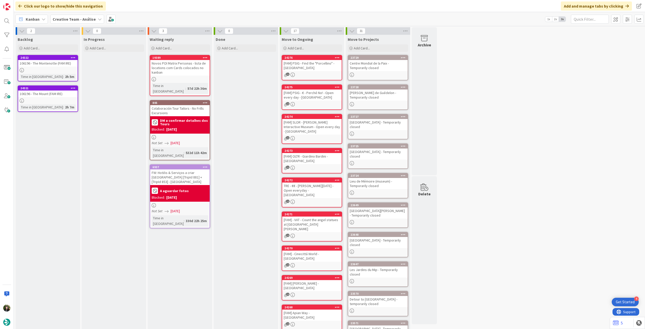
click at [84, 19] on b "Creative Team - Análise" at bounding box center [74, 19] width 43 height 5
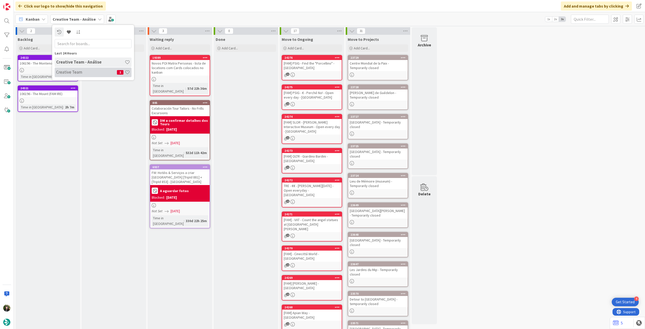
click at [90, 69] on h4 "Creative Team" at bounding box center [86, 71] width 61 height 5
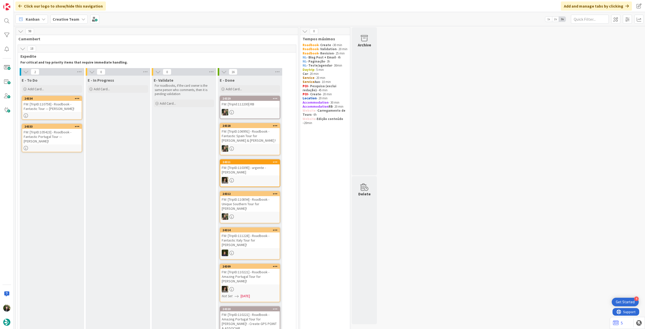
click at [65, 26] on div "Kanban Creative Team 1x 2x 3x" at bounding box center [329, 19] width 631 height 14
click at [70, 20] on b "Creative Team" at bounding box center [66, 19] width 27 height 5
click at [79, 72] on h4 "Creative Team - Análise" at bounding box center [90, 71] width 68 height 5
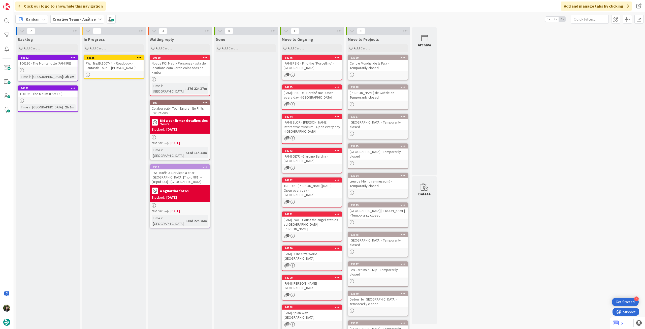
click at [139, 58] on icon at bounding box center [139, 58] width 5 height 4
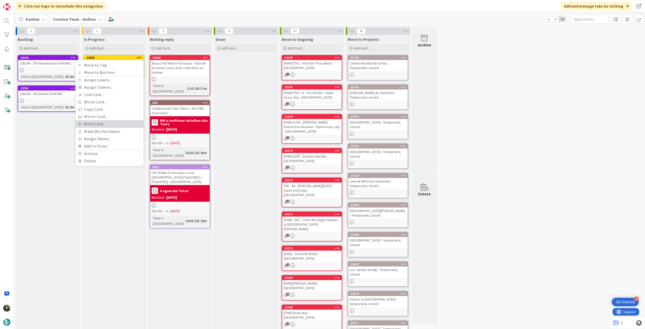
click at [106, 121] on link "Move Card..." at bounding box center [110, 123] width 68 height 7
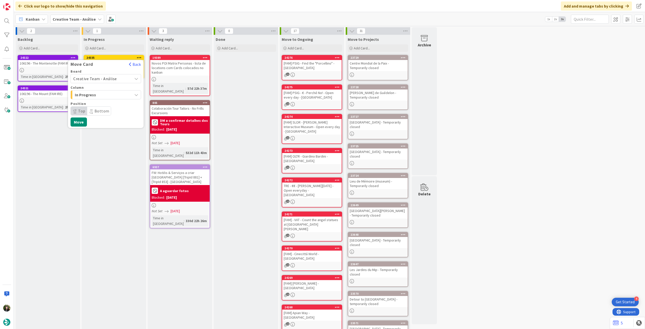
click at [112, 79] on span "Creative Team - Análise" at bounding box center [95, 78] width 44 height 5
click at [102, 102] on span "Creative Team" at bounding box center [109, 102] width 58 height 8
click at [105, 91] on span "Select a Column..." at bounding box center [92, 94] width 38 height 7
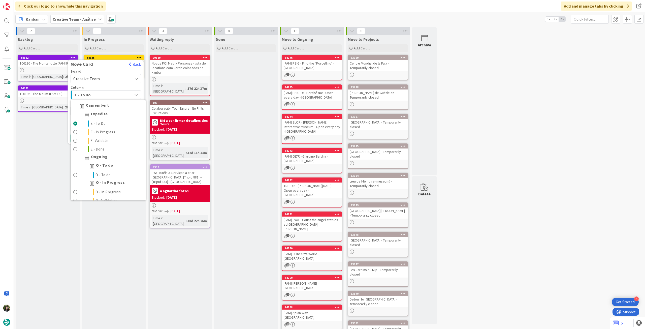
click at [103, 118] on div "Expedite" at bounding box center [108, 115] width 75 height 9
click at [103, 120] on link "E - To Do" at bounding box center [108, 123] width 75 height 9
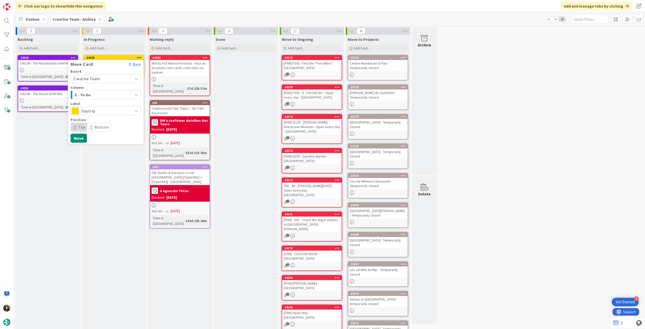
click at [109, 111] on span "Daytrip" at bounding box center [105, 110] width 48 height 7
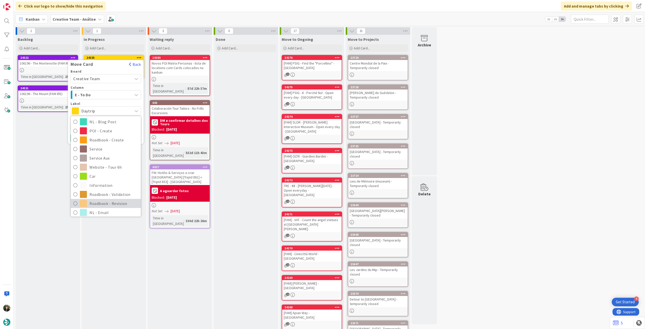
scroll to position [67, 0]
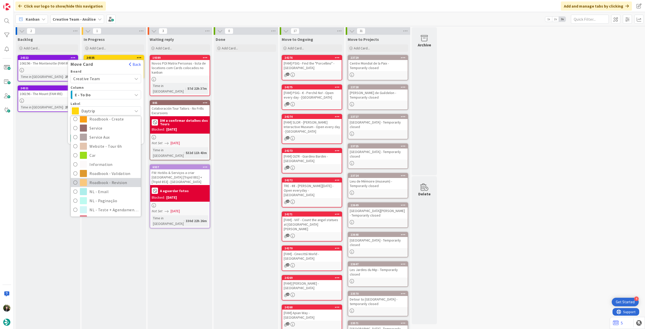
click at [108, 182] on span "Roadbook - Revision" at bounding box center [113, 183] width 49 height 8
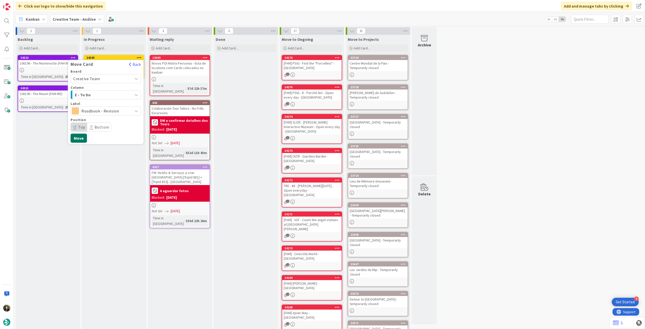
click at [79, 136] on button "Move" at bounding box center [78, 137] width 16 height 9
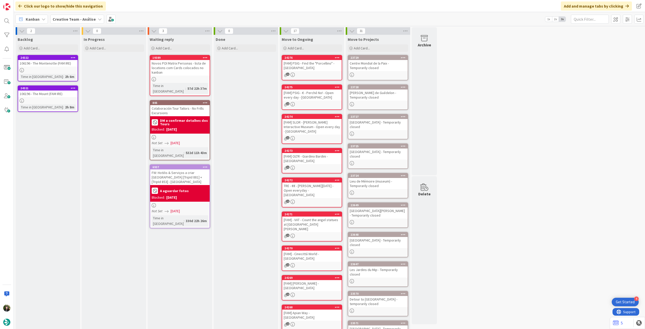
click at [80, 19] on b "Creative Team - Análise" at bounding box center [74, 19] width 43 height 5
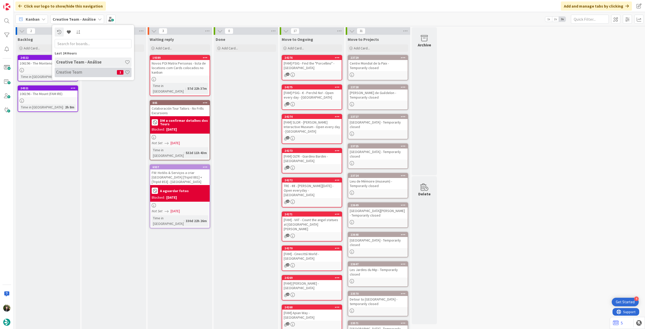
click at [75, 70] on h4 "Creative Team" at bounding box center [86, 71] width 61 height 5
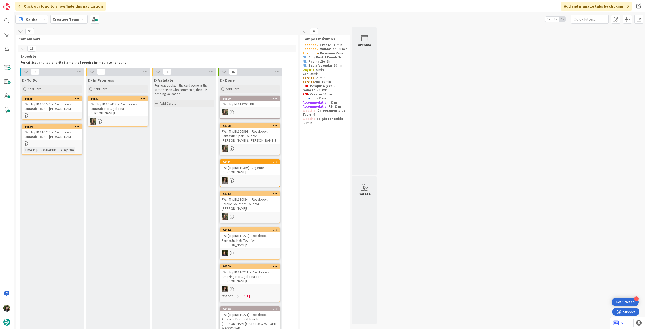
click at [61, 16] on div "Creative Team" at bounding box center [68, 19] width 37 height 9
click at [74, 69] on h4 "Creative Team - Análise" at bounding box center [90, 71] width 68 height 5
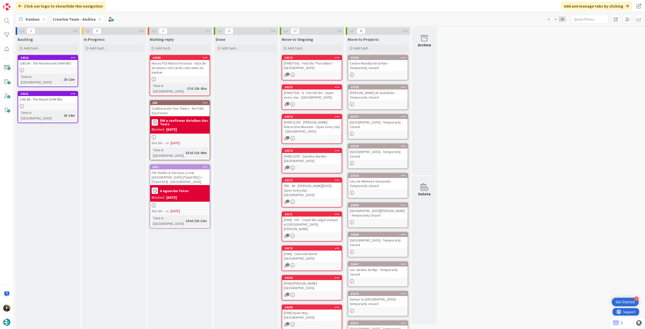
click at [74, 18] on b "Creative Team - Análise" at bounding box center [74, 19] width 43 height 5
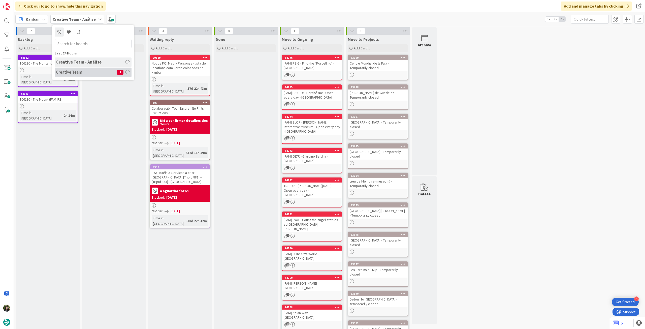
click at [75, 72] on h4 "Creative Team" at bounding box center [86, 71] width 61 height 5
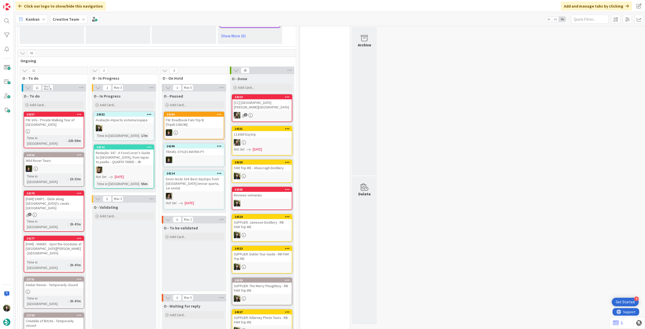
scroll to position [369, 0]
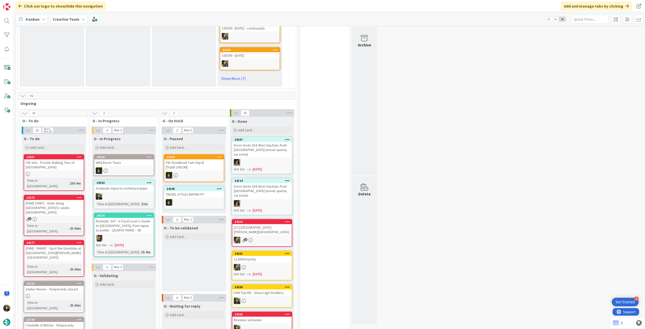
click at [61, 21] on b "Creative Team" at bounding box center [66, 19] width 27 height 5
click at [67, 75] on h4 "Creative Team - Análise" at bounding box center [90, 71] width 68 height 5
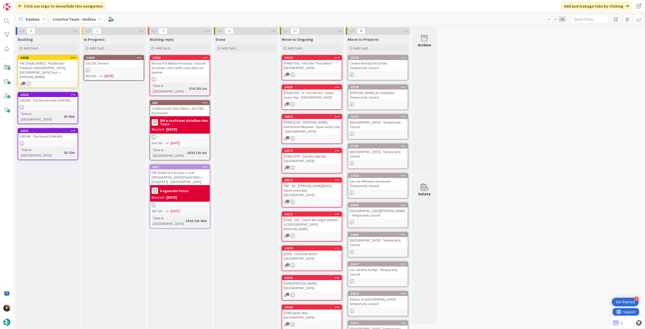
click at [118, 72] on div at bounding box center [113, 70] width 59 height 4
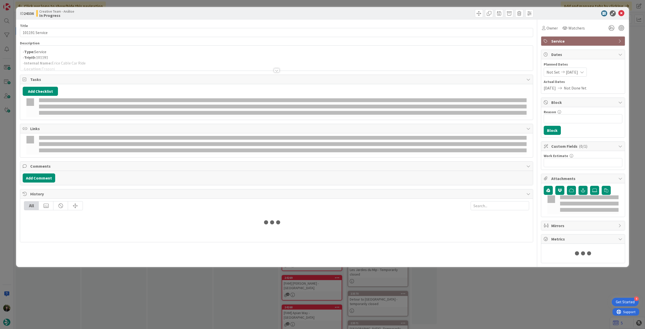
click at [129, 56] on p "- TripID: 101191" at bounding box center [276, 58] width 507 height 6
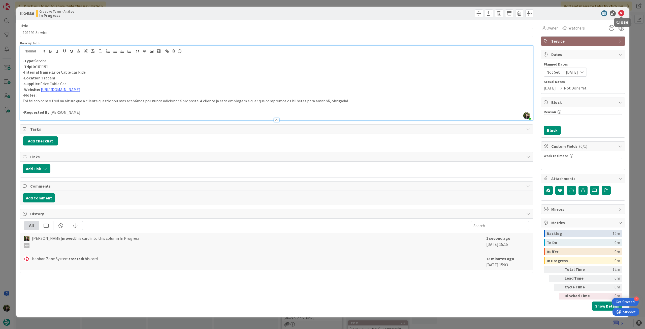
click at [619, 13] on icon at bounding box center [621, 13] width 6 height 6
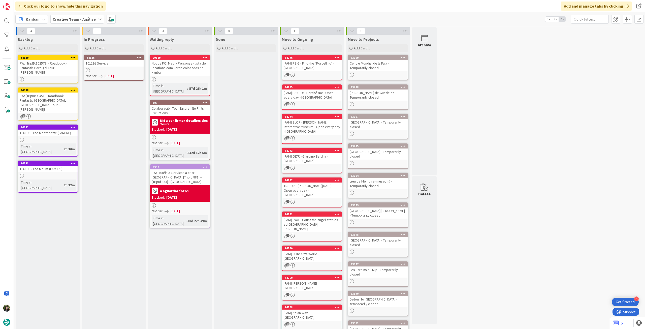
click at [140, 57] on icon at bounding box center [139, 58] width 5 height 4
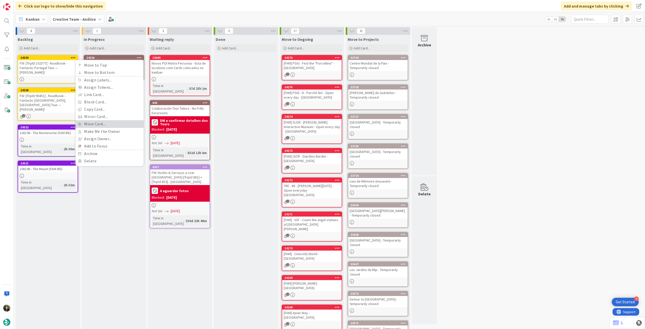
click at [110, 122] on link "Move Card..." at bounding box center [110, 123] width 68 height 7
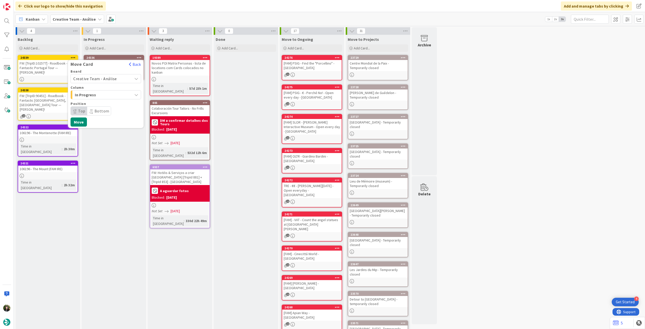
click at [111, 78] on span "Creative Team - Análise" at bounding box center [95, 78] width 44 height 5
click at [104, 101] on span "Creative Team" at bounding box center [109, 102] width 58 height 8
click at [79, 138] on button "Move" at bounding box center [78, 137] width 16 height 9
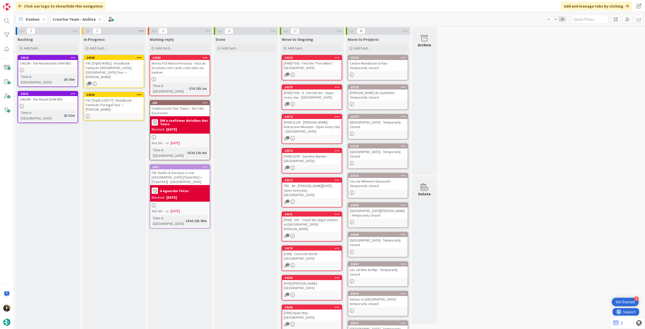
click at [143, 31] on icon at bounding box center [141, 31] width 7 height 8
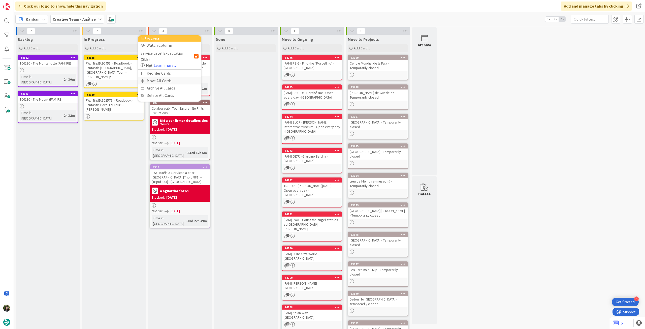
click at [145, 77] on div "Move All Cards" at bounding box center [169, 80] width 63 height 7
click at [153, 58] on span "Creative Team - Análise" at bounding box center [165, 54] width 44 height 7
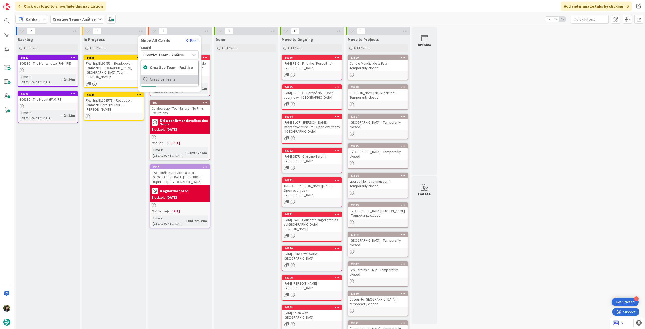
click at [152, 80] on span "Creative Team" at bounding box center [173, 79] width 46 height 8
click at [154, 85] on span "Daytrip" at bounding box center [169, 87] width 36 height 7
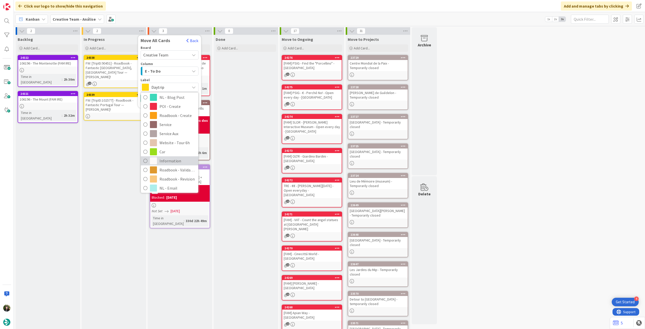
scroll to position [67, 0]
click at [166, 160] on span "Roadbook - Revision" at bounding box center [177, 159] width 36 height 8
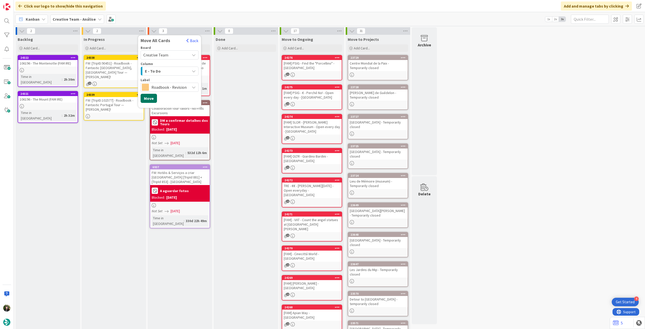
click at [154, 98] on button "Move" at bounding box center [148, 98] width 16 height 9
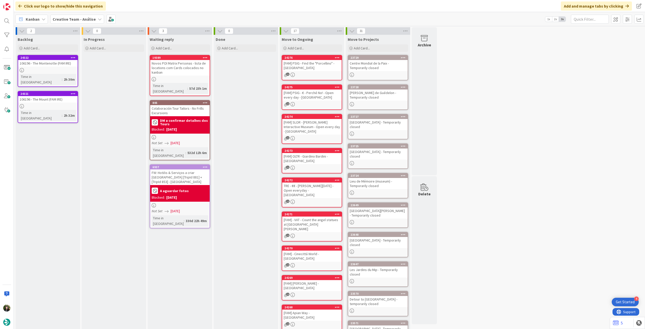
click at [76, 19] on b "Creative Team - Análise" at bounding box center [74, 19] width 43 height 5
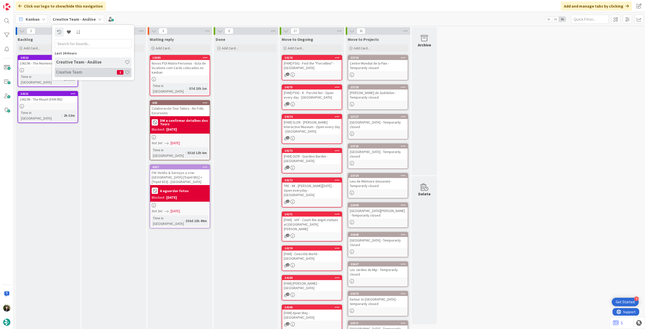
click at [64, 70] on h4 "Creative Team" at bounding box center [86, 71] width 61 height 5
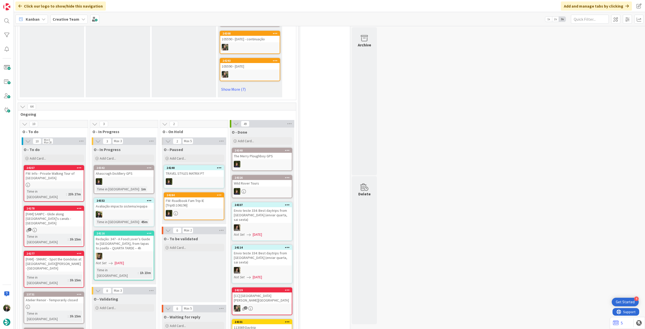
scroll to position [369, 0]
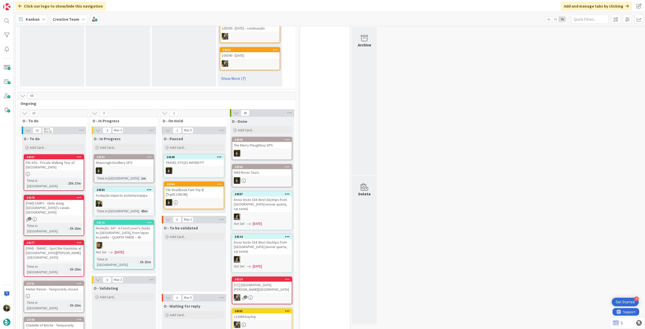
click at [78, 24] on div "Kanban Creative Team 1x 2x 3x" at bounding box center [329, 19] width 631 height 14
click at [80, 22] on div "Creative Team" at bounding box center [68, 19] width 37 height 9
click at [88, 71] on h4 "Creative Team - Análise" at bounding box center [90, 71] width 68 height 5
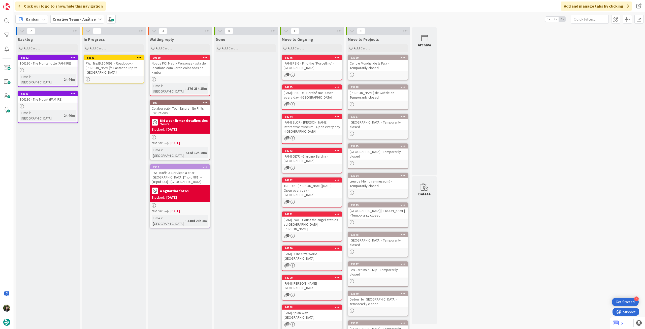
click at [139, 56] on icon at bounding box center [139, 58] width 5 height 4
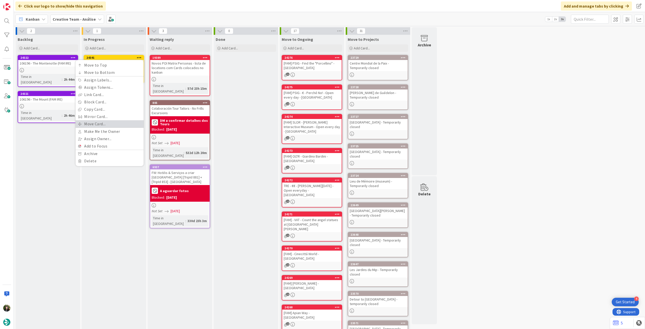
click at [115, 120] on link "Move Card..." at bounding box center [110, 123] width 68 height 7
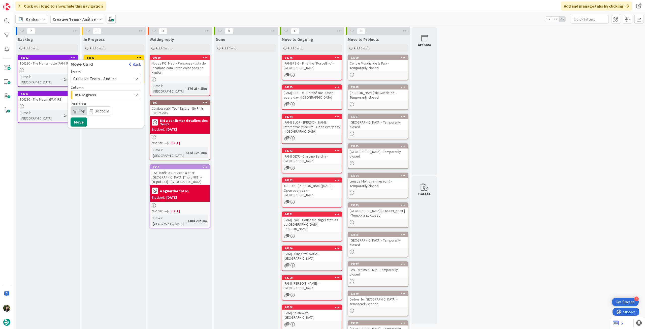
click at [116, 79] on span "Creative Team - Análise" at bounding box center [101, 78] width 56 height 7
drag, startPoint x: 111, startPoint y: 98, endPoint x: 110, endPoint y: 100, distance: 2.7
click at [111, 98] on link "Creative Team" at bounding box center [106, 102] width 70 height 9
click at [104, 110] on span "Daytrip" at bounding box center [105, 110] width 48 height 7
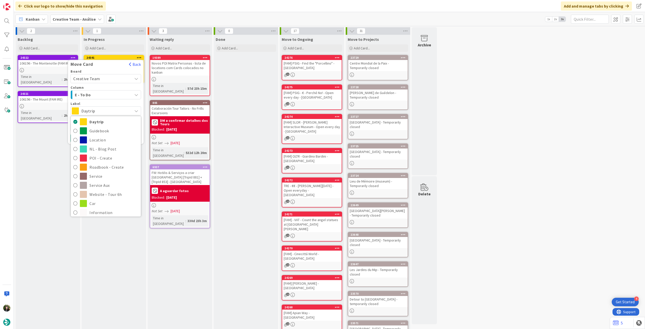
scroll to position [67, 0]
click at [111, 184] on span "Roadbook - Revision" at bounding box center [113, 183] width 49 height 8
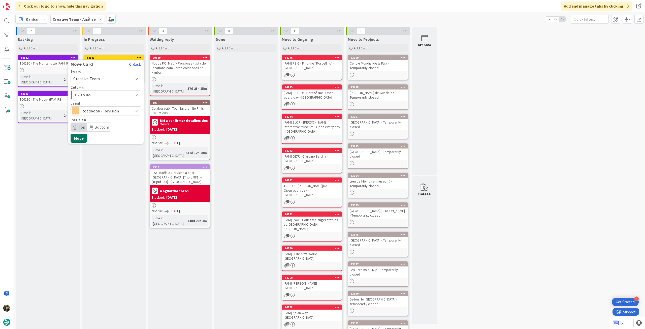
click at [84, 136] on button "Move" at bounding box center [78, 137] width 16 height 9
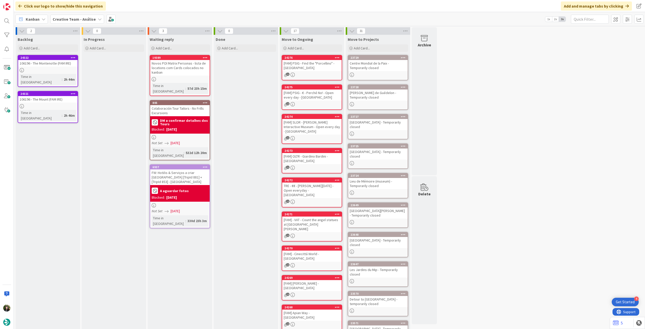
click at [69, 21] on b "Creative Team - Análise" at bounding box center [74, 19] width 43 height 5
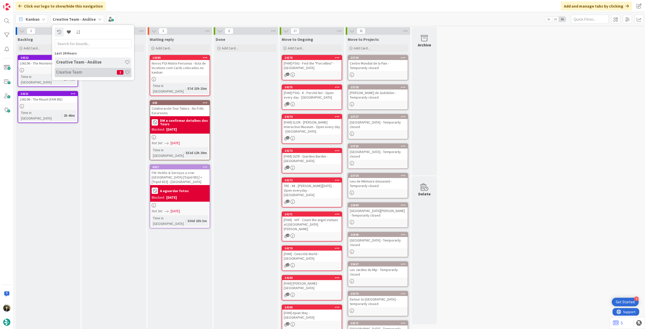
click at [98, 71] on h4 "Creative Team" at bounding box center [86, 71] width 61 height 5
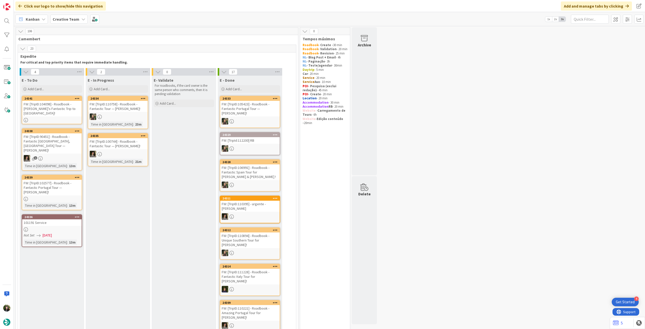
click at [65, 107] on div "FW: [TripID:104098] - Roadbook - [PERSON_NAME] Fantastic Trip to [GEOGRAPHIC_DA…" at bounding box center [51, 109] width 59 height 16
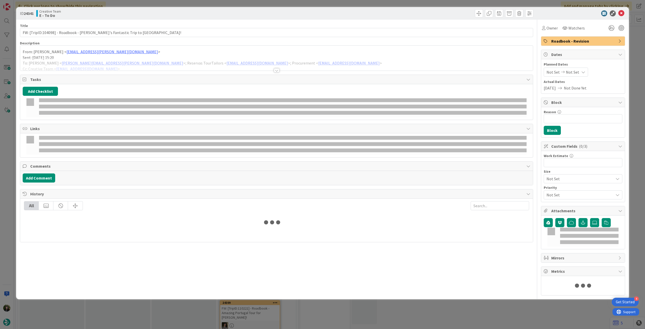
click at [84, 69] on div at bounding box center [276, 64] width 512 height 13
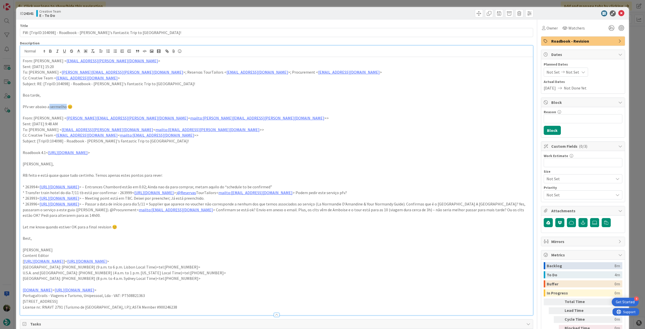
drag, startPoint x: 66, startPoint y: 106, endPoint x: 49, endPoint y: 107, distance: 16.6
click at [49, 107] on p "Pfv ver abaixo a vermelho 😊" at bounding box center [276, 107] width 507 height 6
click at [618, 13] on icon at bounding box center [621, 13] width 6 height 6
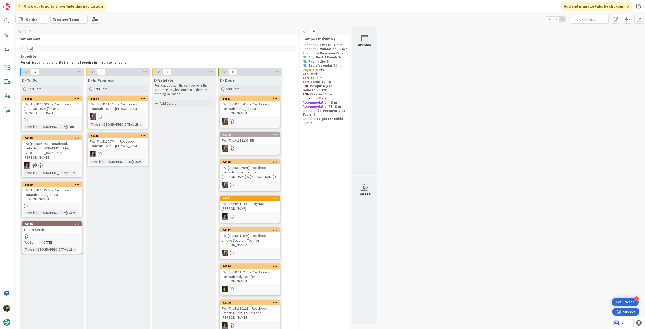
click at [77, 98] on icon at bounding box center [77, 98] width 5 height 4
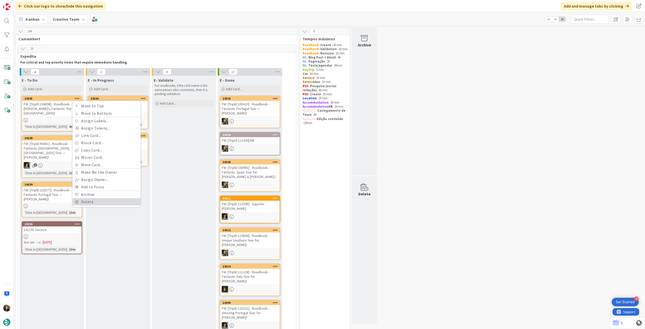
drag, startPoint x: 90, startPoint y: 202, endPoint x: 90, endPoint y: 170, distance: 32.2
click at [90, 202] on link "Delete" at bounding box center [107, 201] width 68 height 7
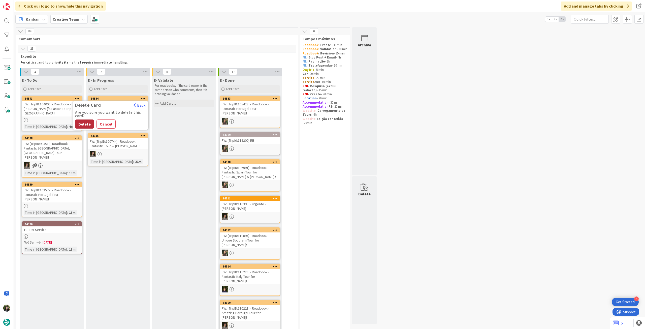
click at [85, 125] on button "Delete" at bounding box center [84, 123] width 19 height 9
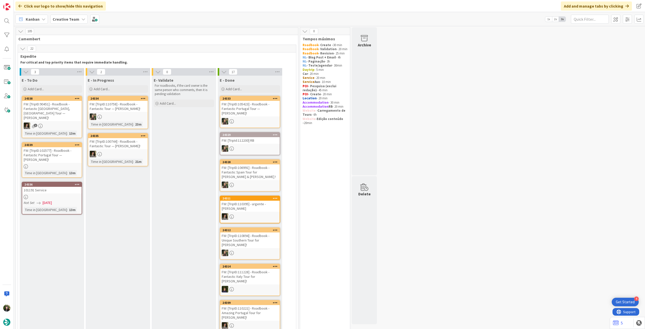
click at [72, 21] on b "Creative Team" at bounding box center [66, 19] width 27 height 5
click at [82, 75] on div "Creative Team - Análise" at bounding box center [93, 72] width 77 height 10
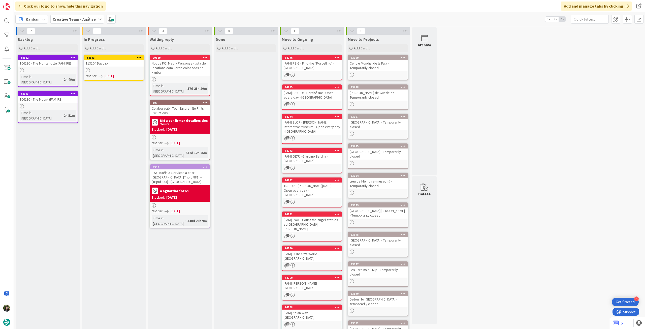
click at [123, 65] on div "113104 Daytrip" at bounding box center [113, 63] width 59 height 7
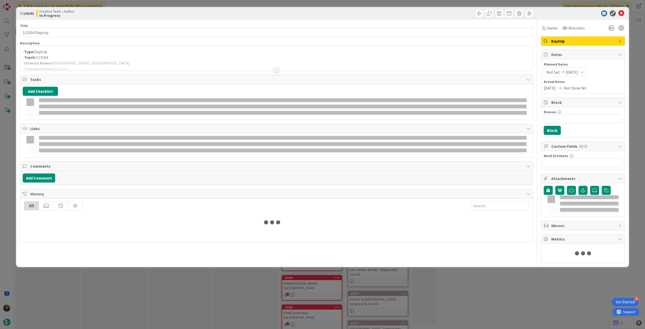
click at [123, 57] on p "- TripID: 113104" at bounding box center [276, 58] width 507 height 6
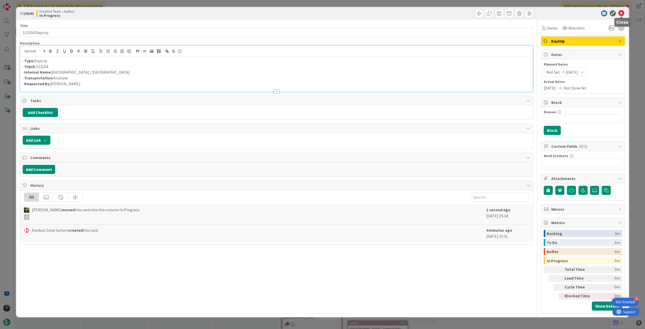
click at [621, 12] on icon at bounding box center [621, 13] width 6 height 6
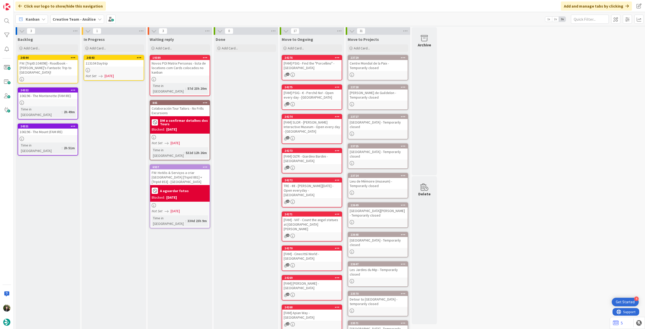
click at [139, 56] on icon at bounding box center [139, 58] width 5 height 4
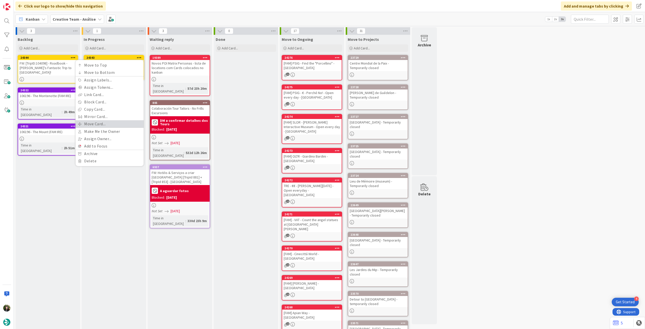
click at [100, 123] on link "Move Card..." at bounding box center [110, 123] width 68 height 7
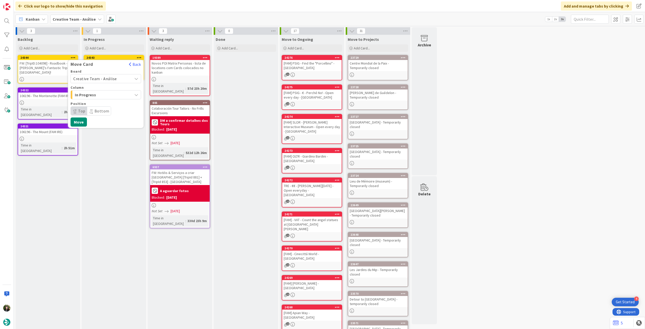
drag, startPoint x: 96, startPoint y: 77, endPoint x: 95, endPoint y: 83, distance: 6.8
click at [96, 77] on span "Creative Team - Análise" at bounding box center [101, 78] width 56 height 7
click at [92, 103] on span "Creative Team" at bounding box center [109, 102] width 58 height 8
click at [99, 96] on span "Select a Column..." at bounding box center [92, 94] width 38 height 7
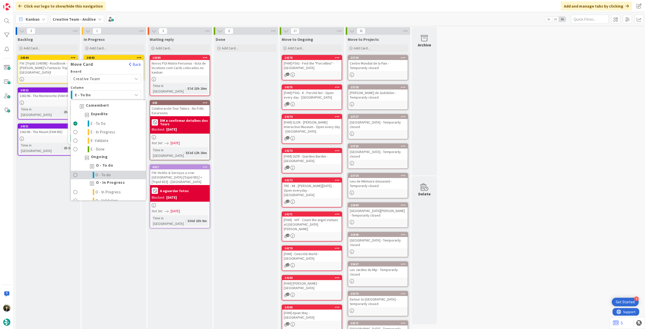
click at [112, 174] on link "O - To do" at bounding box center [108, 174] width 75 height 9
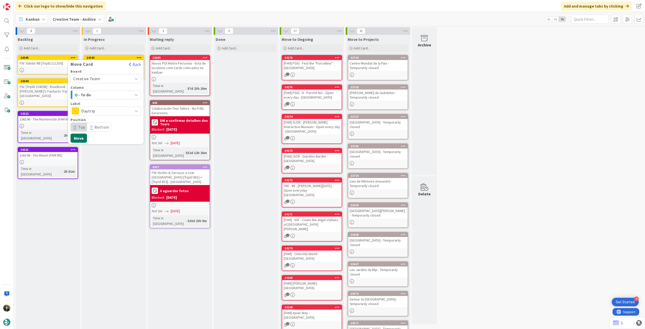
click at [81, 137] on button "Move" at bounding box center [78, 137] width 16 height 9
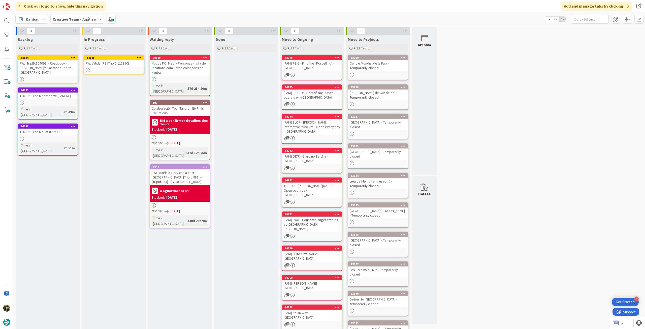
click at [106, 68] on div at bounding box center [113, 70] width 59 height 4
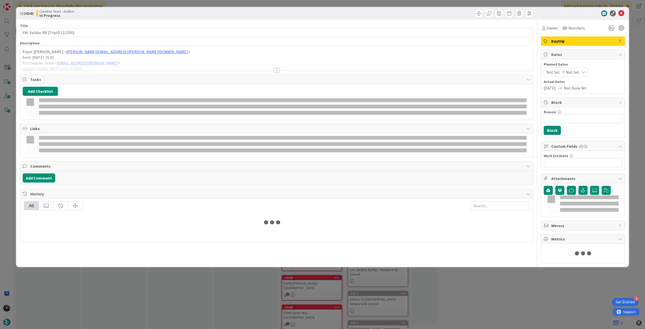
click at [110, 61] on div at bounding box center [276, 64] width 512 height 13
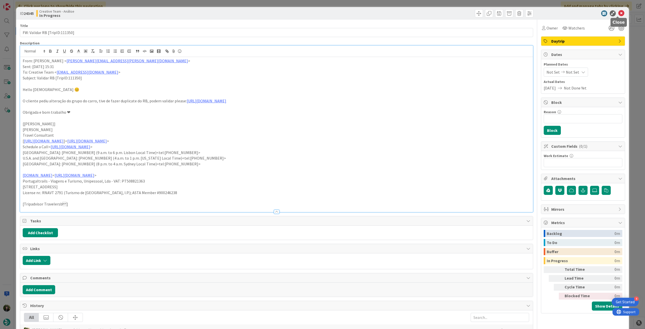
click at [618, 11] on icon at bounding box center [621, 13] width 6 height 6
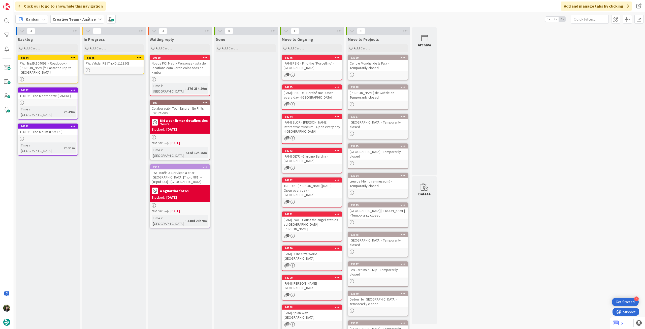
click at [140, 56] on icon at bounding box center [139, 58] width 5 height 4
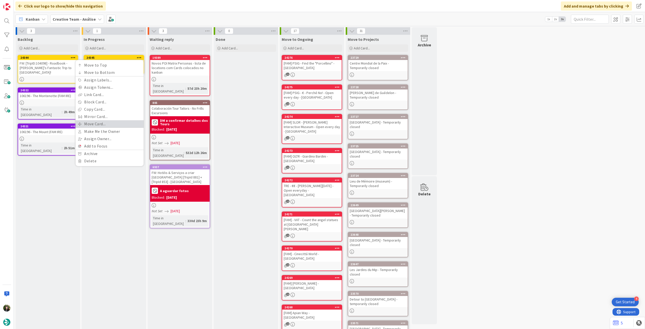
click at [122, 126] on link "Move Card..." at bounding box center [110, 123] width 68 height 7
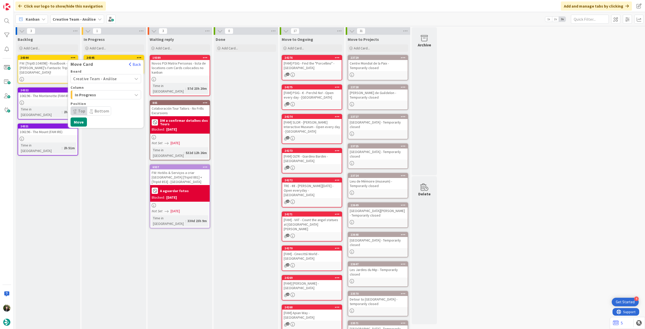
click at [102, 78] on span "Creative Team - Análise" at bounding box center [95, 78] width 44 height 5
click at [98, 106] on link "Creative Team" at bounding box center [106, 102] width 70 height 9
click at [98, 109] on span "Daytrip" at bounding box center [105, 110] width 48 height 7
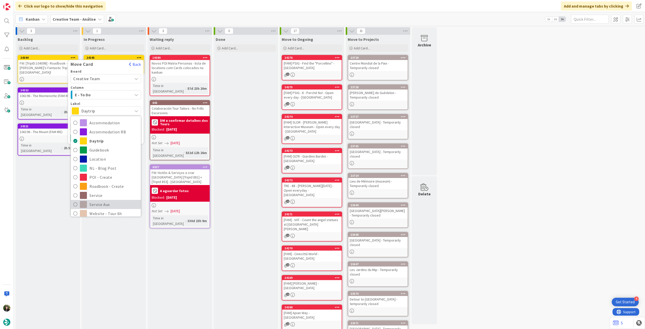
scroll to position [33, 0]
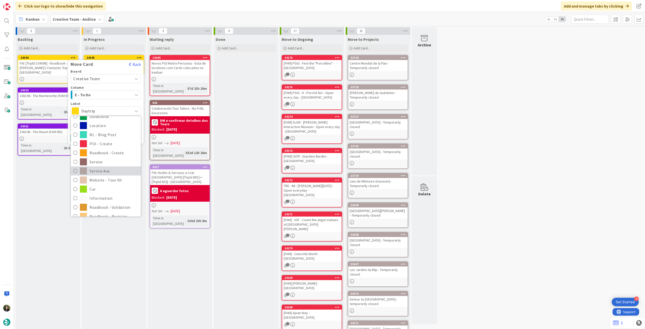
drag, startPoint x: 110, startPoint y: 170, endPoint x: 91, endPoint y: 154, distance: 24.6
click at [110, 170] on span "Service Aux" at bounding box center [113, 171] width 49 height 8
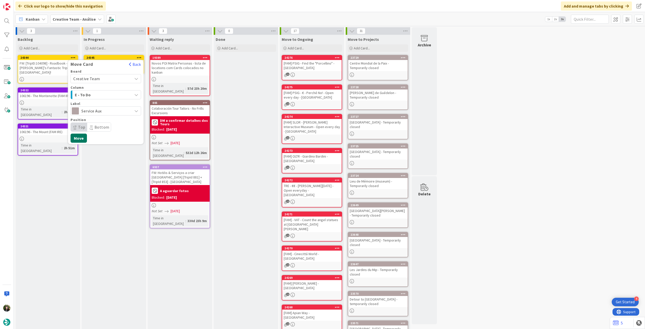
click at [79, 133] on div "Board Creative Team Creative Team - Análise Creative Team Column E - To Do Labe…" at bounding box center [106, 105] width 76 height 73
click at [77, 137] on button "Move" at bounding box center [78, 137] width 16 height 9
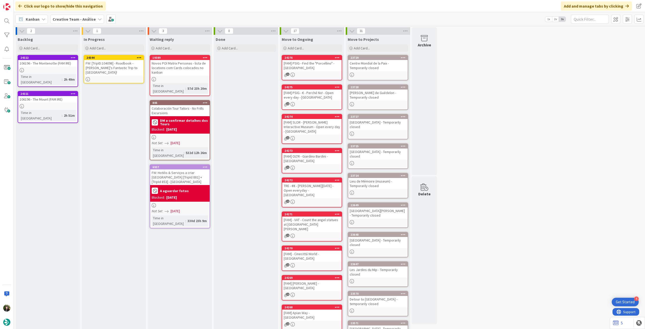
drag, startPoint x: 51, startPoint y: 68, endPoint x: 56, endPoint y: 68, distance: 5.0
click at [102, 67] on div "FW: [TripID:104098] - Roadbook - [PERSON_NAME] Fantastic Trip to [GEOGRAPHIC_DA…" at bounding box center [113, 68] width 59 height 16
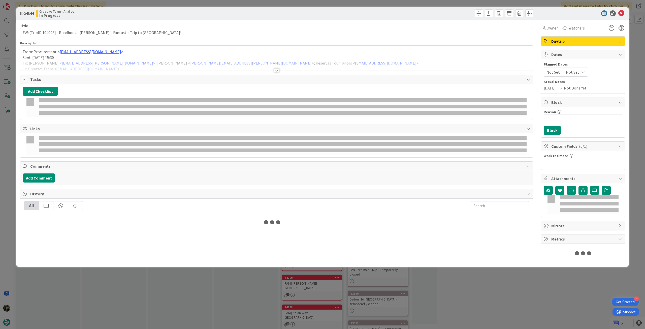
click at [101, 67] on div at bounding box center [276, 64] width 512 height 13
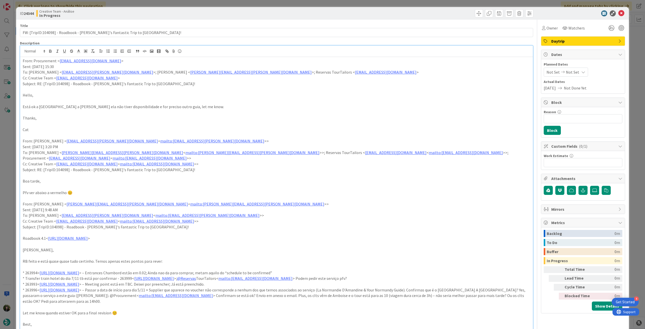
click at [23, 60] on p "From: Procurement < procurement@tourtailors.com >" at bounding box center [276, 61] width 507 height 6
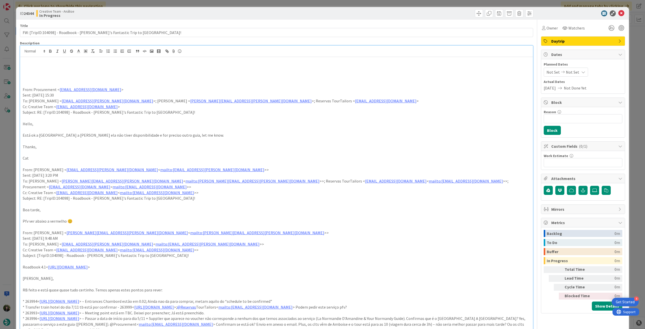
click at [36, 67] on p at bounding box center [276, 67] width 507 height 6
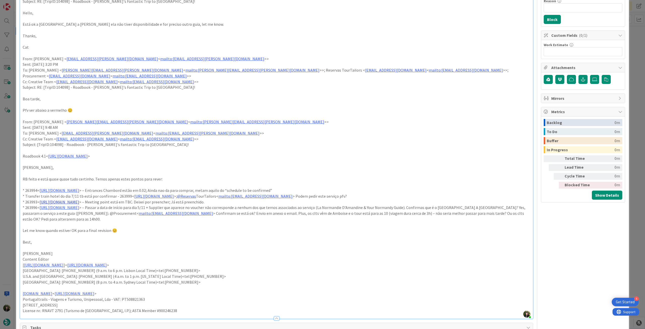
scroll to position [134, 0]
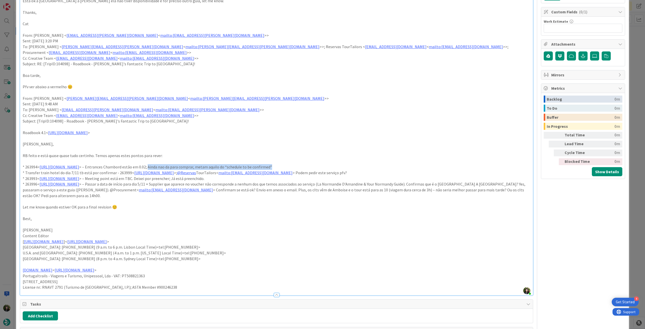
drag, startPoint x: 208, startPoint y: 161, endPoint x: 353, endPoint y: 160, distance: 145.5
click at [353, 164] on p "* 263994< https://appweb.tourtailors.com/sigav/#Voucher/view/271722 > – Entranc…" at bounding box center [276, 167] width 507 height 6
drag, startPoint x: 336, startPoint y: 167, endPoint x: 403, endPoint y: 165, distance: 66.8
click at [403, 170] on p "* Transfer train hotel do dia 7/11 tb está por confirmar - 263999< https://appw…" at bounding box center [276, 173] width 507 height 6
drag, startPoint x: 270, startPoint y: 171, endPoint x: 195, endPoint y: 173, distance: 74.6
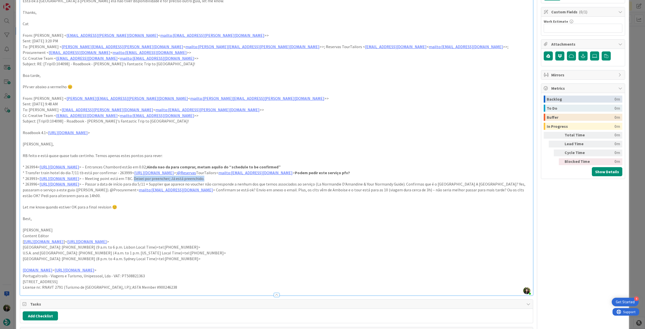
click at [195, 175] on p "* 263993< https://appweb.tourtailors.com/sigav/#Voucher/view/271721 > – Meeting…" at bounding box center [276, 178] width 507 height 6
click at [252, 175] on p "* 263993< https://appweb.tourtailors.com/sigav/#Voucher/view/271721 > – Meeting…" at bounding box center [276, 178] width 507 height 6
drag, startPoint x: 267, startPoint y: 171, endPoint x: 232, endPoint y: 173, distance: 35.0
click at [232, 175] on p "* 263993< https://appweb.tourtailors.com/sigav/#Voucher/view/271721 > – Meeting…" at bounding box center [276, 178] width 507 height 6
click at [375, 181] on p "* 263996< https://appweb.tourtailors.com/sigav/#Voucher/view/271724 > – Passar …" at bounding box center [276, 189] width 507 height 17
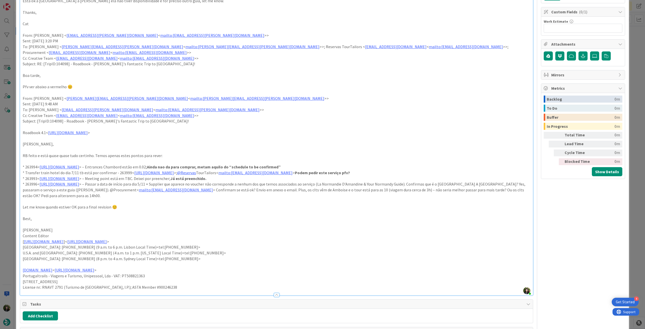
click at [383, 182] on p "* 263996< https://appweb.tourtailors.com/sigav/#Voucher/view/271724 > – Passar …" at bounding box center [276, 189] width 507 height 17
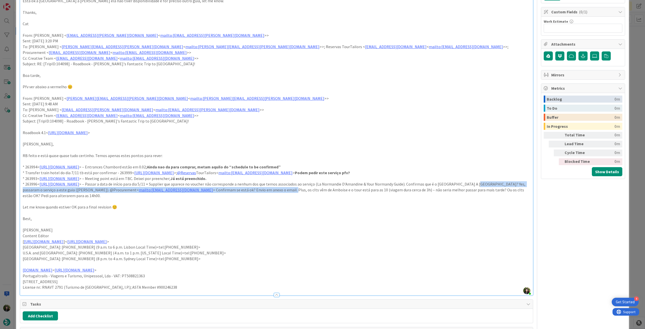
drag, startPoint x: 35, startPoint y: 184, endPoint x: 295, endPoint y: 183, distance: 259.8
click at [295, 183] on p "* 263996< https://appweb.tourtailors.com/sigav/#Voucher/view/271724 > – Passar …" at bounding box center [276, 189] width 507 height 17
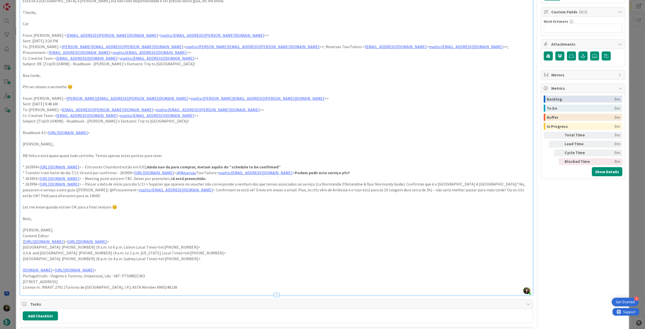
click at [295, 183] on p "* 263996< https://appweb.tourtailors.com/sigav/#Voucher/view/271724 > – Passar …" at bounding box center [276, 189] width 507 height 17
drag, startPoint x: 36, startPoint y: 184, endPoint x: 300, endPoint y: 184, distance: 264.4
click at [300, 184] on p "* 263996< https://appweb.tourtailors.com/sigav/#Voucher/view/271724 > – Passar …" at bounding box center [276, 186] width 507 height 11
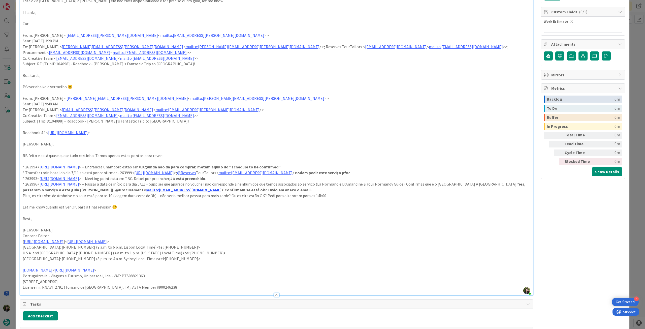
click at [217, 198] on p at bounding box center [276, 201] width 507 height 6
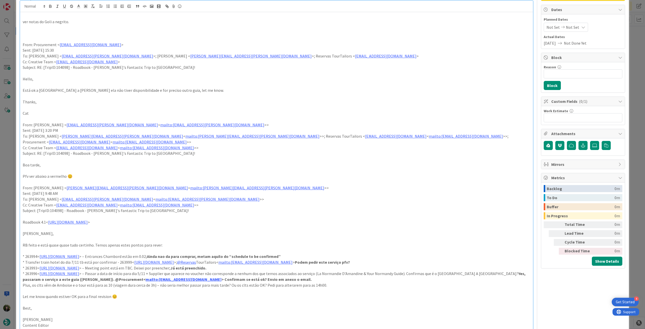
scroll to position [33, 0]
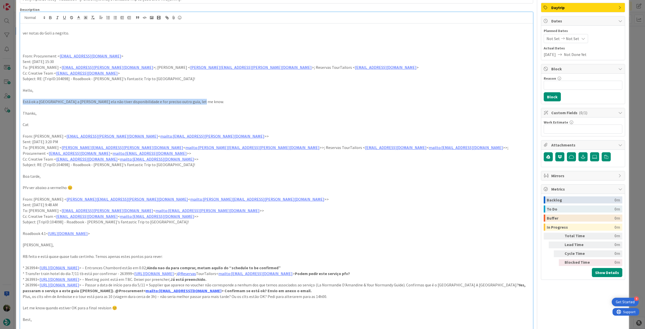
drag, startPoint x: 162, startPoint y: 102, endPoint x: 6, endPoint y: 102, distance: 155.9
click at [6, 102] on div "ID 24344 Creative Team - Análise In Progress Title 66 / 128 FW: [TripID:104098]…" at bounding box center [322, 164] width 645 height 329
click at [160, 137] on link "mailto:goncalo.oliveira@tourtailors.com" at bounding box center [212, 135] width 104 height 5
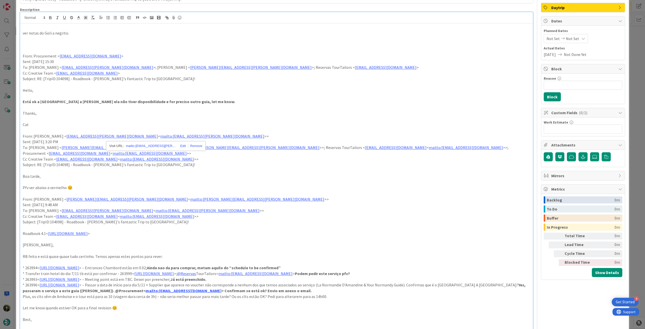
click at [171, 190] on p at bounding box center [276, 193] width 507 height 6
click at [112, 34] on p "ver notas do Goli a negrito." at bounding box center [276, 33] width 507 height 6
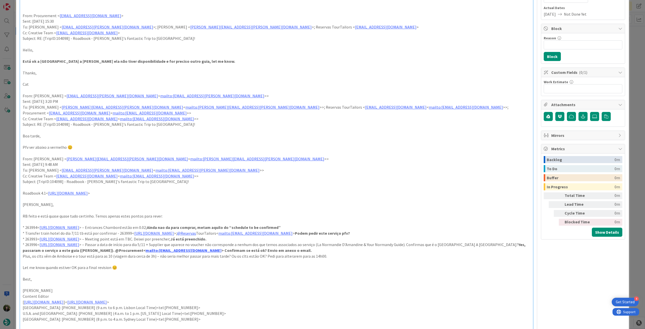
scroll to position [101, 0]
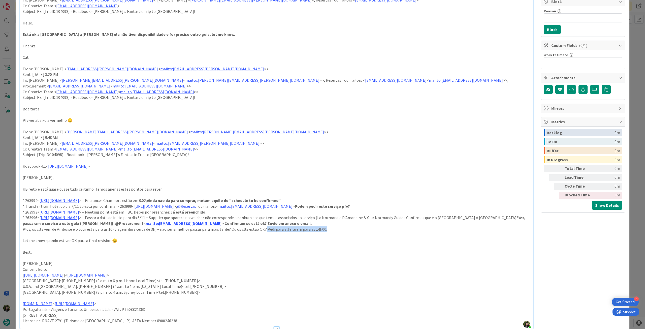
drag, startPoint x: 260, startPoint y: 223, endPoint x: 357, endPoint y: 224, distance: 96.4
click at [357, 226] on p "Plus, os clts vêm de Amboise e o tour está para as 10 (viagem dura cerca de 3h)…" at bounding box center [276, 229] width 507 height 6
drag, startPoint x: 370, startPoint y: 195, endPoint x: 400, endPoint y: 182, distance: 32.5
click at [370, 197] on p "* 263994< https://appweb.tourtailors.com/sigav/#Voucher/view/271722 > – Entranc…" at bounding box center [276, 200] width 507 height 6
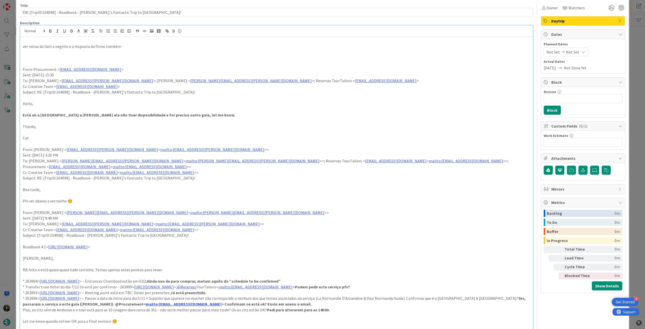
scroll to position [0, 0]
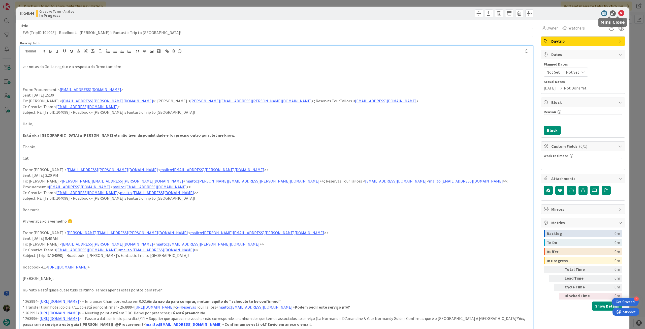
click at [618, 11] on icon at bounding box center [621, 13] width 6 height 6
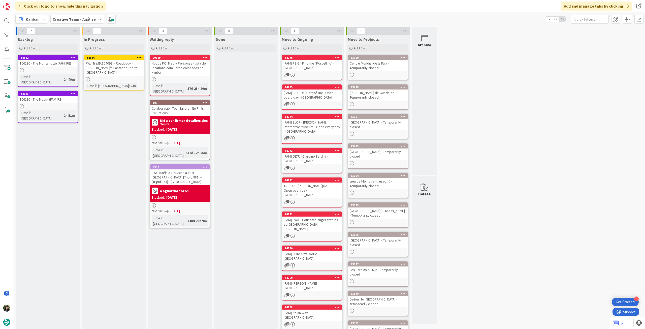
click at [140, 57] on icon at bounding box center [139, 58] width 5 height 4
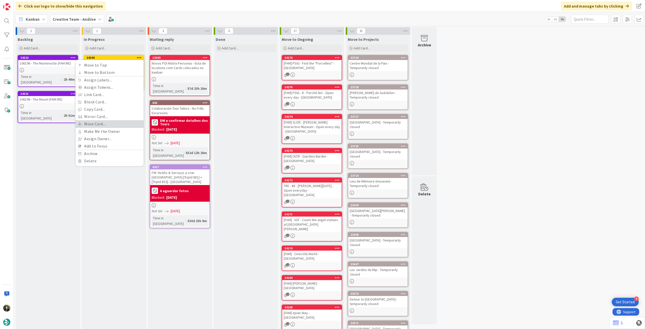
click at [104, 123] on link "Move Card..." at bounding box center [110, 123] width 68 height 7
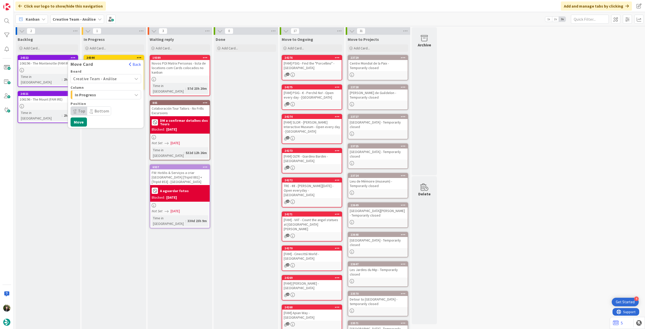
click at [110, 80] on span "Creative Team - Análise" at bounding box center [95, 78] width 44 height 5
click at [102, 105] on span "Creative Team" at bounding box center [109, 102] width 58 height 8
click at [100, 107] on div "Daytrip" at bounding box center [105, 110] width 70 height 9
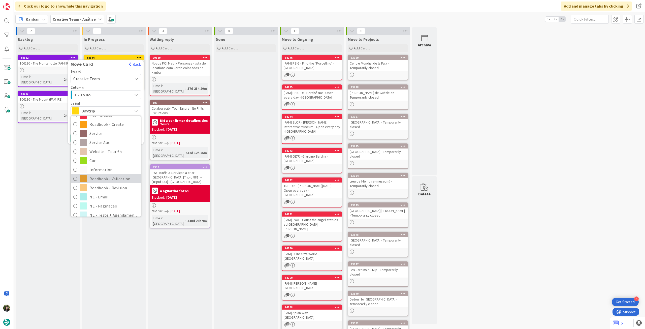
scroll to position [67, 0]
click at [98, 180] on span "Roadbook - Revision" at bounding box center [113, 183] width 49 height 8
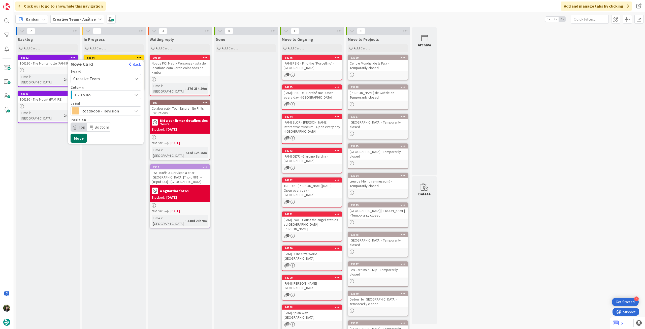
click at [85, 138] on button "Move" at bounding box center [78, 137] width 16 height 9
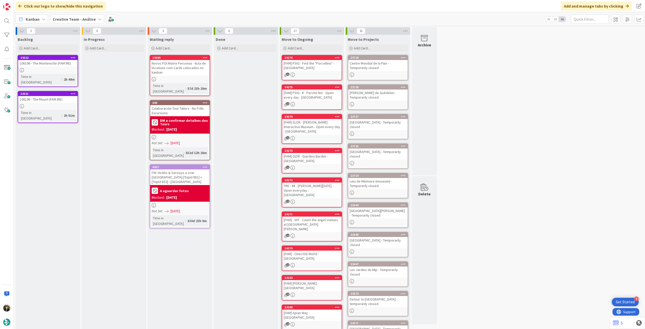
click at [86, 18] on b "Creative Team - Análise" at bounding box center [74, 19] width 43 height 5
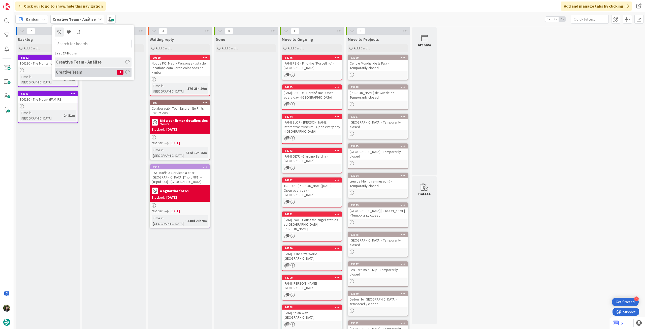
click at [103, 69] on h4 "Creative Team" at bounding box center [86, 71] width 61 height 5
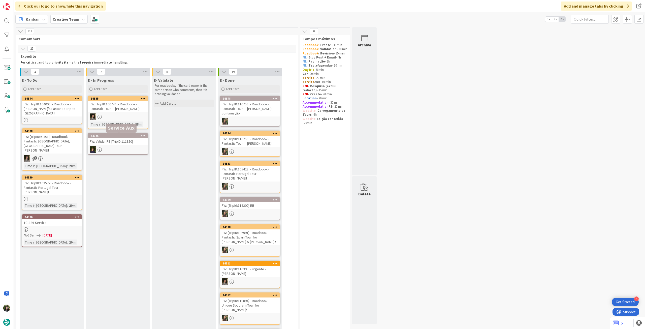
click at [119, 146] on div at bounding box center [117, 149] width 59 height 7
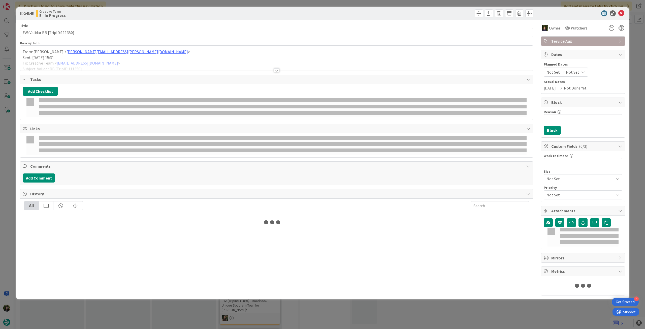
click at [137, 51] on p "From: Catarina Raio < Catarina.Raio@tourtailors.com >" at bounding box center [276, 52] width 507 height 6
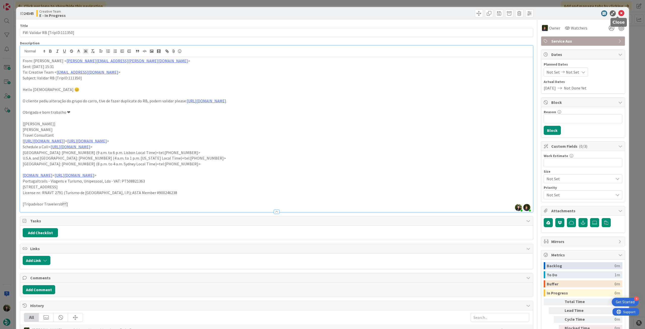
click at [618, 13] on icon at bounding box center [621, 13] width 6 height 6
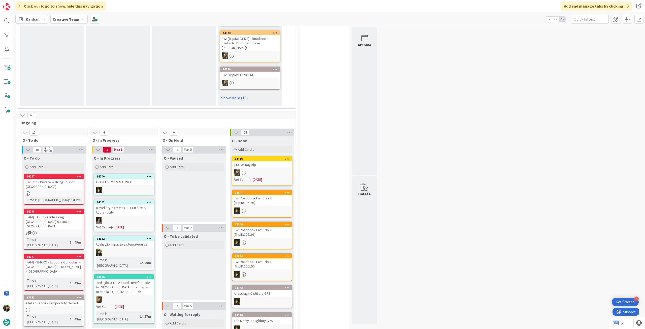
scroll to position [369, 0]
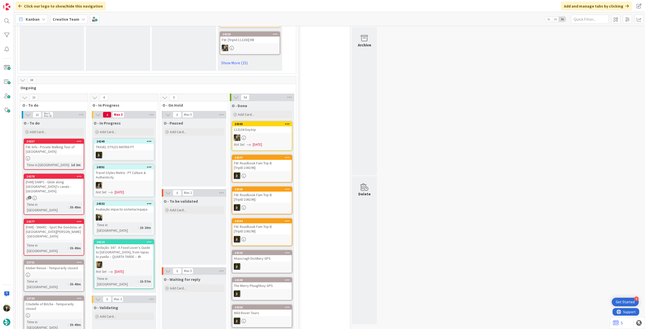
click at [130, 206] on div "Avaliação impacto sistema/equipa" at bounding box center [123, 209] width 59 height 7
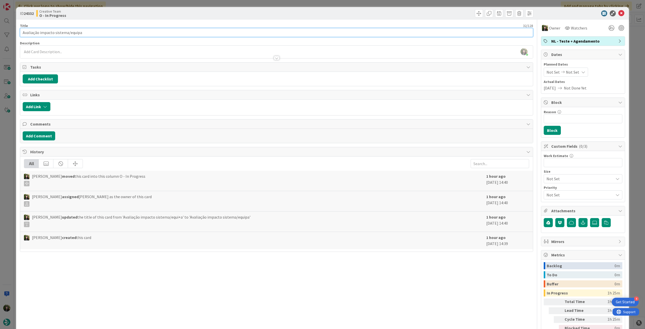
drag, startPoint x: 73, startPoint y: 35, endPoint x: 11, endPoint y: 39, distance: 62.6
click at [11, 39] on div "ID 24332 Creative Team O - In Progress Title 32 / 128 Avaliação impacto sistema…" at bounding box center [322, 164] width 645 height 329
click at [618, 13] on icon at bounding box center [621, 13] width 6 height 6
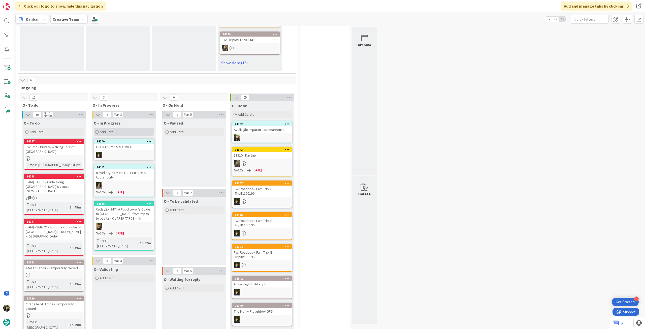
click at [138, 128] on div "Add Card..." at bounding box center [124, 132] width 60 height 8
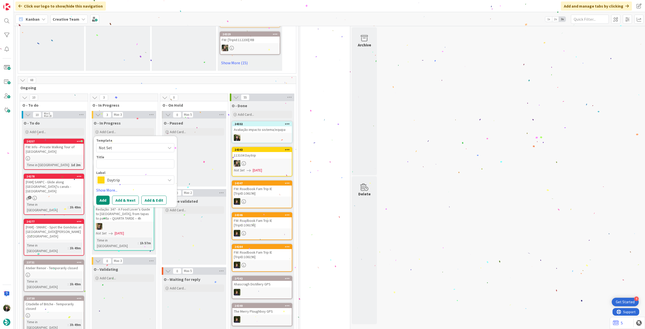
click at [148, 176] on span "Daytrip" at bounding box center [135, 179] width 56 height 7
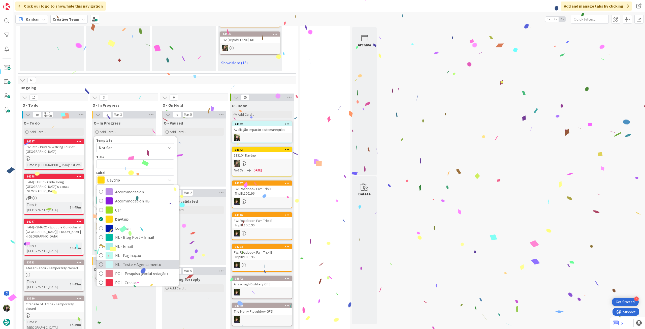
click at [136, 260] on span "NL - Teste + Agendamento" at bounding box center [145, 264] width 61 height 8
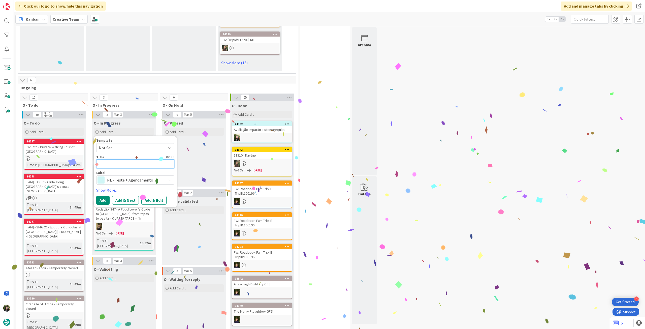
click at [116, 159] on textarea at bounding box center [135, 163] width 78 height 9
paste textarea "Avaliação impacto sistema/equipa"
type textarea "Avaliação impacto sistema/equipa"
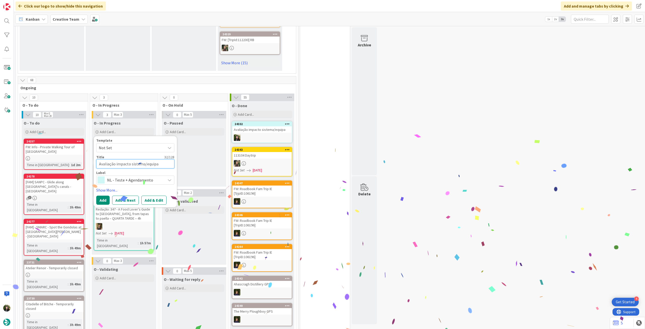
type textarea "x"
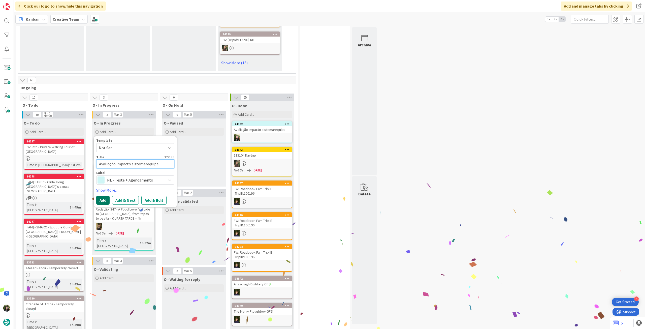
type textarea "Avaliação impacto sistema/equipa"
click at [106, 195] on button "Add" at bounding box center [102, 199] width 13 height 9
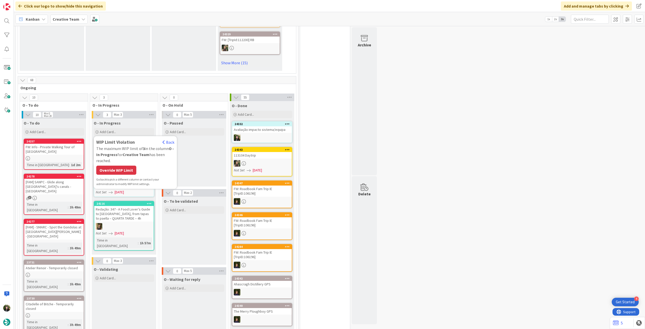
click at [118, 165] on div "Override WIP Limit" at bounding box center [116, 169] width 40 height 9
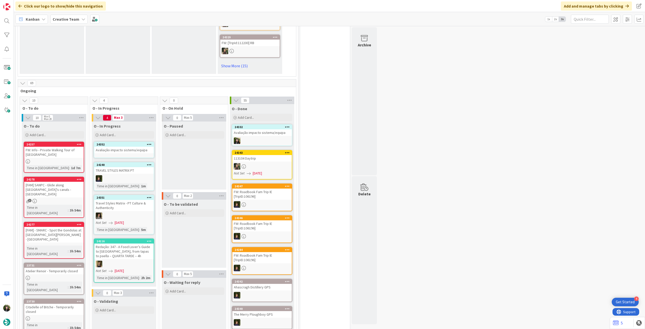
click at [128, 147] on div "Avaliação impacto sistema/equipa" at bounding box center [123, 150] width 59 height 7
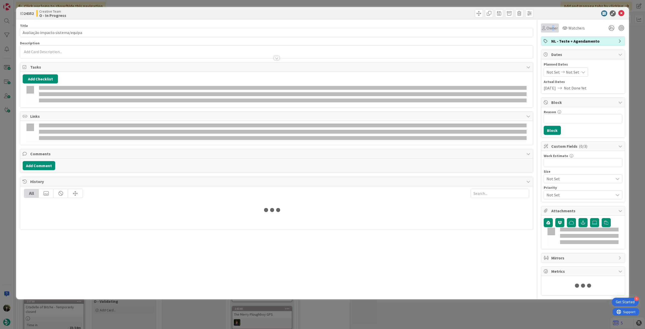
click at [549, 28] on span "Owner" at bounding box center [551, 28] width 11 height 6
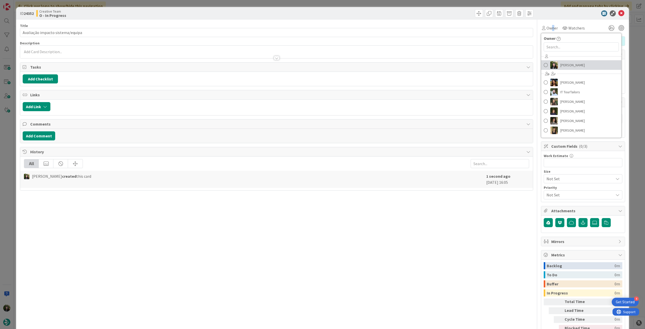
click at [556, 66] on link "[PERSON_NAME]" at bounding box center [581, 65] width 80 height 10
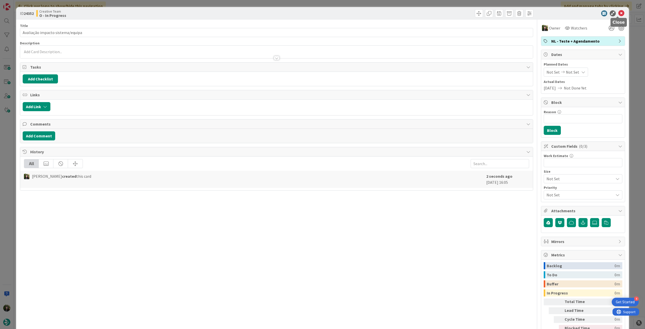
click at [618, 14] on icon at bounding box center [621, 13] width 6 height 6
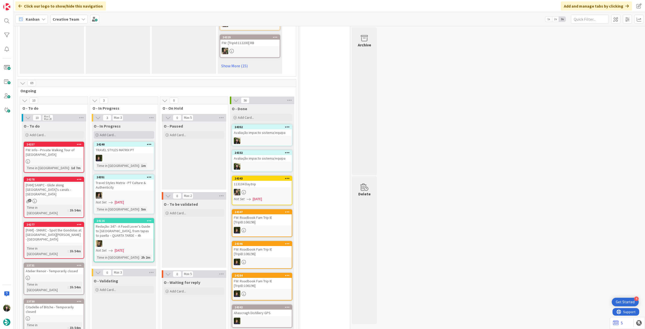
click at [124, 131] on div "Add Card..." at bounding box center [124, 135] width 60 height 8
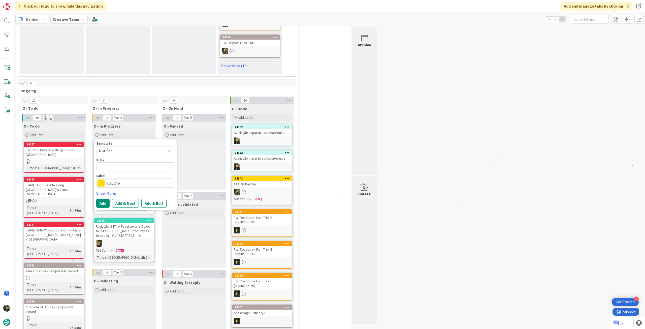
click at [137, 169] on div "Template Not Set Title 0 / 128 Label Daytrip Accommodation Accommodation RB Car…" at bounding box center [135, 175] width 78 height 66
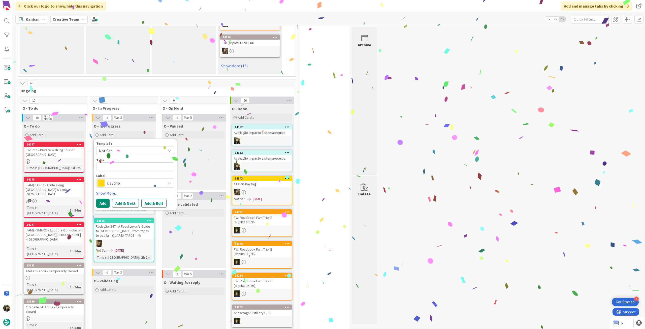
click at [146, 179] on span "Daytrip" at bounding box center [135, 182] width 56 height 7
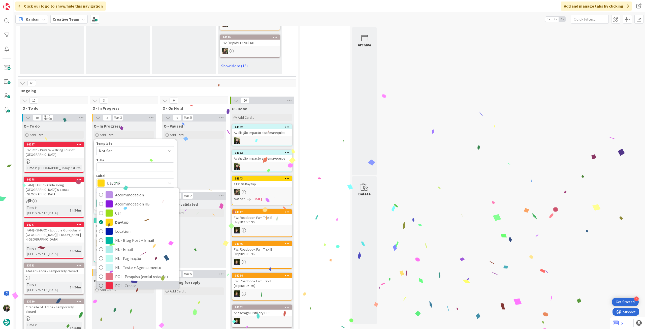
click at [127, 281] on span "POI - Create" at bounding box center [145, 285] width 61 height 8
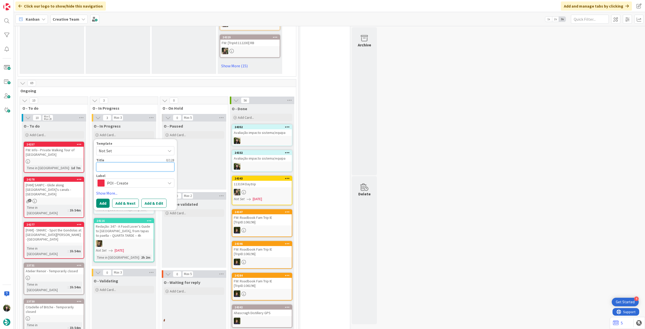
click at [127, 162] on textarea at bounding box center [135, 166] width 78 height 9
paste textarea "Avaliação impacto sistema/equipa"
type textarea "x"
type textarea "Avaliação impacto sistema/equipa"
click at [107, 198] on button "Add" at bounding box center [102, 202] width 13 height 9
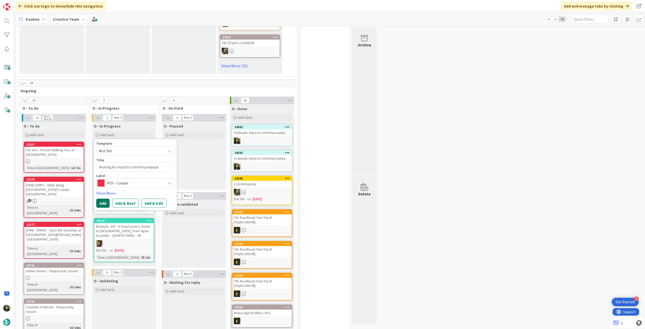
type textarea "x"
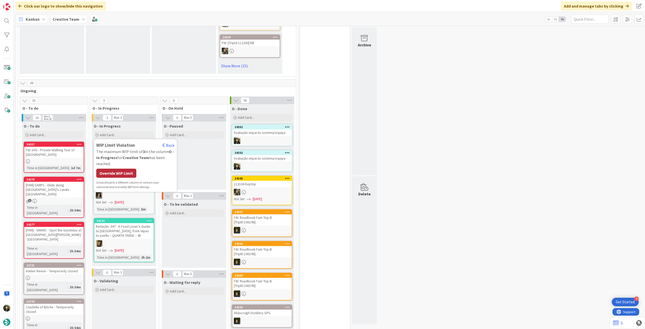
click at [117, 168] on div "Override WIP Limit" at bounding box center [116, 172] width 40 height 9
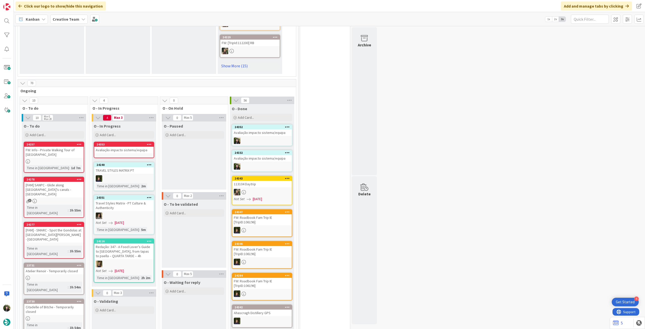
click at [126, 147] on div "Avaliação impacto sistema/equipa" at bounding box center [123, 150] width 59 height 7
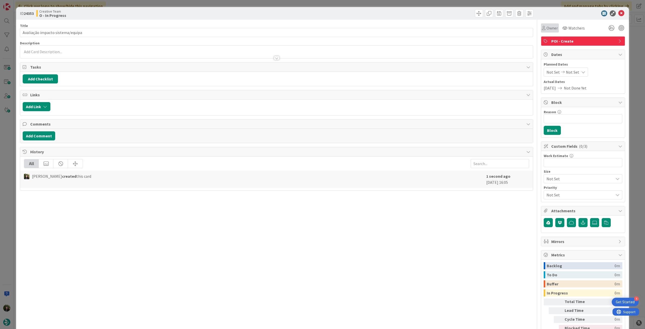
click at [546, 28] on span "Owner" at bounding box center [551, 28] width 11 height 6
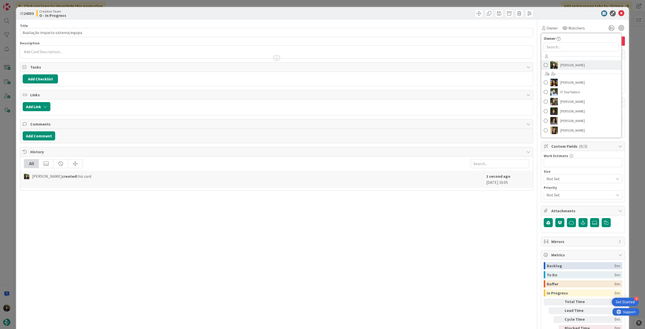
click at [570, 69] on link "[PERSON_NAME]" at bounding box center [581, 65] width 80 height 10
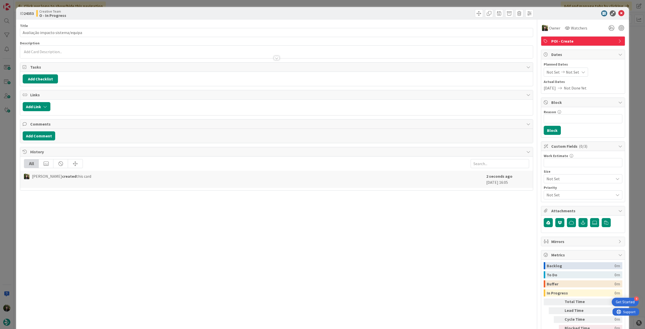
click at [618, 12] on icon at bounding box center [621, 13] width 6 height 6
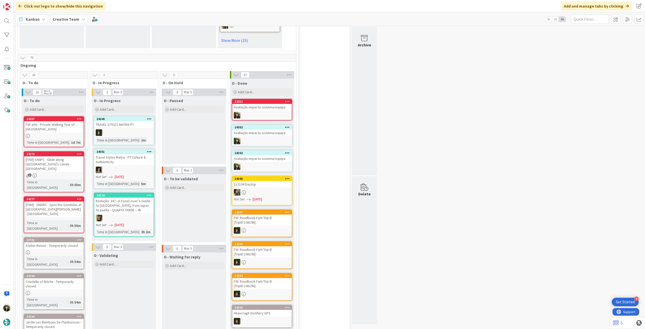
scroll to position [403, 0]
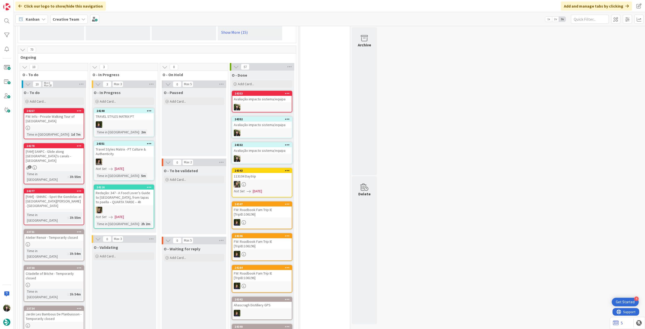
click at [70, 20] on b "Creative Team" at bounding box center [66, 19] width 27 height 5
click at [79, 69] on div "Creative Team - Análise" at bounding box center [93, 72] width 77 height 10
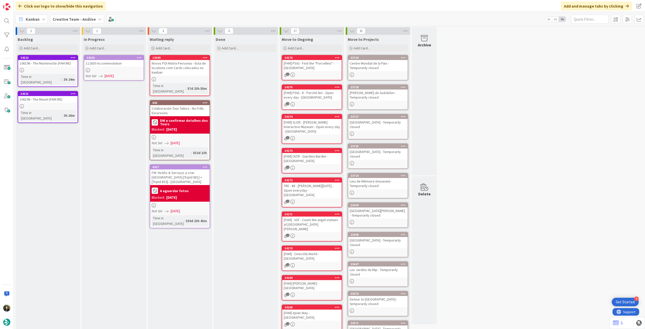
click at [106, 66] on div "24350 112630 Accommodation Not Set 01/10/2025" at bounding box center [114, 68] width 60 height 26
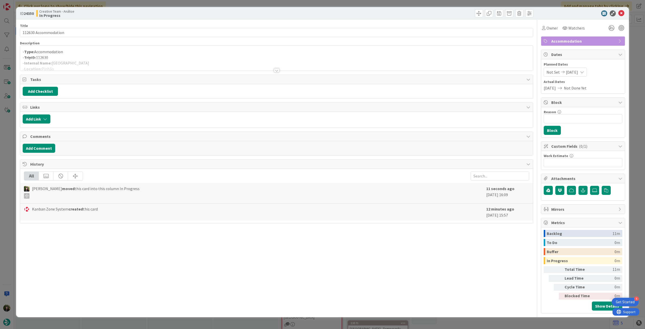
click at [68, 59] on div at bounding box center [276, 64] width 512 height 13
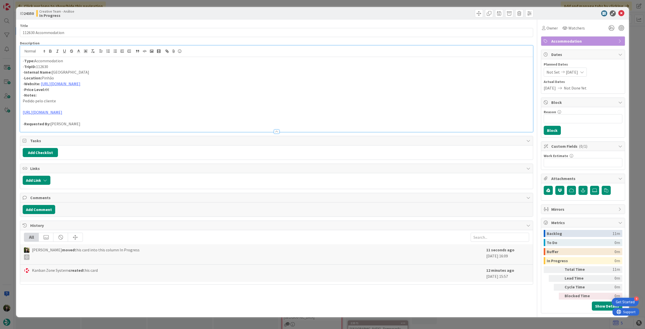
click at [101, 70] on p "- Internal Name: Ventozelo Hotel & Quinta" at bounding box center [276, 72] width 507 height 6
click at [621, 12] on icon at bounding box center [621, 13] width 6 height 6
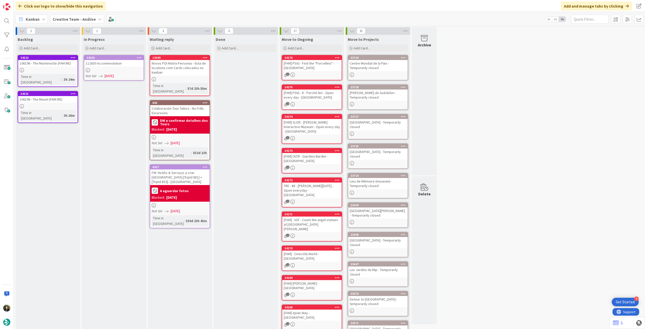
click at [140, 57] on icon at bounding box center [139, 58] width 5 height 4
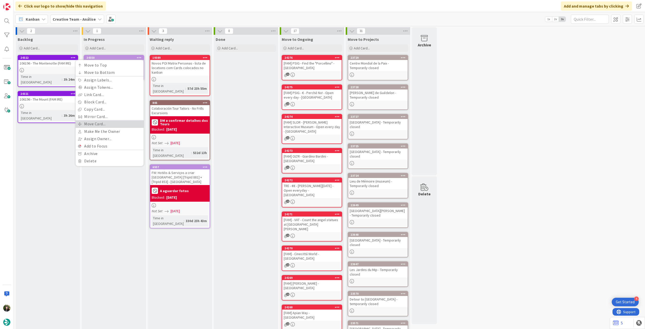
click at [110, 122] on link "Move Card..." at bounding box center [110, 123] width 68 height 7
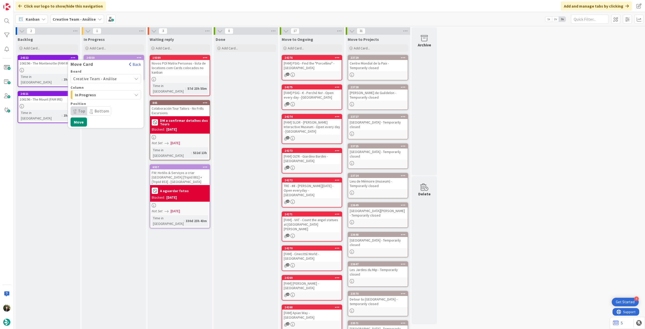
click at [114, 81] on span "Creative Team - Análise" at bounding box center [101, 78] width 56 height 7
click at [108, 100] on span "Creative Team" at bounding box center [109, 102] width 58 height 8
click at [111, 96] on span "E - To Do" at bounding box center [94, 94] width 38 height 7
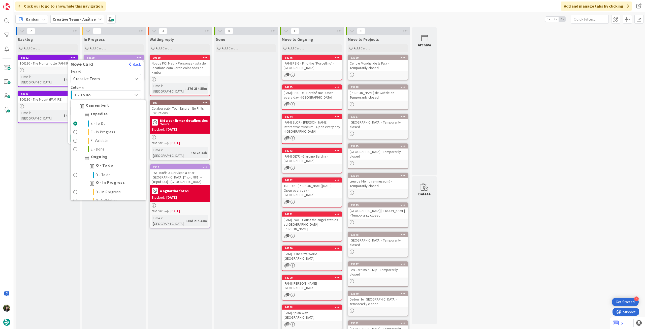
click at [112, 170] on div "O - To do" at bounding box center [108, 166] width 75 height 9
click at [111, 173] on link "O - To do" at bounding box center [108, 174] width 75 height 9
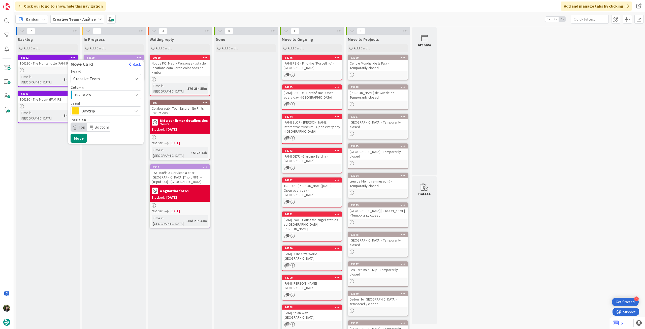
click at [110, 111] on span "Daytrip" at bounding box center [105, 110] width 48 height 7
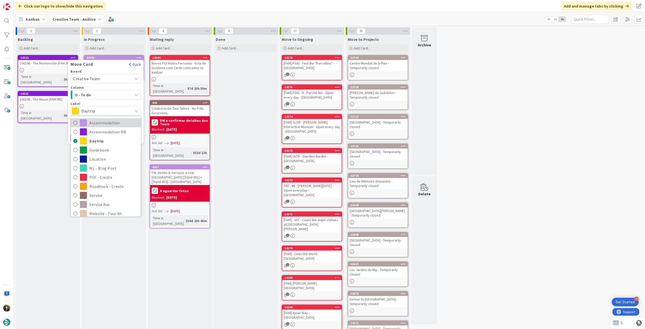
click at [106, 126] on span "Accommodation" at bounding box center [113, 123] width 49 height 8
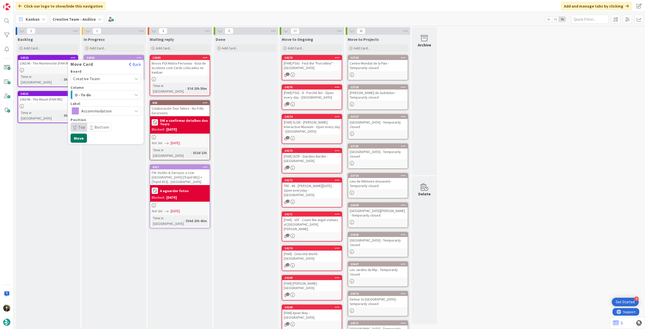
click at [83, 139] on button "Move" at bounding box center [78, 137] width 16 height 9
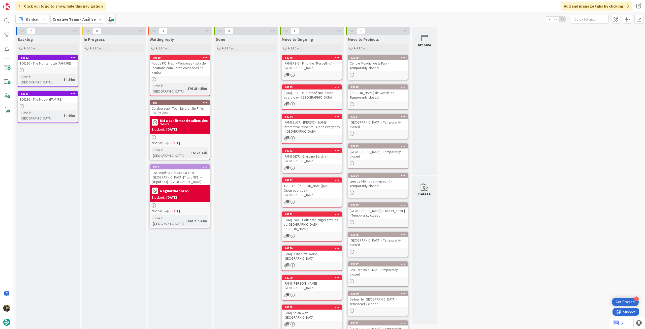
click at [73, 23] on div "Creative Team - Análise" at bounding box center [77, 19] width 54 height 9
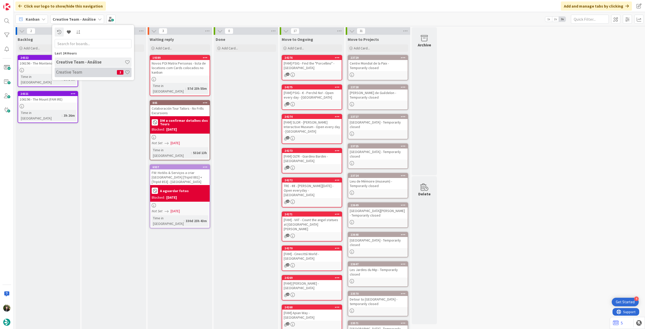
click at [69, 70] on h4 "Creative Team" at bounding box center [86, 71] width 61 height 5
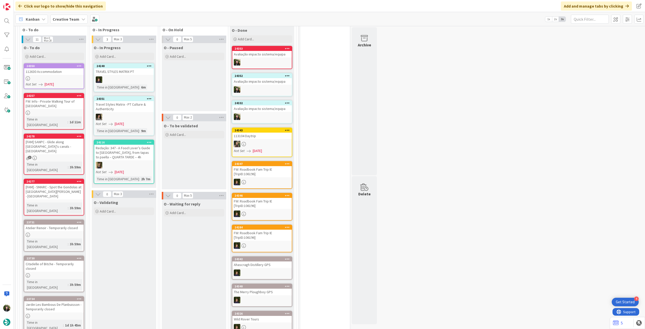
scroll to position [436, 0]
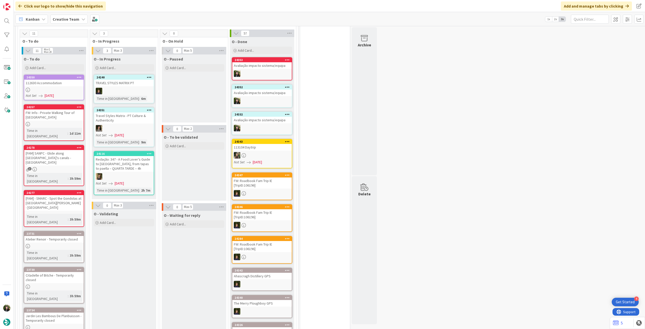
click at [68, 22] on div "Creative Team" at bounding box center [68, 19] width 37 height 9
click at [77, 72] on h4 "Creative Team - Análise" at bounding box center [90, 71] width 68 height 5
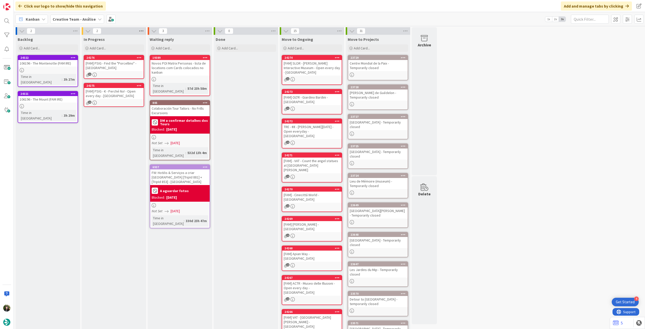
click at [141, 30] on icon at bounding box center [141, 31] width 7 height 8
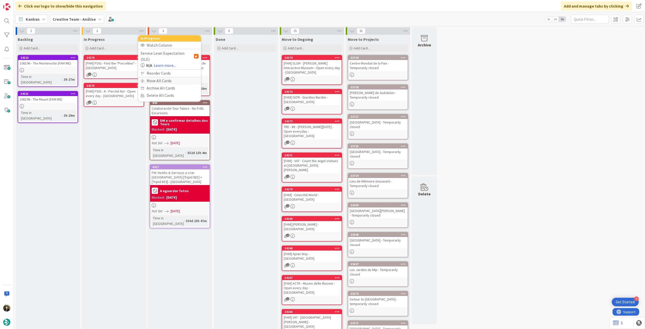
click at [148, 77] on div "Move All Cards" at bounding box center [169, 80] width 63 height 7
click at [160, 56] on span "Creative Team - Análise" at bounding box center [163, 54] width 41 height 5
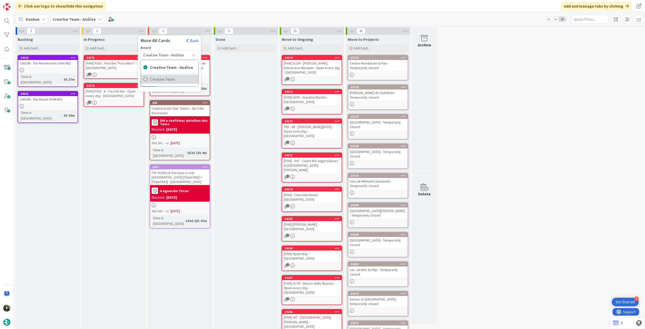
click at [156, 79] on span "Creative Team" at bounding box center [173, 79] width 46 height 8
click at [162, 68] on div "Select a Column..." at bounding box center [166, 71] width 48 height 8
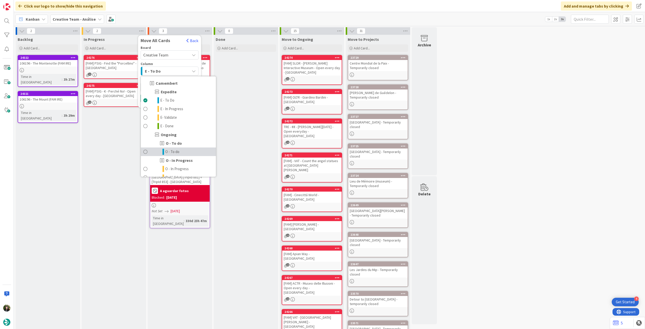
click at [179, 152] on span "O - To do" at bounding box center [172, 152] width 14 height 6
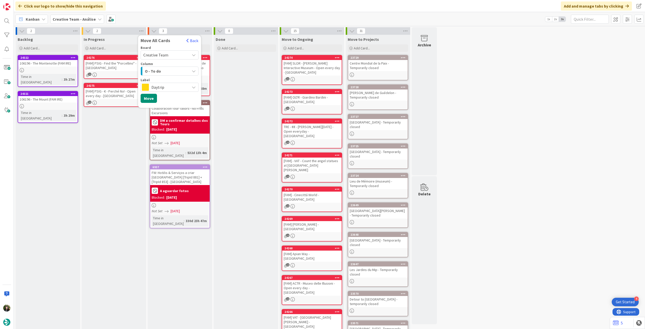
click at [171, 86] on span "Daytrip" at bounding box center [169, 87] width 36 height 7
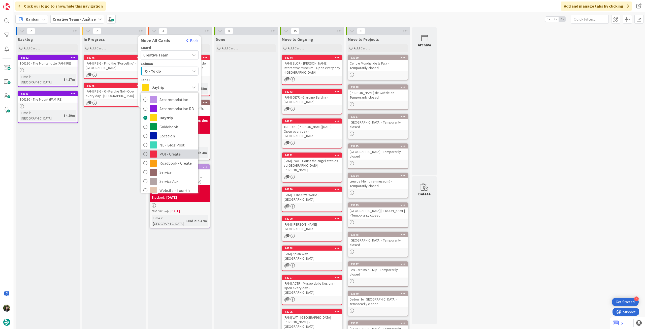
click at [178, 153] on span "POI - Create" at bounding box center [177, 154] width 36 height 8
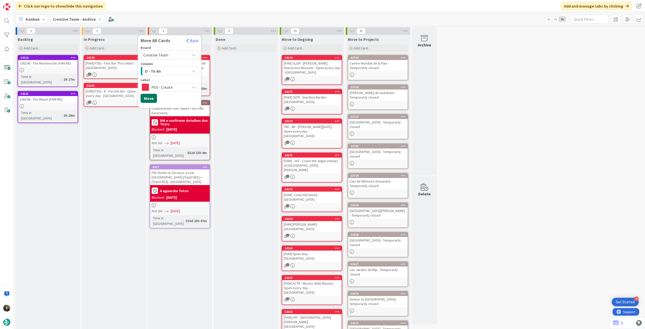
click at [153, 96] on button "Move" at bounding box center [148, 98] width 16 height 9
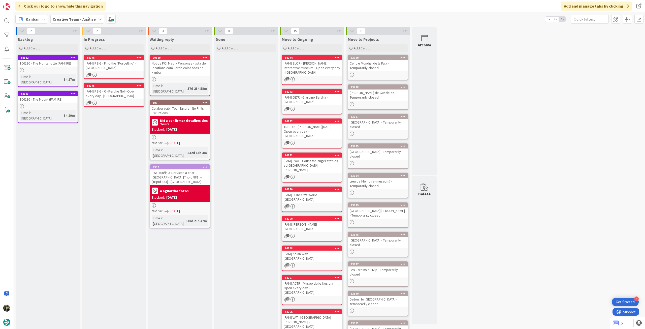
click at [79, 18] on b "Creative Team - Análise" at bounding box center [74, 19] width 43 height 5
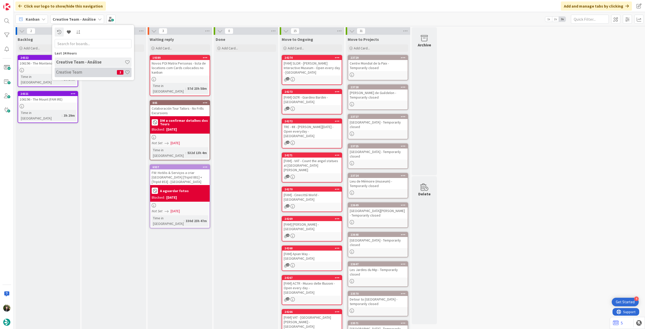
click at [75, 73] on h4 "Creative Team" at bounding box center [86, 71] width 61 height 5
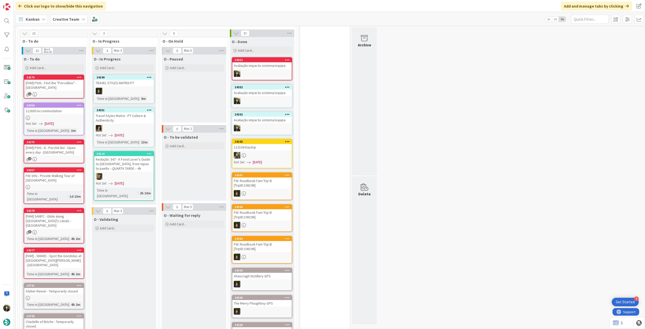
scroll to position [434, 0]
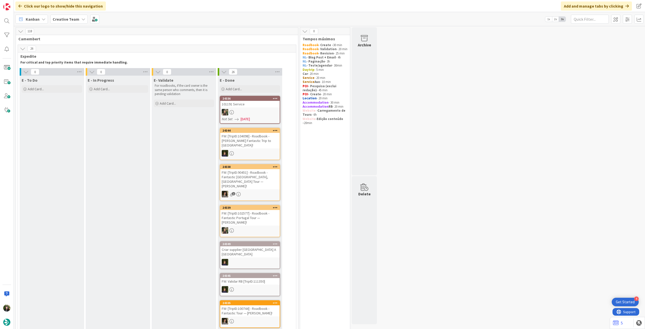
drag, startPoint x: 77, startPoint y: 19, endPoint x: 78, endPoint y: 24, distance: 5.2
click at [77, 20] on div "Creative Team" at bounding box center [68, 19] width 37 height 9
click at [83, 68] on div "Creative Team - Análise" at bounding box center [93, 72] width 77 height 10
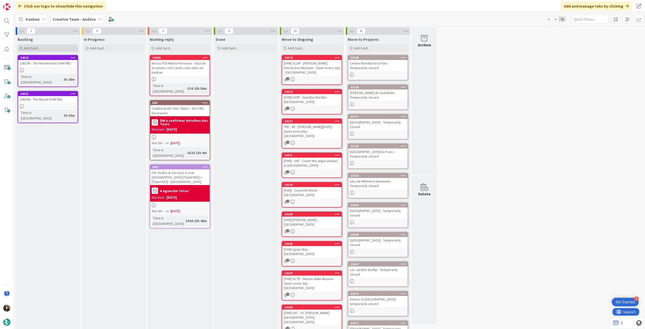
drag, startPoint x: 64, startPoint y: 47, endPoint x: 65, endPoint y: 51, distance: 3.8
click at [64, 47] on div "Add Card..." at bounding box center [48, 48] width 60 height 8
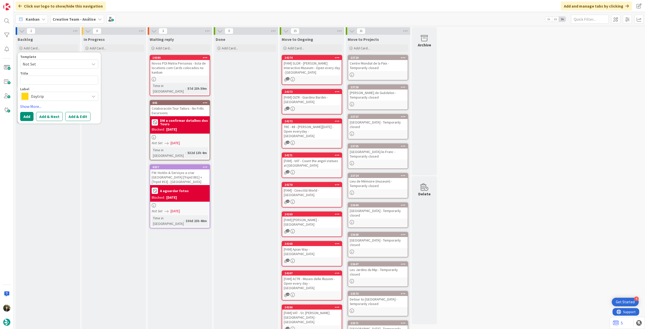
drag, startPoint x: 65, startPoint y: 17, endPoint x: 64, endPoint y: 22, distance: 5.8
click at [64, 17] on b "Creative Team - Análise" at bounding box center [74, 19] width 43 height 5
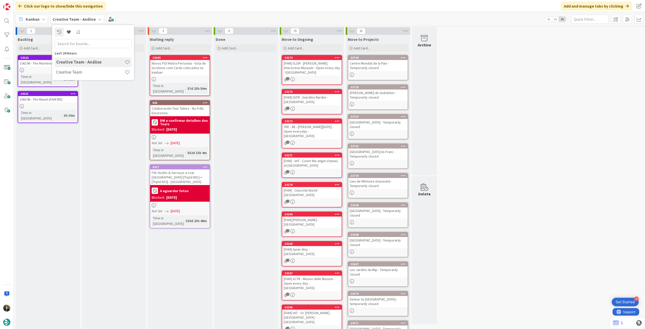
click at [69, 69] on div "Creative Team" at bounding box center [93, 72] width 77 height 10
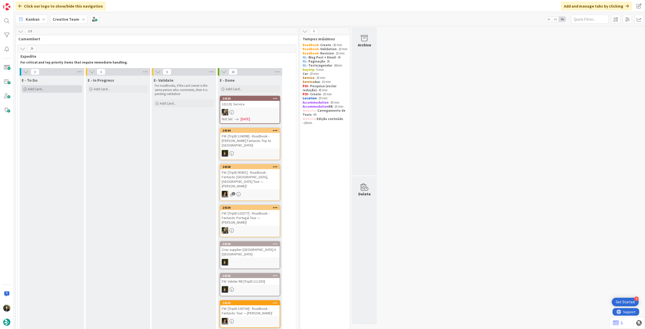
click at [57, 91] on div "Add Card..." at bounding box center [52, 89] width 60 height 8
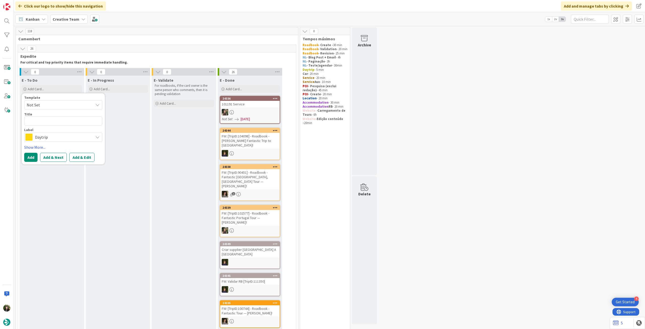
click at [70, 138] on span "Daytrip" at bounding box center [63, 136] width 56 height 7
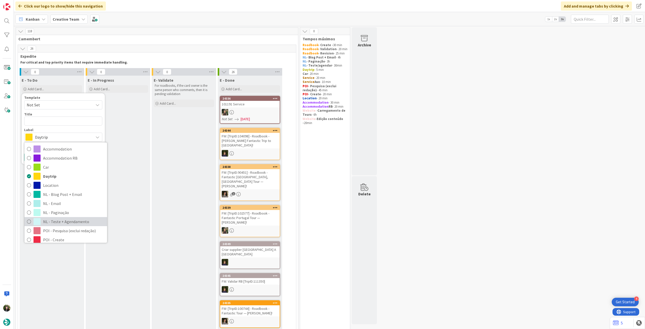
scroll to position [33, 0]
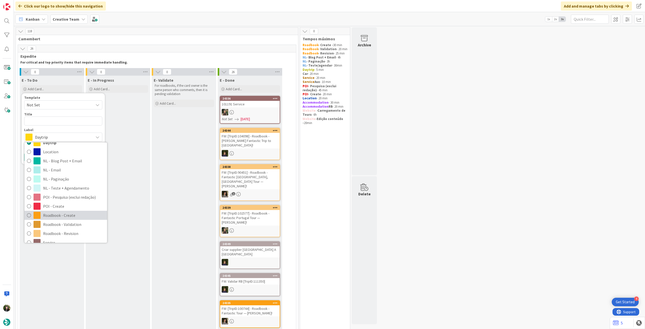
click at [64, 213] on span "Roadbook - Create" at bounding box center [73, 215] width 61 height 8
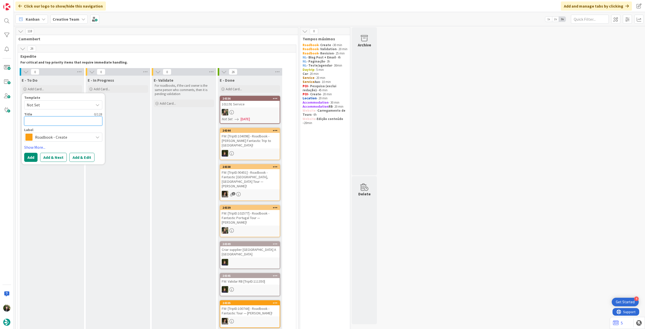
click at [62, 119] on textarea at bounding box center [63, 120] width 78 height 9
paste textarea "108893"
type textarea "x"
type textarea "108893"
type textarea "x"
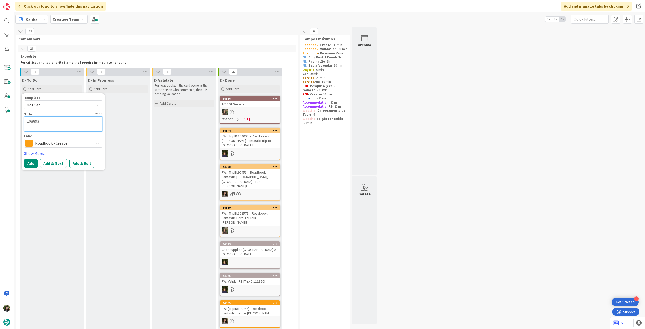
type textarea "108893"
type textarea "x"
type textarea "108893"
type textarea "x"
type textarea "108893 -"
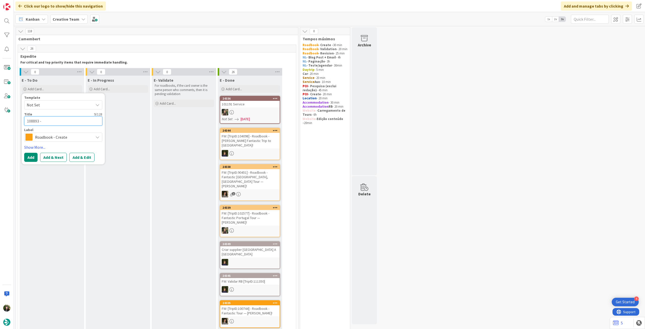
type textarea "x"
type textarea "108893 - 4"
type textarea "x"
type textarea "108893 - 4"
type textarea "x"
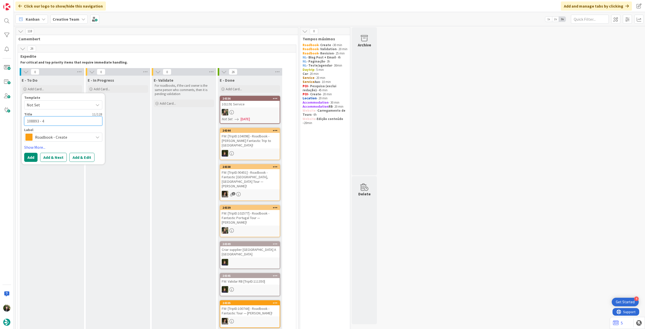
type textarea "108893 - 4 o"
type textarea "x"
type textarea "108893 - 4 oc"
type textarea "x"
type textarea "108893 - [DATE]"
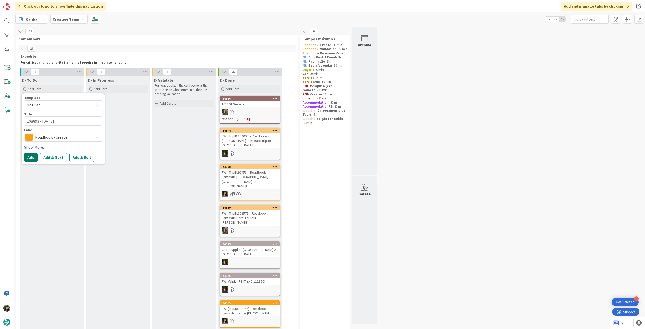
click at [29, 155] on button "Add" at bounding box center [30, 157] width 13 height 9
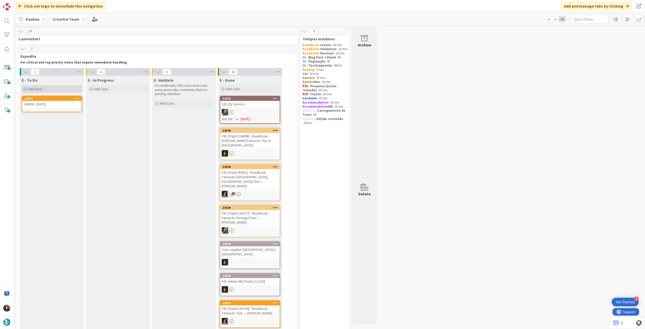
click at [51, 92] on div "Add Card..." at bounding box center [52, 89] width 60 height 8
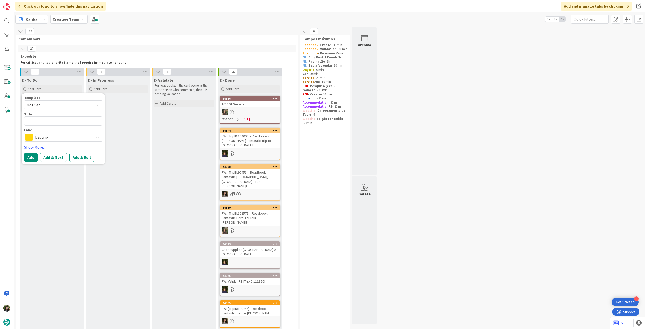
click at [53, 139] on span "Daytrip" at bounding box center [63, 136] width 56 height 7
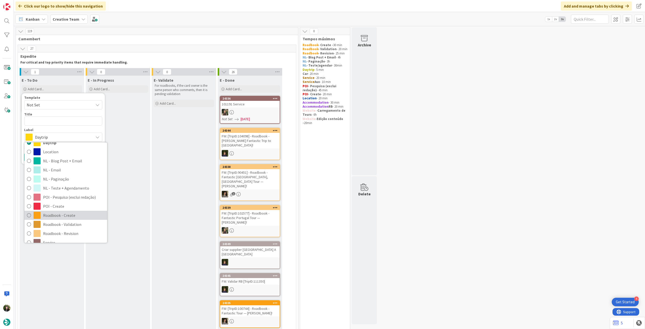
drag, startPoint x: 62, startPoint y: 213, endPoint x: 59, endPoint y: 162, distance: 50.7
click at [62, 213] on span "Roadbook - Create" at bounding box center [73, 215] width 61 height 8
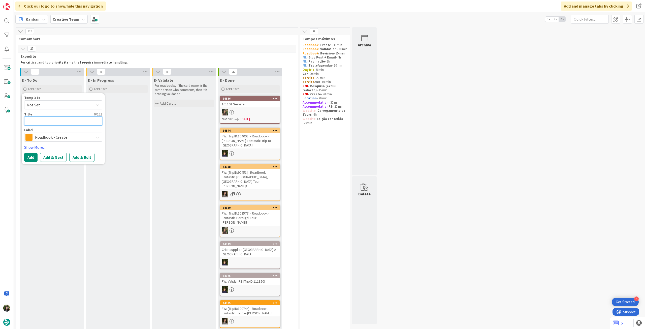
click at [62, 121] on textarea at bounding box center [63, 120] width 78 height 9
paste textarea "111974"
type textarea "x"
type textarea "111974"
type textarea "x"
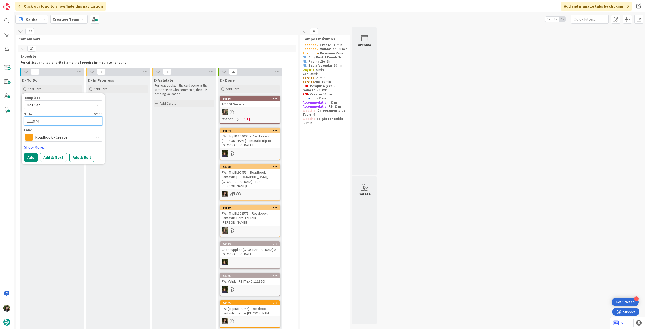
type textarea "111974"
type textarea "x"
type textarea "111974 -"
type textarea "x"
type textarea "111974 -"
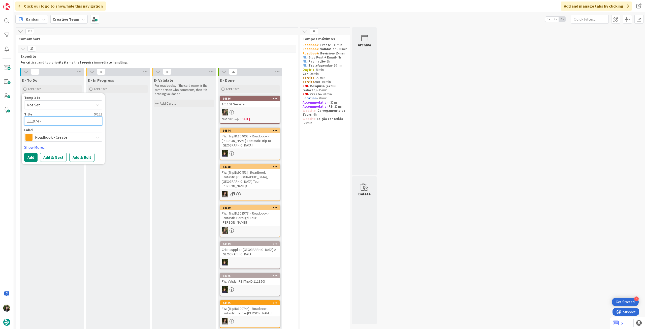
type textarea "x"
type textarea "111974 - 1"
type textarea "x"
type textarea "111974 - 15"
type textarea "x"
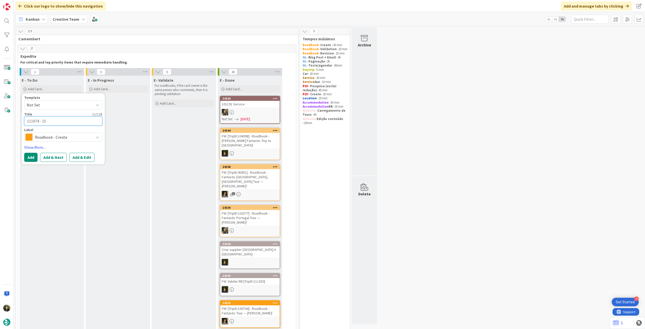
type textarea "111974 - 15"
type textarea "x"
type textarea "111974 - 15 o"
type textarea "x"
type textarea "111974 - 15 oc"
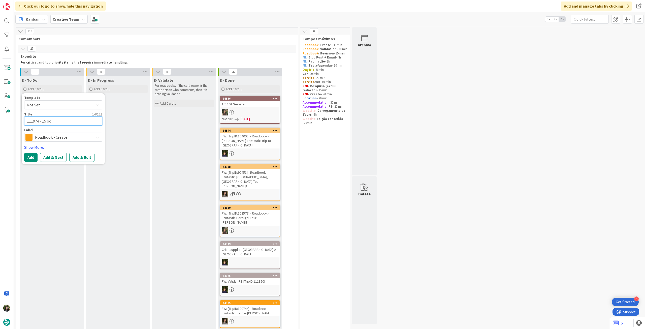
type textarea "x"
type textarea "111974 - [DATE]"
click at [30, 157] on button "Add" at bounding box center [30, 157] width 13 height 9
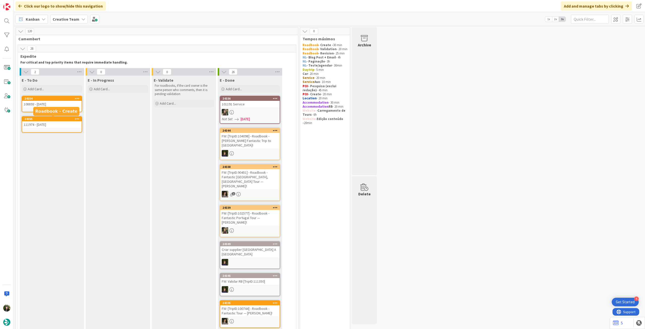
click at [53, 105] on div "108893 - [DATE]" at bounding box center [51, 104] width 59 height 7
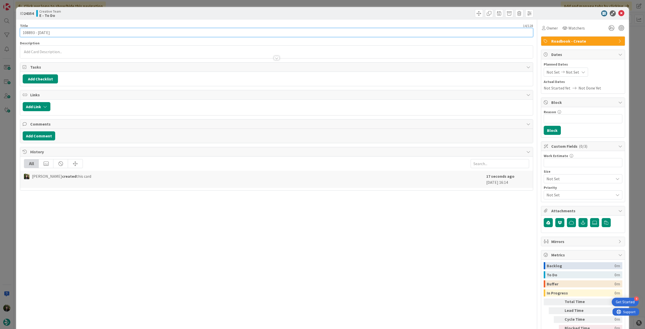
drag, startPoint x: 35, startPoint y: 31, endPoint x: 15, endPoint y: 30, distance: 20.2
click at [15, 30] on div "ID 24354 Creative Team E - To Do Title 14 / 128 108893 - [DATE] Description Own…" at bounding box center [322, 164] width 645 height 329
click at [618, 12] on icon at bounding box center [621, 13] width 6 height 6
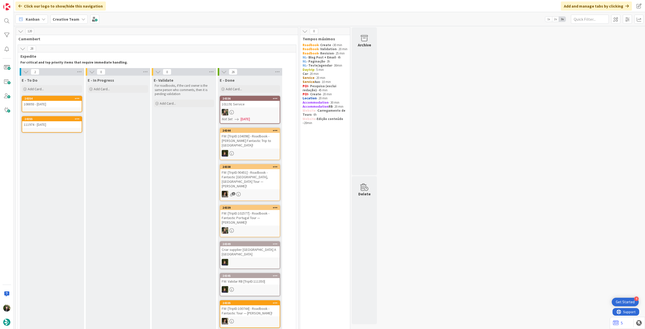
click at [78, 98] on icon at bounding box center [77, 98] width 5 height 4
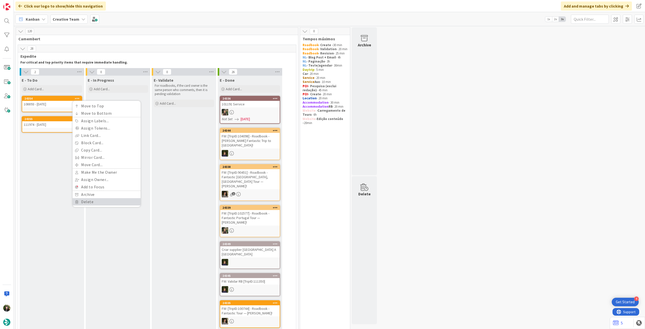
click at [100, 200] on link "Delete" at bounding box center [107, 201] width 68 height 7
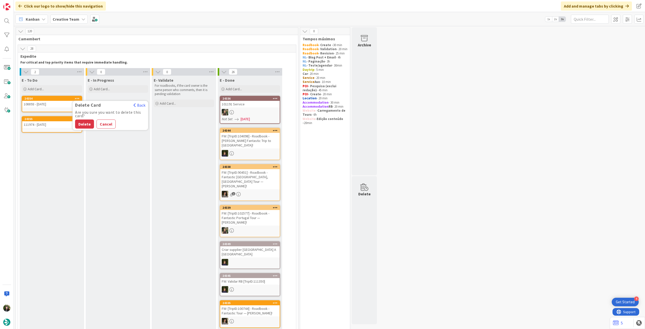
click at [86, 124] on button "Delete" at bounding box center [84, 123] width 19 height 9
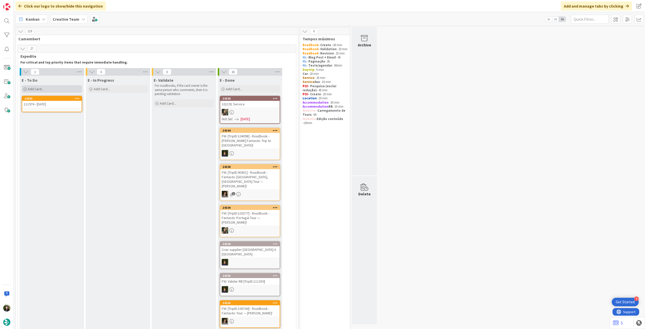
click at [54, 88] on div "Add Card..." at bounding box center [52, 89] width 60 height 8
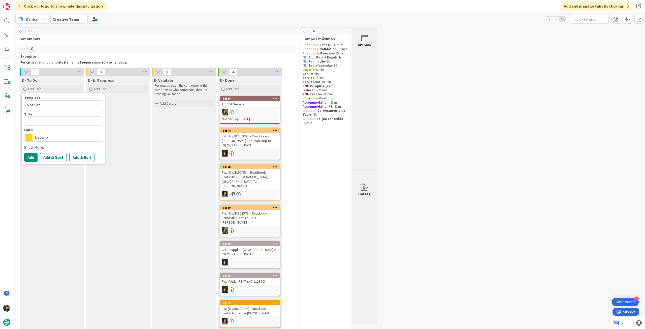
click at [55, 142] on div "Template Not Set Title 0 / 128 Label Daytrip Accommodation Accommodation RB Car…" at bounding box center [63, 129] width 78 height 66
click at [55, 141] on div "Daytrip" at bounding box center [63, 136] width 78 height 9
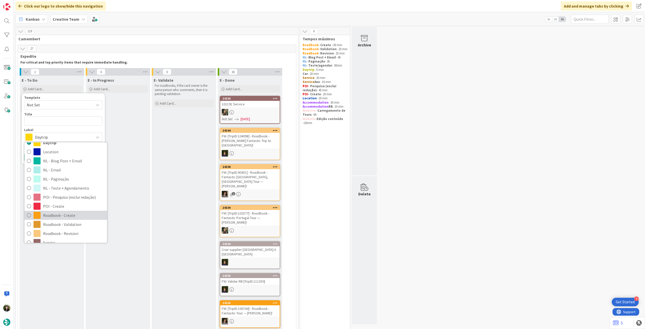
drag, startPoint x: 69, startPoint y: 216, endPoint x: 67, endPoint y: 188, distance: 27.8
click at [69, 216] on span "Roadbook - Create" at bounding box center [73, 215] width 61 height 8
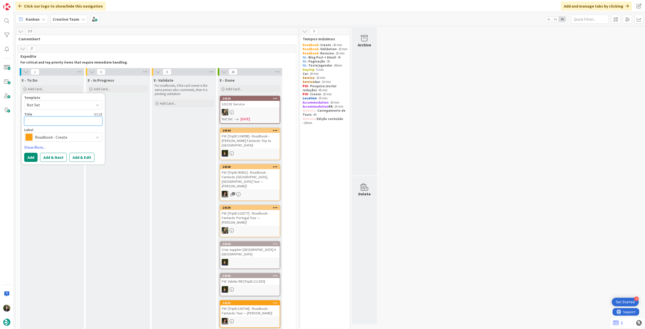
click at [63, 121] on textarea at bounding box center [63, 120] width 78 height 9
paste textarea "112519"
type textarea "x"
type textarea "112519"
type textarea "x"
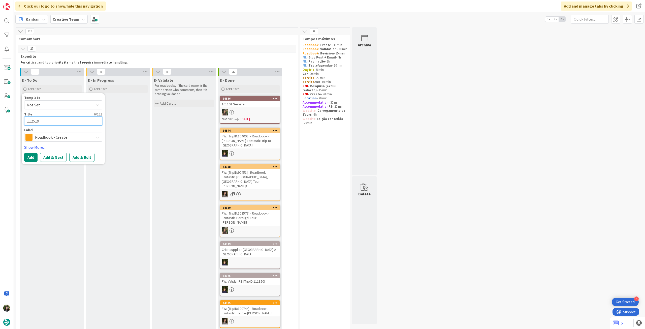
type textarea "112519"
type textarea "x"
type textarea "112519 -"
type textarea "x"
type textarea "112519 -"
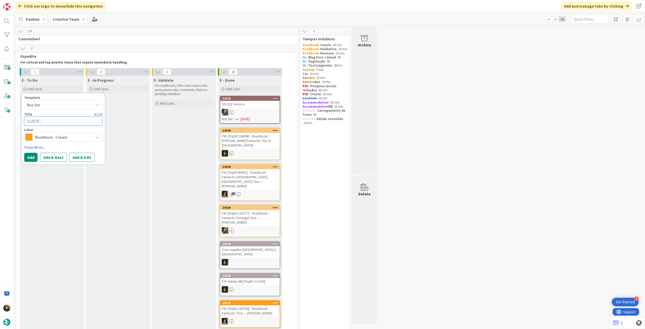
type textarea "x"
type textarea "112519 - 1"
type textarea "x"
type textarea "112519 - 17"
type textarea "x"
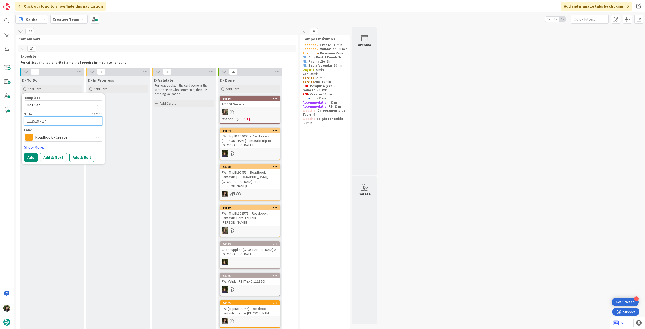
type textarea "112519 - 17"
type textarea "x"
type textarea "112519 - 17 o"
type textarea "x"
type textarea "112519 - 17 oc"
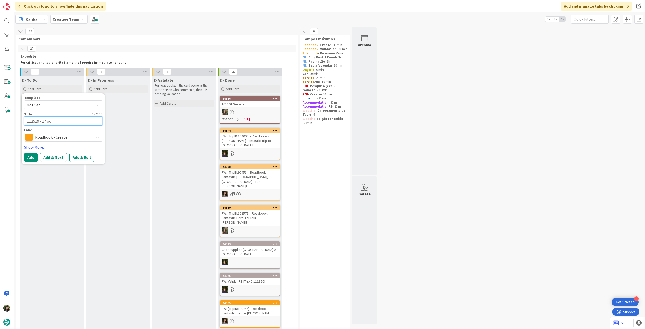
type textarea "x"
type textarea "112519 - [DATE]"
click at [30, 155] on button "Add" at bounding box center [30, 157] width 13 height 9
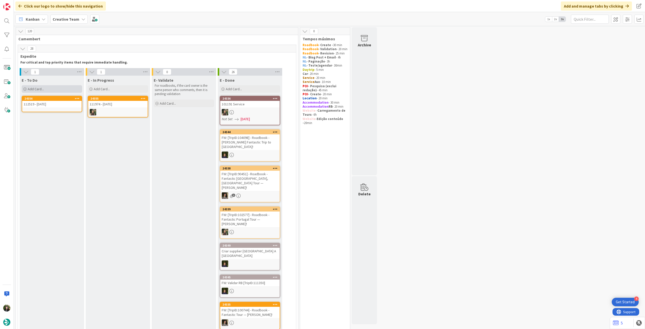
click at [43, 89] on span "Add Card..." at bounding box center [36, 89] width 16 height 5
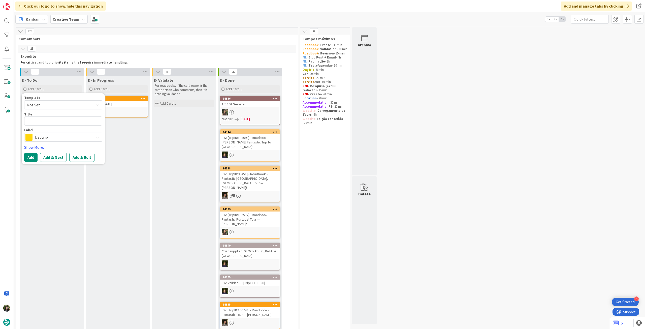
click at [54, 136] on span "Daytrip" at bounding box center [63, 136] width 56 height 7
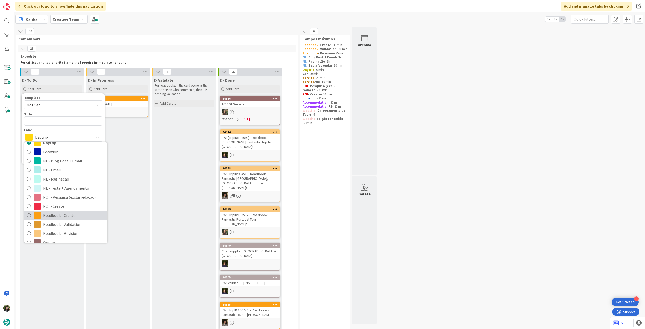
click at [66, 212] on span "Roadbook - Create" at bounding box center [73, 215] width 61 height 8
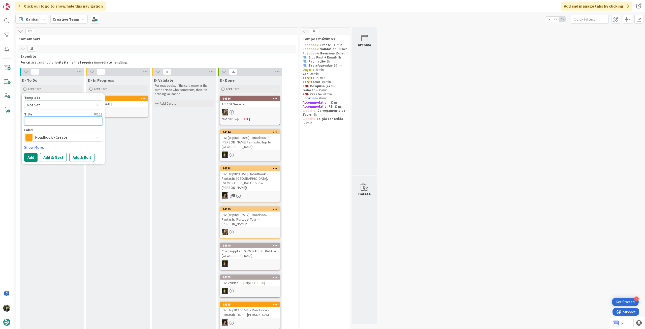
click at [56, 122] on textarea at bounding box center [63, 120] width 78 height 9
paste textarea "108268"
type textarea "x"
type textarea "108268"
type textarea "x"
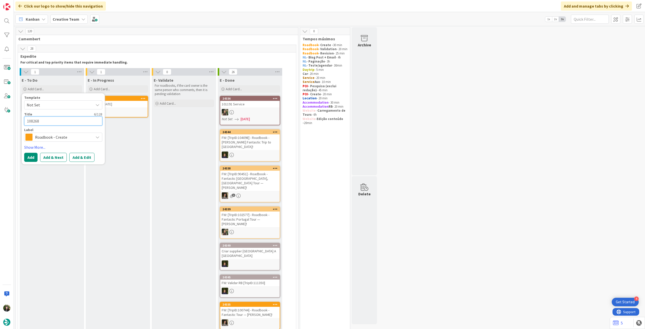
type textarea "108268"
type textarea "x"
type textarea "108268 -"
type textarea "x"
type textarea "108268 -"
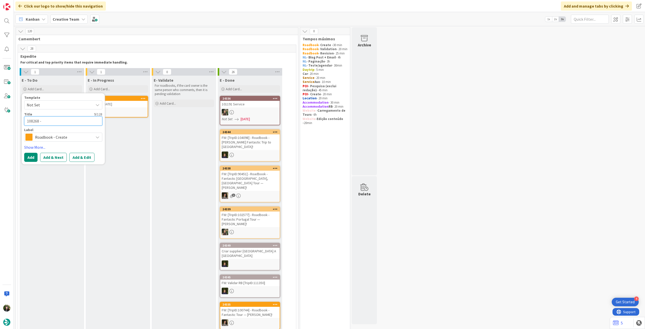
type textarea "x"
type textarea "108268 - 2"
type textarea "x"
type textarea "108268 - 21"
type textarea "x"
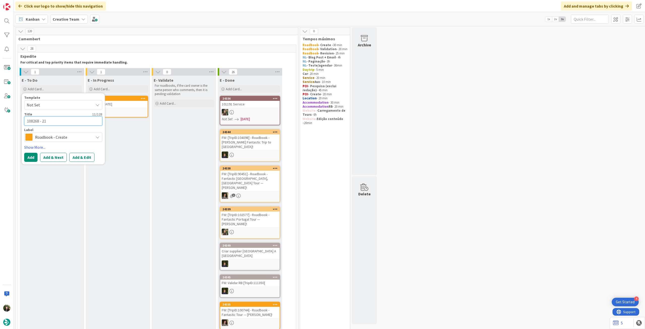
type textarea "108268 - 21"
type textarea "x"
type textarea "108268 - 21 o"
type textarea "x"
type textarea "108268 - 21 oc"
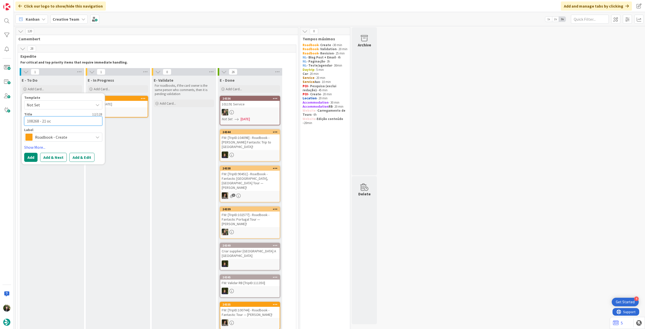
type textarea "x"
type textarea "108268 - [DATE]"
click at [33, 154] on button "Add" at bounding box center [30, 157] width 13 height 9
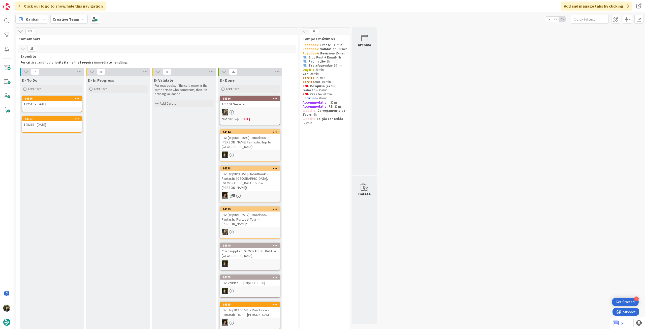
click at [70, 22] on div "Creative Team" at bounding box center [68, 19] width 37 height 9
click at [88, 69] on h4 "Creative Team - Análise" at bounding box center [90, 71] width 68 height 5
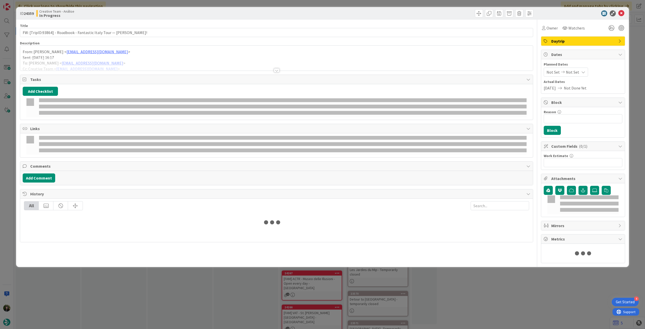
click at [114, 57] on p "Sent: [DATE] 16:17" at bounding box center [276, 58] width 507 height 6
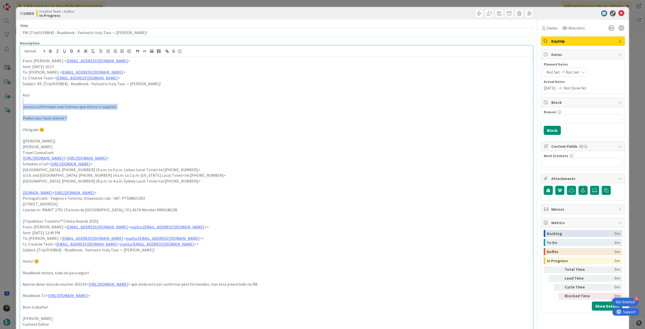
drag, startPoint x: 68, startPoint y: 118, endPoint x: 6, endPoint y: 102, distance: 63.9
click at [6, 102] on div "ID 24359 Creative Team - Análise In Progress Title 71 / 128 FW: [TripID:93864] …" at bounding box center [322, 164] width 645 height 329
click at [51, 49] on icon "button" at bounding box center [50, 51] width 5 height 5
click at [152, 144] on p "[PERSON_NAME]" at bounding box center [276, 147] width 507 height 6
click at [23, 61] on p "From: [PERSON_NAME] < [EMAIL_ADDRESS][DOMAIN_NAME] >" at bounding box center [276, 61] width 507 height 6
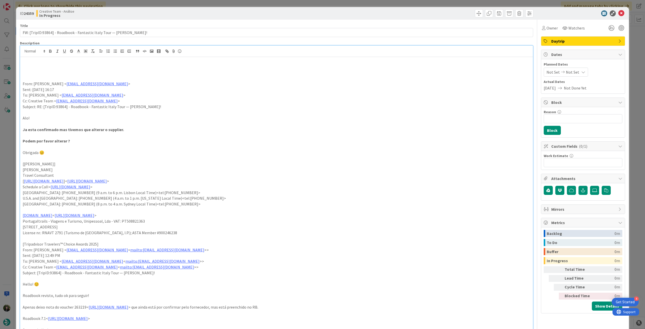
click at [38, 67] on p at bounding box center [276, 67] width 507 height 6
drag, startPoint x: 220, startPoint y: 65, endPoint x: 122, endPoint y: 67, distance: 98.5
click at [122, 67] on p "já tinha sido revisto - ver essa questao que [PERSON_NAME] menciona; ver se as …" at bounding box center [276, 67] width 507 height 6
click at [181, 69] on p "já tinha sido revisto - ver essa questao que [PERSON_NAME] menciona e ver se a …" at bounding box center [276, 67] width 507 height 6
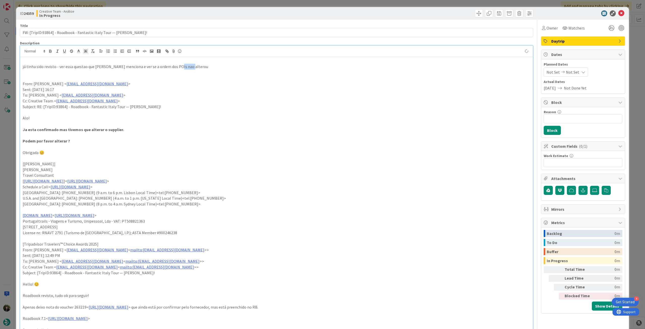
click at [181, 69] on p "já tinha sido revisto - ver essa questao que [PERSON_NAME] menciona e ver se a …" at bounding box center [276, 67] width 507 height 6
click at [52, 51] on icon "button" at bounding box center [50, 51] width 5 height 5
click at [227, 80] on p at bounding box center [276, 78] width 507 height 6
click at [618, 14] on icon at bounding box center [621, 13] width 6 height 6
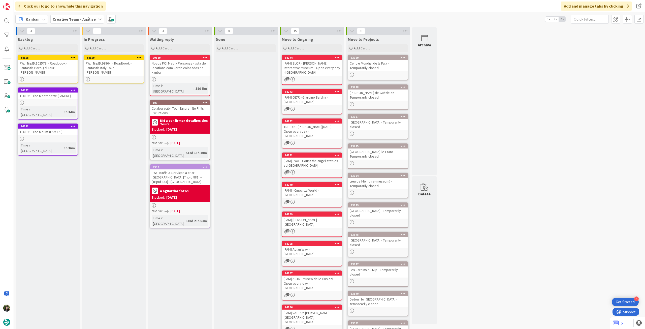
click at [139, 56] on icon at bounding box center [139, 58] width 5 height 4
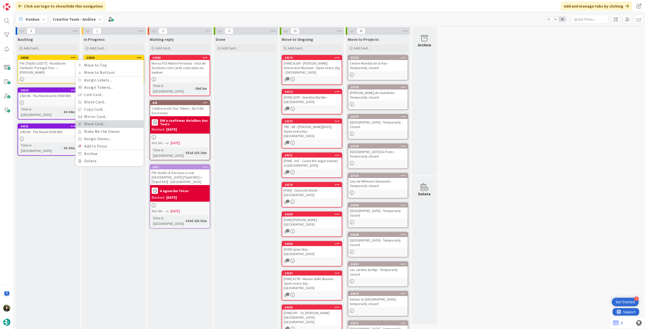
click at [120, 127] on link "Move Card..." at bounding box center [110, 123] width 68 height 7
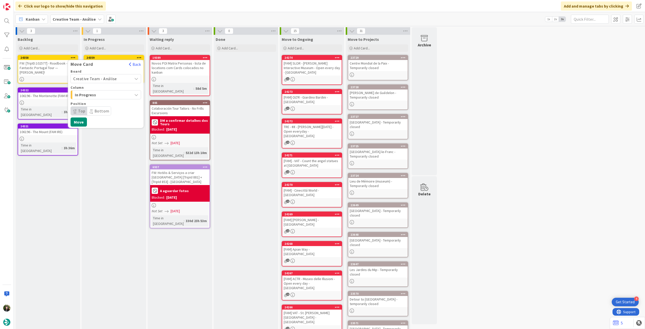
click at [116, 77] on span "Creative Team - Análise" at bounding box center [101, 78] width 56 height 7
click at [107, 101] on span "Creative Team" at bounding box center [109, 102] width 58 height 8
click at [102, 111] on span "Daytrip" at bounding box center [105, 110] width 48 height 7
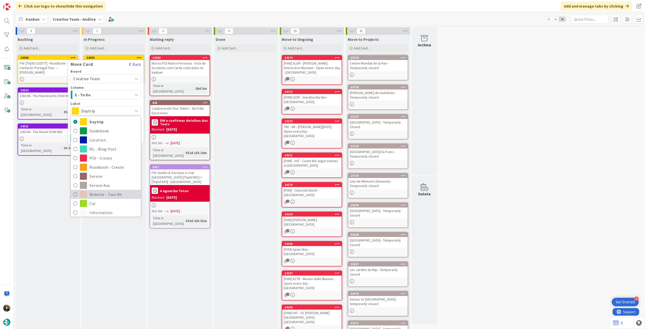
scroll to position [33, 0]
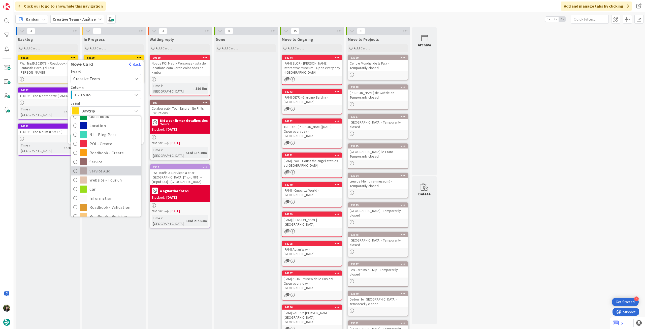
click at [101, 170] on span "Service Aux" at bounding box center [113, 171] width 49 height 8
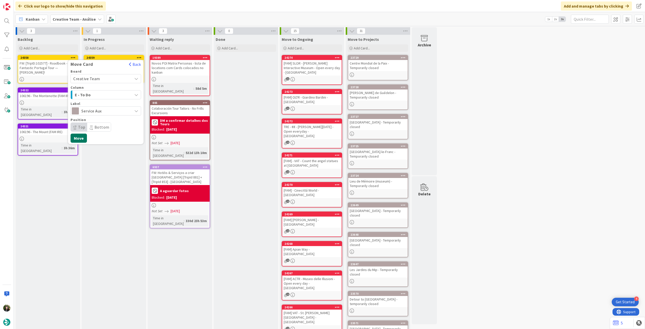
click at [81, 135] on button "Move" at bounding box center [78, 137] width 16 height 9
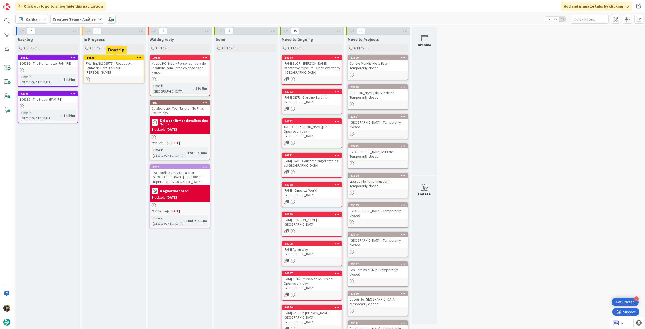
click at [123, 65] on div "FW: [TripID:102577] - Roadbook - Fantastic Portugal Tour — [PERSON_NAME]!" at bounding box center [113, 68] width 59 height 16
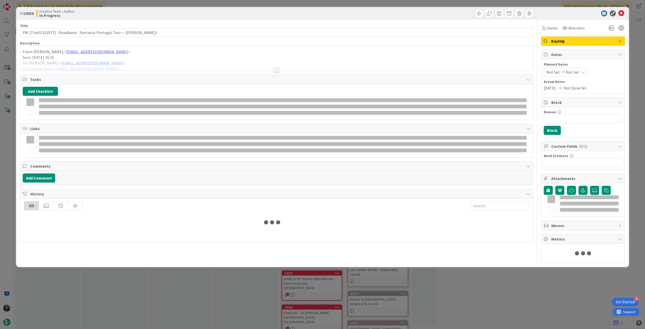
click at [125, 60] on div at bounding box center [276, 64] width 512 height 13
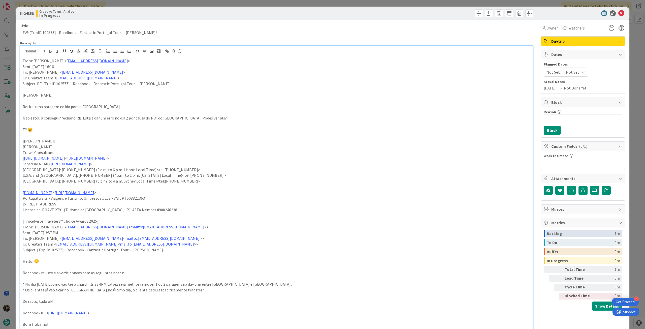
click at [23, 61] on p "From: [PERSON_NAME] < [EMAIL_ADDRESS][DOMAIN_NAME] >" at bounding box center [276, 61] width 507 height 6
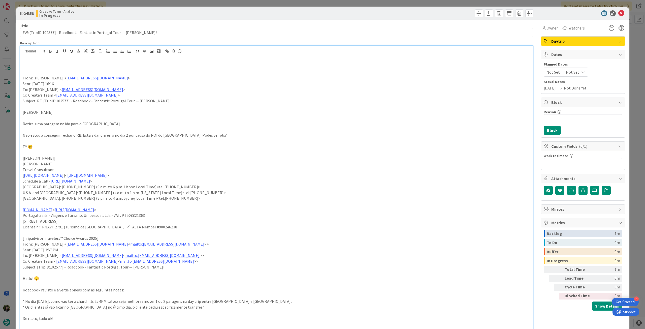
drag, startPoint x: 21, startPoint y: 301, endPoint x: 208, endPoint y: 309, distance: 187.0
click at [208, 309] on div "From: [PERSON_NAME] < [EMAIL_ADDRESS][DOMAIN_NAME] > Sent: [DATE] 16:16 To: [PE…" at bounding box center [276, 243] width 512 height 372
copy div "* No dia [DATE], como vão ter a churchills às 4PM talvez seja melhor remover 1 …"
click at [41, 62] on p at bounding box center [276, 61] width 507 height 6
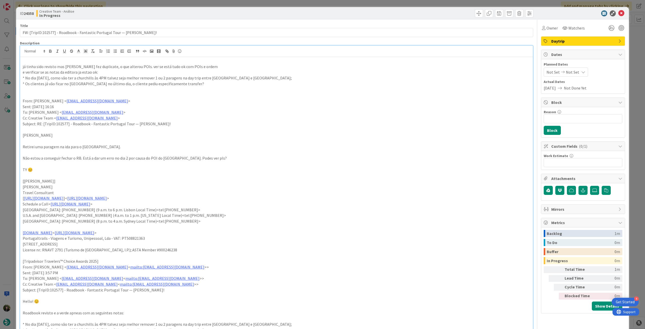
drag, startPoint x: 207, startPoint y: 84, endPoint x: 17, endPoint y: 68, distance: 190.6
click at [17, 68] on div "ID 24358 Creative Team - Análise In Progress Title 74 / 128 FW: [TripID:102577]…" at bounding box center [322, 307] width 612 height 601
click at [46, 50] on icon at bounding box center [44, 51] width 5 height 5
click at [50, 50] on icon "button" at bounding box center [50, 50] width 2 height 1
click at [195, 86] on p "* Os clientes já vão ficar no [GEOGRAPHIC_DATA] no último dia, o cliente pediu …" at bounding box center [276, 84] width 507 height 6
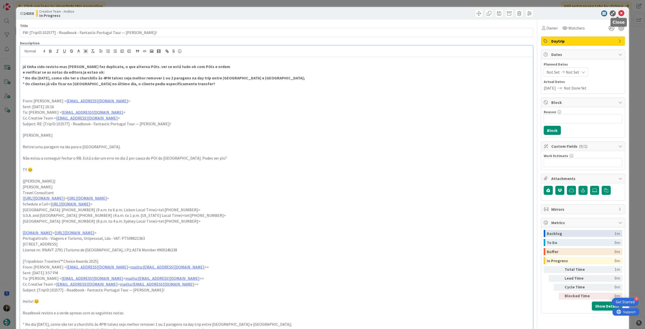
click at [618, 11] on icon at bounding box center [621, 13] width 6 height 6
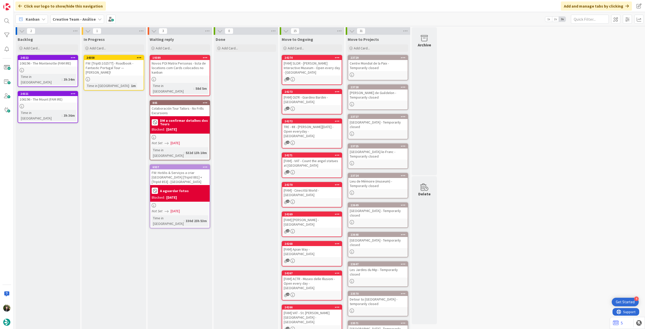
click at [139, 58] on icon at bounding box center [139, 58] width 5 height 4
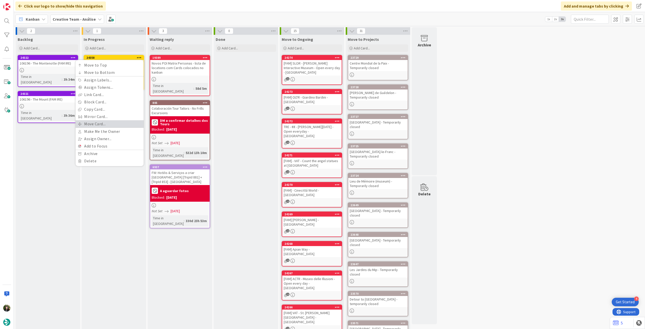
click at [107, 122] on link "Move Card..." at bounding box center [110, 123] width 68 height 7
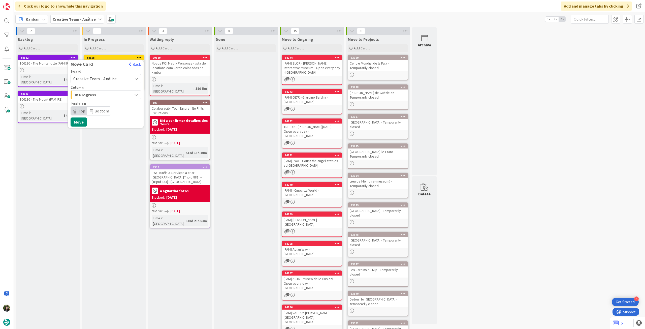
click at [110, 78] on span "Creative Team - Análise" at bounding box center [95, 78] width 44 height 5
click at [111, 101] on span "Creative Team" at bounding box center [109, 102] width 58 height 8
click at [104, 109] on span "Daytrip" at bounding box center [105, 110] width 48 height 7
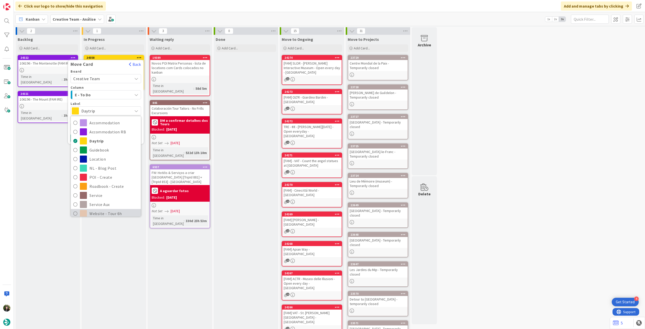
scroll to position [33, 0]
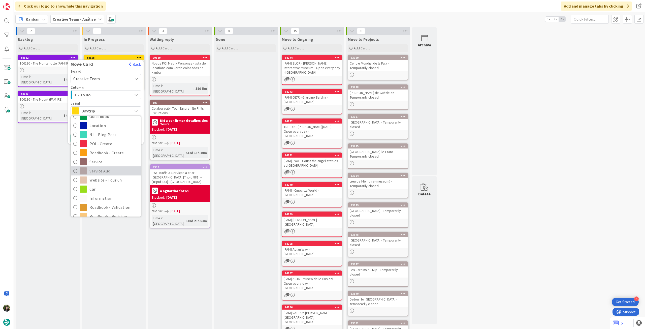
click at [102, 169] on span "Service Aux" at bounding box center [113, 171] width 49 height 8
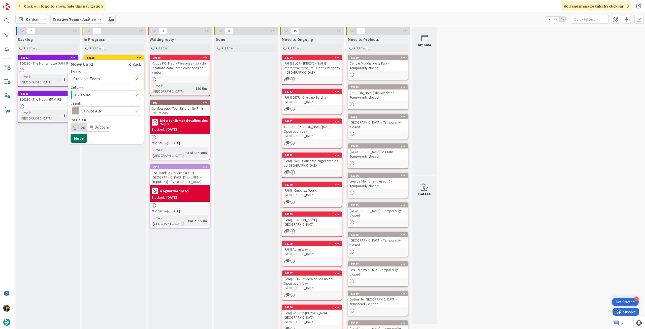
click at [80, 138] on button "Move" at bounding box center [78, 137] width 16 height 9
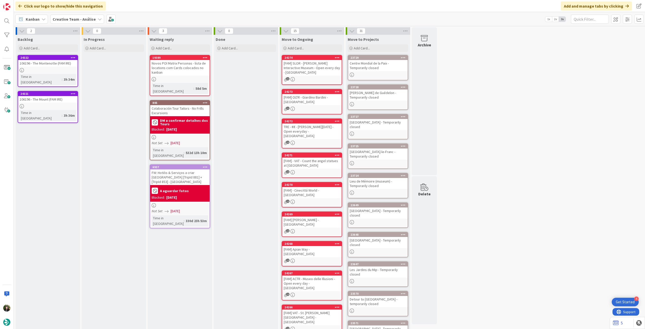
click at [72, 17] on b "Creative Team - Análise" at bounding box center [74, 19] width 43 height 5
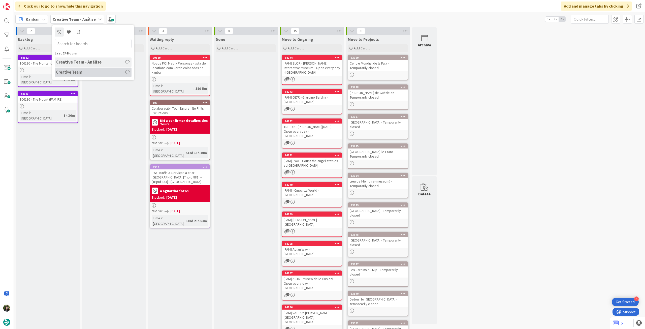
click at [85, 72] on h4 "Creative Team" at bounding box center [90, 71] width 68 height 5
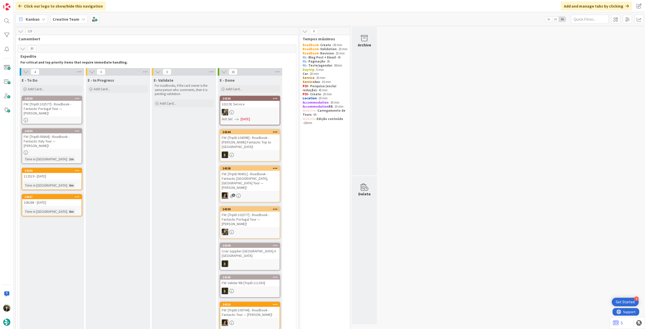
click at [67, 113] on div "FW: [TripID:102577] - Roadbook - Fantastic Portugal Tour — [PERSON_NAME]!" at bounding box center [51, 109] width 59 height 16
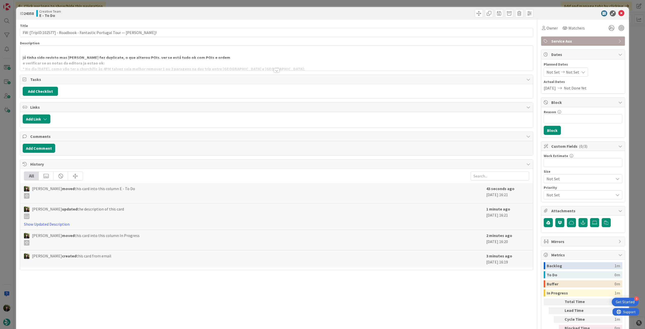
click at [112, 44] on div "Description" at bounding box center [276, 43] width 513 height 5
click at [111, 58] on div at bounding box center [276, 64] width 512 height 13
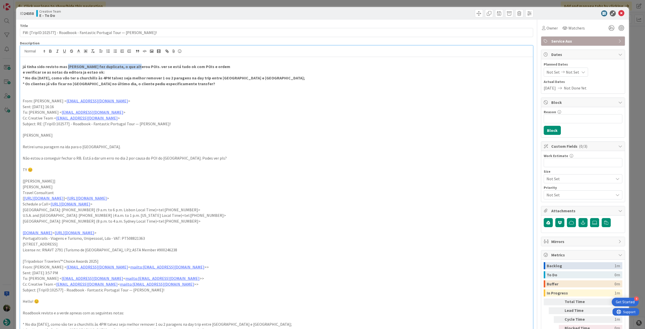
drag, startPoint x: 131, startPoint y: 66, endPoint x: 66, endPoint y: 67, distance: 64.5
click at [66, 67] on strong "já tinha sido revisto mas [PERSON_NAME] fez duplicate, o que alterou POIs. ver …" at bounding box center [126, 66] width 207 height 5
click at [619, 15] on icon at bounding box center [621, 13] width 6 height 6
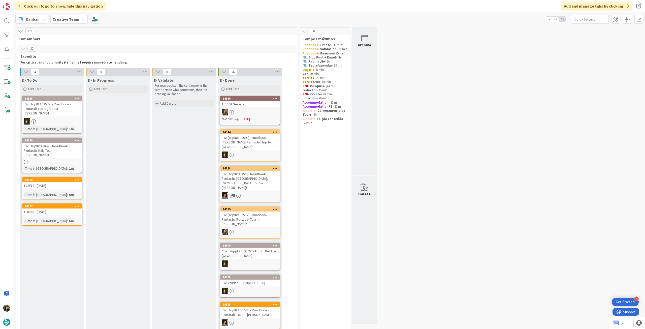
click at [79, 19] on div "Creative Team" at bounding box center [68, 19] width 37 height 9
click at [89, 69] on div "Creative Team - Análise" at bounding box center [93, 72] width 77 height 10
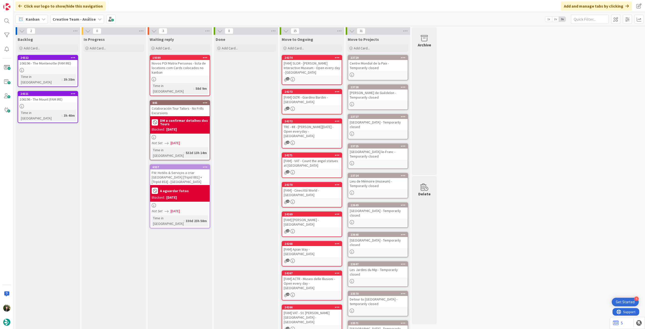
click at [63, 18] on b "Creative Team - Análise" at bounding box center [74, 19] width 43 height 5
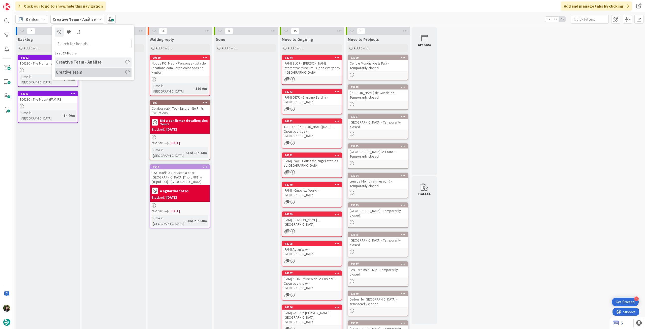
click at [70, 72] on h4 "Creative Team" at bounding box center [90, 71] width 68 height 5
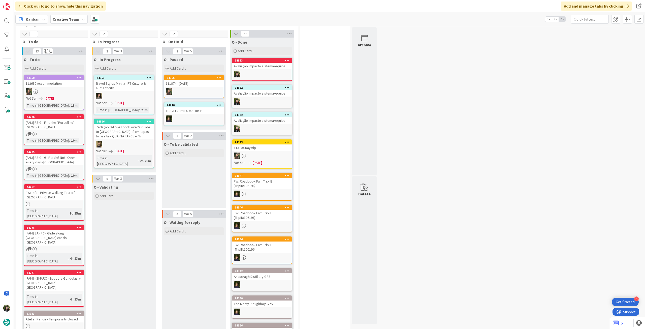
scroll to position [436, 0]
